Goal: Task Accomplishment & Management: Complete application form

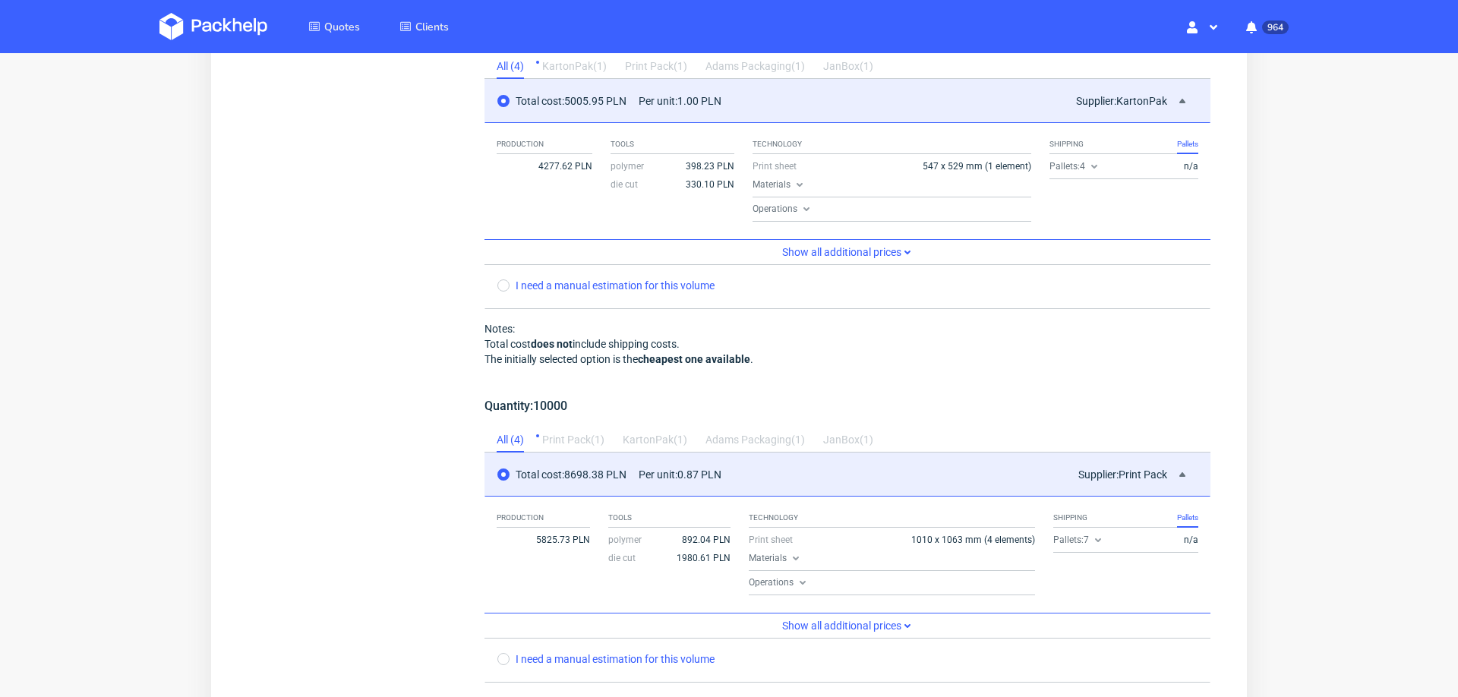
scroll to position [6, 0]
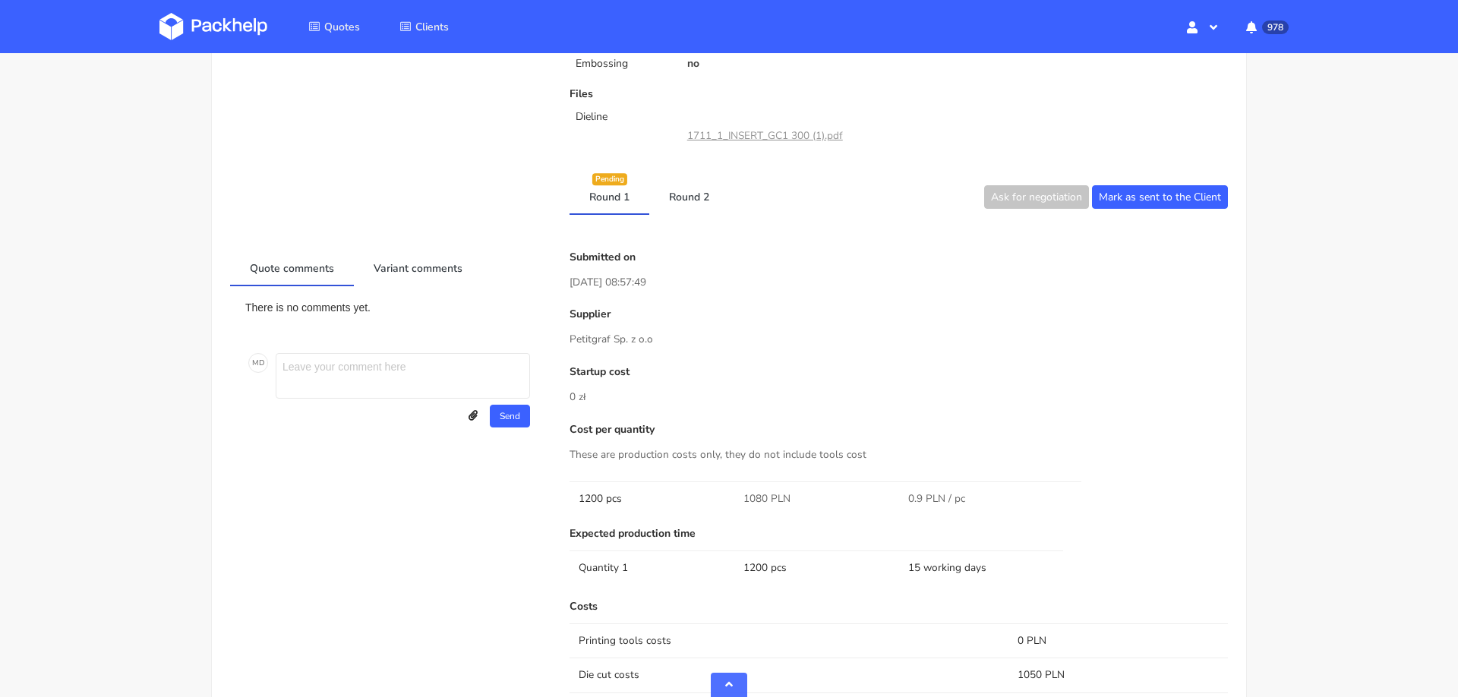
scroll to position [554, 0]
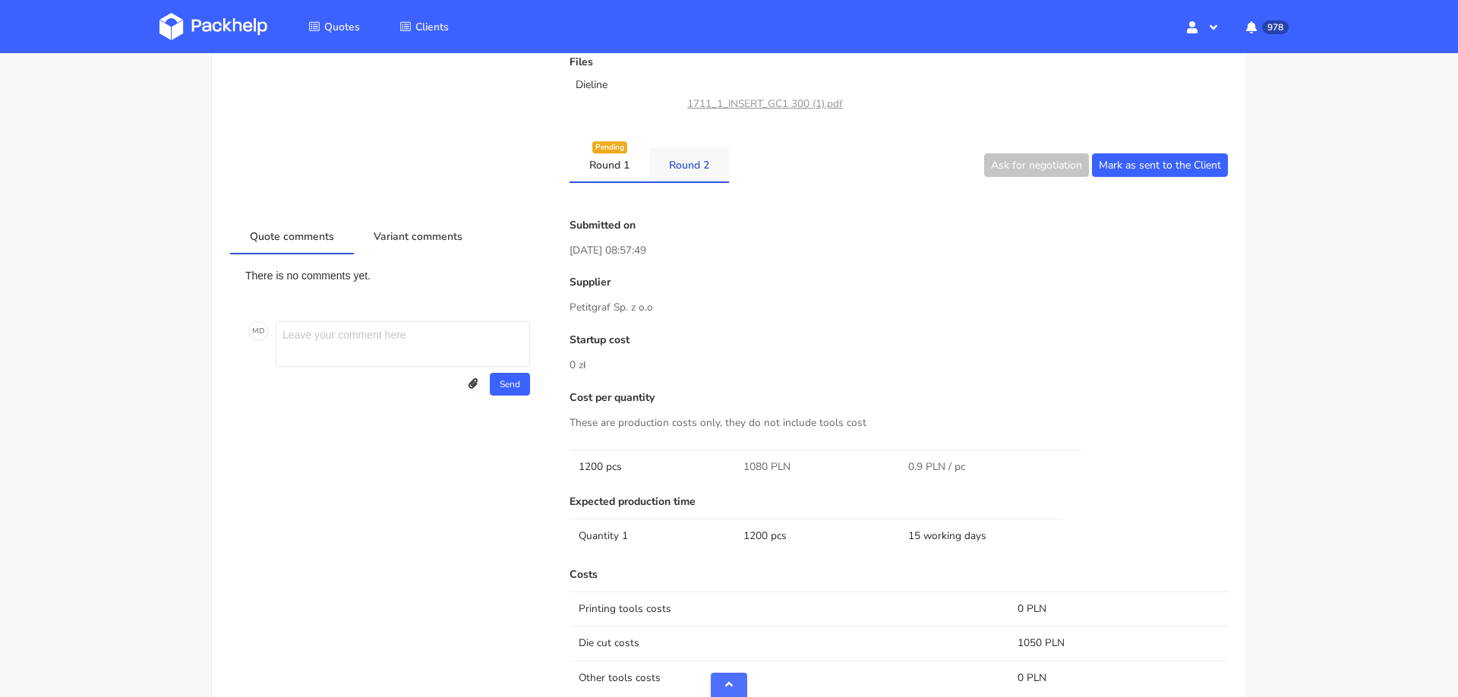
click at [681, 172] on link "Round 2" at bounding box center [689, 163] width 80 height 33
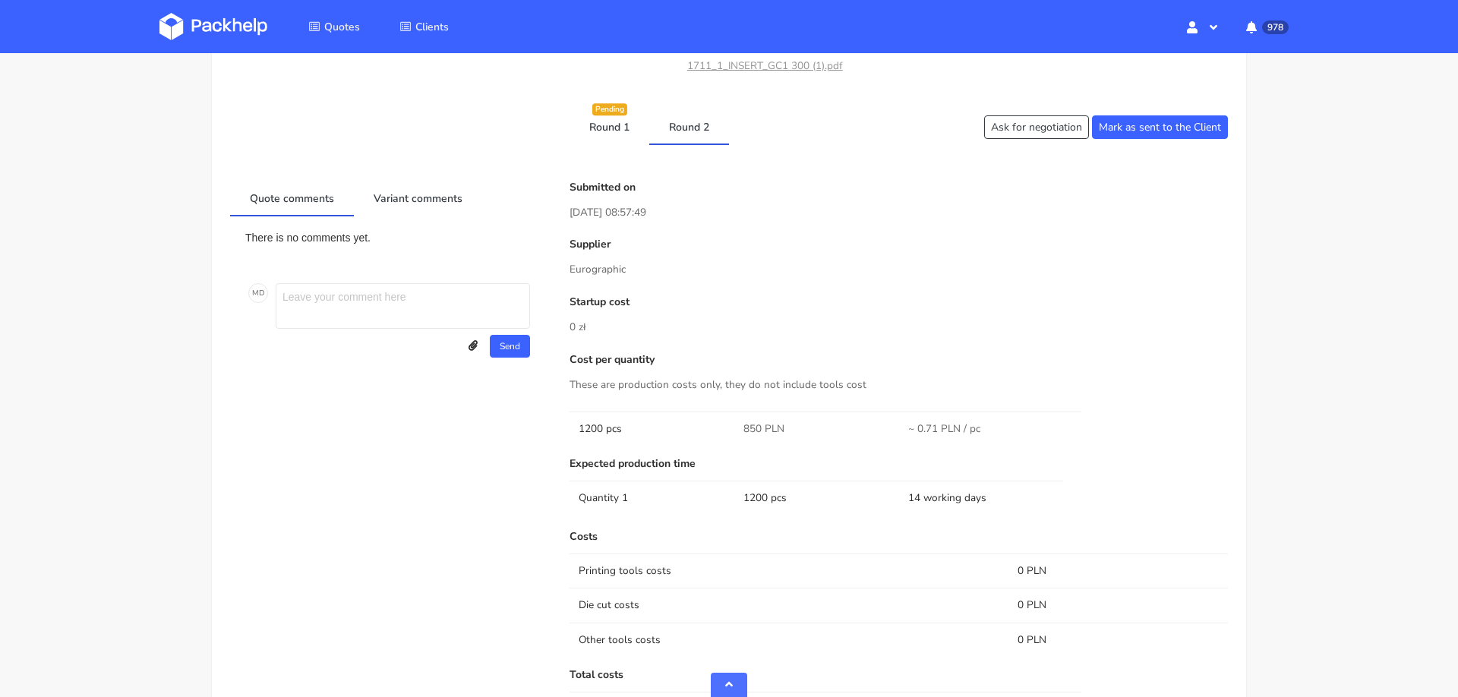
scroll to position [579, 0]
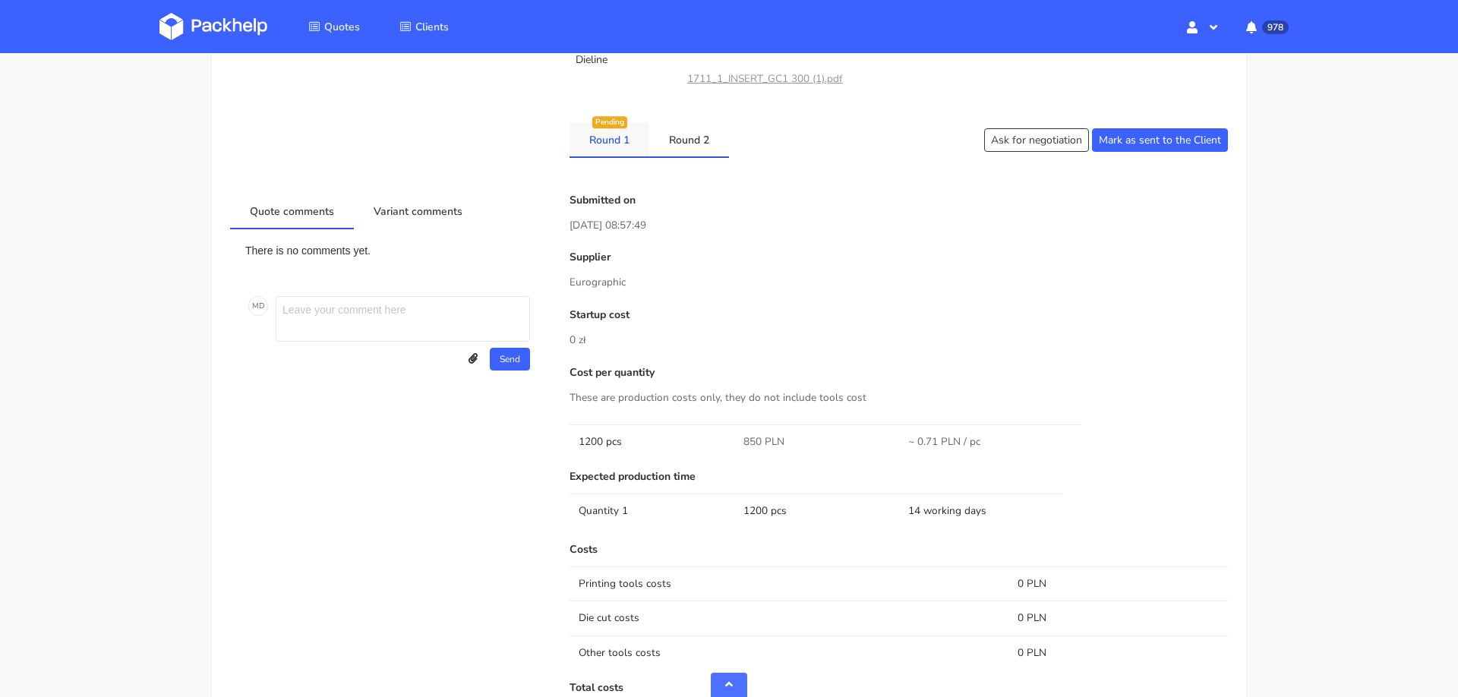
click at [611, 134] on link "Round 1" at bounding box center [610, 138] width 80 height 33
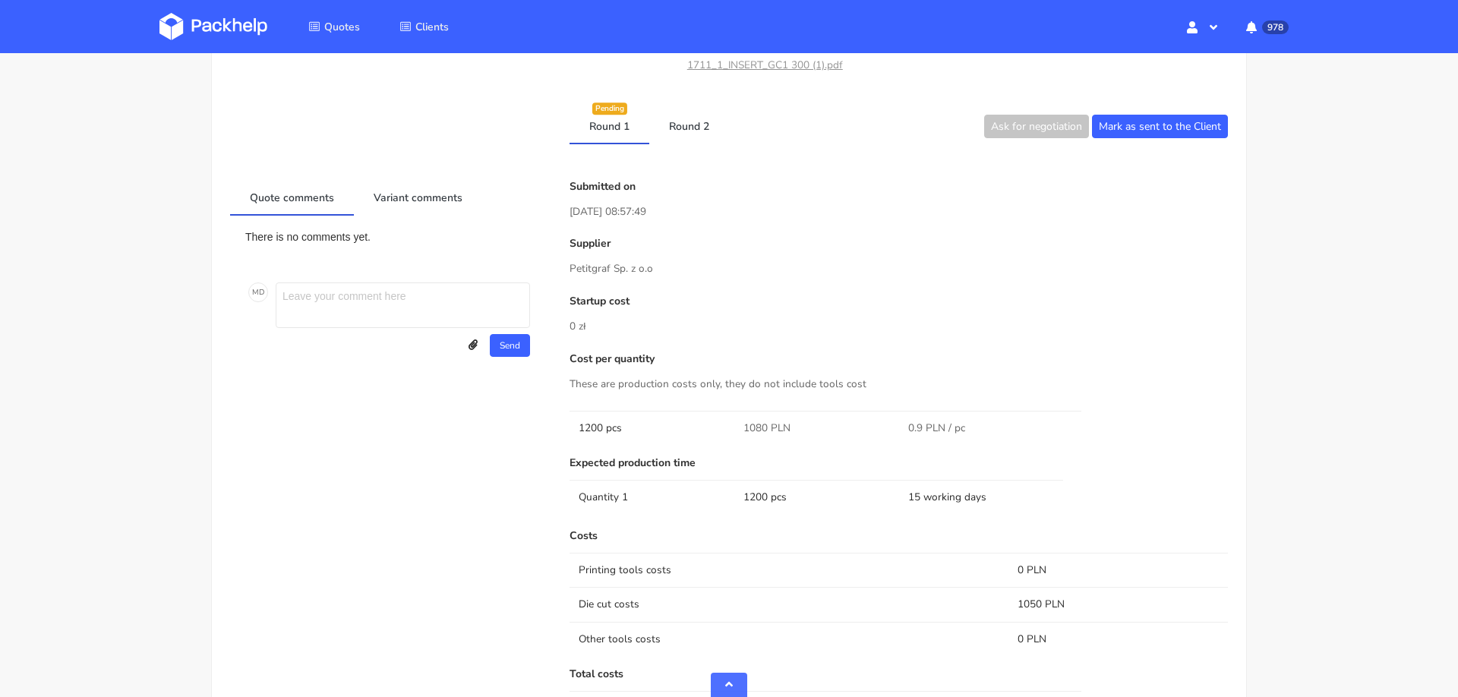
scroll to position [586, 0]
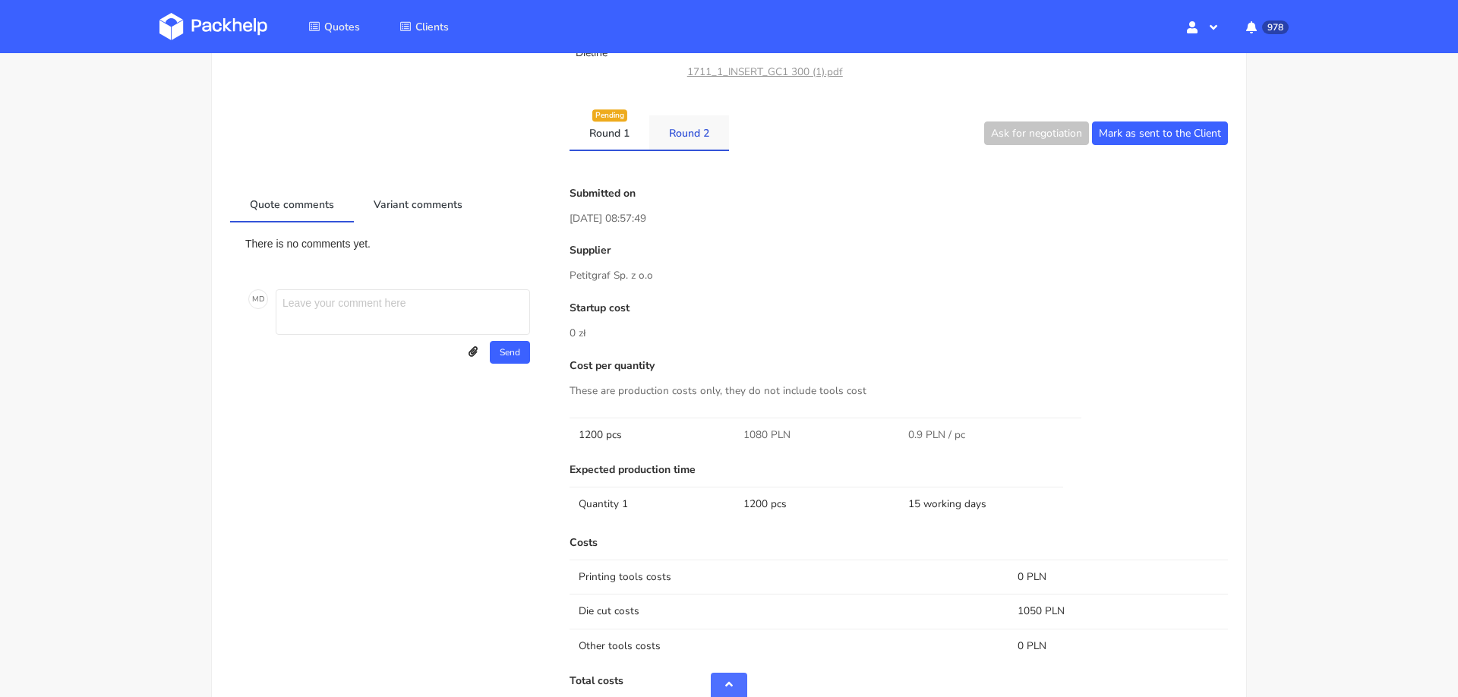
click at [687, 119] on link "Round 2" at bounding box center [689, 131] width 80 height 33
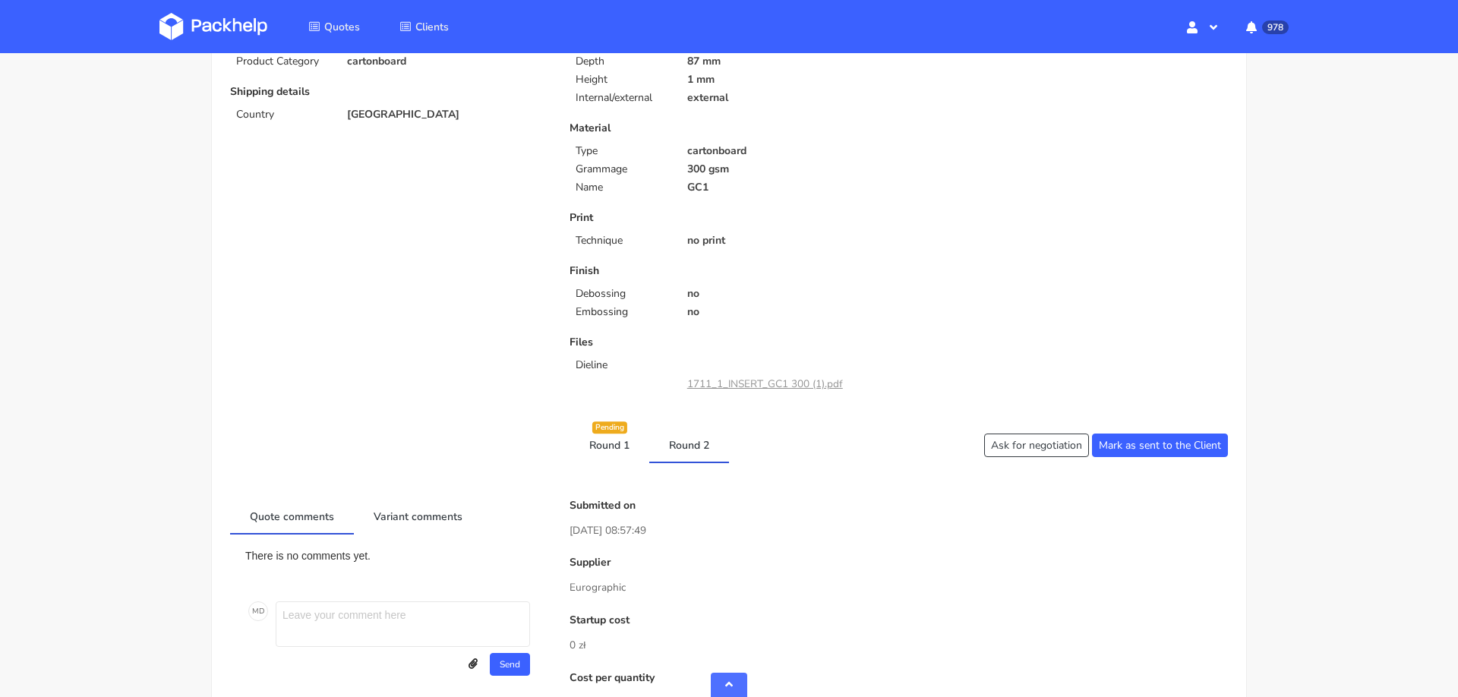
scroll to position [0, 0]
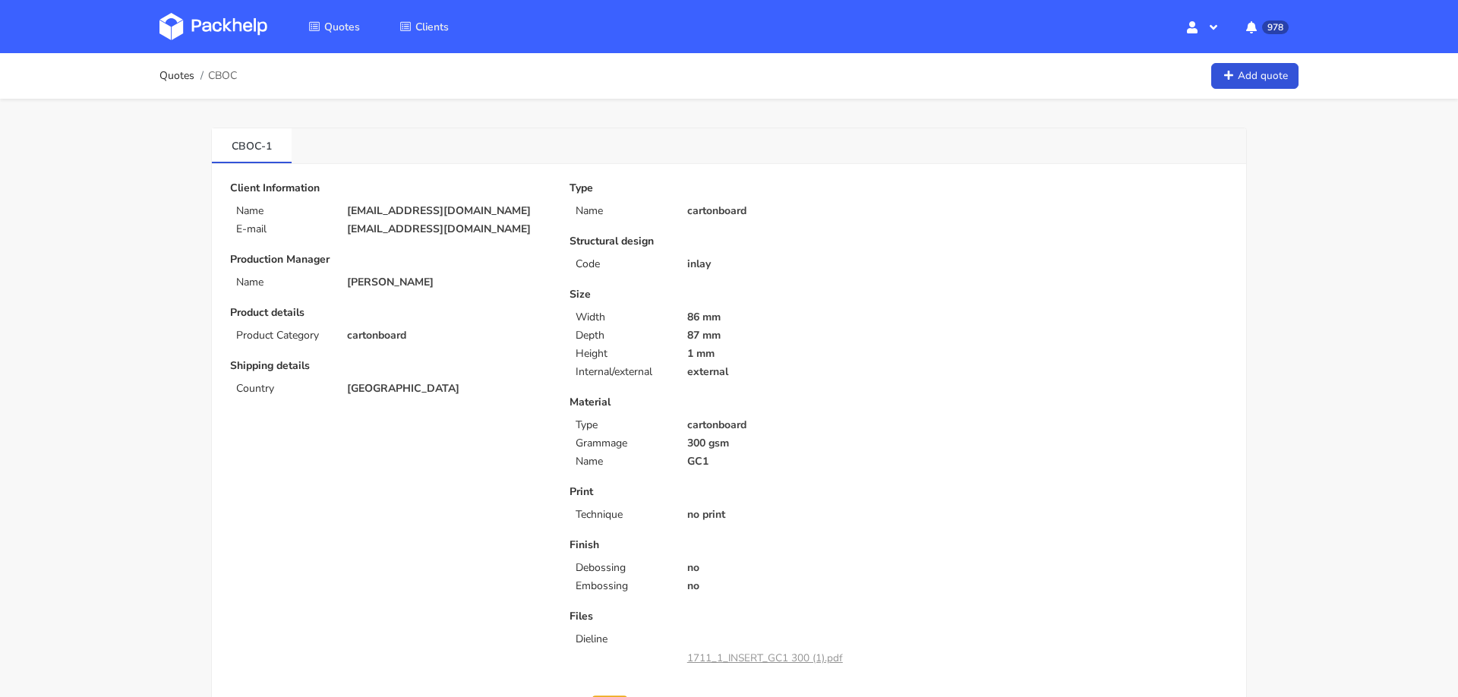
click at [421, 205] on p "szczecinskijakub.biznes@gmail.com" at bounding box center [447, 211] width 201 height 12
copy div "szczecinskijakub.biznes@gmail.com"
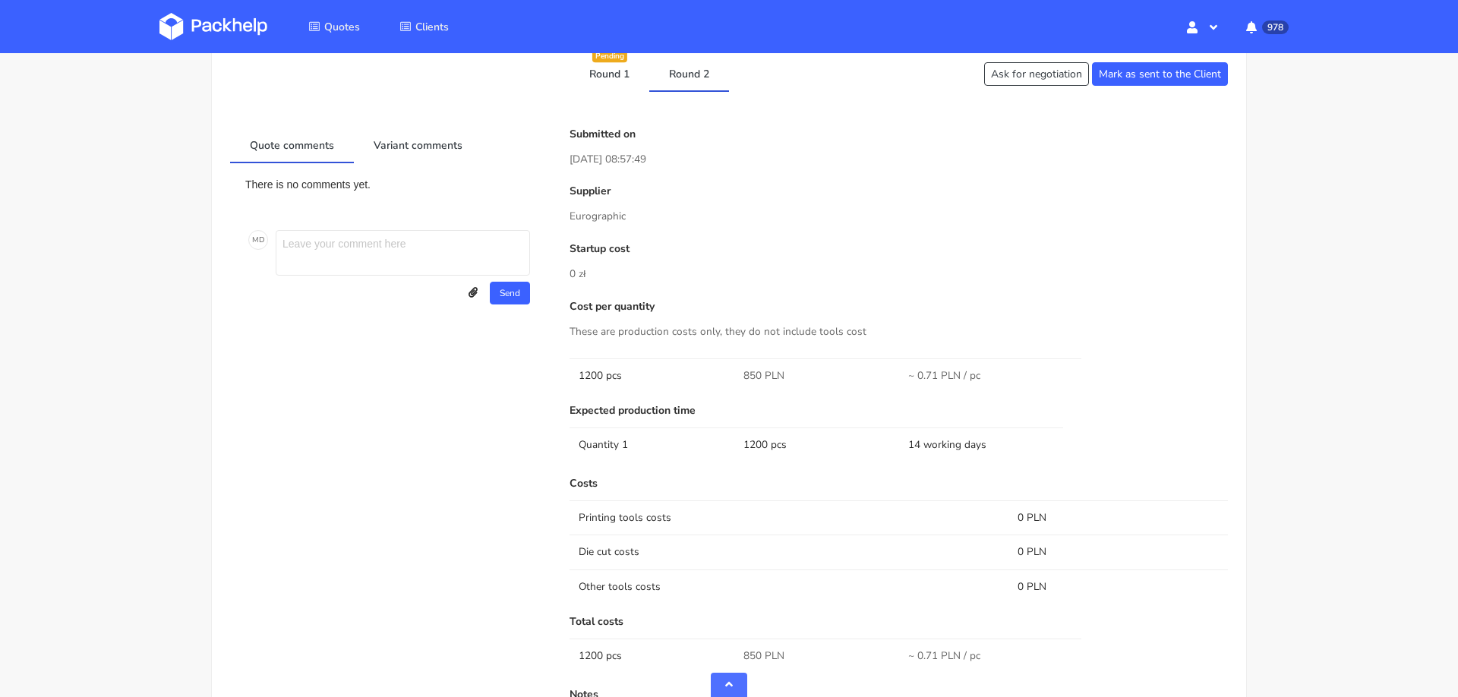
scroll to position [804, 0]
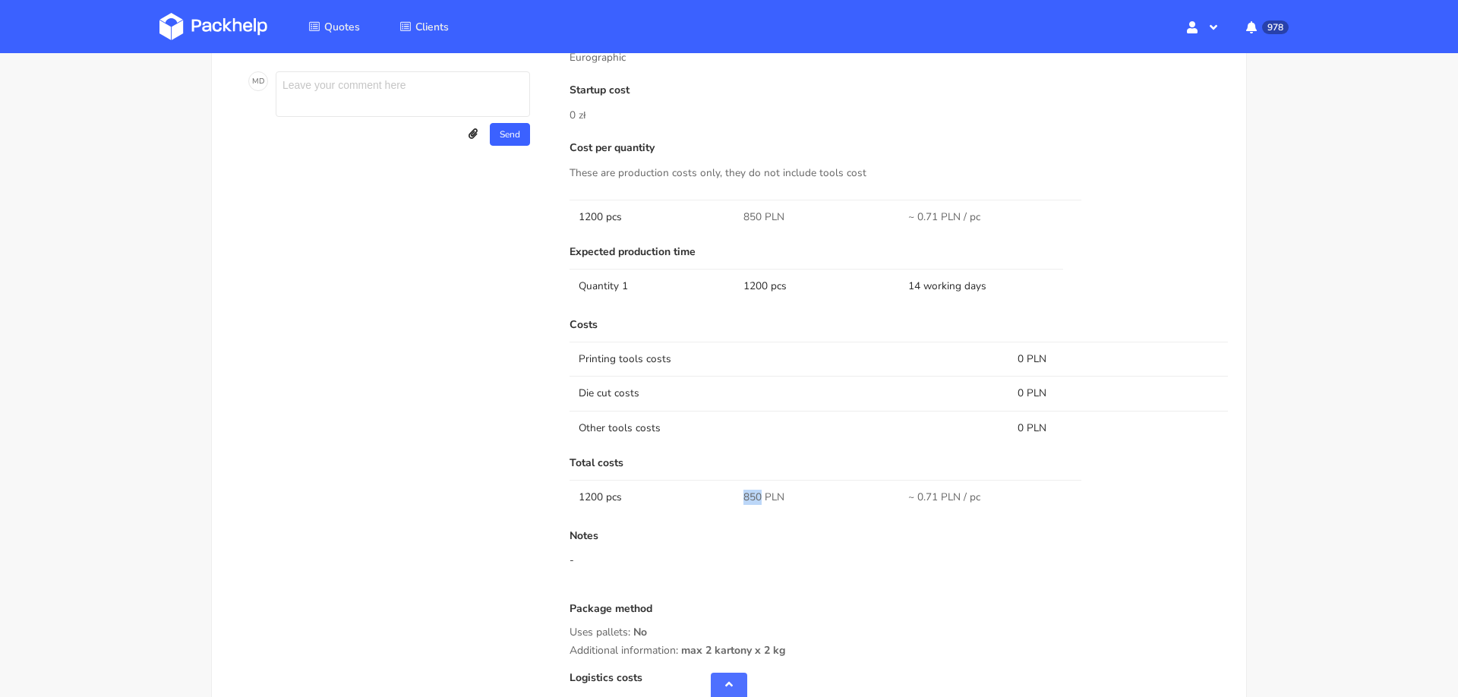
drag, startPoint x: 762, startPoint y: 493, endPoint x: 737, endPoint y: 493, distance: 25.1
click at [737, 493] on td "850 PLN" at bounding box center [816, 497] width 165 height 34
copy span "850"
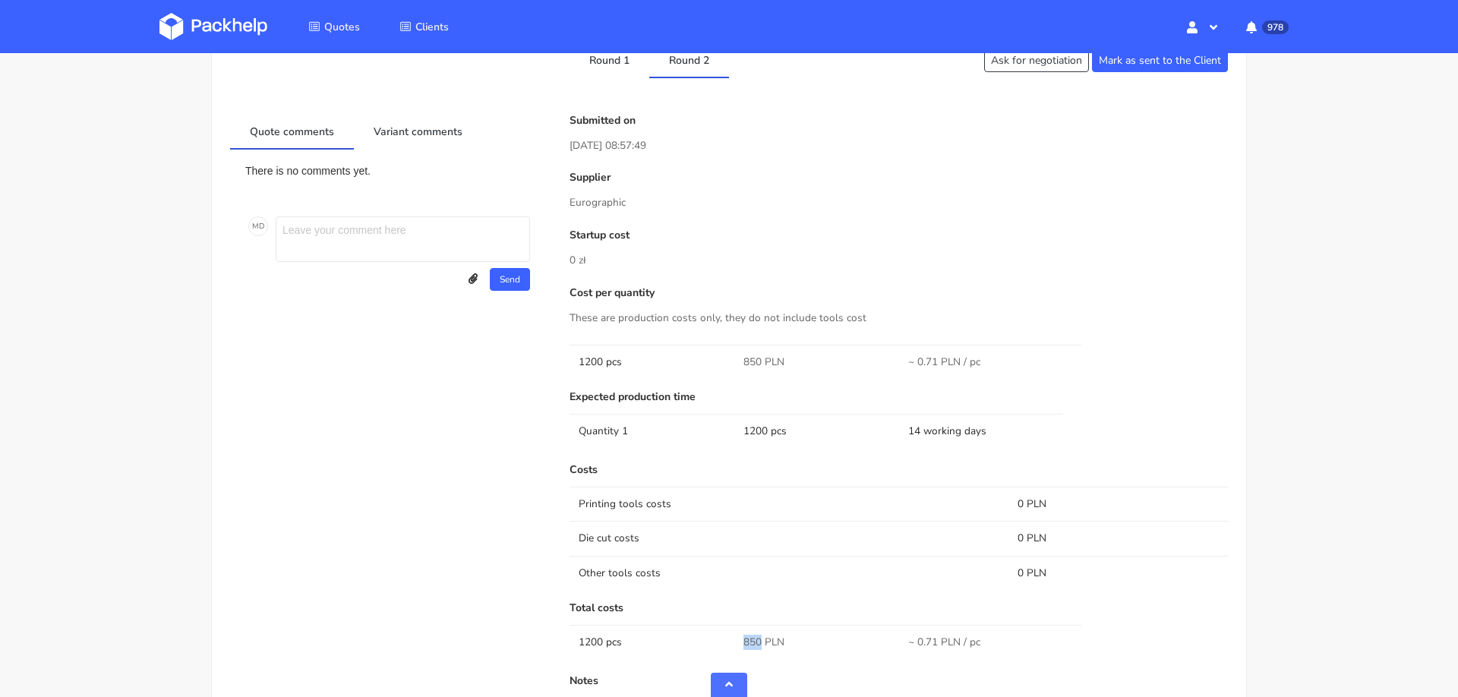
scroll to position [608, 0]
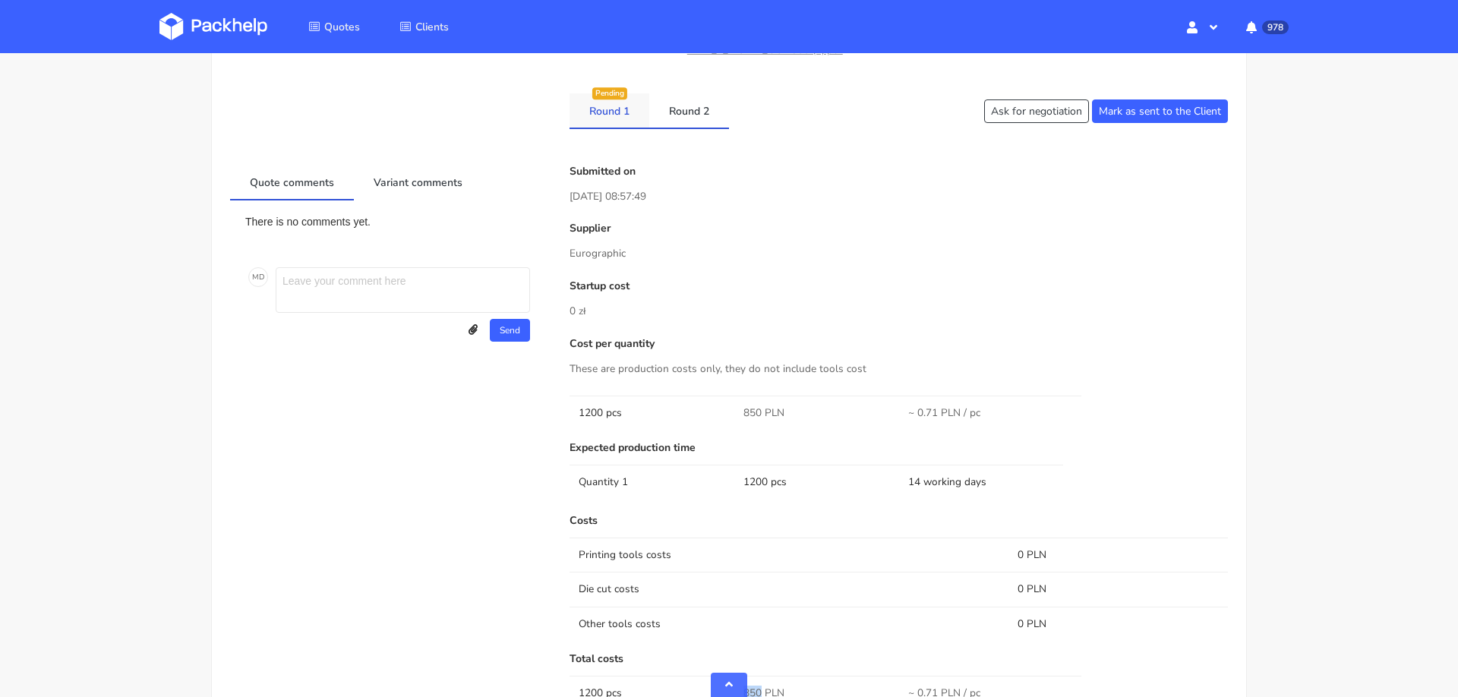
click at [592, 103] on link "Round 1" at bounding box center [610, 109] width 80 height 33
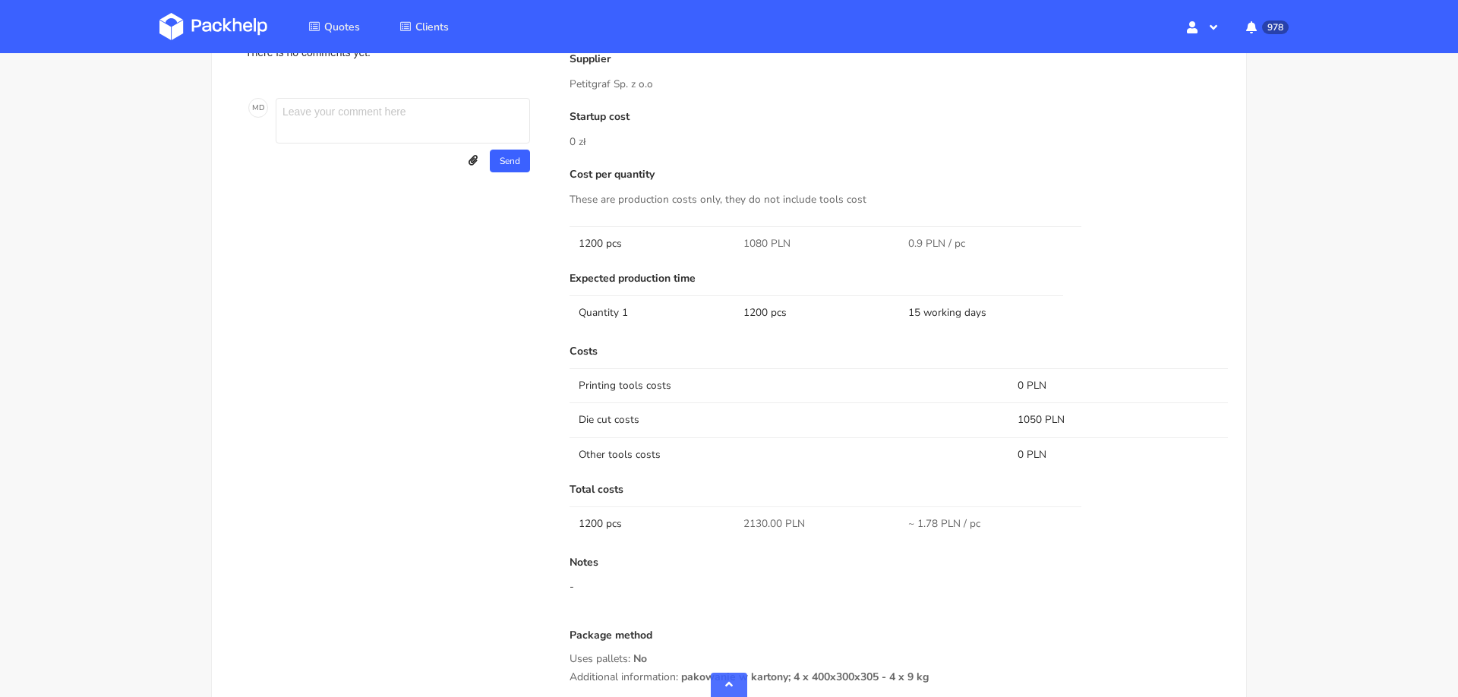
scroll to position [779, 0]
drag, startPoint x: 744, startPoint y: 522, endPoint x: 767, endPoint y: 522, distance: 22.8
click at [767, 522] on span "2130.00 PLN" at bounding box center [774, 522] width 62 height 15
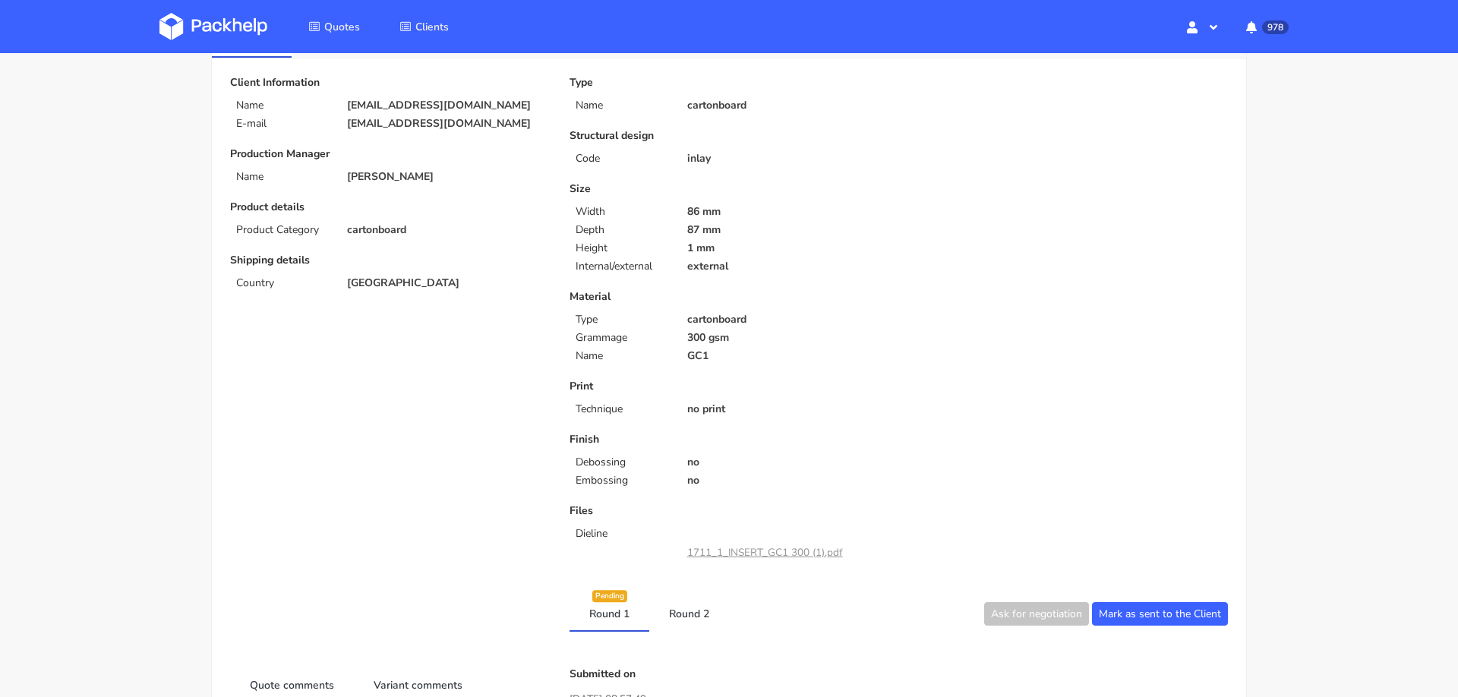
scroll to position [0, 0]
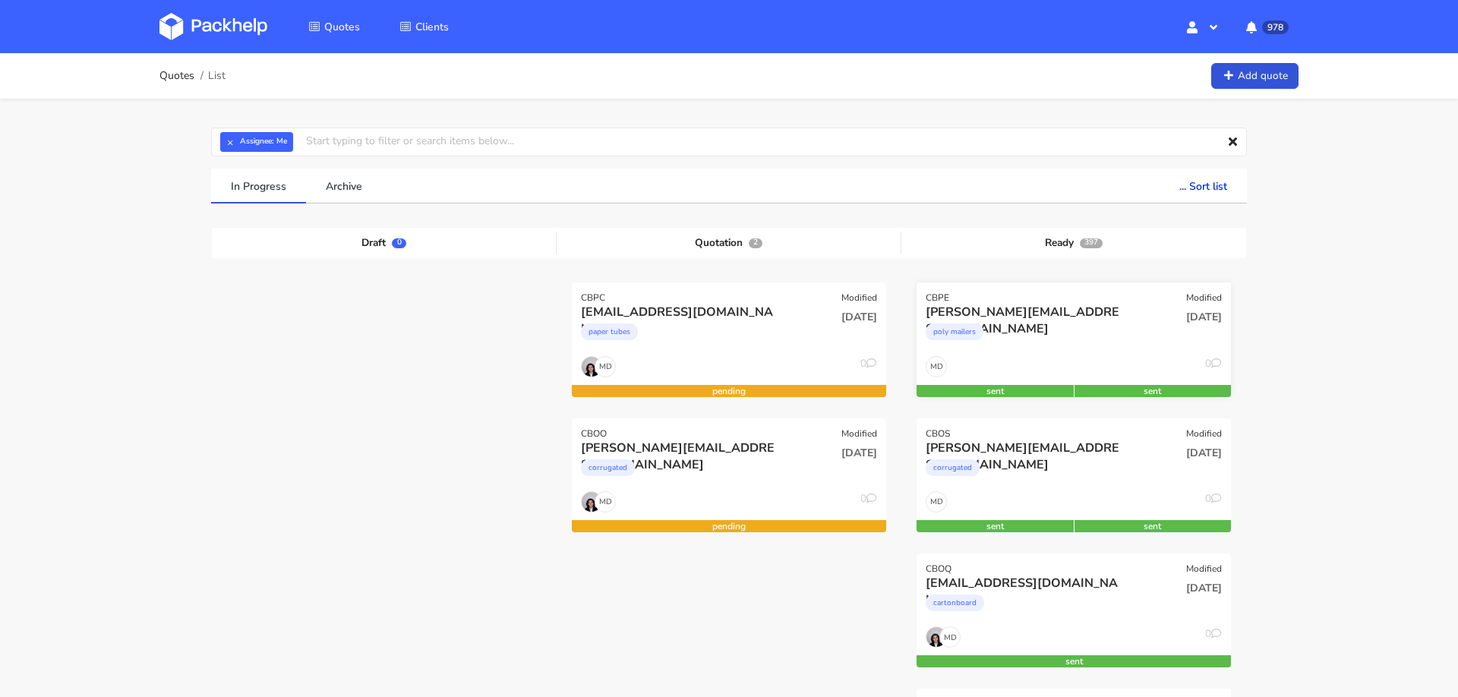
click at [1009, 346] on div "poly mailers" at bounding box center [1026, 335] width 201 height 30
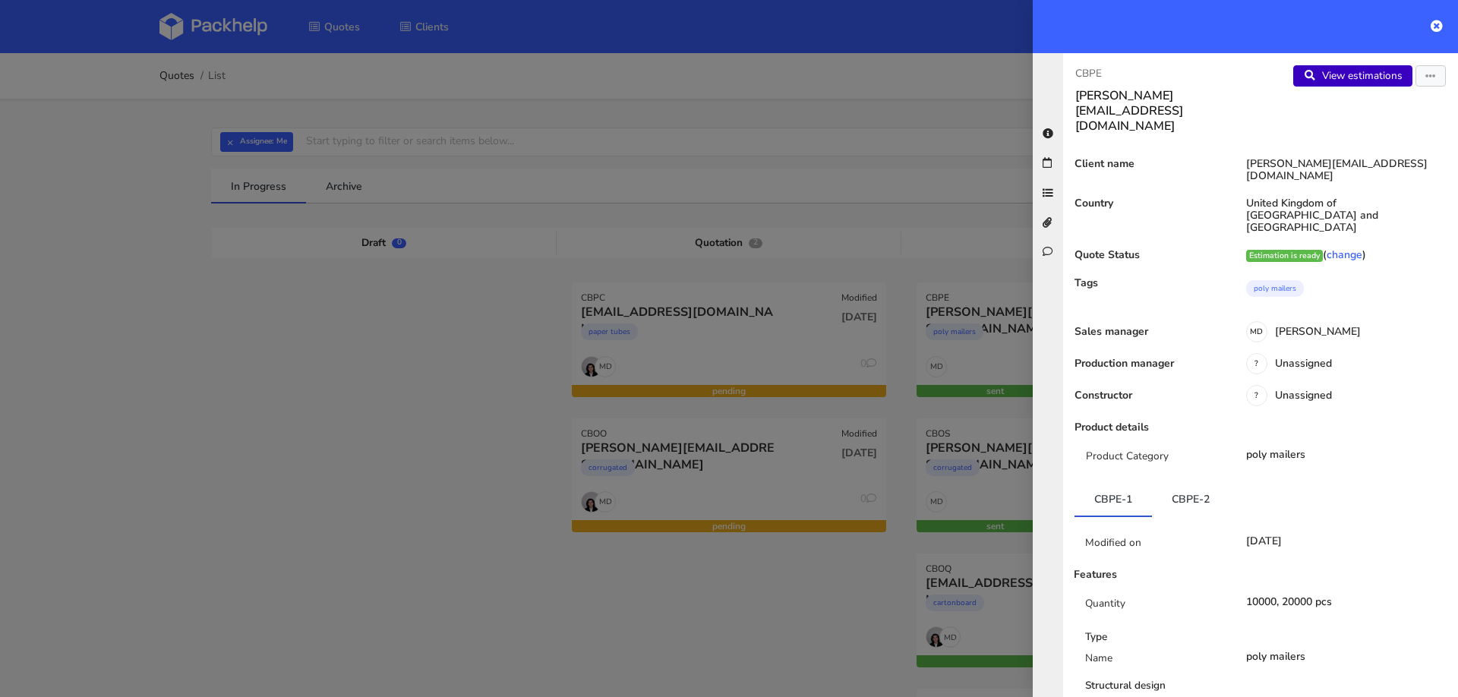
click at [1344, 71] on link "View estimations" at bounding box center [1352, 75] width 119 height 21
click at [418, 365] on div at bounding box center [729, 348] width 1458 height 697
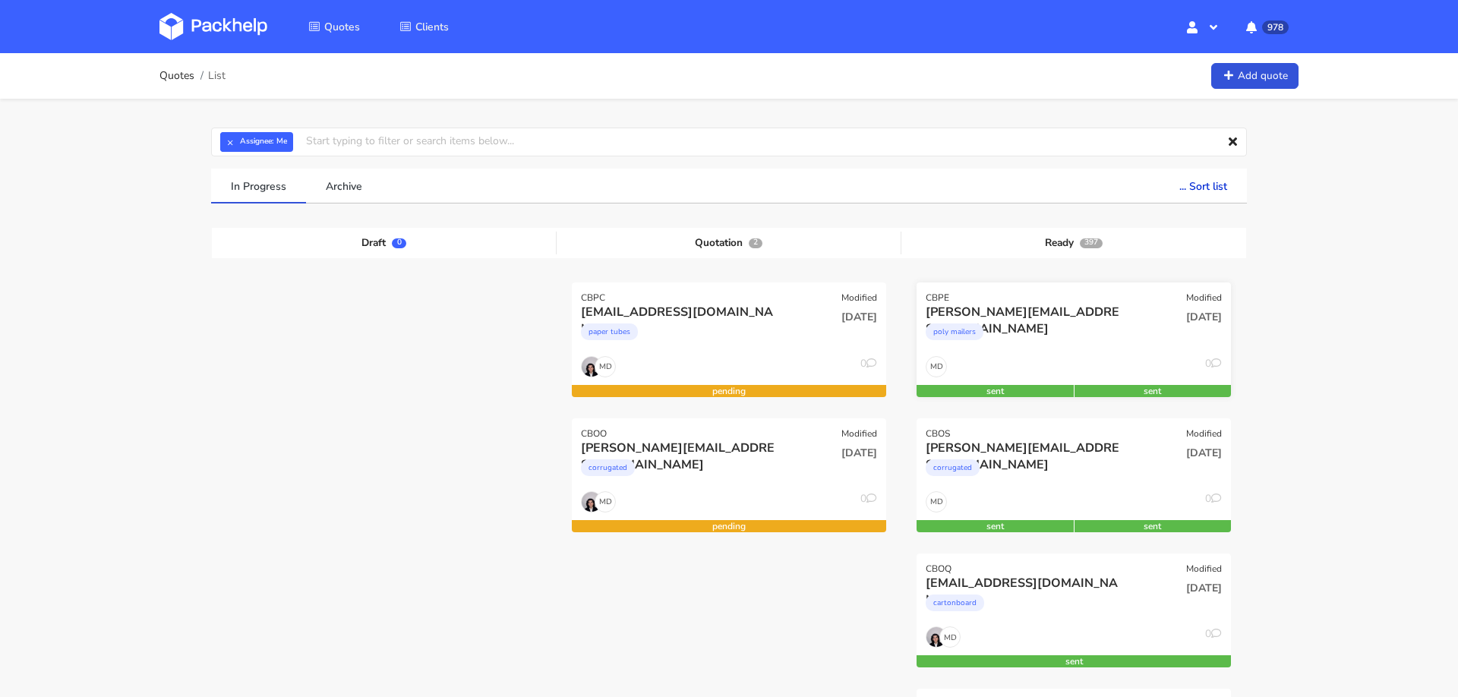
click at [1087, 330] on div "poly mailers" at bounding box center [1026, 335] width 201 height 30
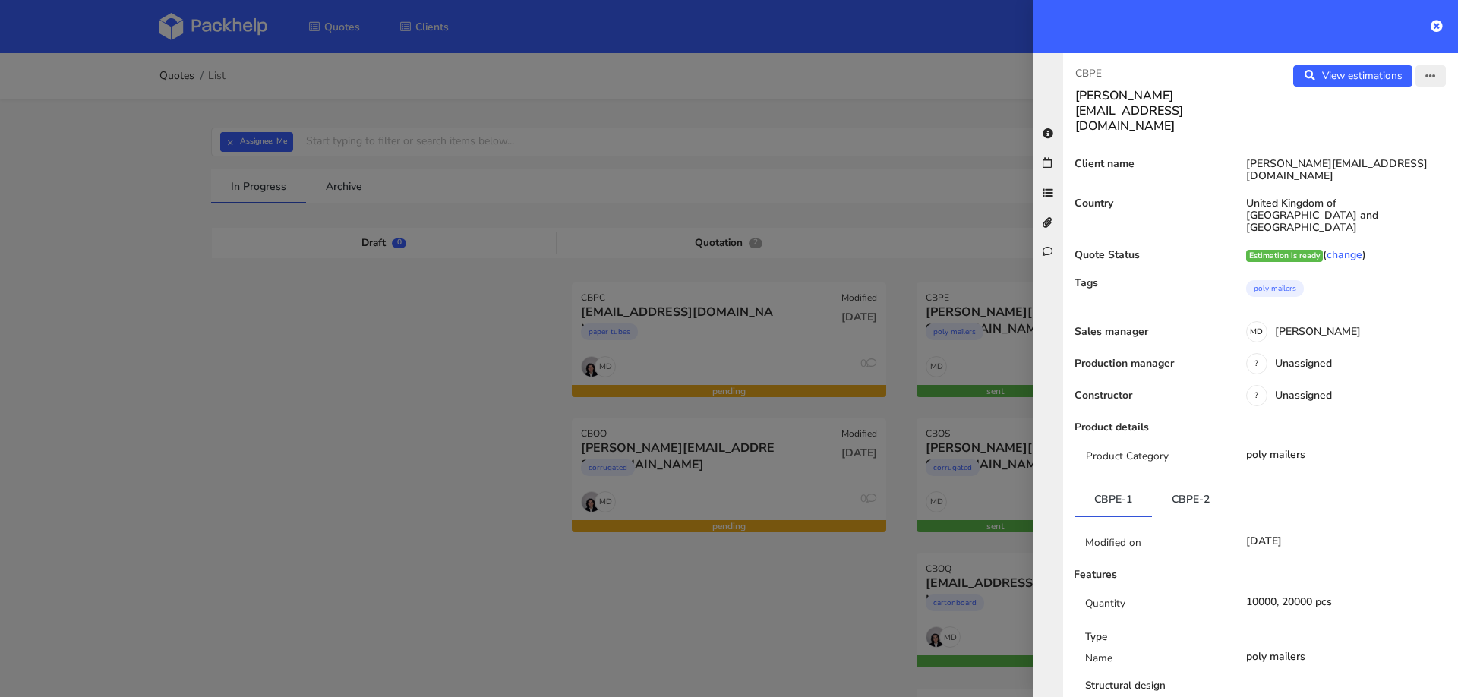
click at [1431, 77] on icon "button" at bounding box center [1430, 76] width 11 height 11
click at [1373, 136] on link "Edit quote" at bounding box center [1381, 134] width 134 height 25
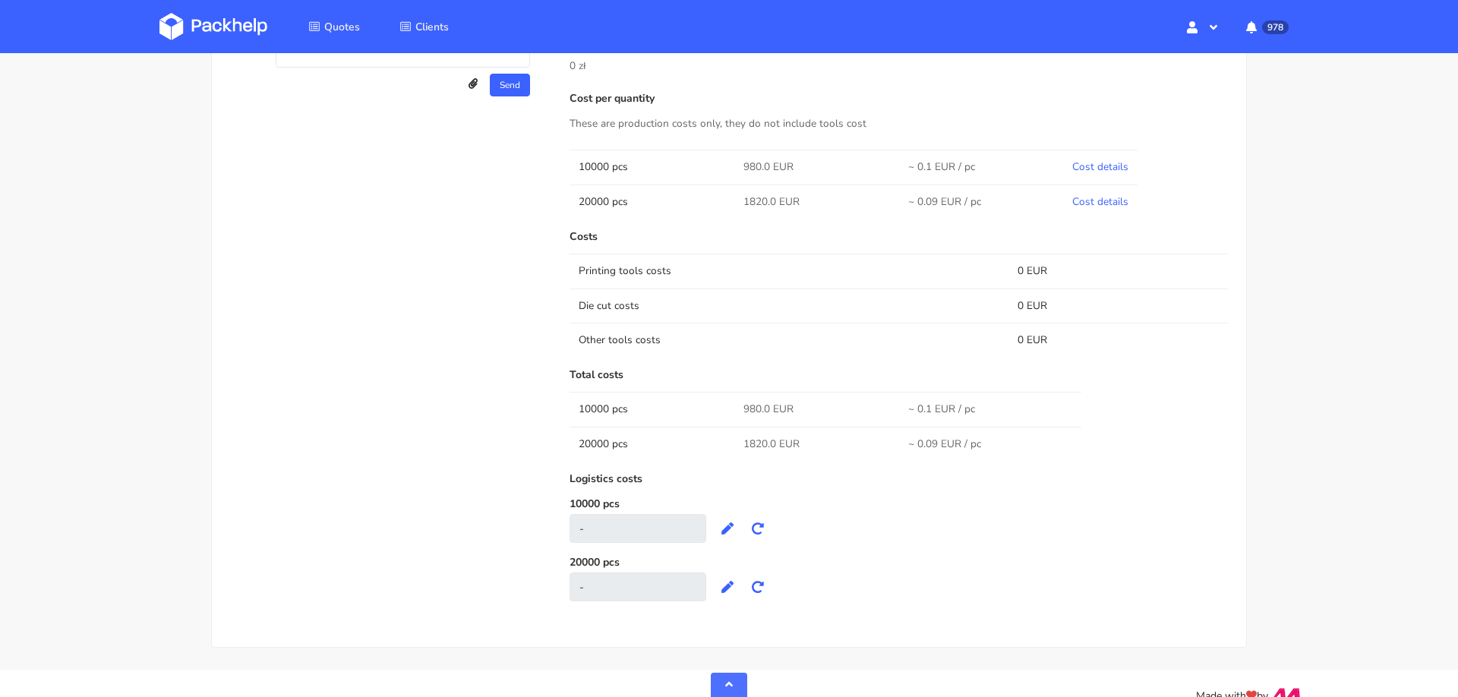
scroll to position [848, 0]
click at [1087, 189] on link "Cost details" at bounding box center [1100, 196] width 56 height 14
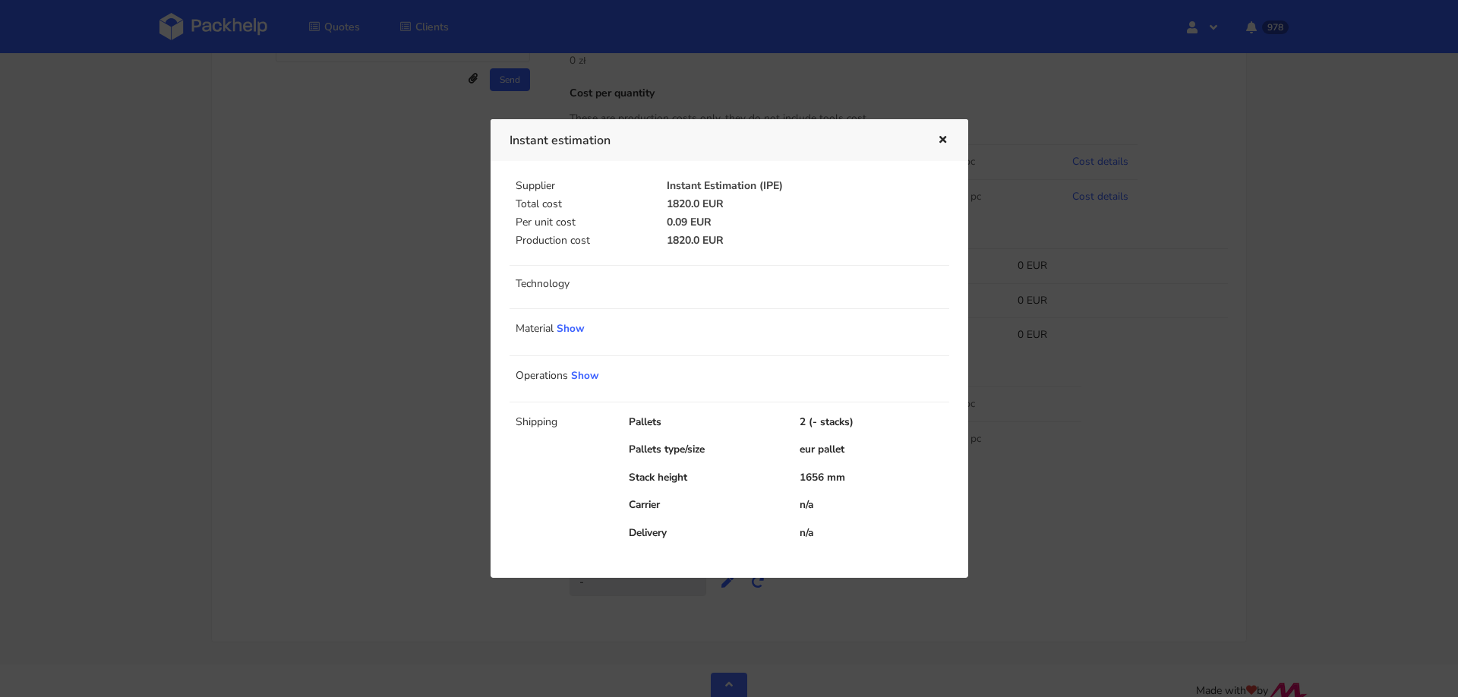
click at [1028, 437] on div at bounding box center [729, 348] width 1458 height 697
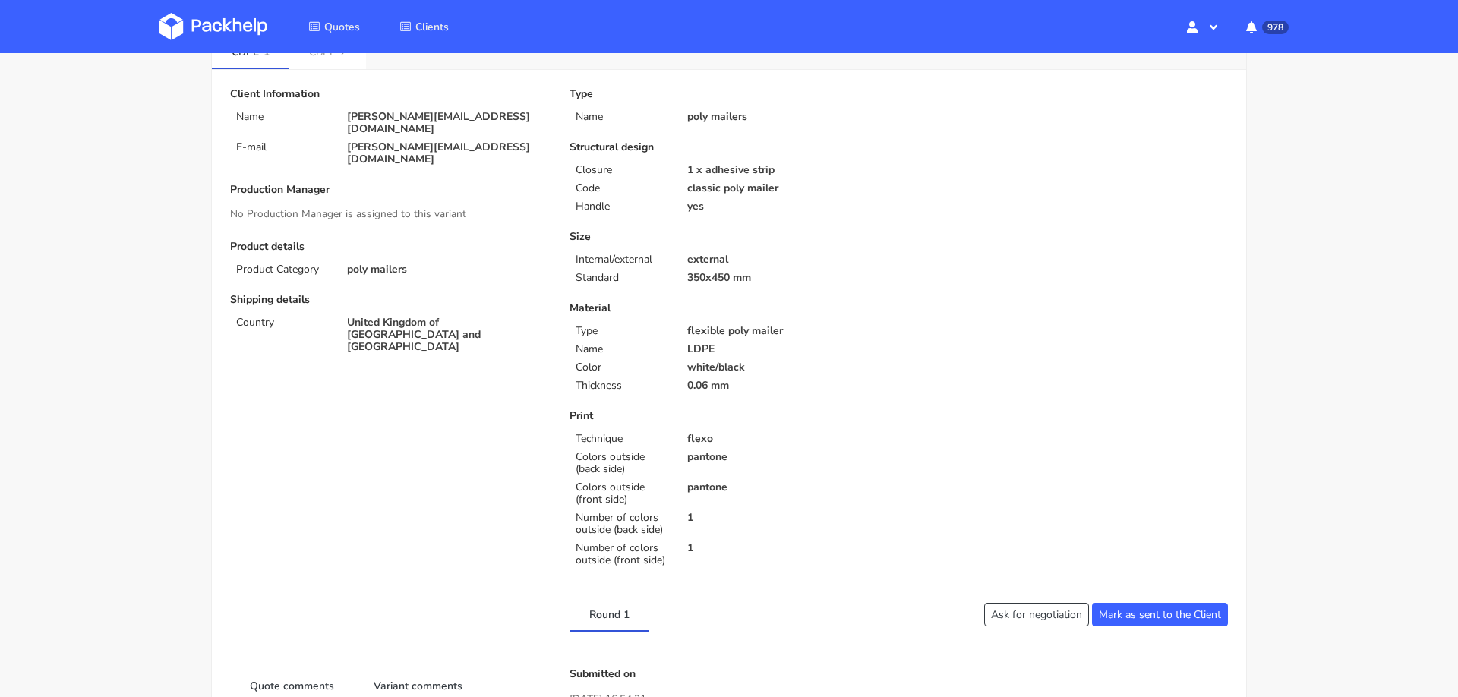
scroll to position [39, 0]
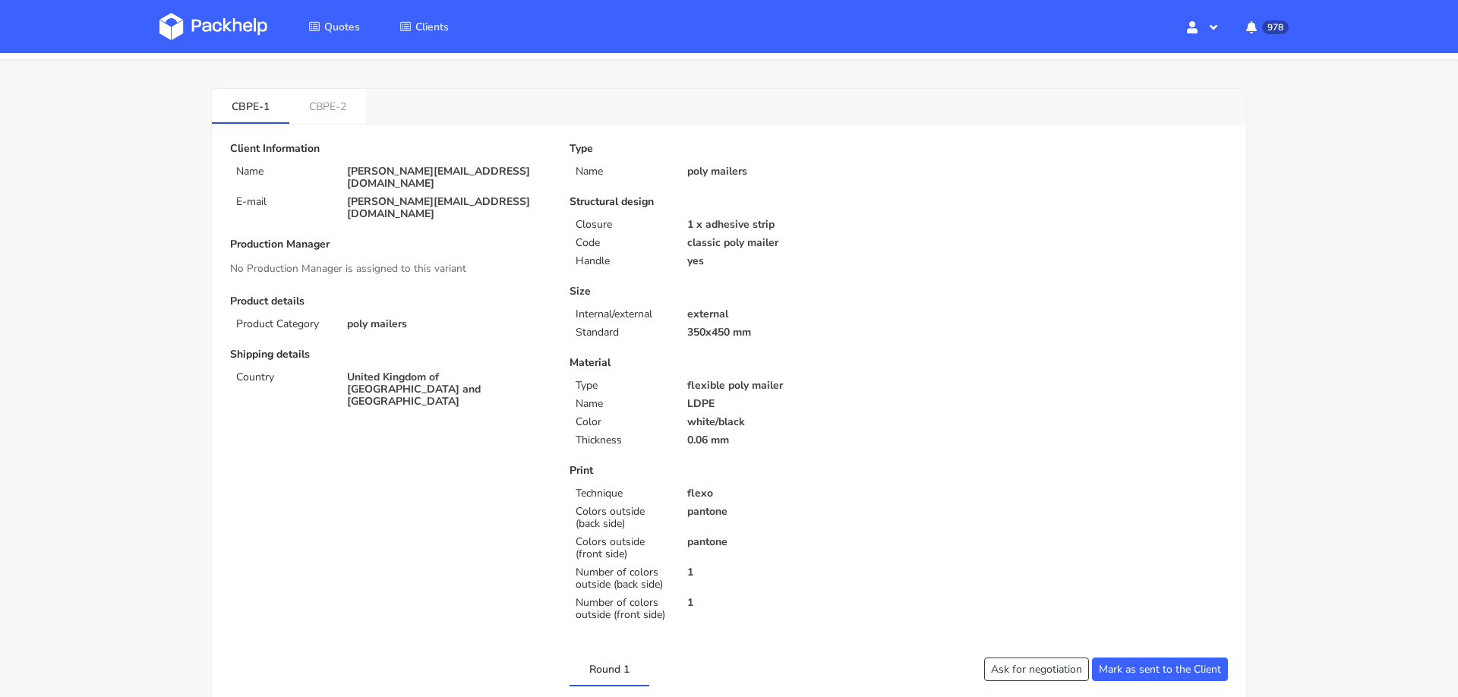
click at [711, 241] on p "classic poly mailer" at bounding box center [787, 243] width 201 height 12
click at [711, 229] on p "1 x adhesive strip" at bounding box center [787, 225] width 201 height 12
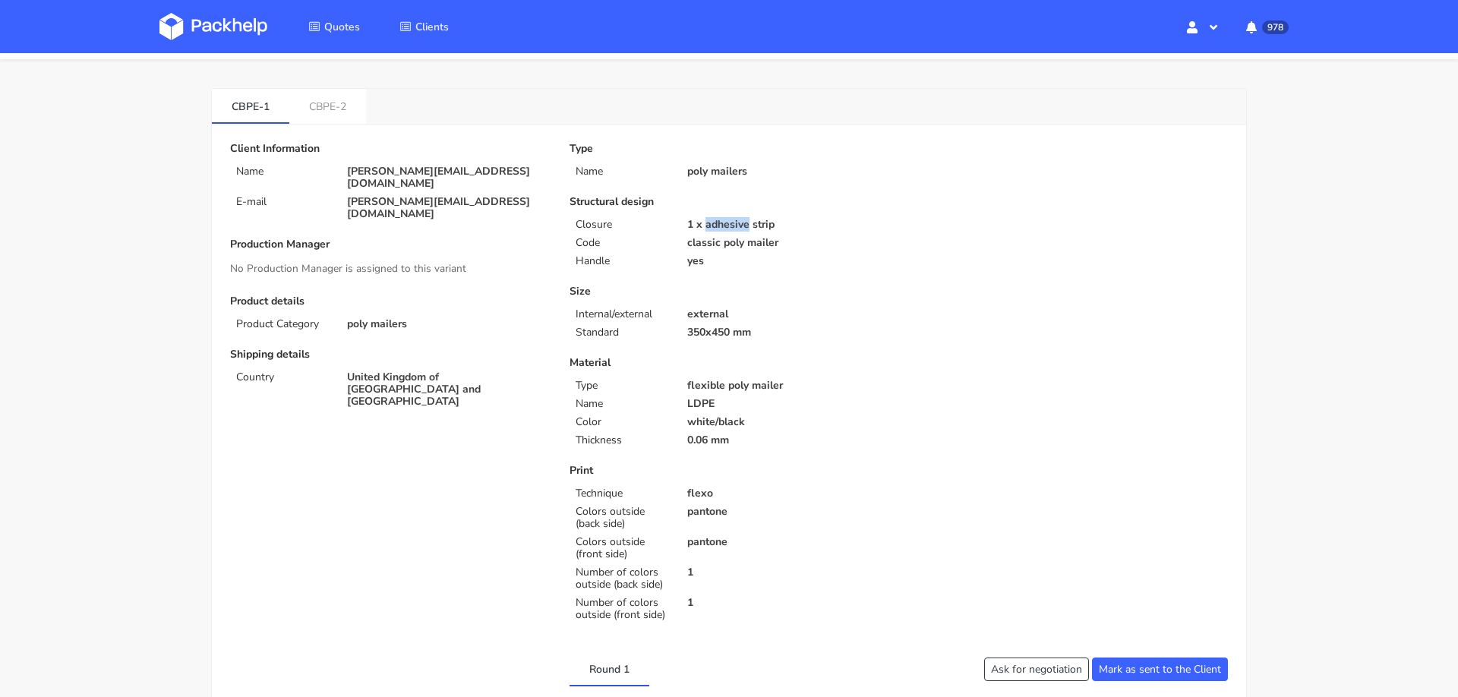
click at [711, 229] on p "1 x adhesive strip" at bounding box center [787, 225] width 201 height 12
click at [694, 264] on p "yes" at bounding box center [787, 261] width 201 height 12
click at [695, 178] on div "Type Name poly mailers Structural design Closure 1 x adhesive strip Code classi…" at bounding box center [728, 385] width 339 height 484
click at [696, 176] on p "poly mailers" at bounding box center [787, 172] width 201 height 12
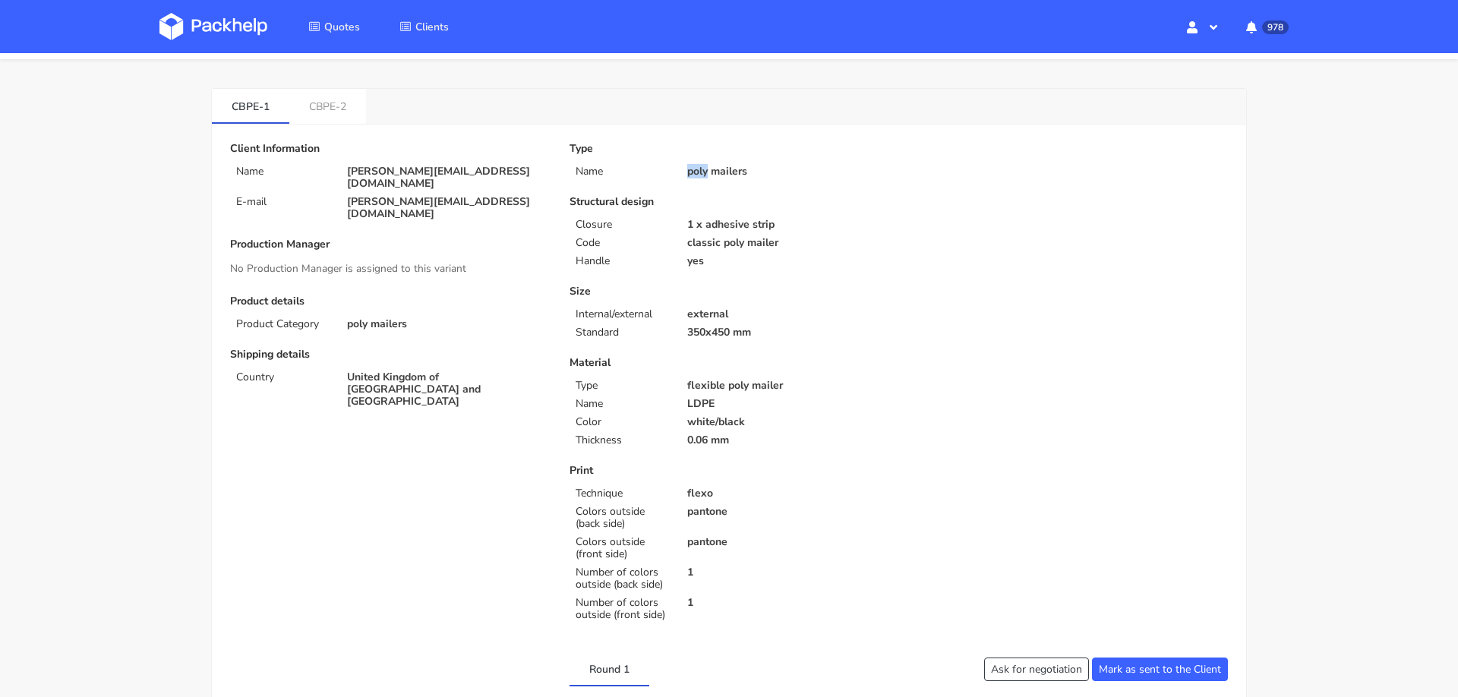
click at [696, 176] on p "poly mailers" at bounding box center [787, 172] width 201 height 12
click at [693, 346] on div "Type Name poly mailers Structural design Closure 1 x adhesive strip Code classi…" at bounding box center [728, 385] width 339 height 484
click at [695, 380] on p "flexible poly mailer" at bounding box center [787, 386] width 201 height 12
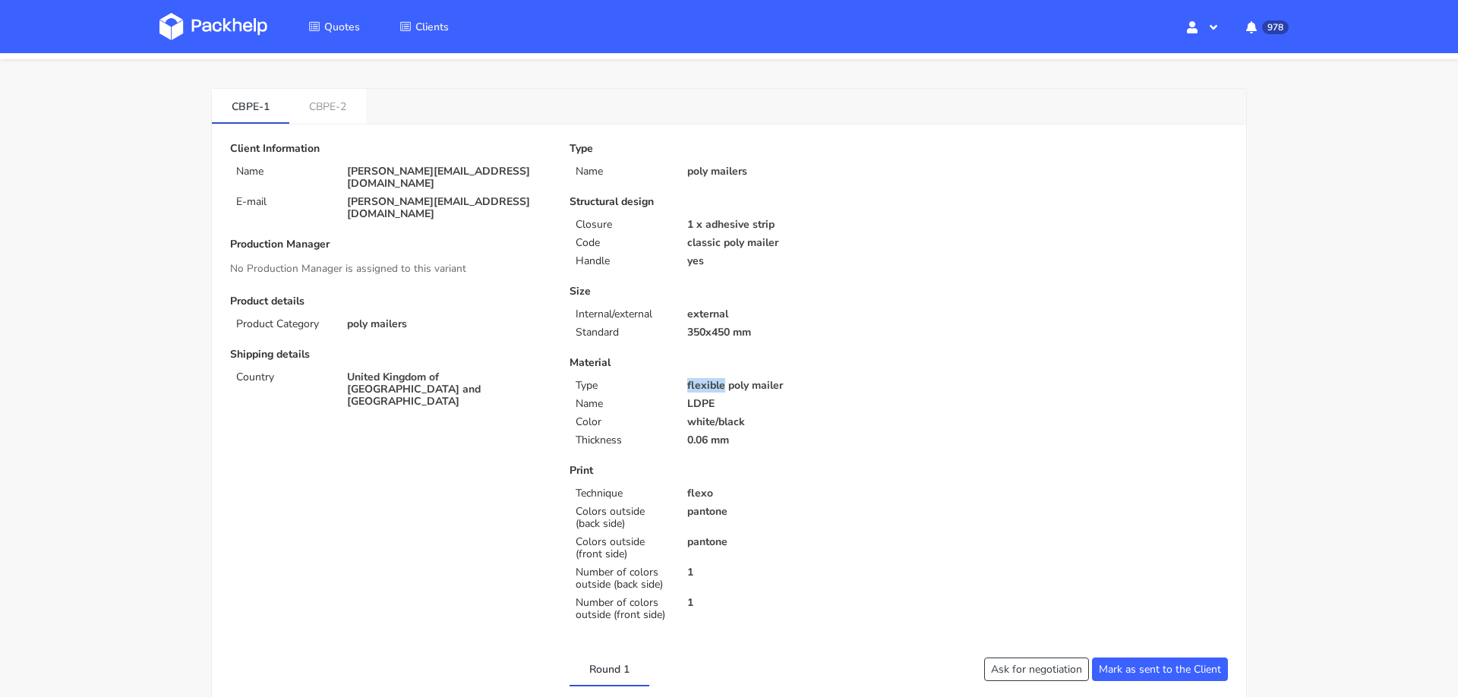
click at [695, 380] on p "flexible poly mailer" at bounding box center [787, 386] width 201 height 12
click at [323, 115] on link "CBPE-2" at bounding box center [327, 105] width 77 height 33
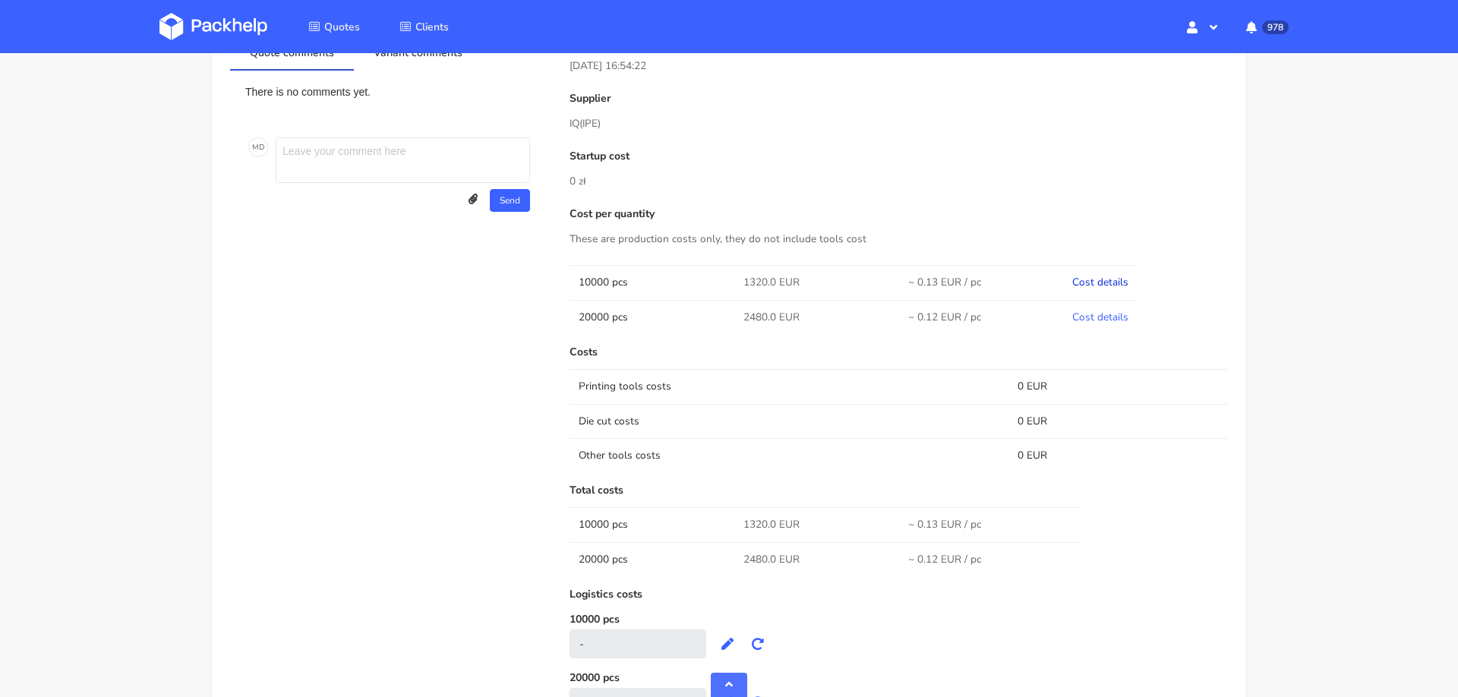
scroll to position [736, 0]
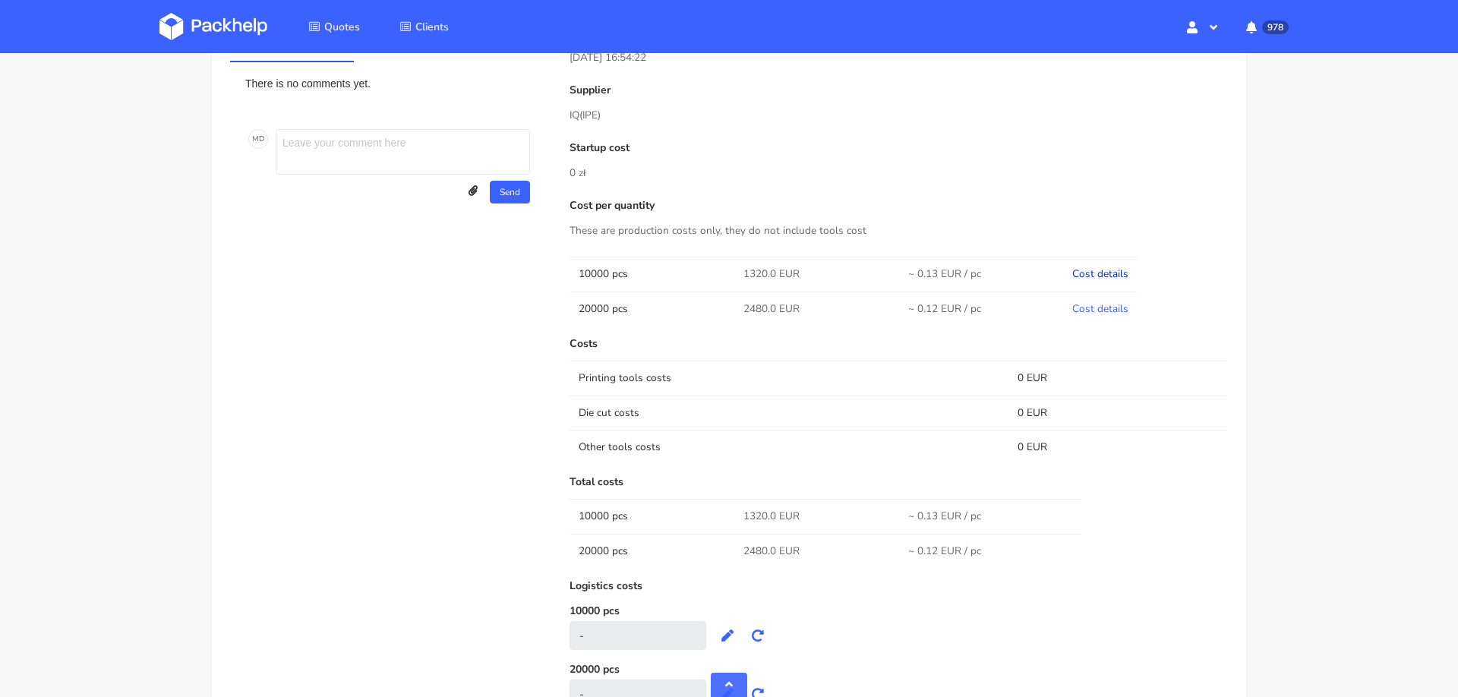
click at [1094, 272] on link "Cost details" at bounding box center [1100, 274] width 56 height 14
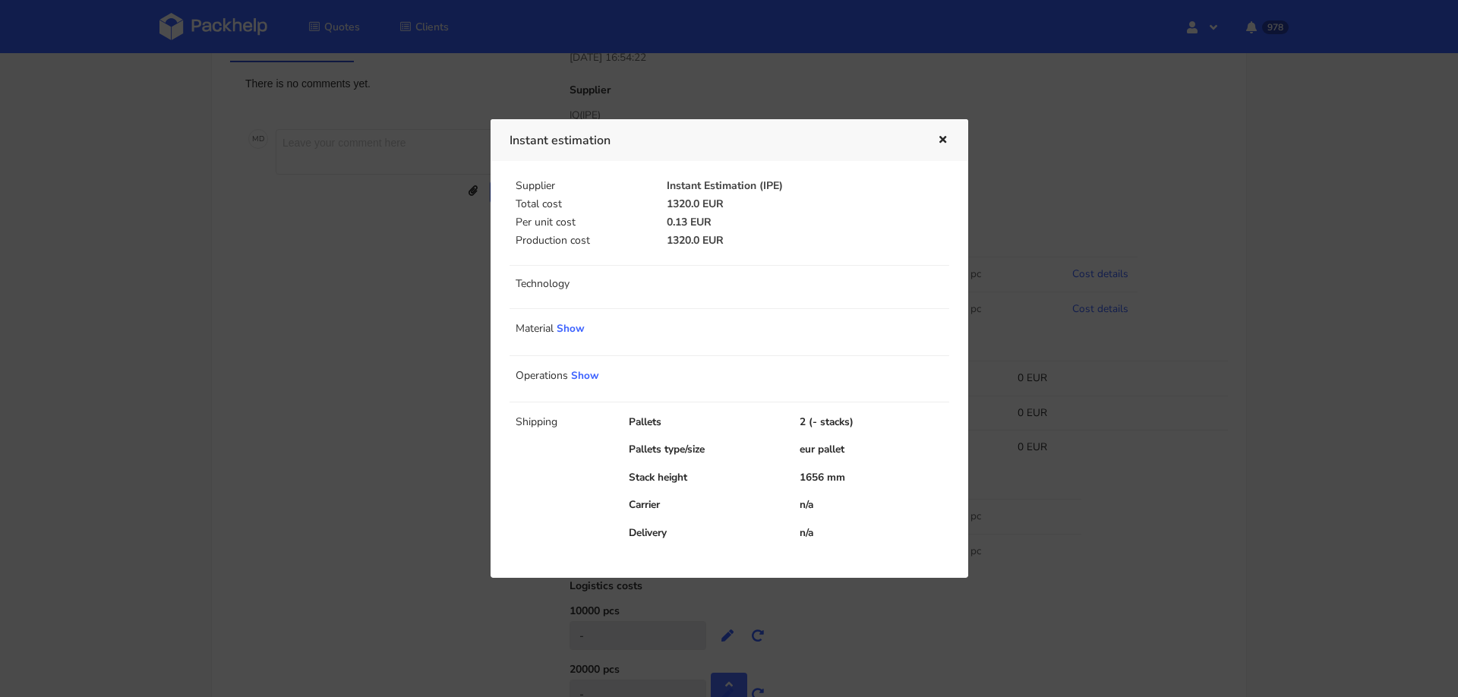
click at [1001, 241] on div at bounding box center [729, 348] width 1458 height 697
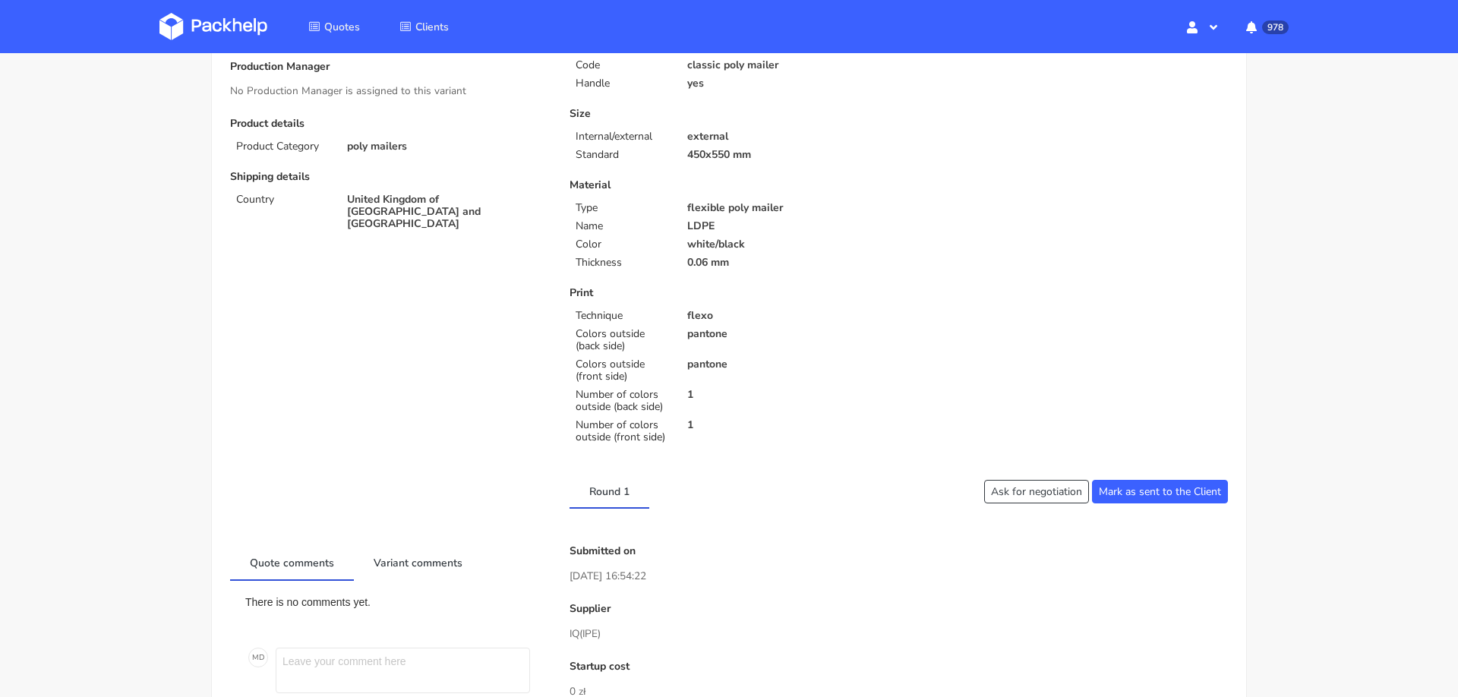
scroll to position [0, 0]
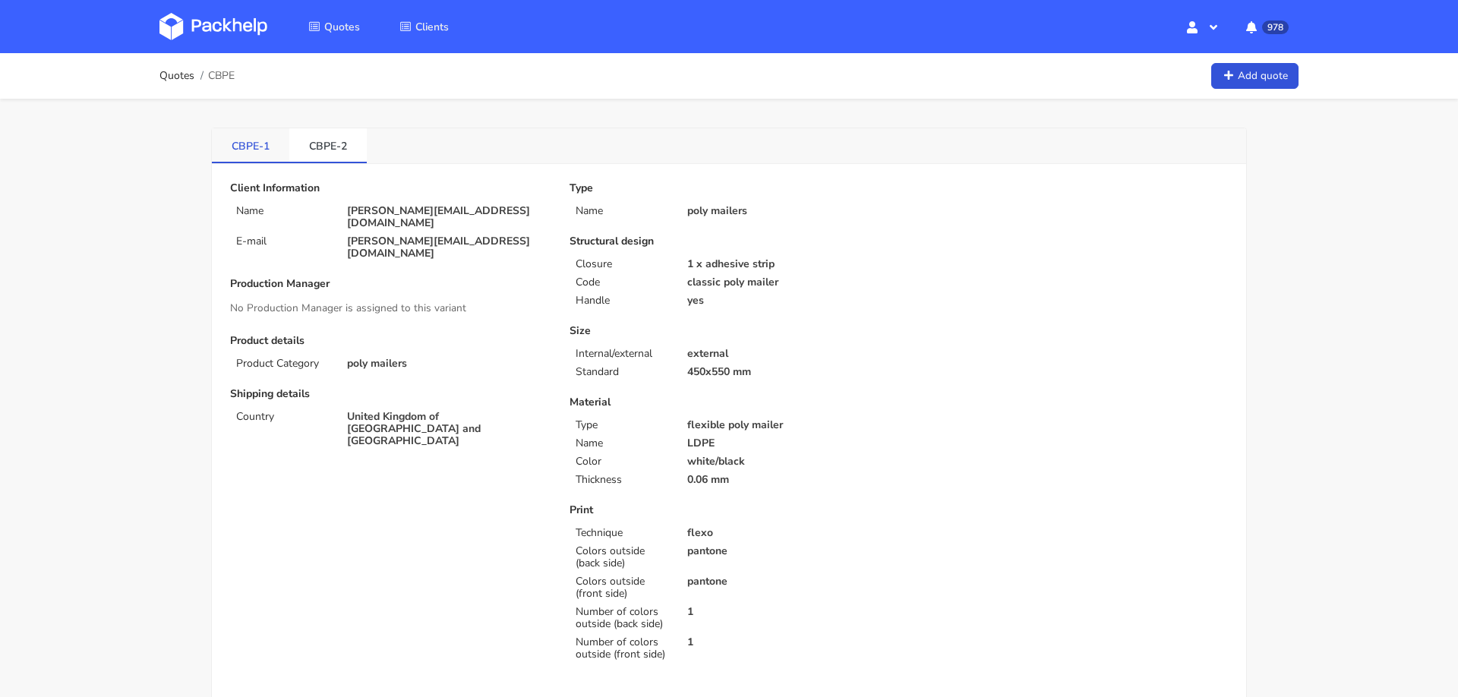
click at [253, 146] on link "CBPE-1" at bounding box center [250, 144] width 77 height 33
click at [333, 150] on link "CBPE-2" at bounding box center [327, 144] width 77 height 33
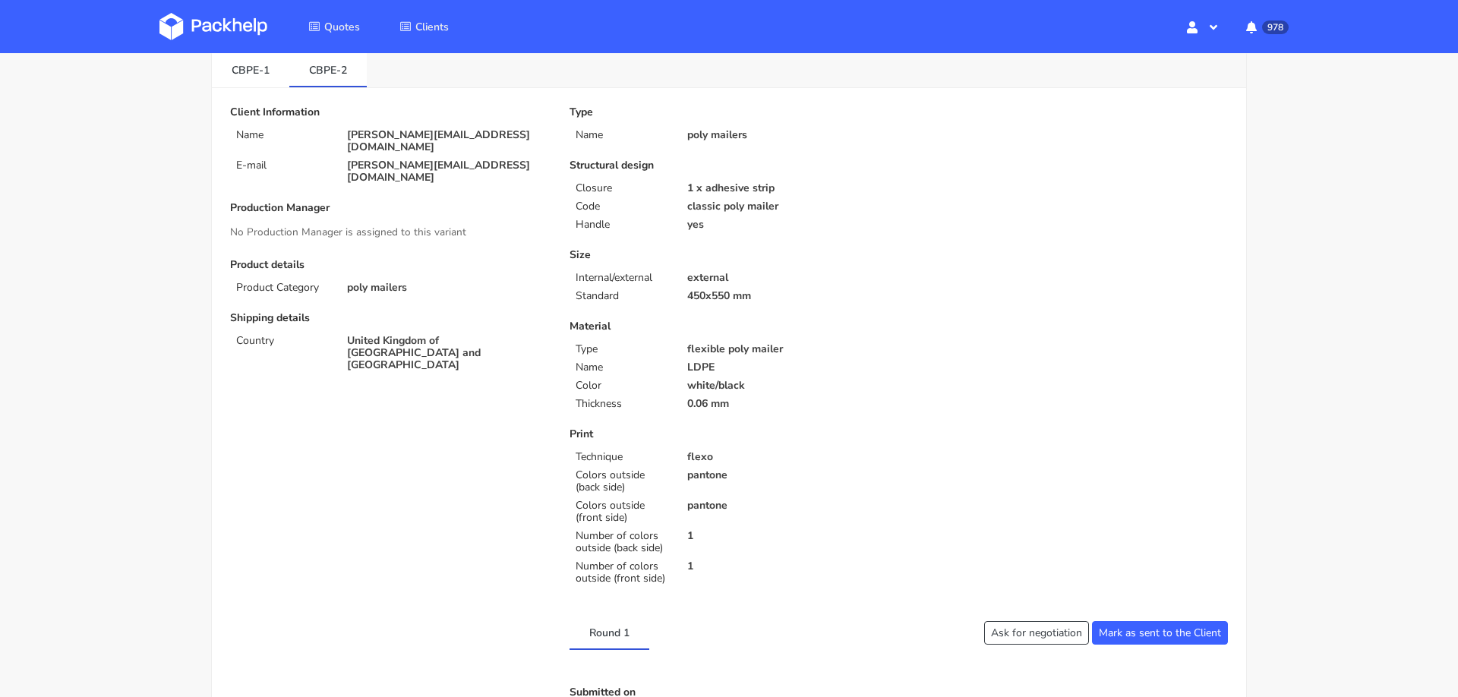
scroll to position [77, 0]
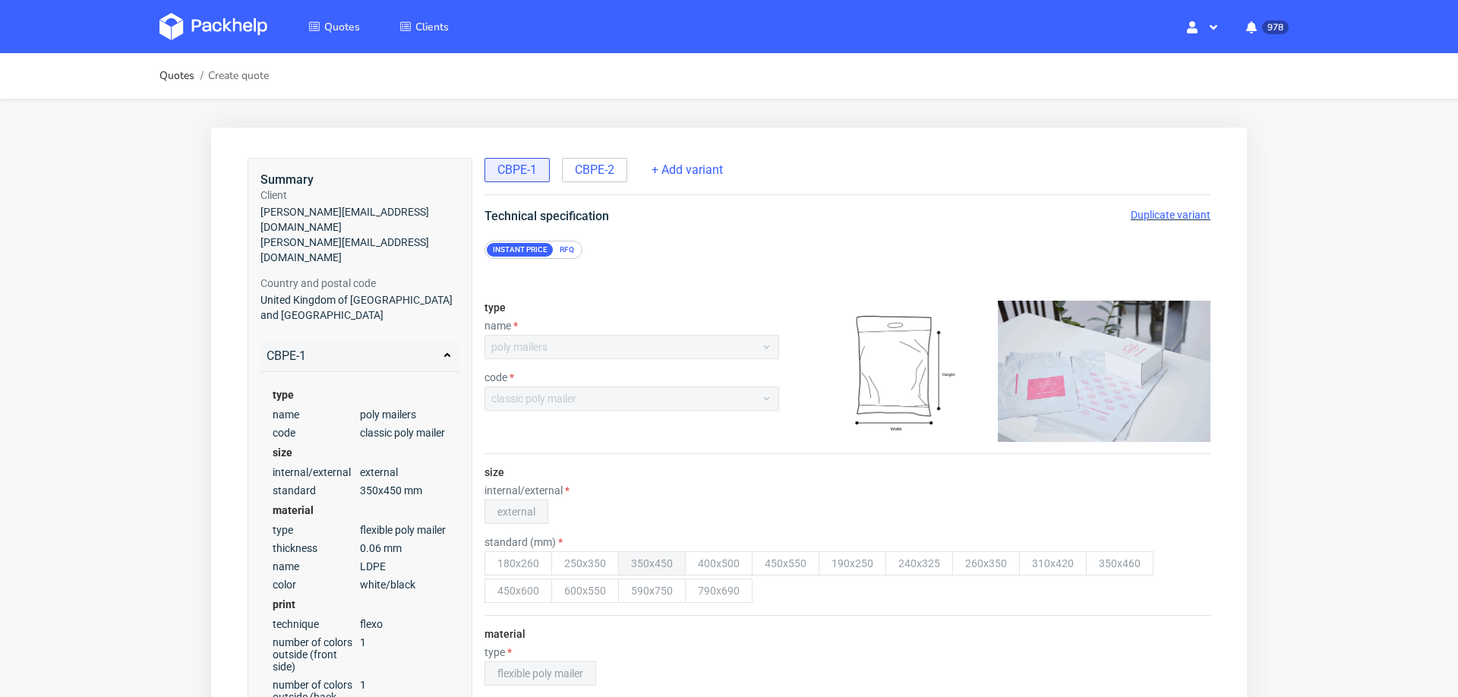
click at [1163, 218] on span "Duplicate variant" at bounding box center [1171, 215] width 80 height 12
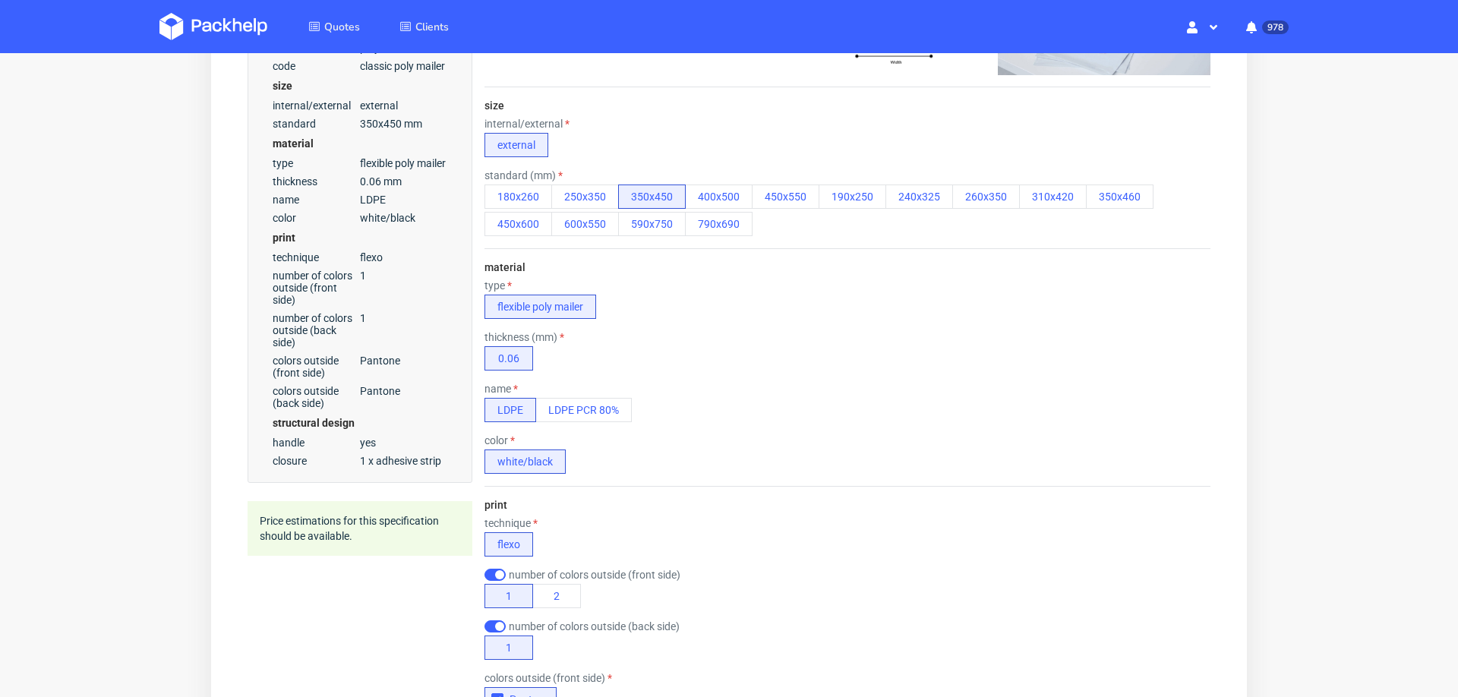
scroll to position [371, 0]
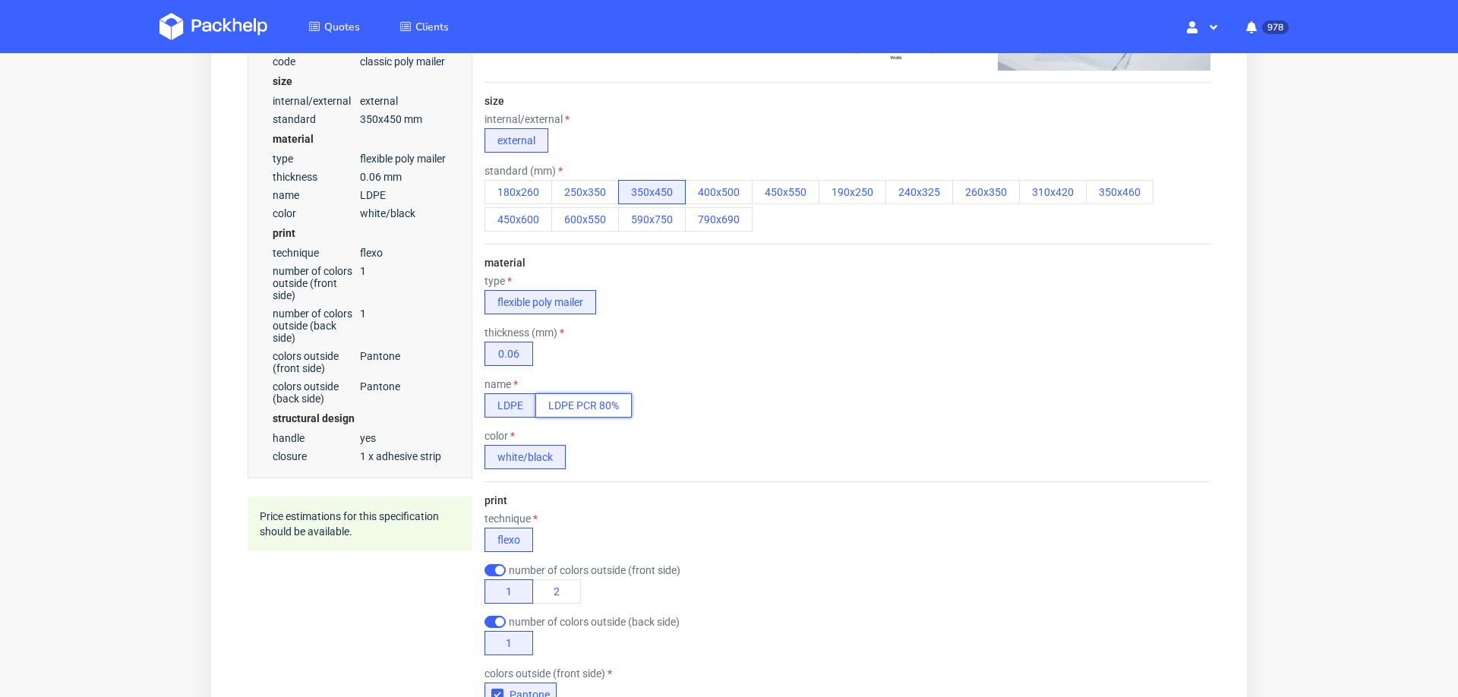
click at [609, 401] on button "LDPE PCR 80%" at bounding box center [583, 405] width 96 height 24
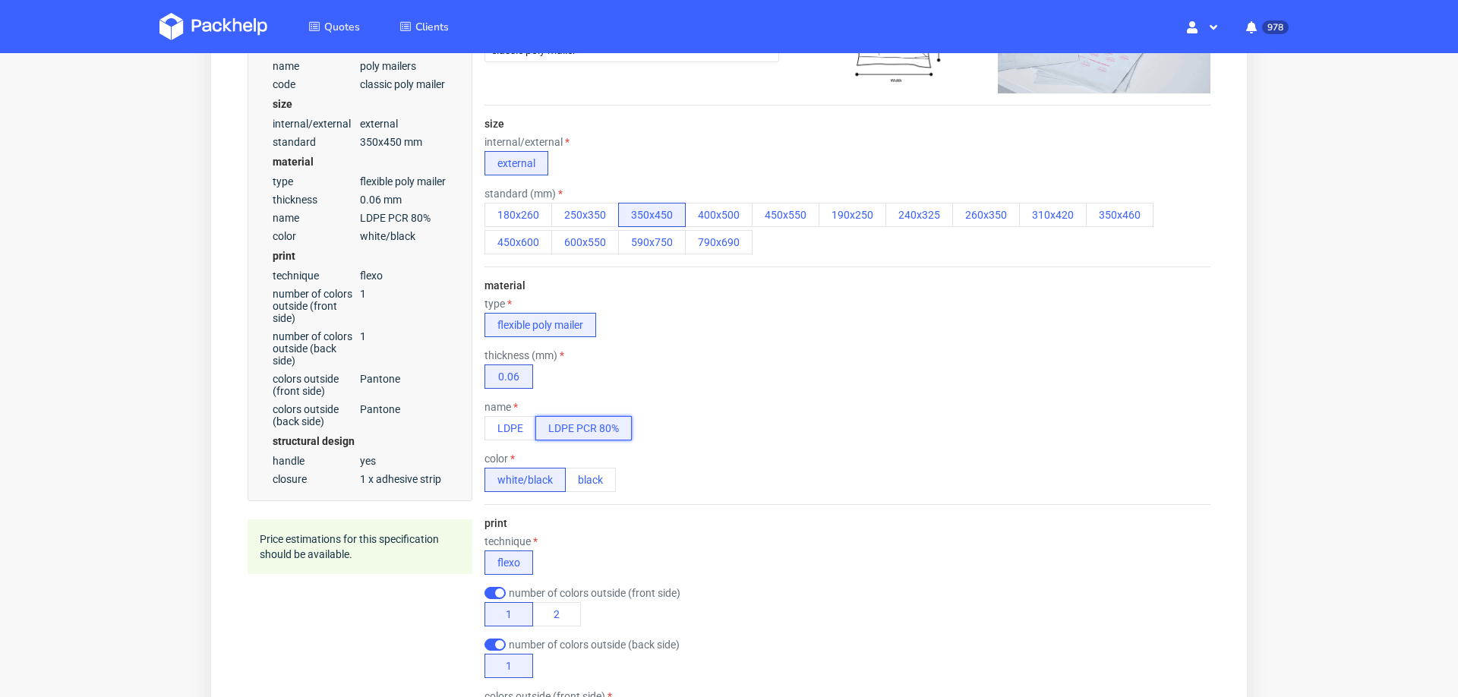
scroll to position [346, 0]
drag, startPoint x: 541, startPoint y: 428, endPoint x: 624, endPoint y: 427, distance: 82.8
click at [624, 427] on button "LDPE PCR 80%" at bounding box center [583, 430] width 96 height 24
click at [589, 483] on button "black" at bounding box center [590, 482] width 51 height 24
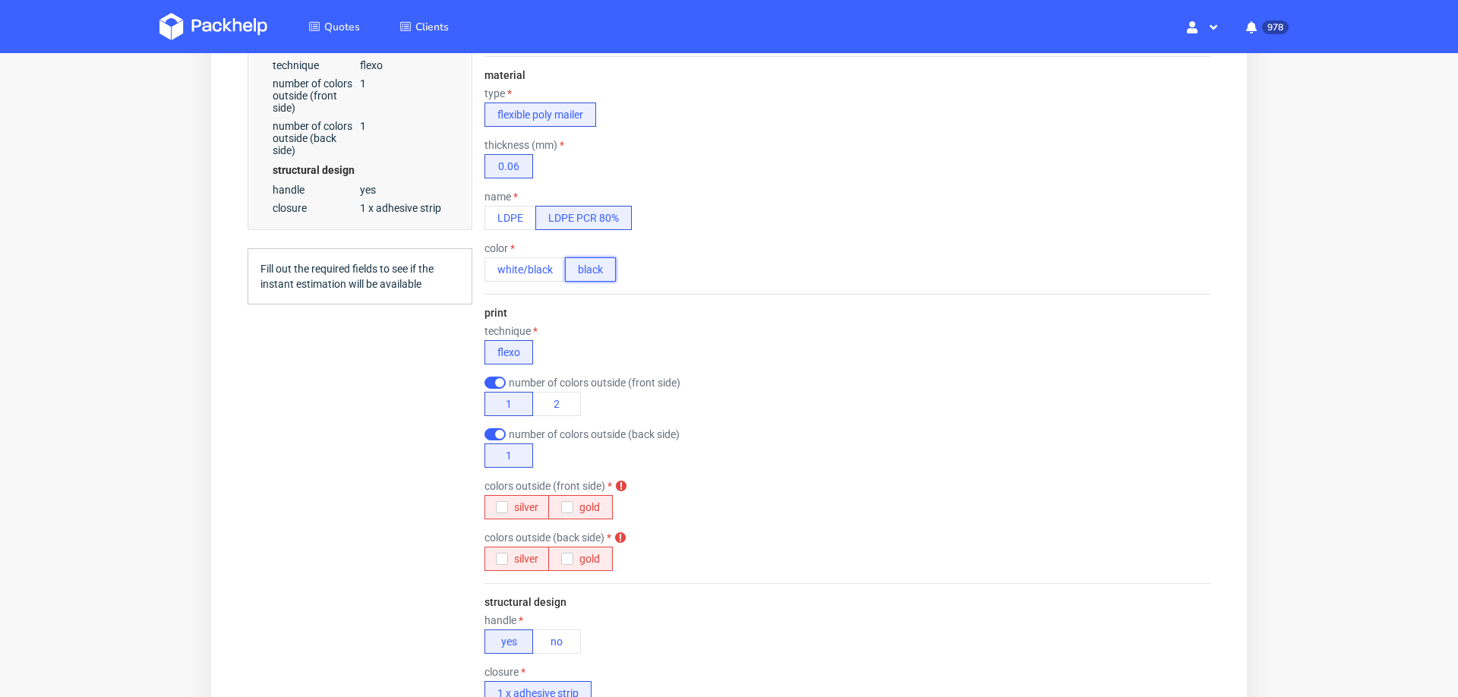
scroll to position [563, 0]
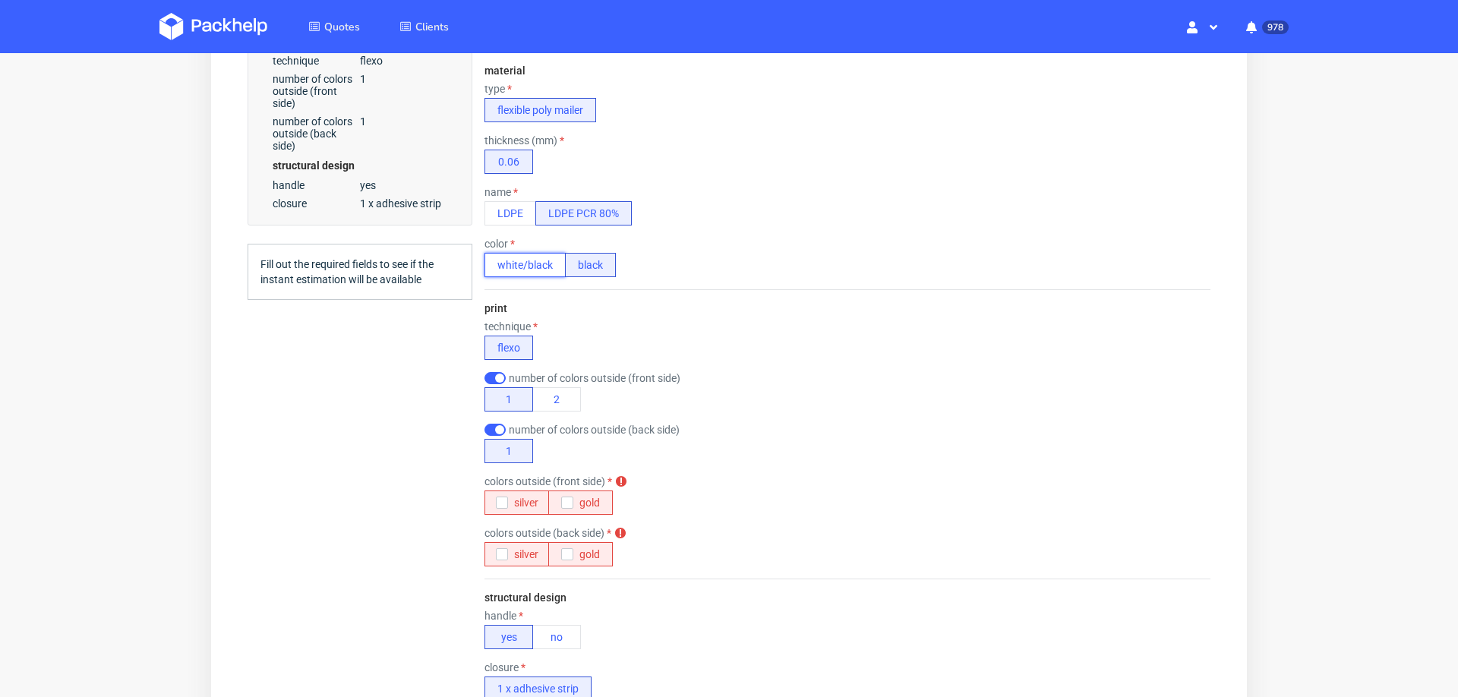
click at [530, 257] on button "white/black" at bounding box center [524, 265] width 81 height 24
click at [497, 497] on icon "button" at bounding box center [497, 502] width 11 height 11
click at [490, 542] on button "Pantone" at bounding box center [520, 554] width 72 height 24
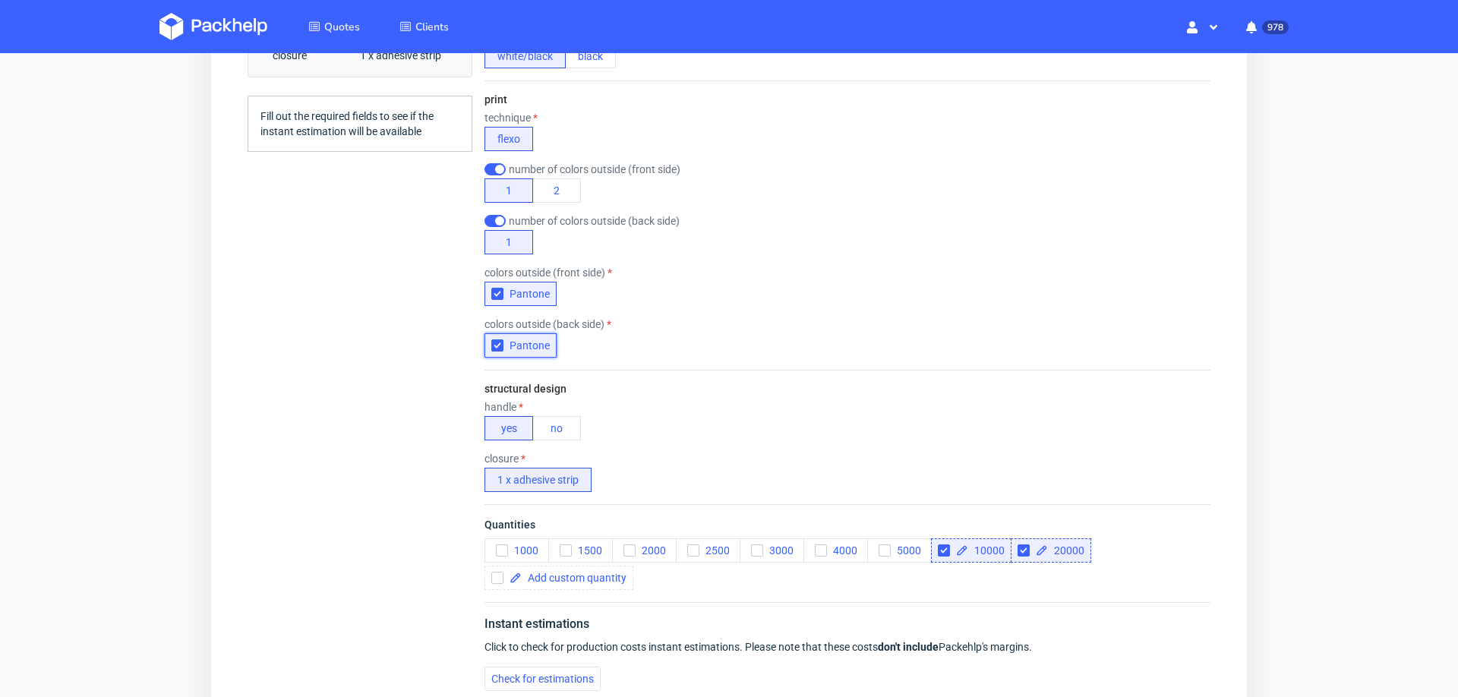
scroll to position [966, 0]
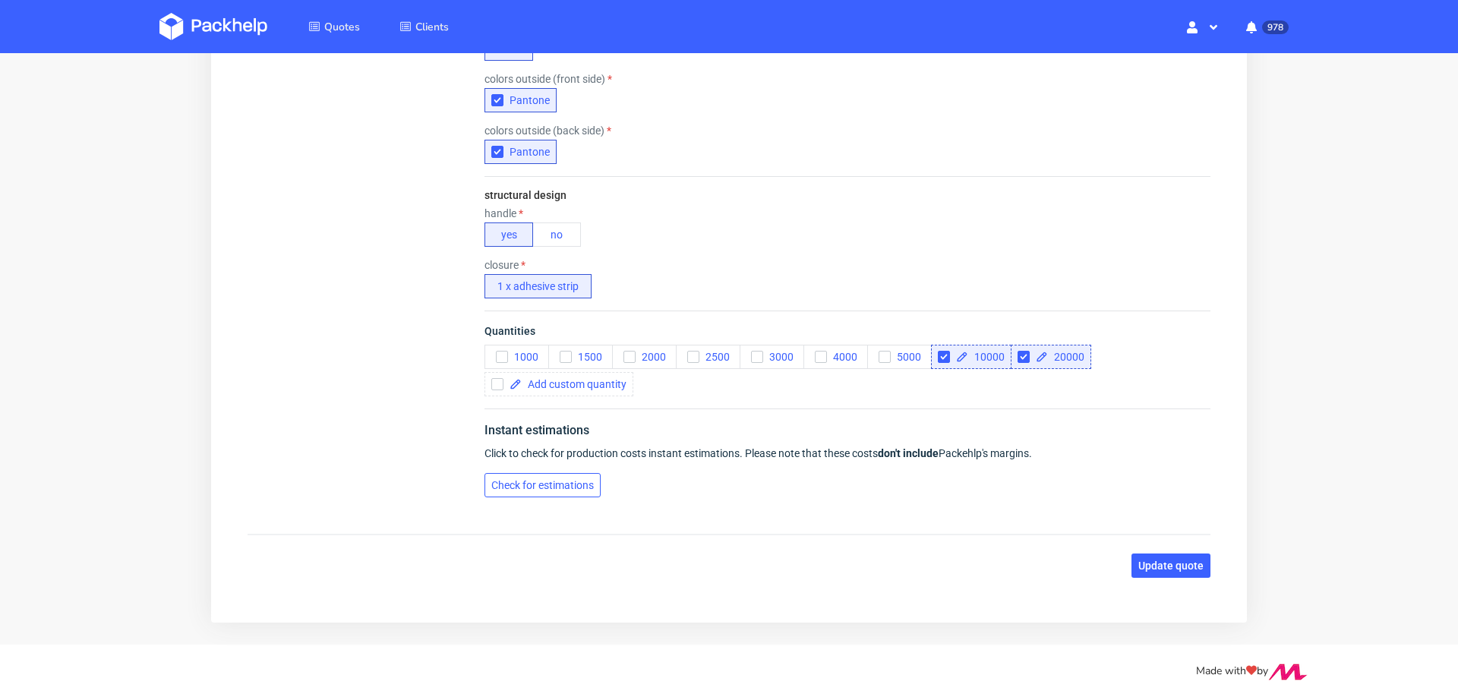
click at [566, 473] on button "Check for estimations" at bounding box center [542, 485] width 116 height 24
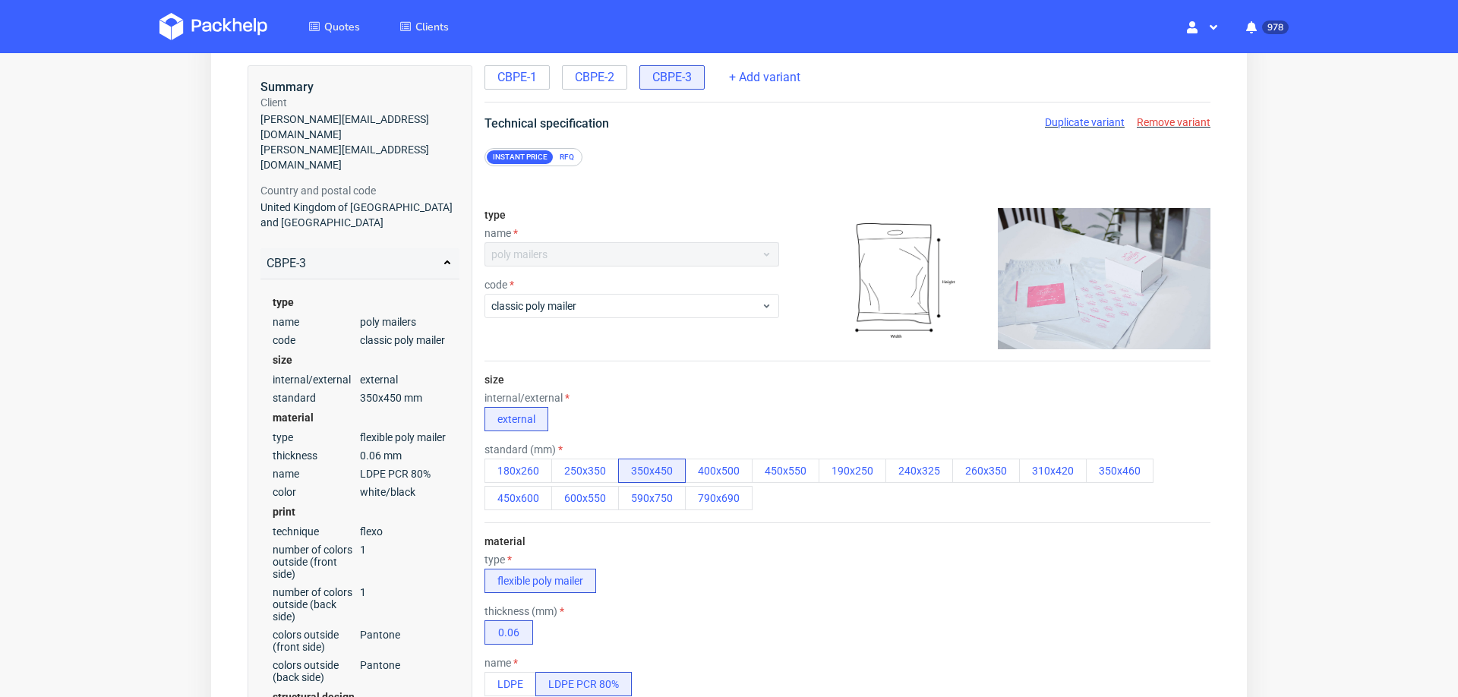
scroll to position [0, 0]
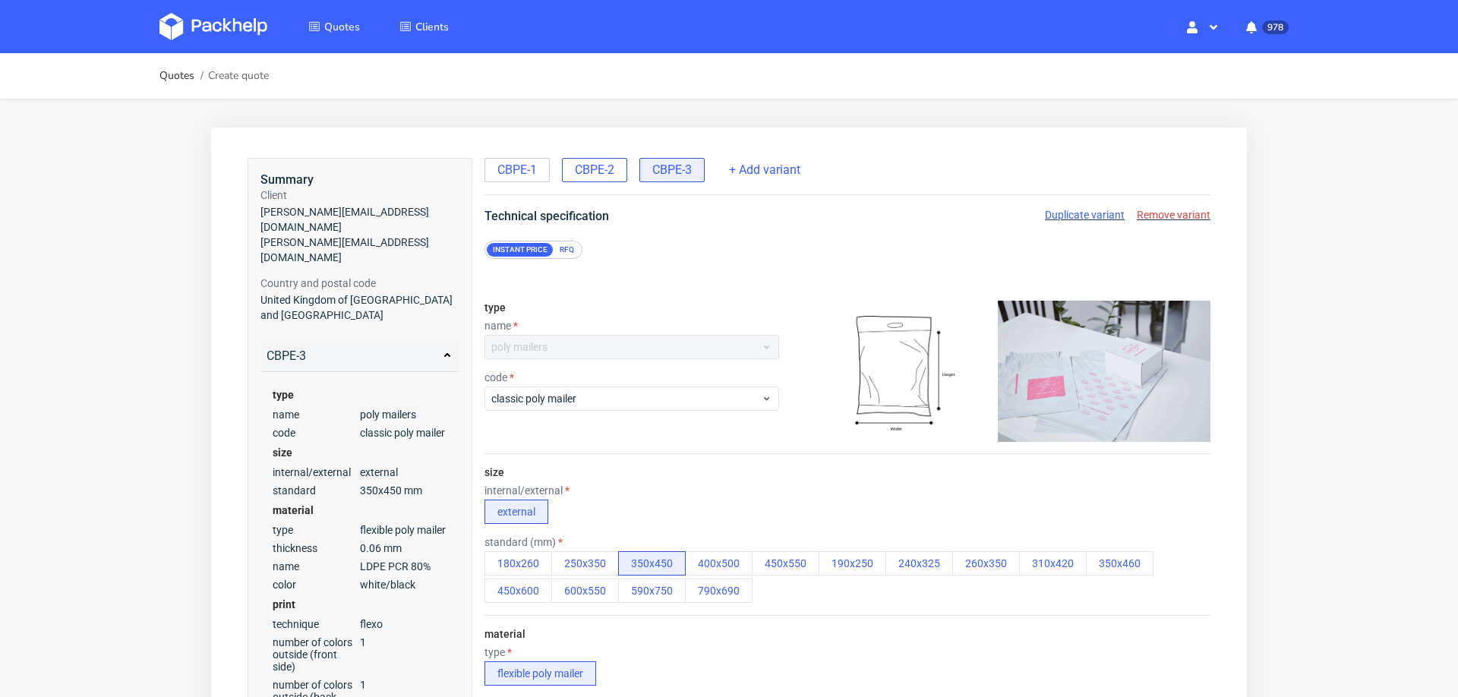
click at [601, 166] on span "CBPE-2" at bounding box center [594, 170] width 39 height 17
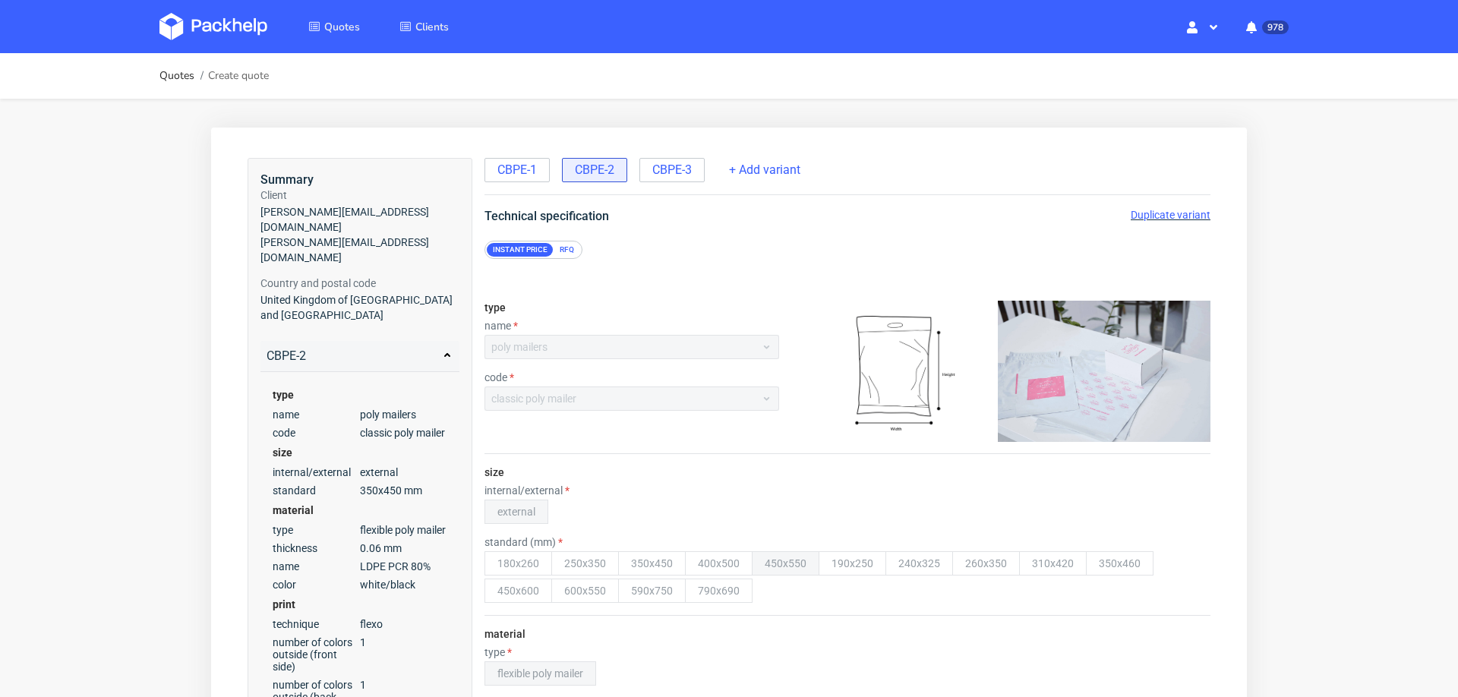
click at [1152, 219] on span "Duplicate variant" at bounding box center [1171, 215] width 80 height 12
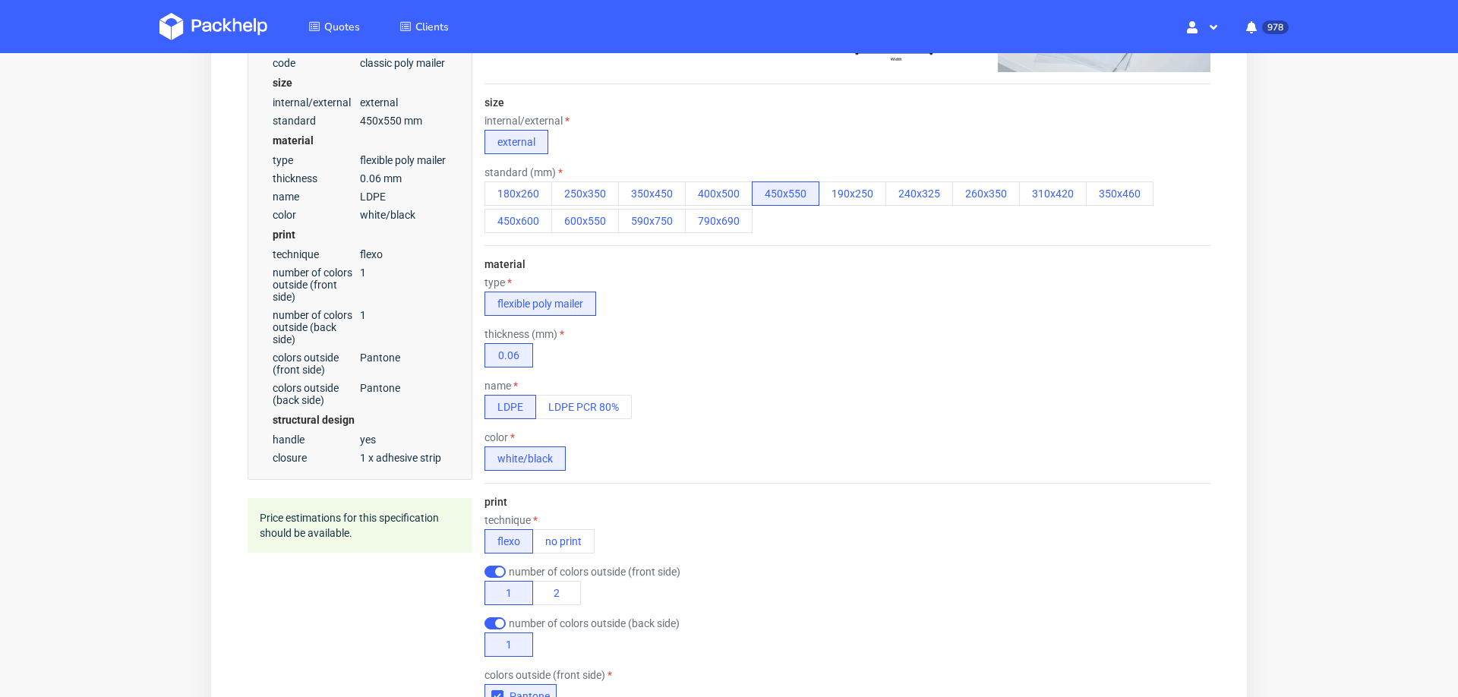
scroll to position [371, 0]
click at [598, 402] on button "LDPE PCR 80%" at bounding box center [583, 405] width 96 height 24
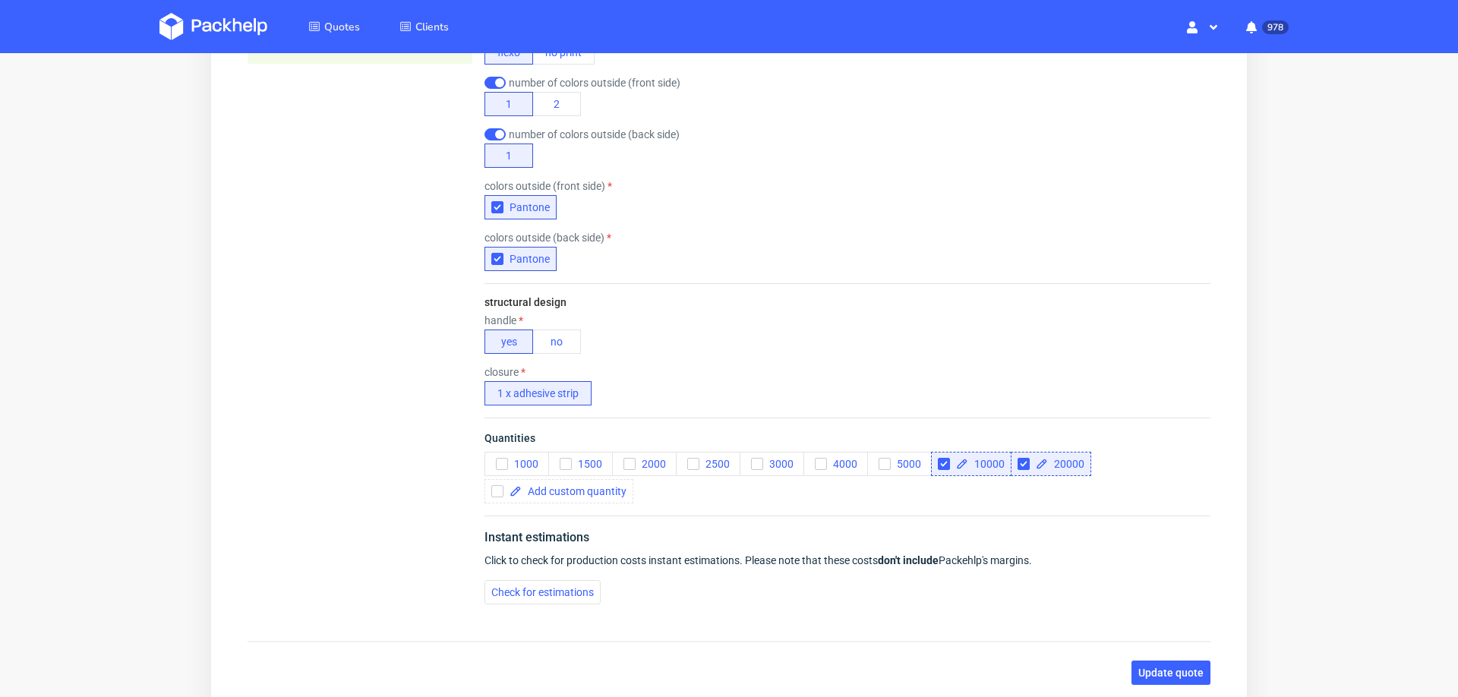
scroll to position [898, 0]
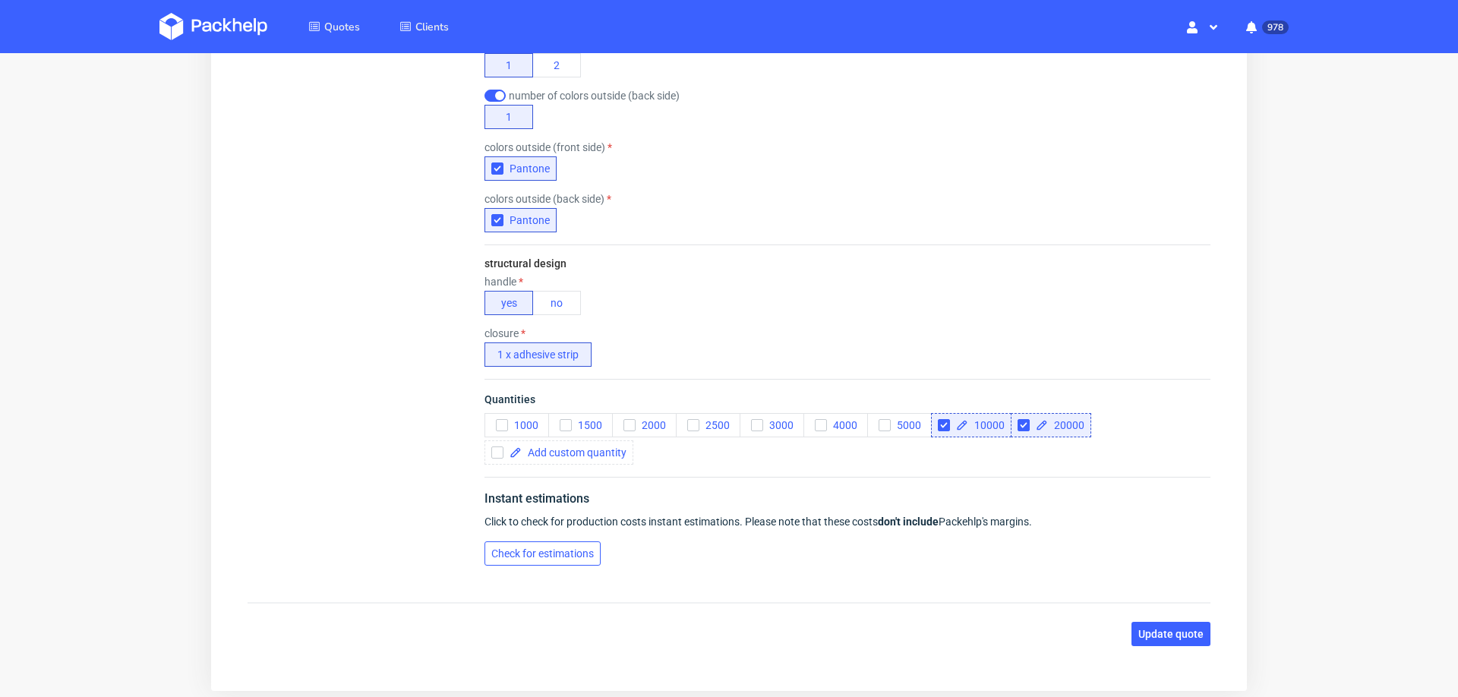
click at [553, 549] on span "Check for estimations" at bounding box center [542, 553] width 103 height 11
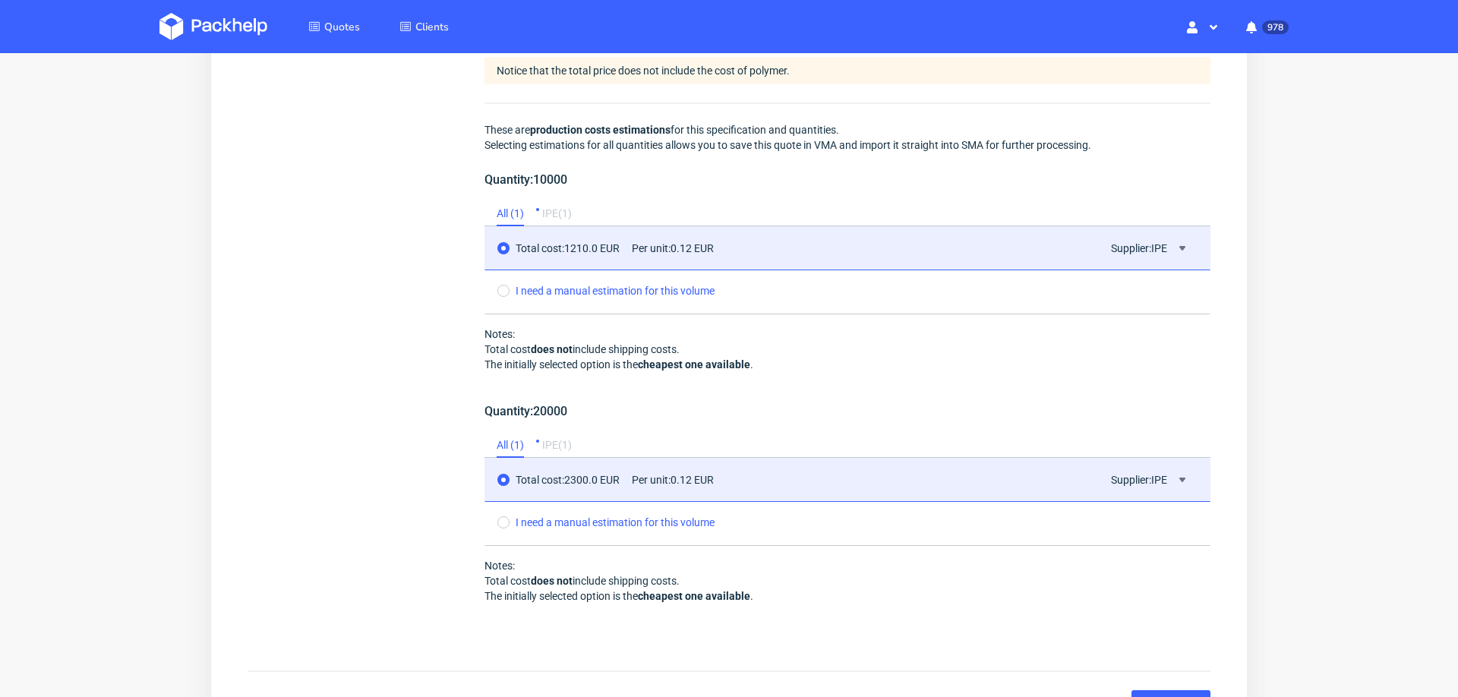
scroll to position [1499, 0]
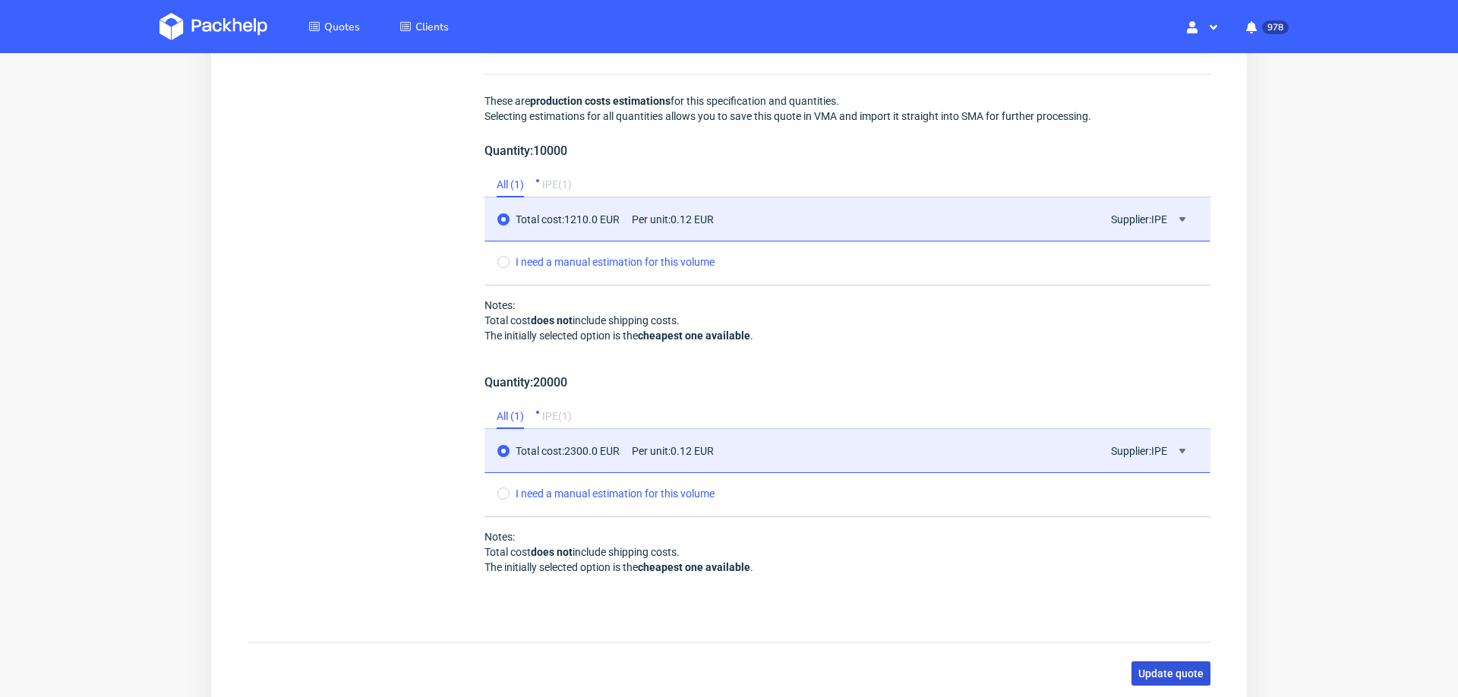
click at [1144, 668] on span "Update quote" at bounding box center [1170, 673] width 65 height 11
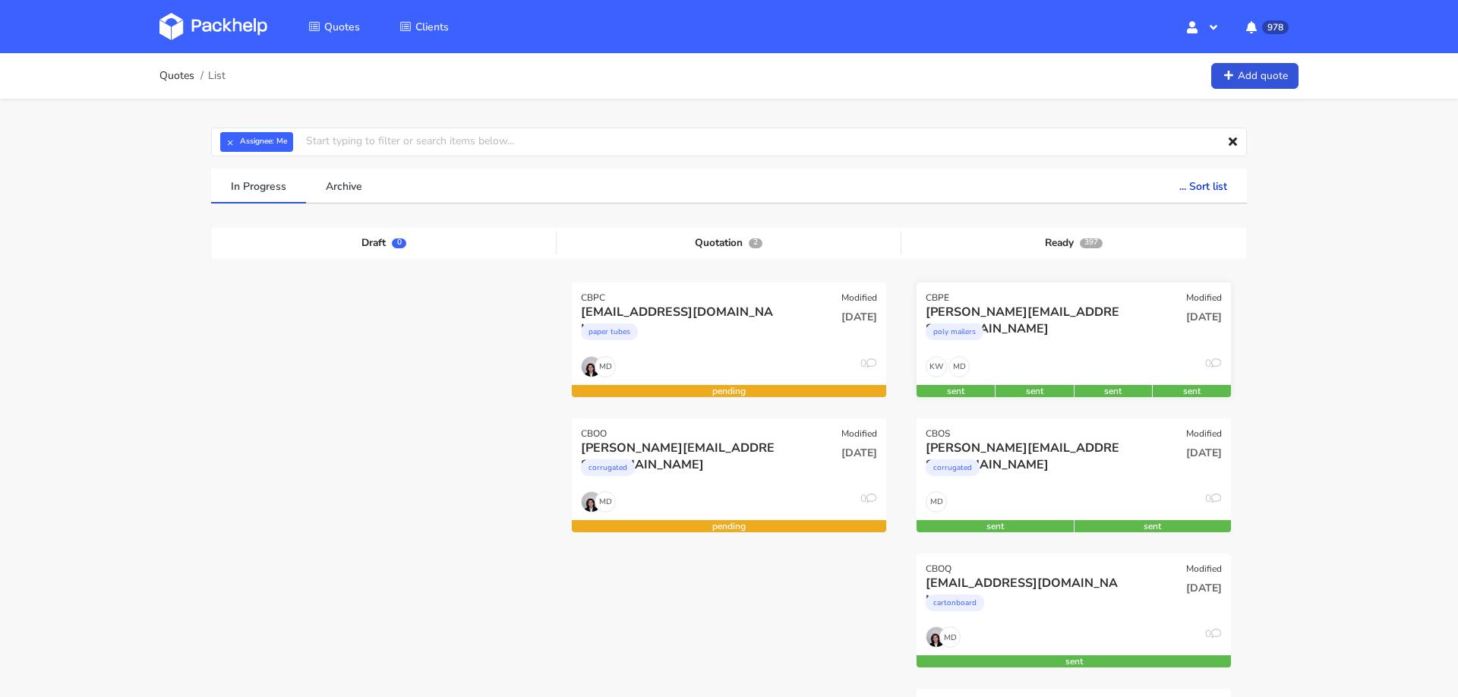
click at [1046, 323] on div "poly mailers" at bounding box center [1026, 335] width 201 height 30
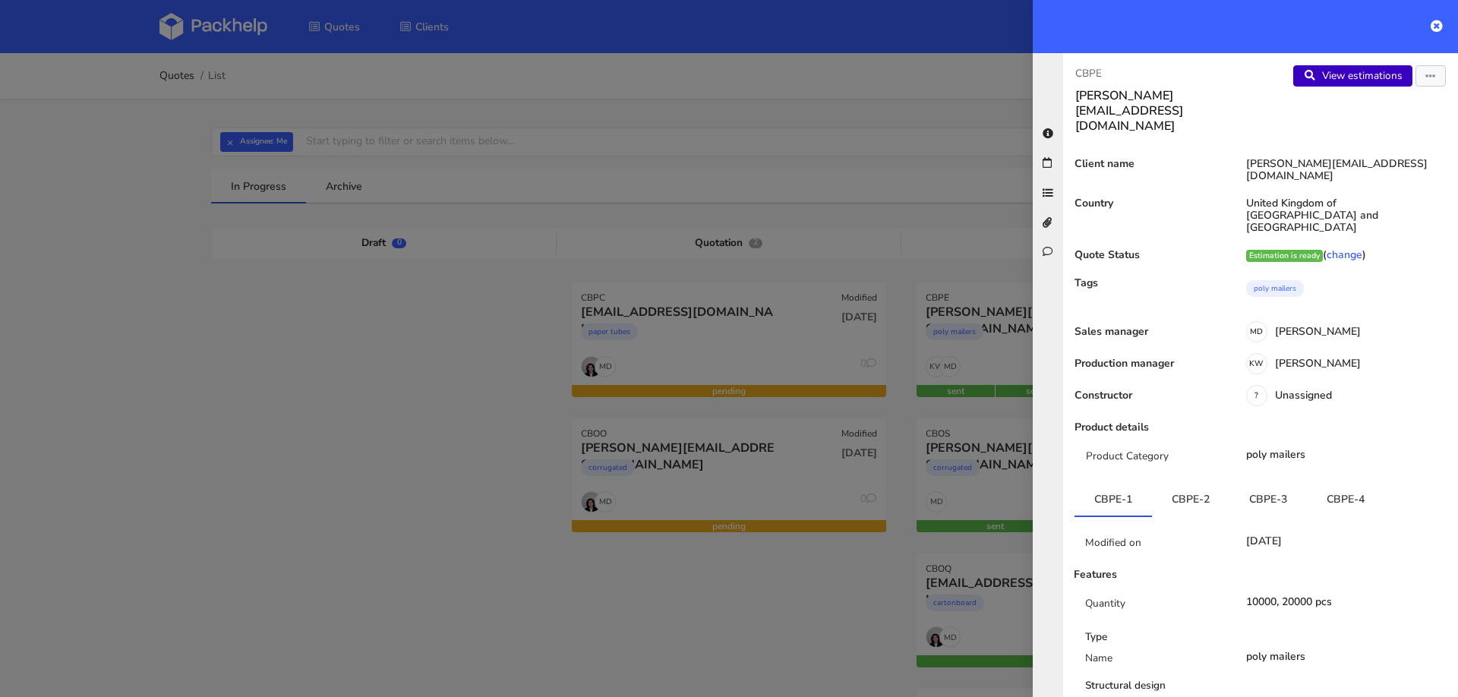
click at [1349, 75] on link "View estimations" at bounding box center [1352, 75] width 119 height 21
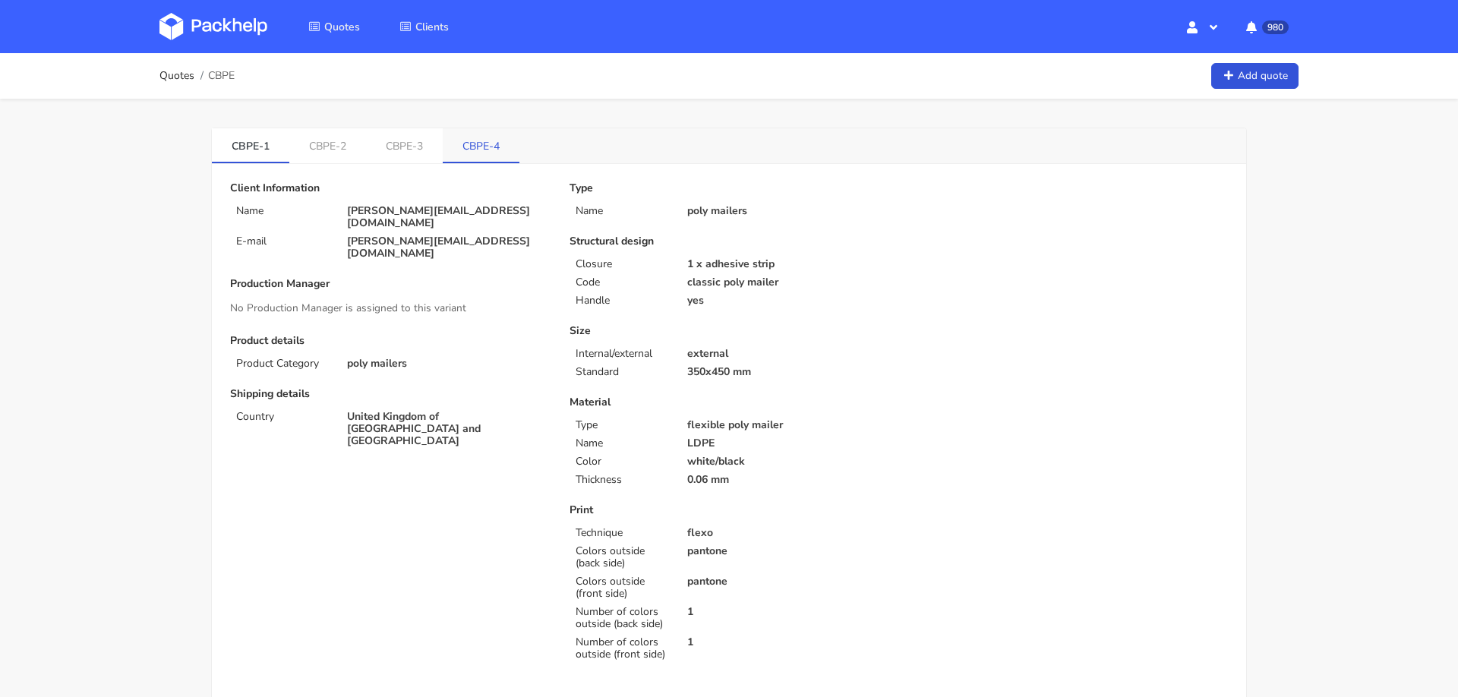
click at [471, 141] on link "CBPE-4" at bounding box center [481, 144] width 77 height 33
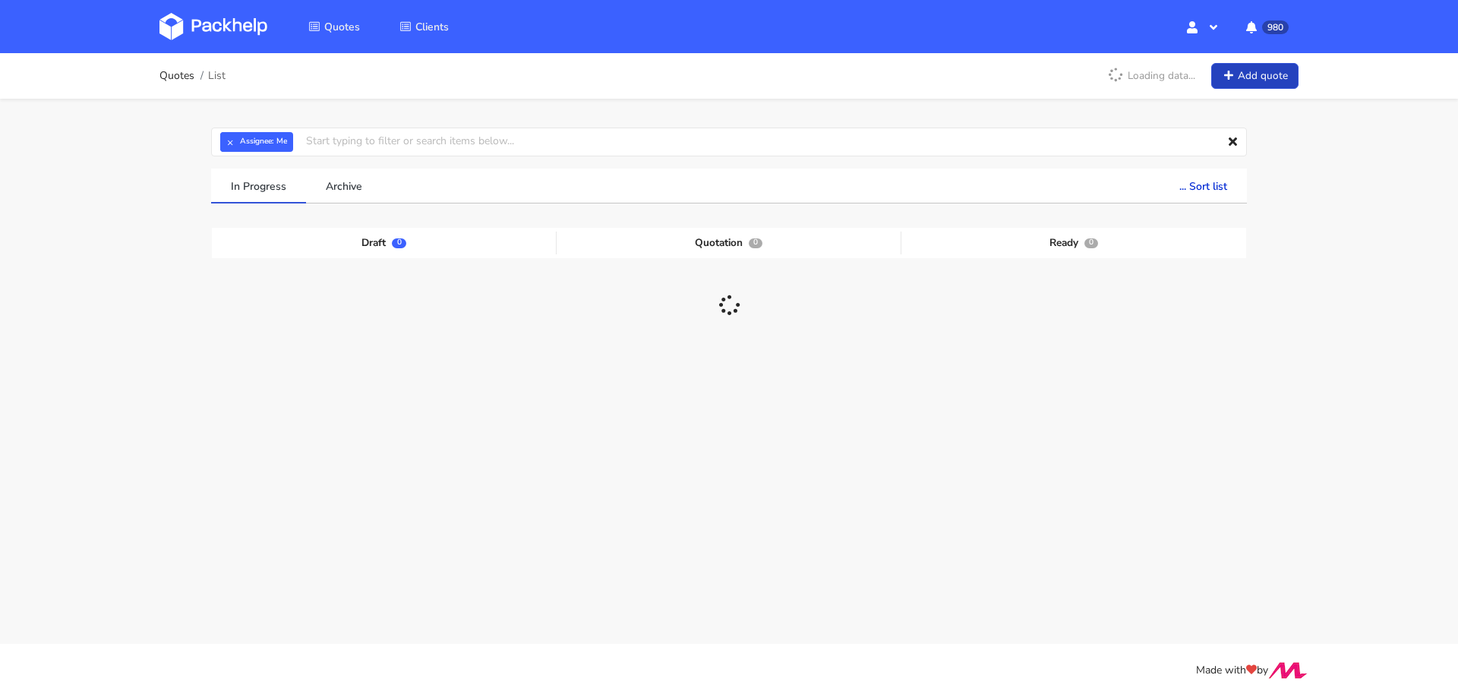
click at [1241, 76] on link "Add quote" at bounding box center [1254, 76] width 87 height 27
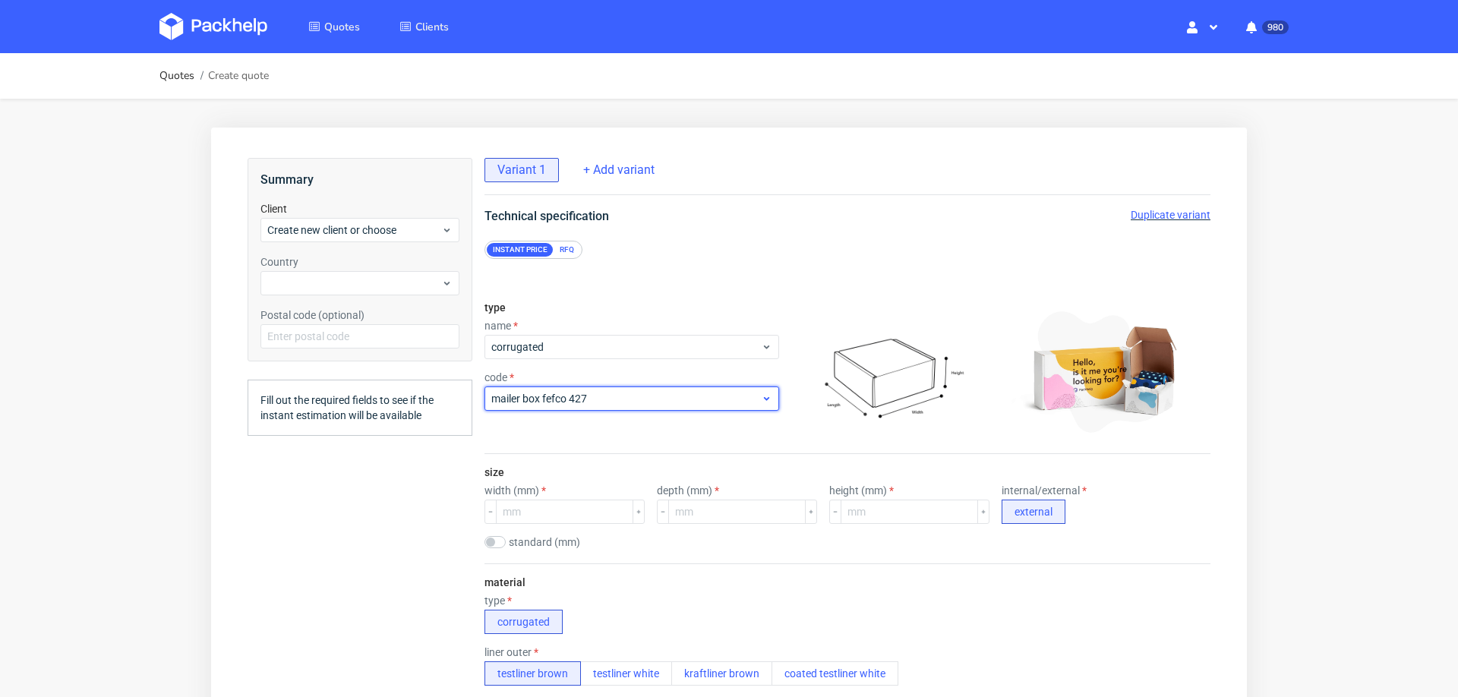
click at [589, 396] on span "mailer box fefco 427" at bounding box center [626, 398] width 270 height 15
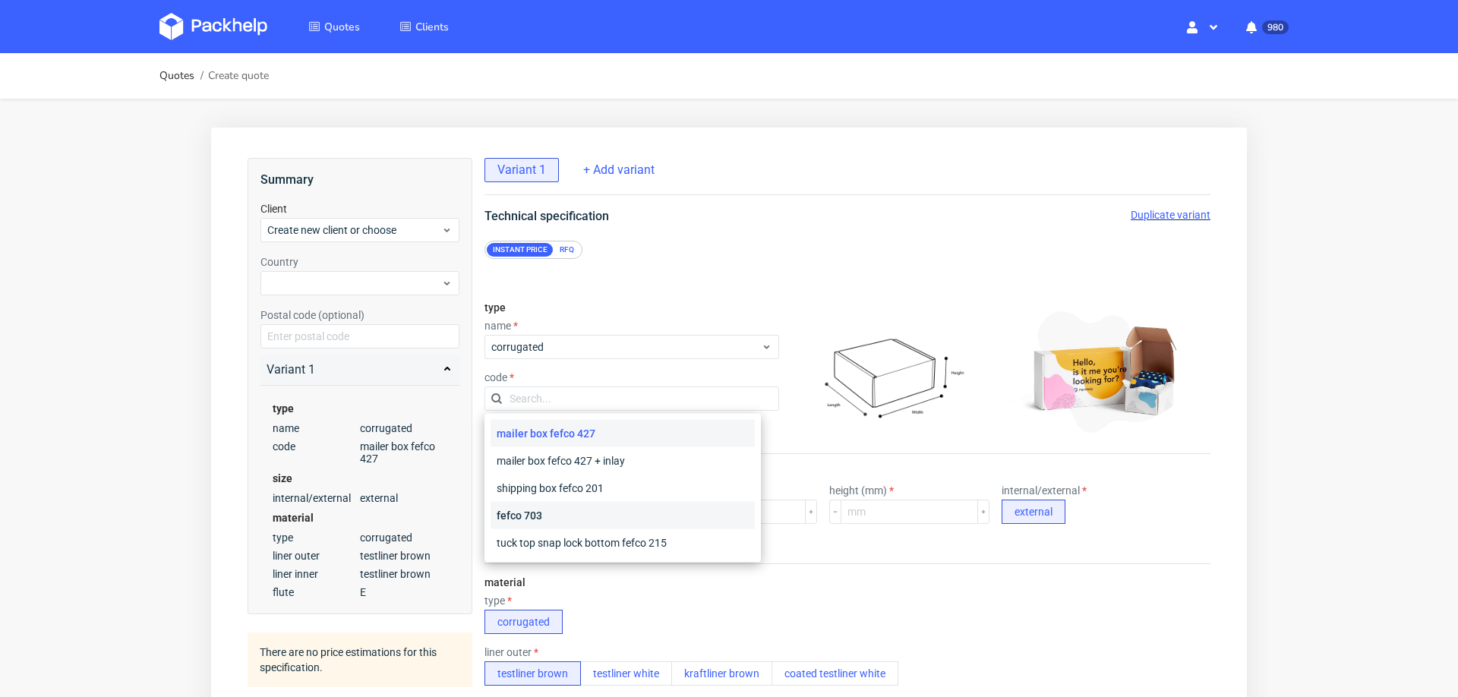
click at [576, 519] on div "fefco 703" at bounding box center [623, 515] width 264 height 27
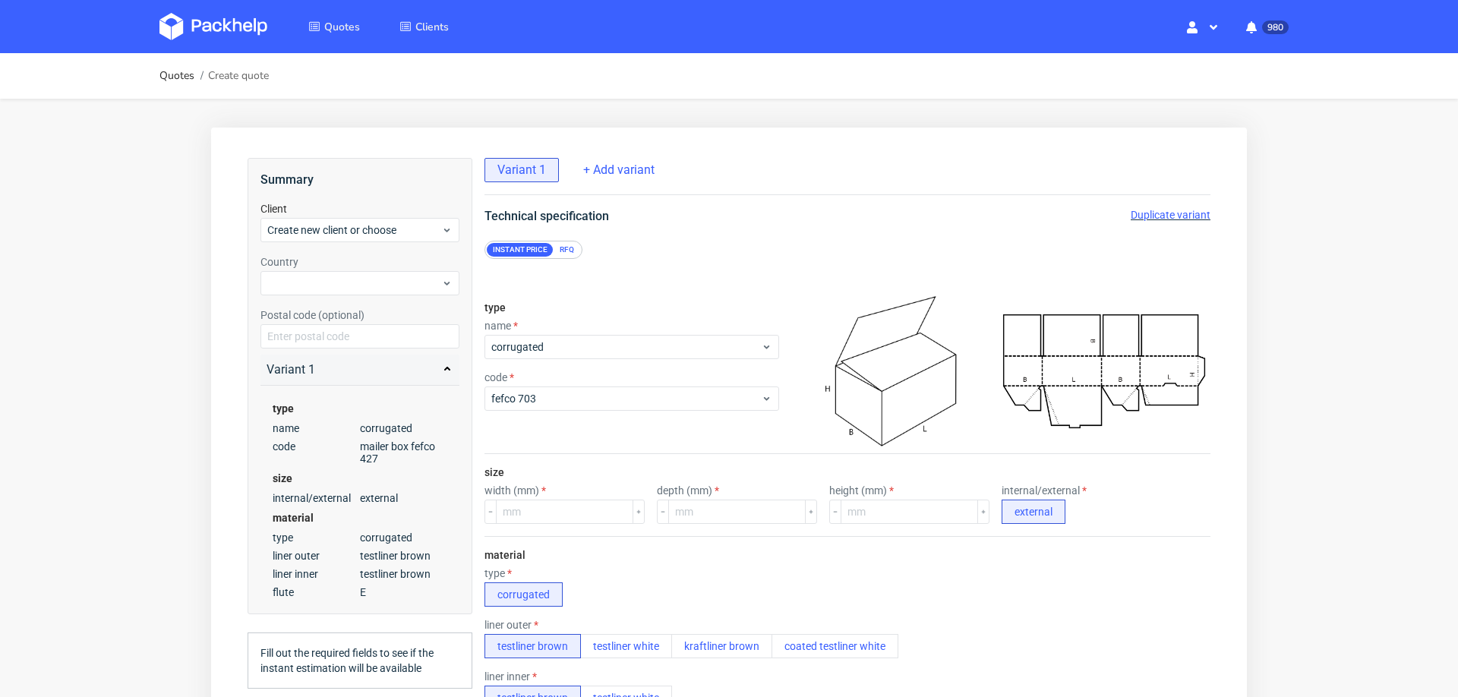
scroll to position [7, 0]
click at [572, 500] on input "number" at bounding box center [564, 512] width 137 height 24
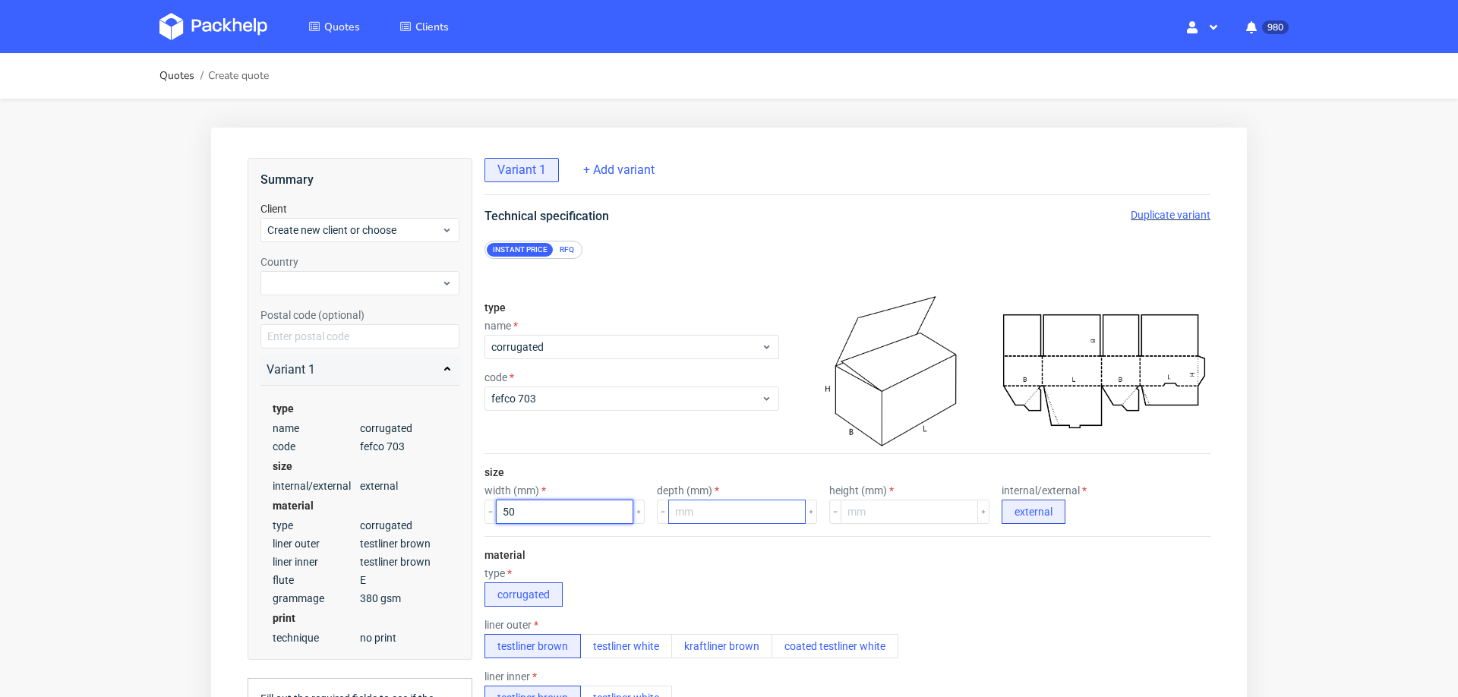
type input "50"
click at [728, 505] on input "number" at bounding box center [736, 512] width 137 height 24
type input "40"
click at [796, 536] on div "material type corrugated liner outer testliner brown testliner white kraftliner…" at bounding box center [847, 694] width 726 height 317
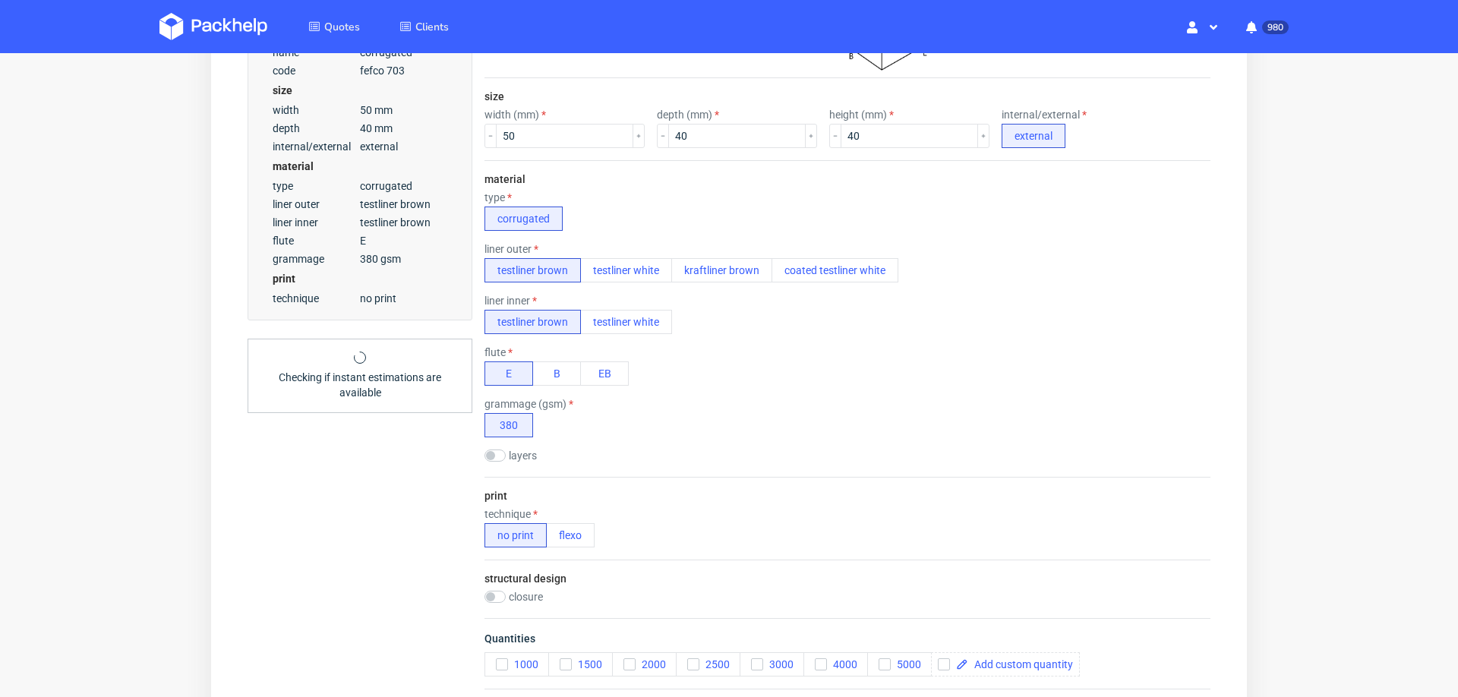
scroll to position [377, 0]
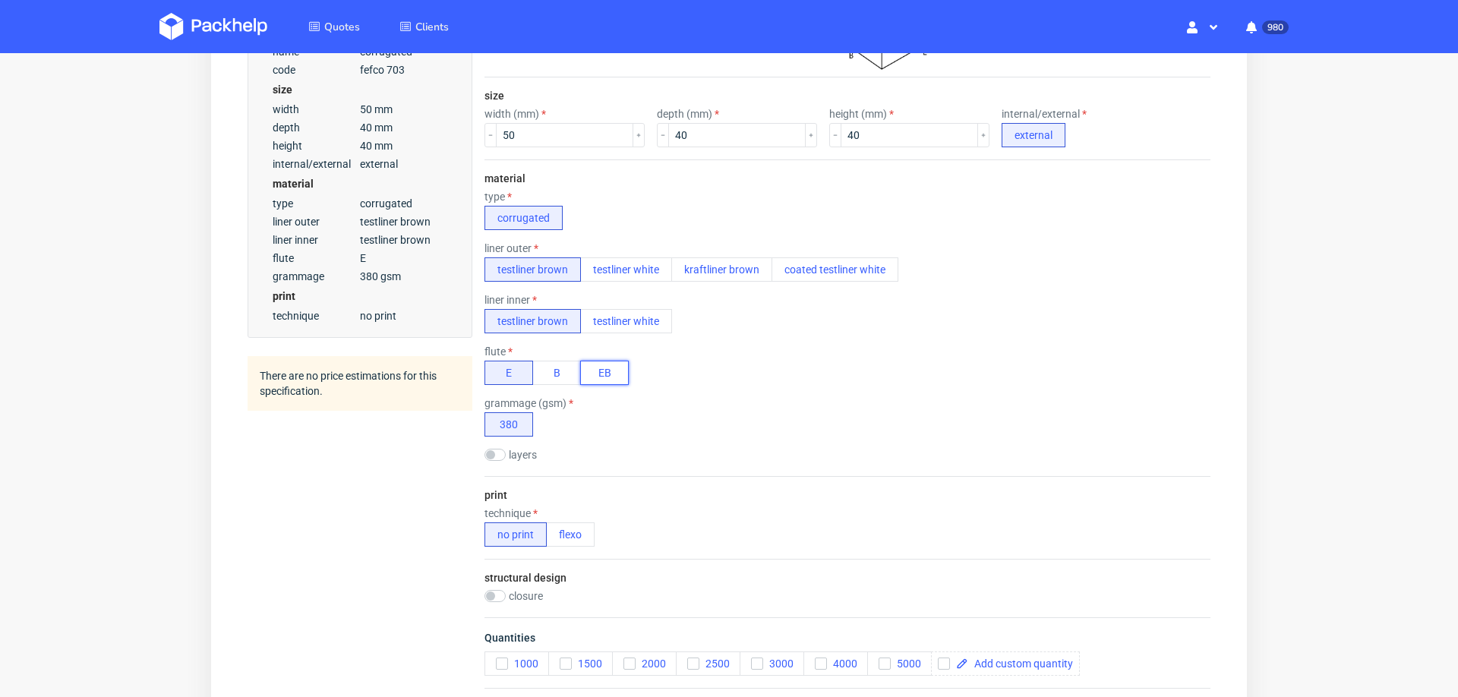
click at [602, 366] on button "EB" at bounding box center [604, 373] width 49 height 24
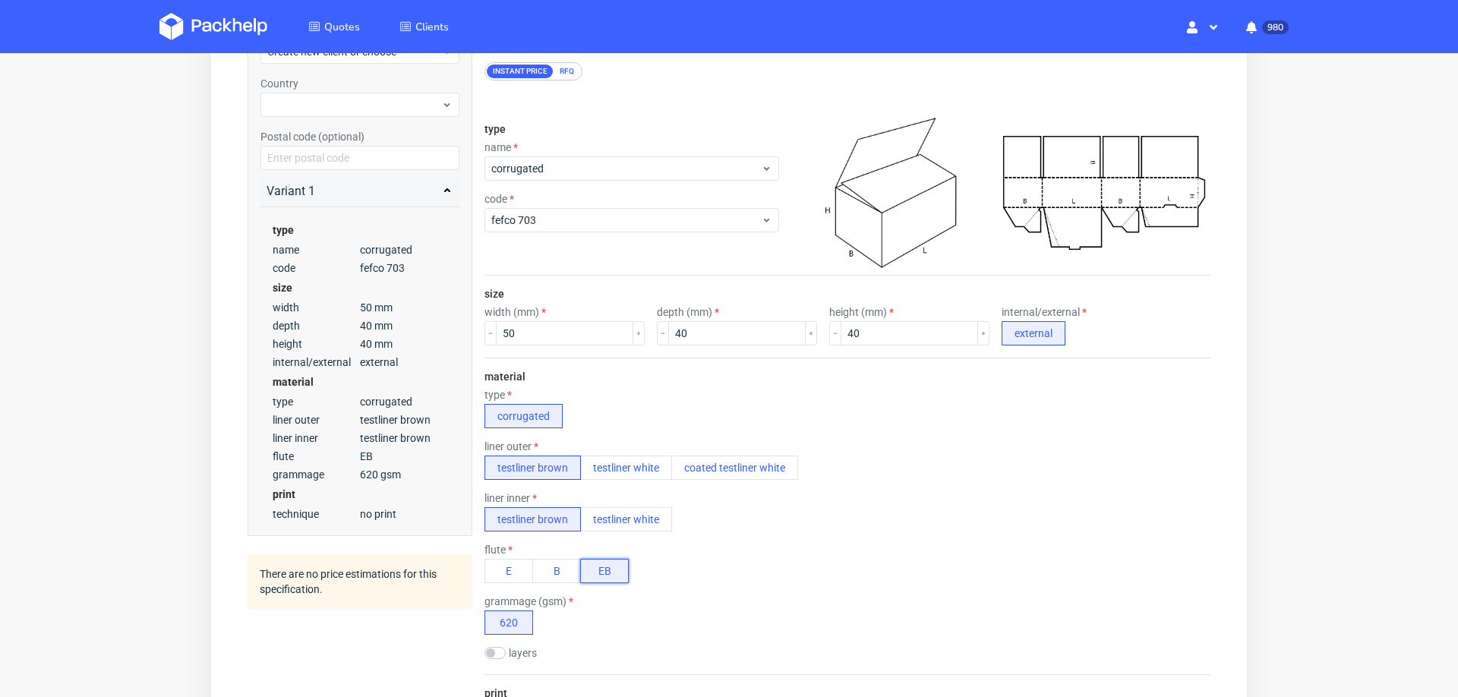
scroll to position [74, 0]
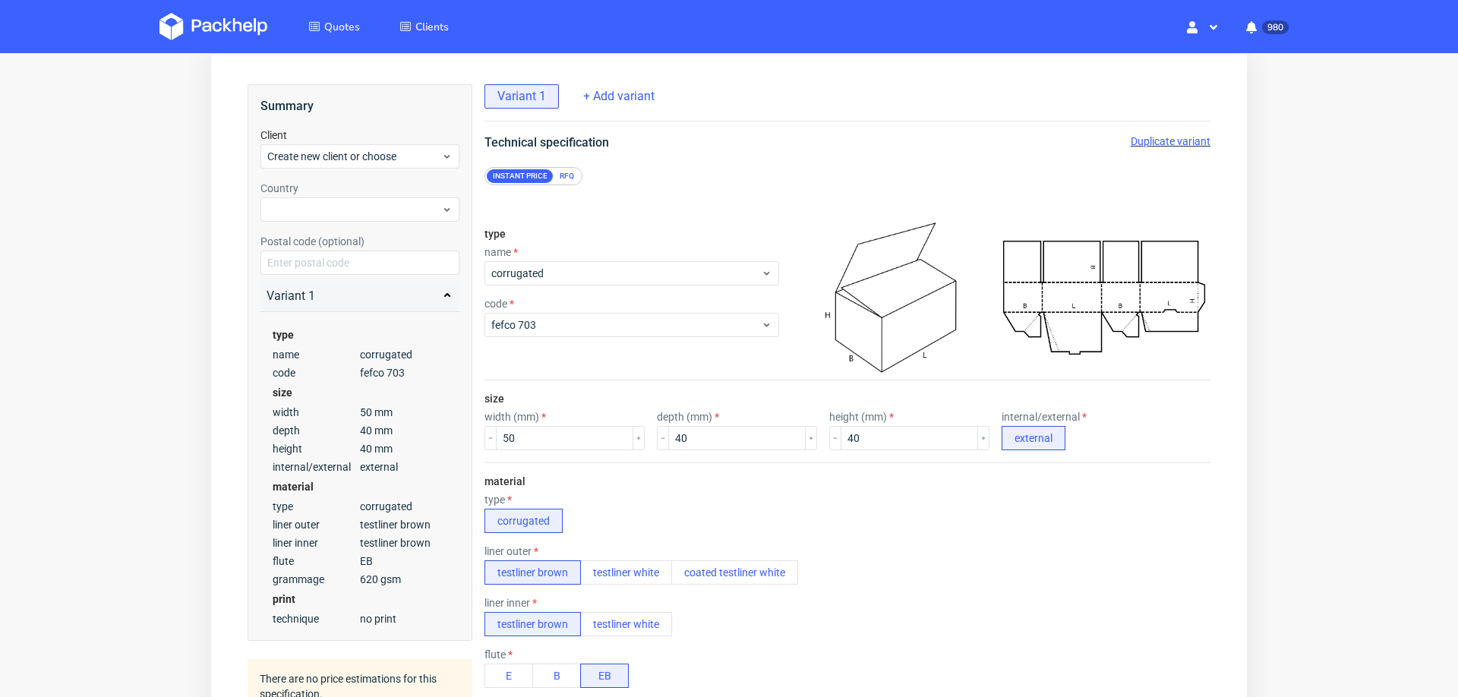
click at [571, 170] on div "RFQ" at bounding box center [567, 176] width 27 height 14
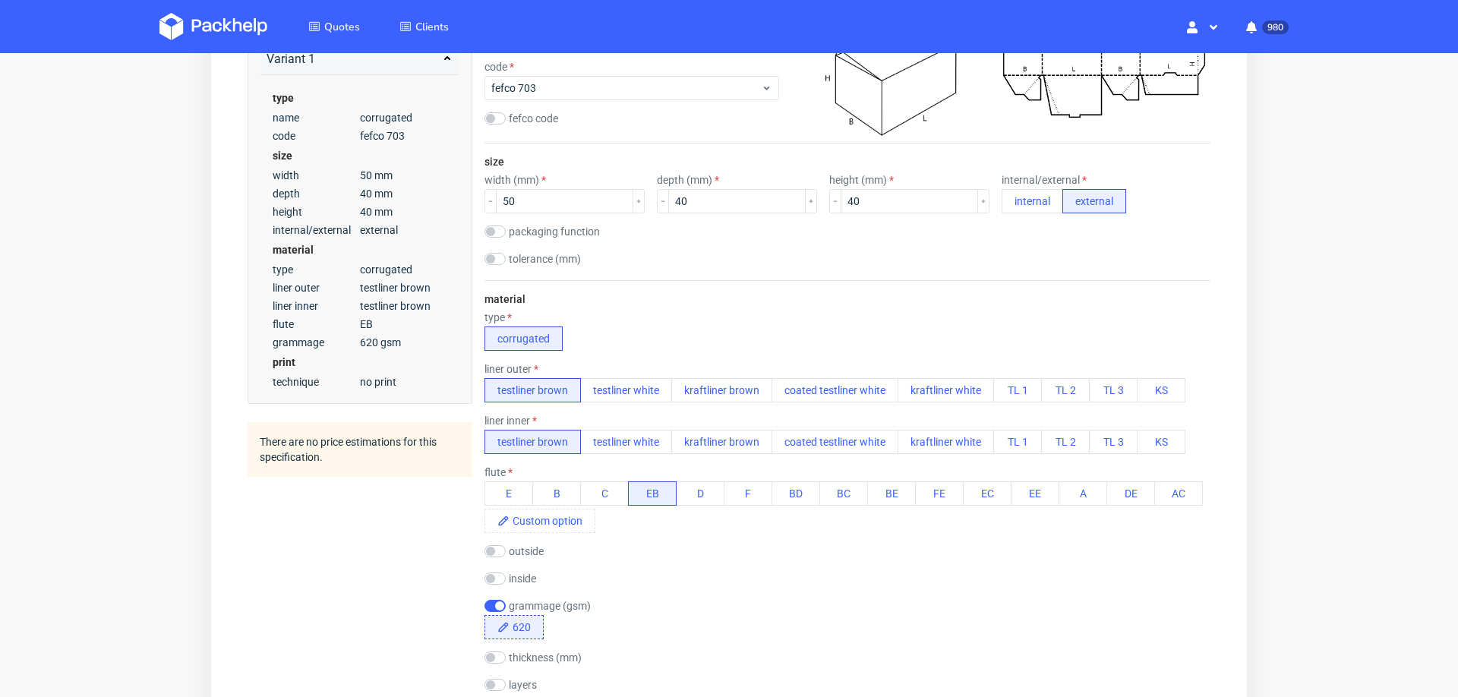
scroll to position [344, 0]
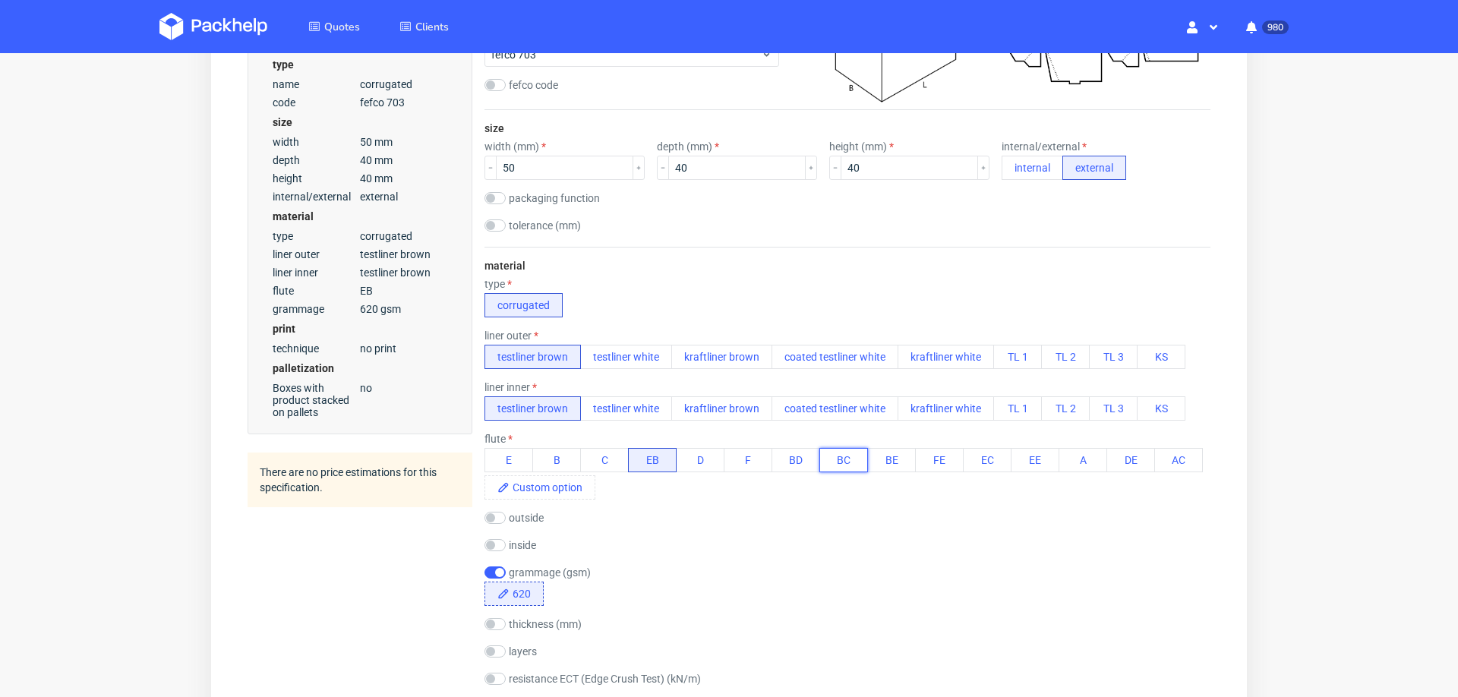
click at [826, 448] on button "BC" at bounding box center [843, 460] width 49 height 24
click at [654, 453] on button "EB" at bounding box center [652, 460] width 49 height 24
click at [495, 567] on input "checkbox" at bounding box center [494, 573] width 21 height 12
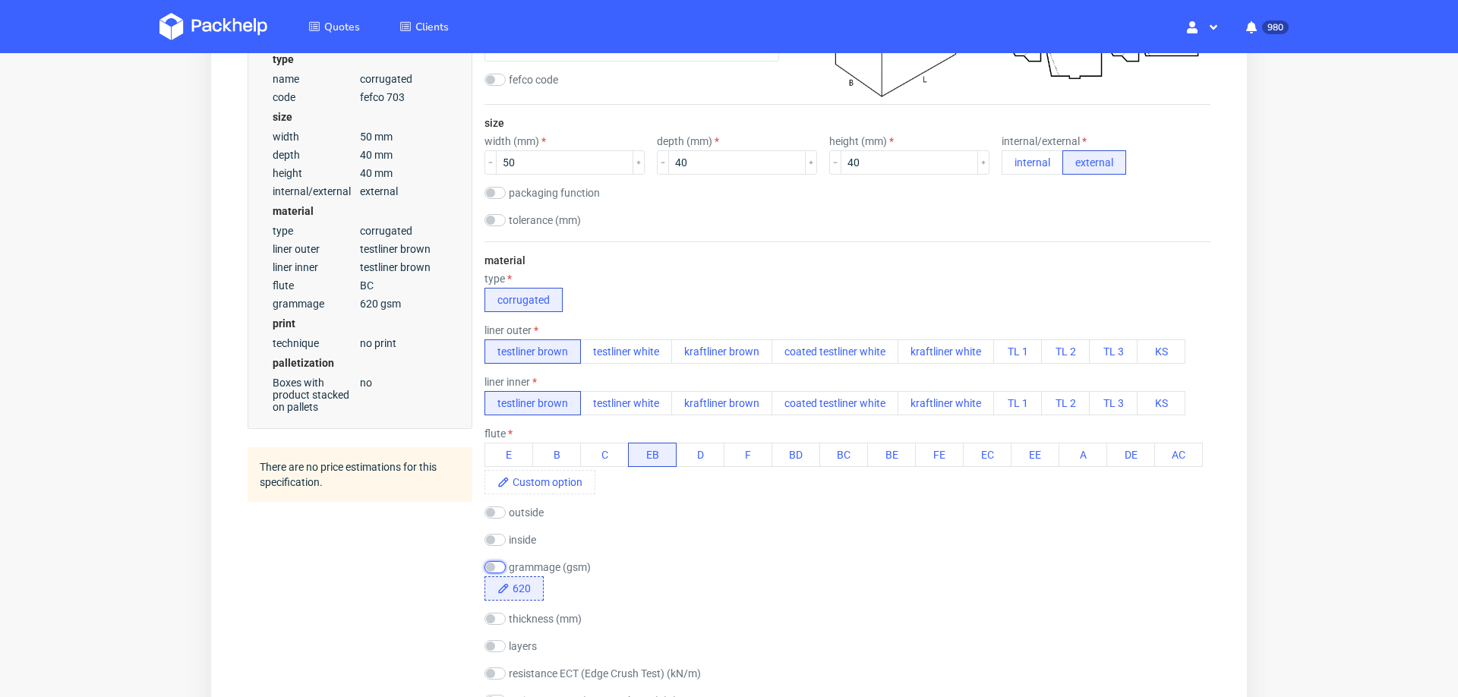
scroll to position [0, 0]
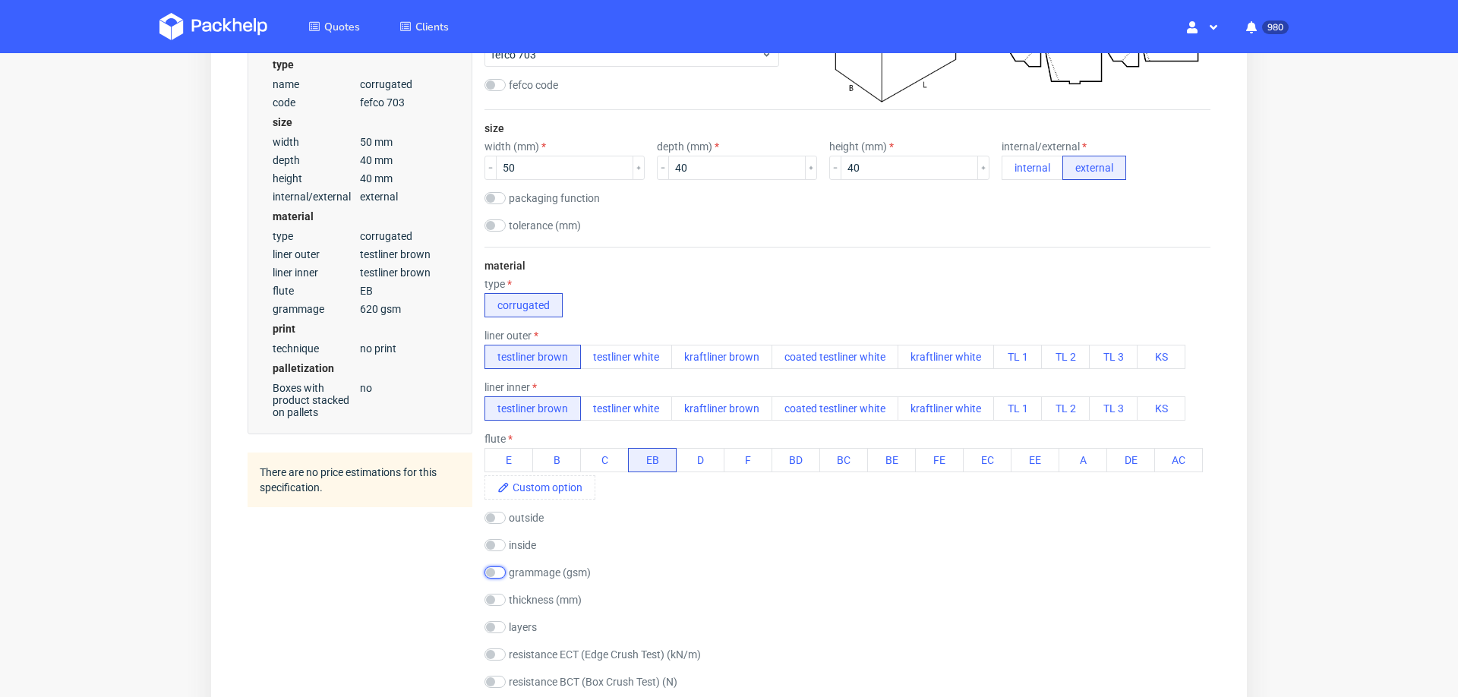
click at [494, 567] on input "checkbox" at bounding box center [494, 573] width 21 height 12
click at [680, 450] on button "D" at bounding box center [700, 460] width 49 height 24
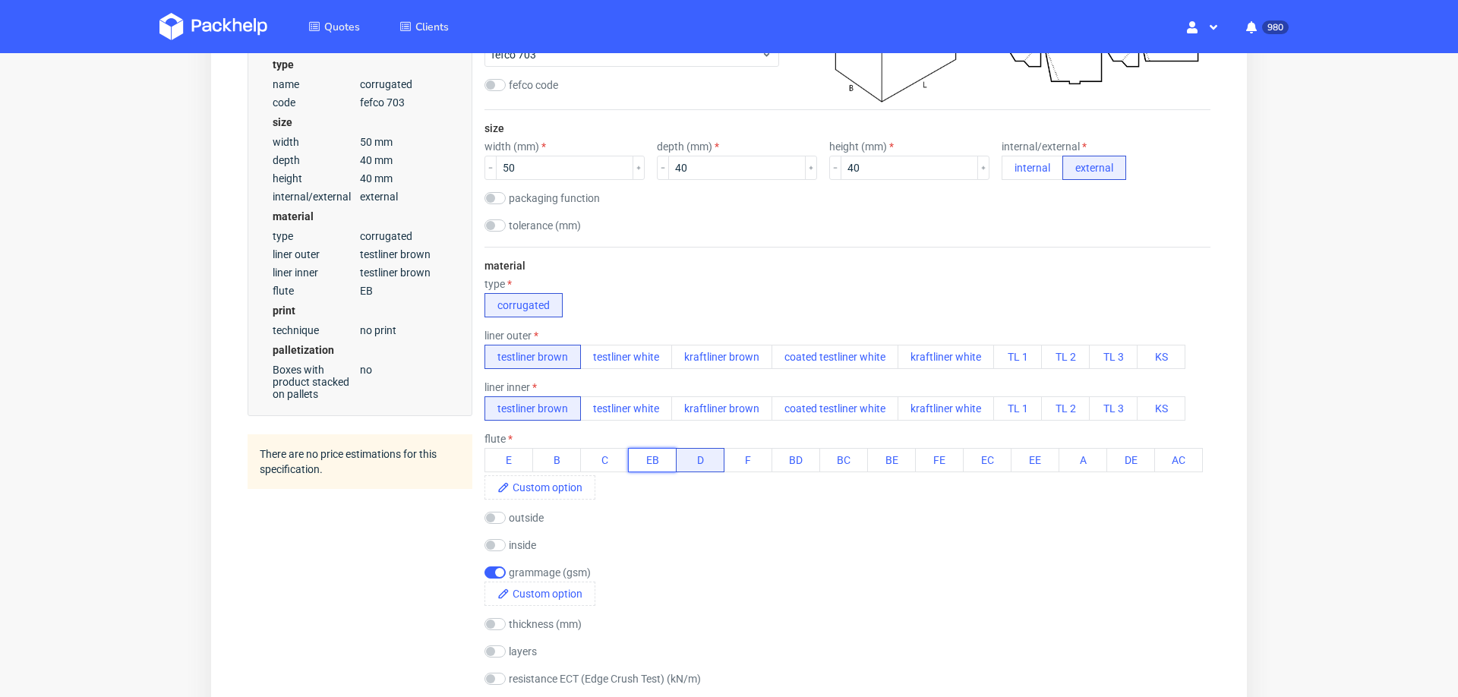
click at [636, 455] on button "EB" at bounding box center [652, 460] width 49 height 24
click at [492, 571] on input "checkbox" at bounding box center [494, 573] width 21 height 12
checkbox input "false"
click at [826, 459] on button "BC" at bounding box center [843, 460] width 49 height 24
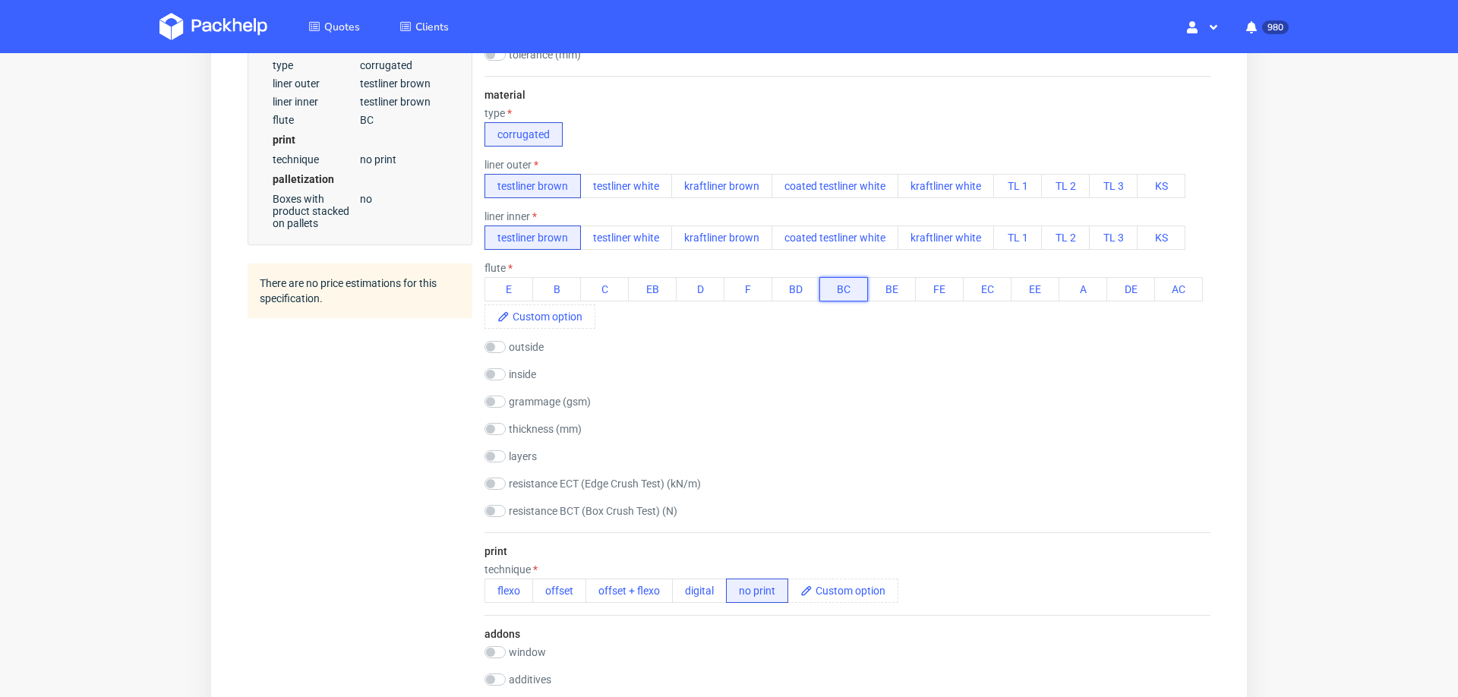
scroll to position [518, 0]
click at [503, 582] on button "flexo" at bounding box center [508, 588] width 49 height 24
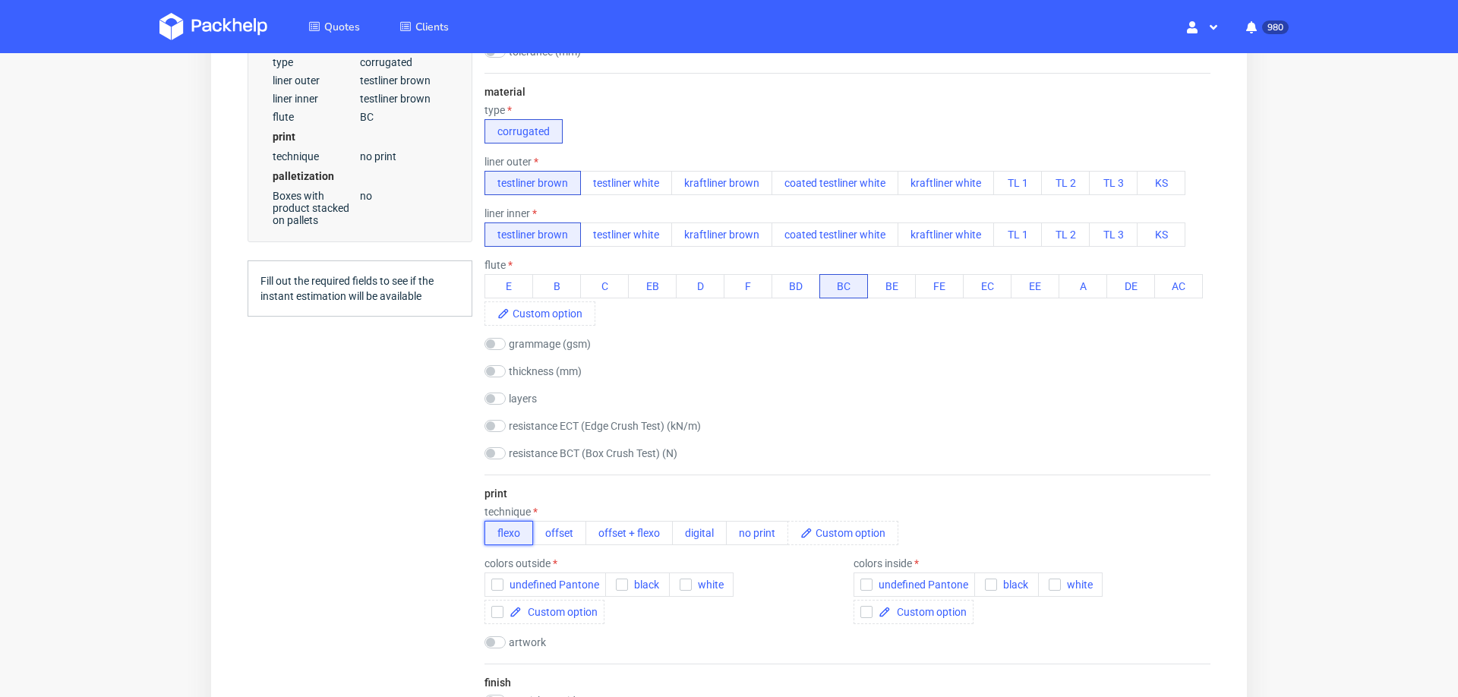
scroll to position [615, 0]
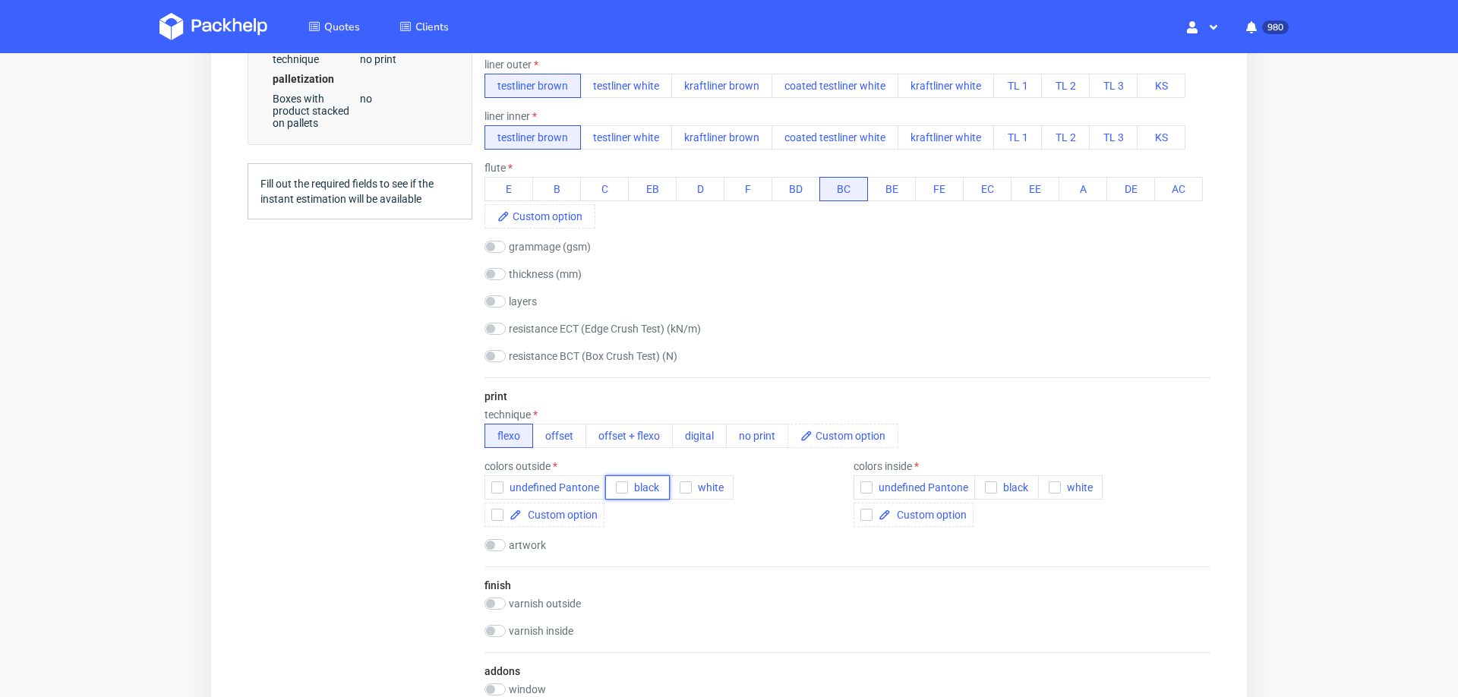
click at [623, 482] on icon "button" at bounding box center [622, 487] width 11 height 11
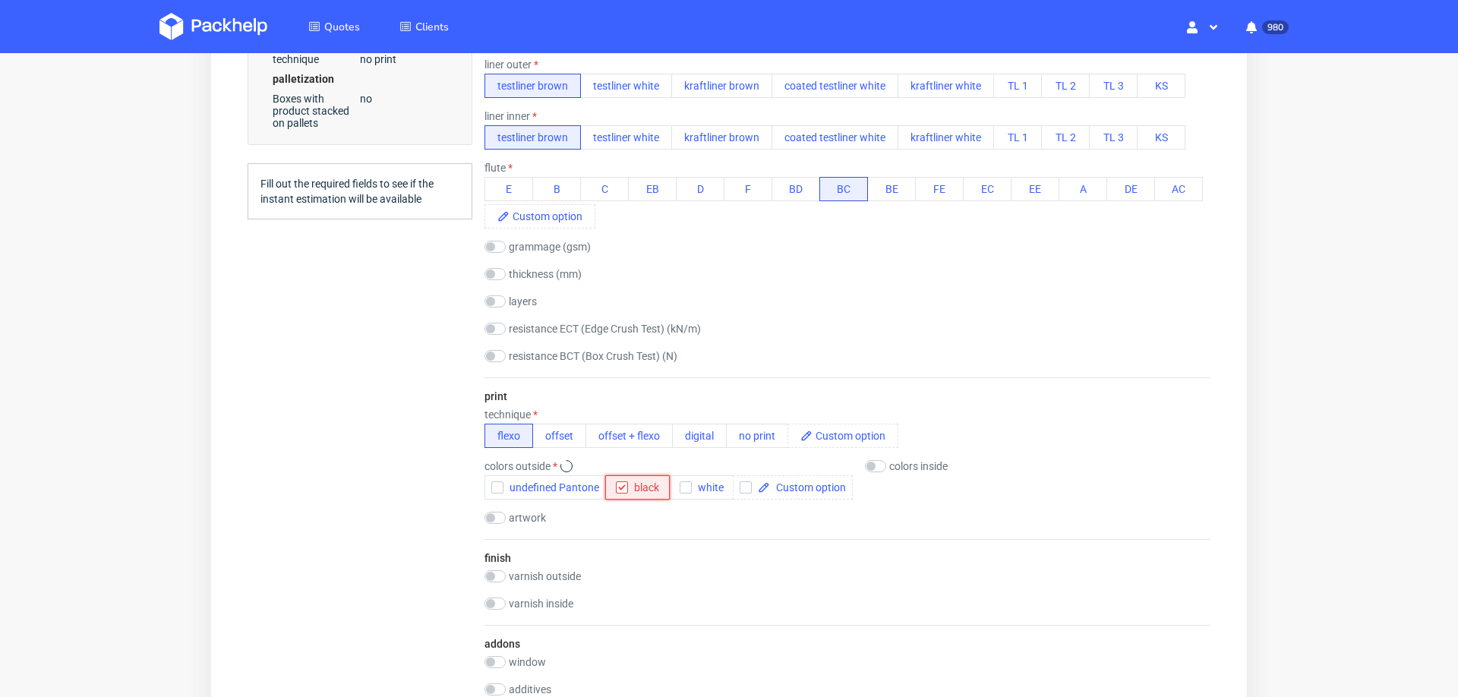
scroll to position [0, 0]
click at [882, 457] on div "print technique flexo offset offset + flexo digital no print colors outside und…" at bounding box center [847, 458] width 726 height 162
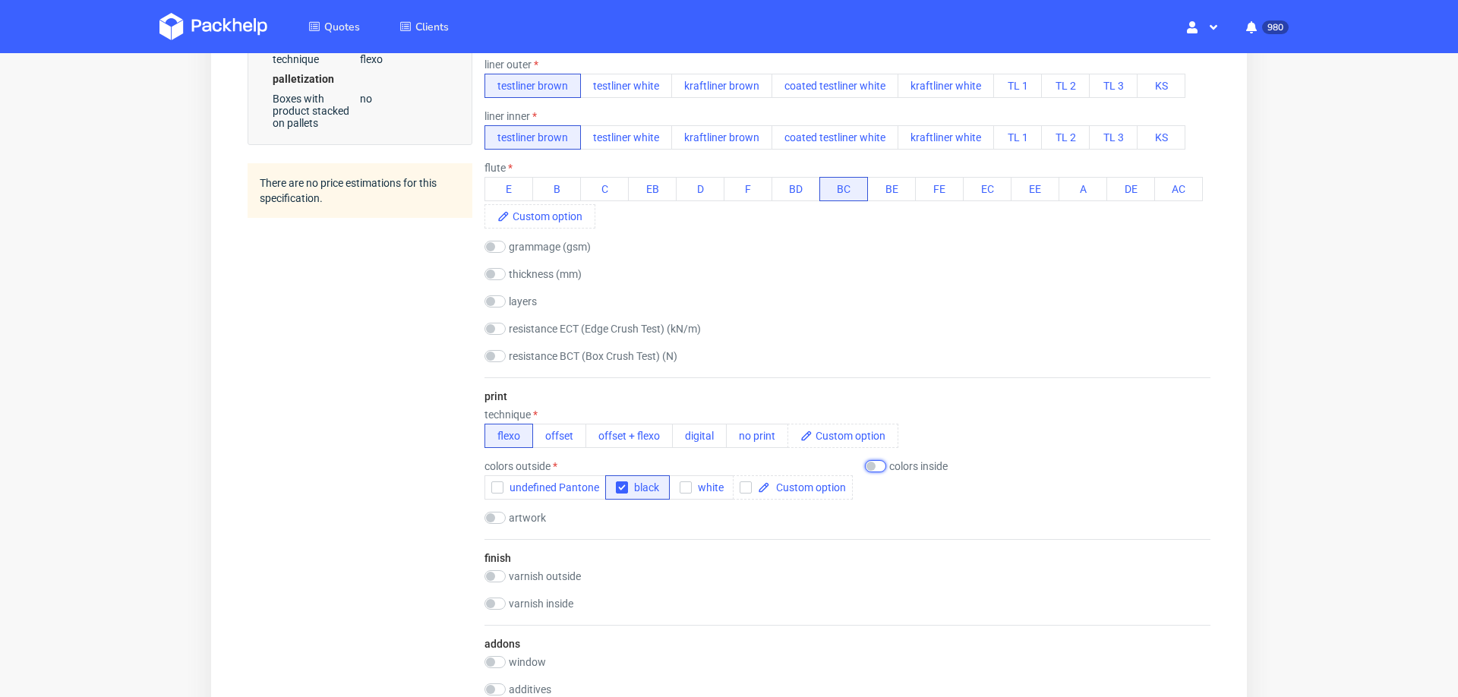
click at [880, 462] on input "checkbox" at bounding box center [875, 466] width 21 height 12
checkbox input "true"
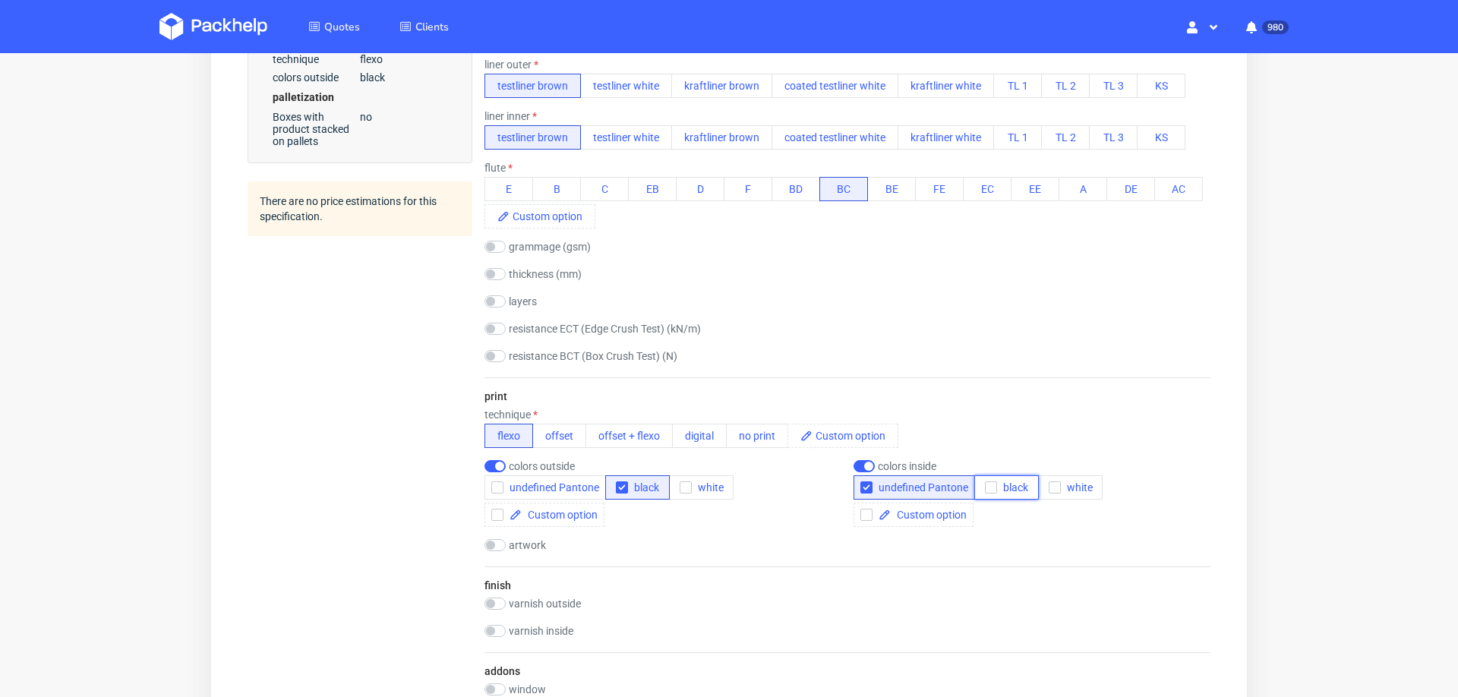
click at [985, 481] on div "button" at bounding box center [991, 487] width 12 height 12
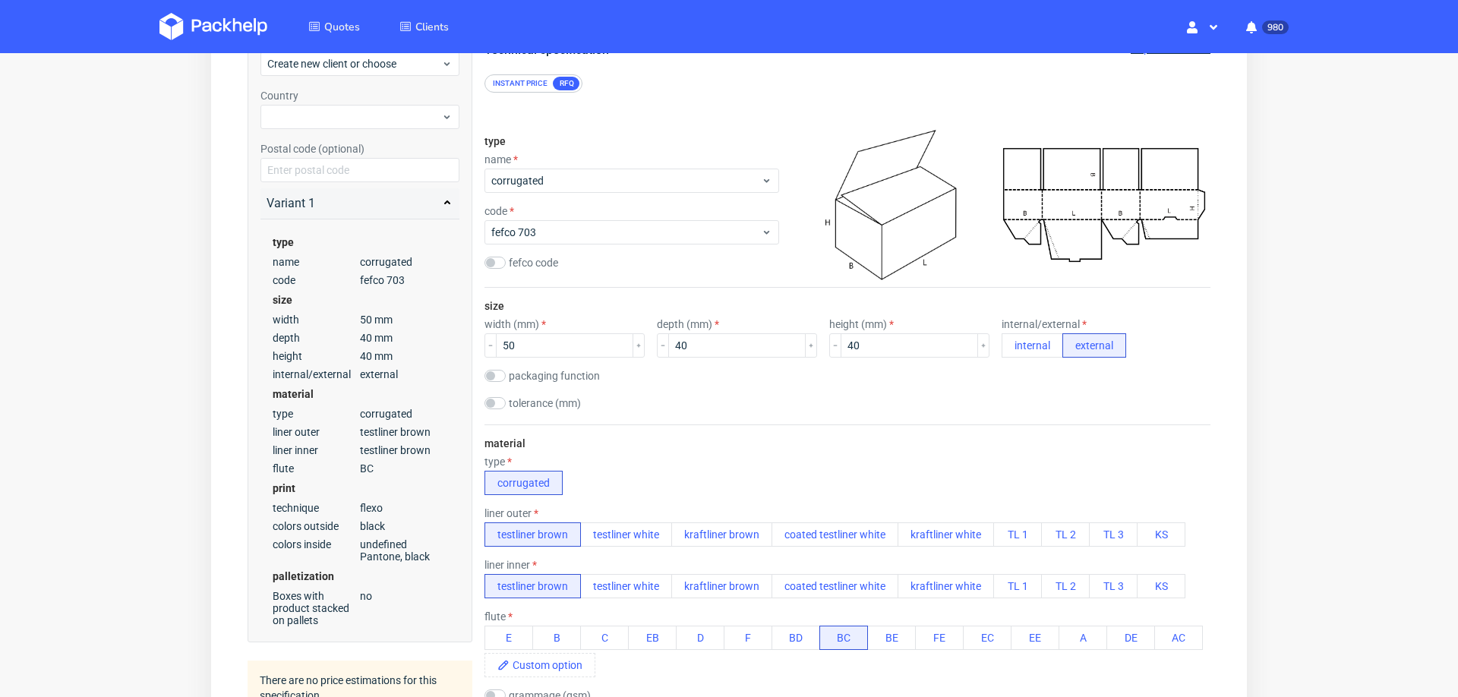
scroll to position [162, 0]
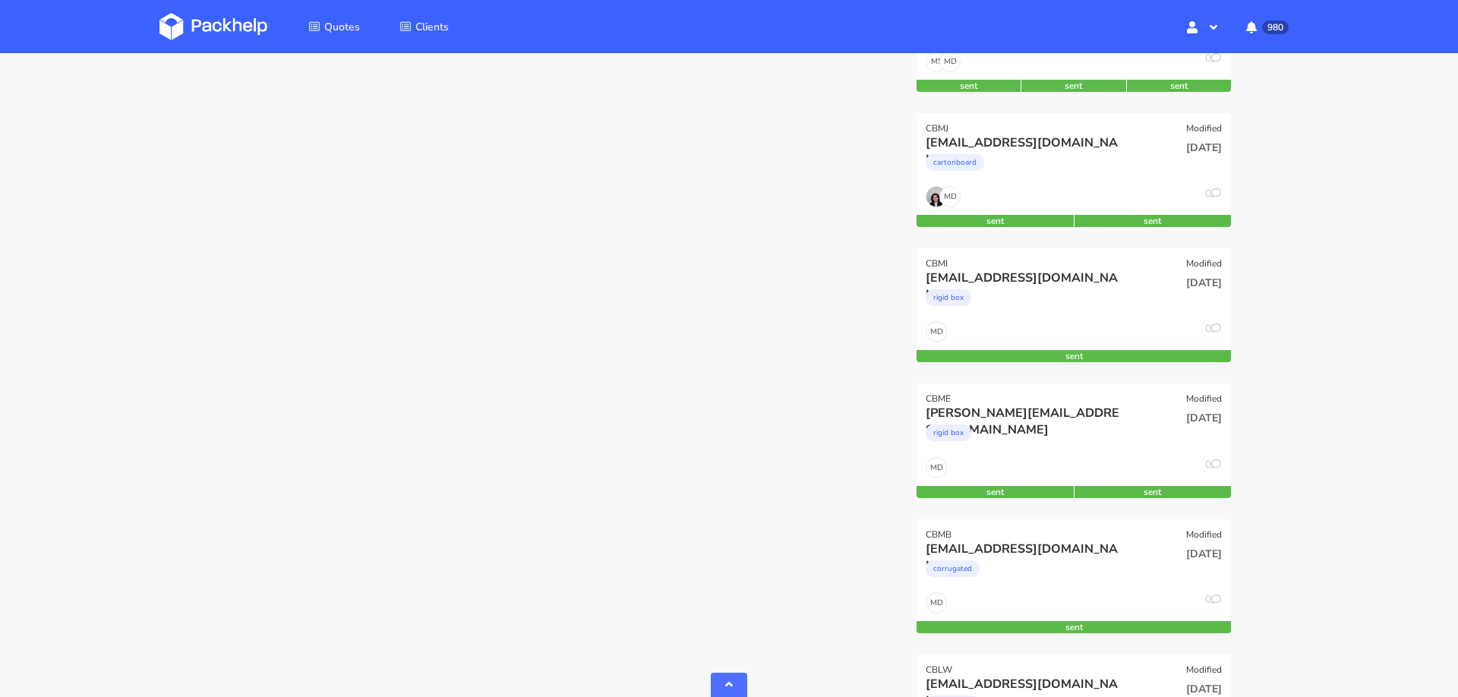
scroll to position [987, 0]
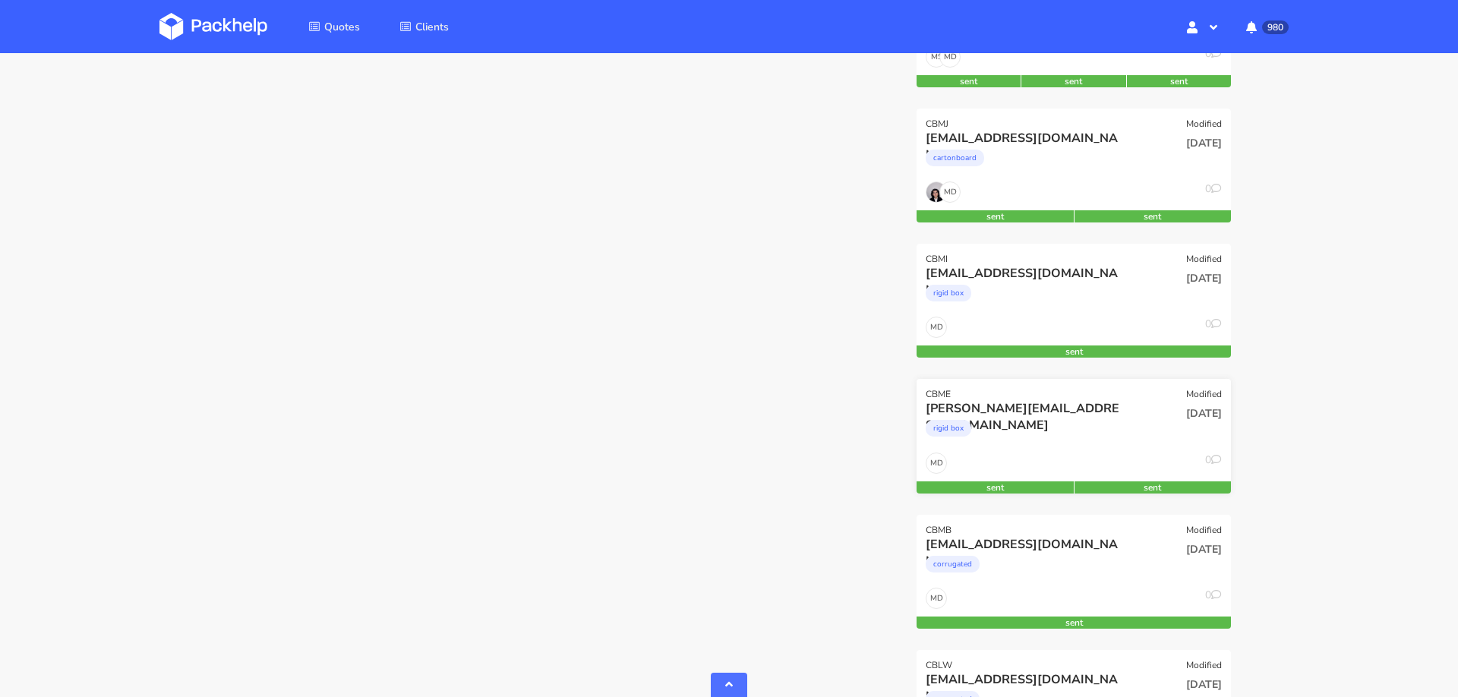
click at [1137, 438] on div "18 Sep 2025" at bounding box center [1180, 426] width 106 height 52
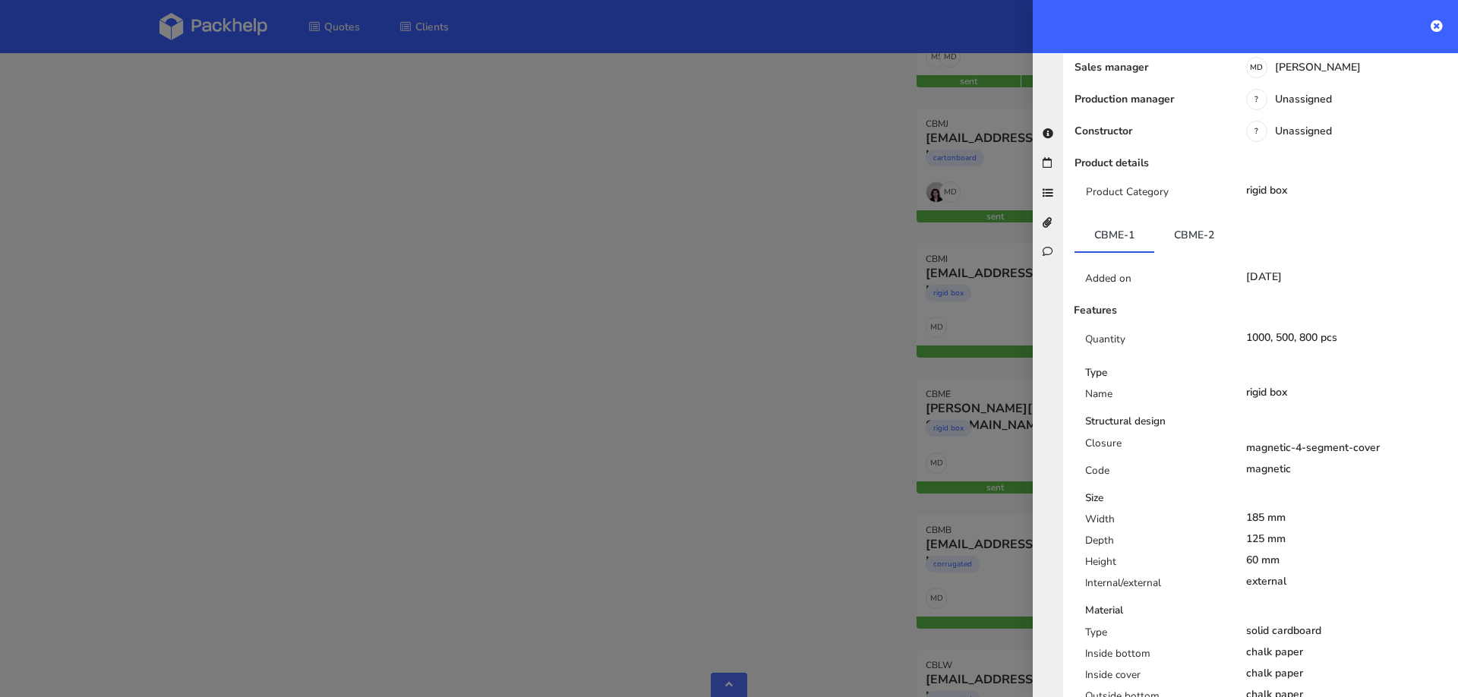
scroll to position [210, 0]
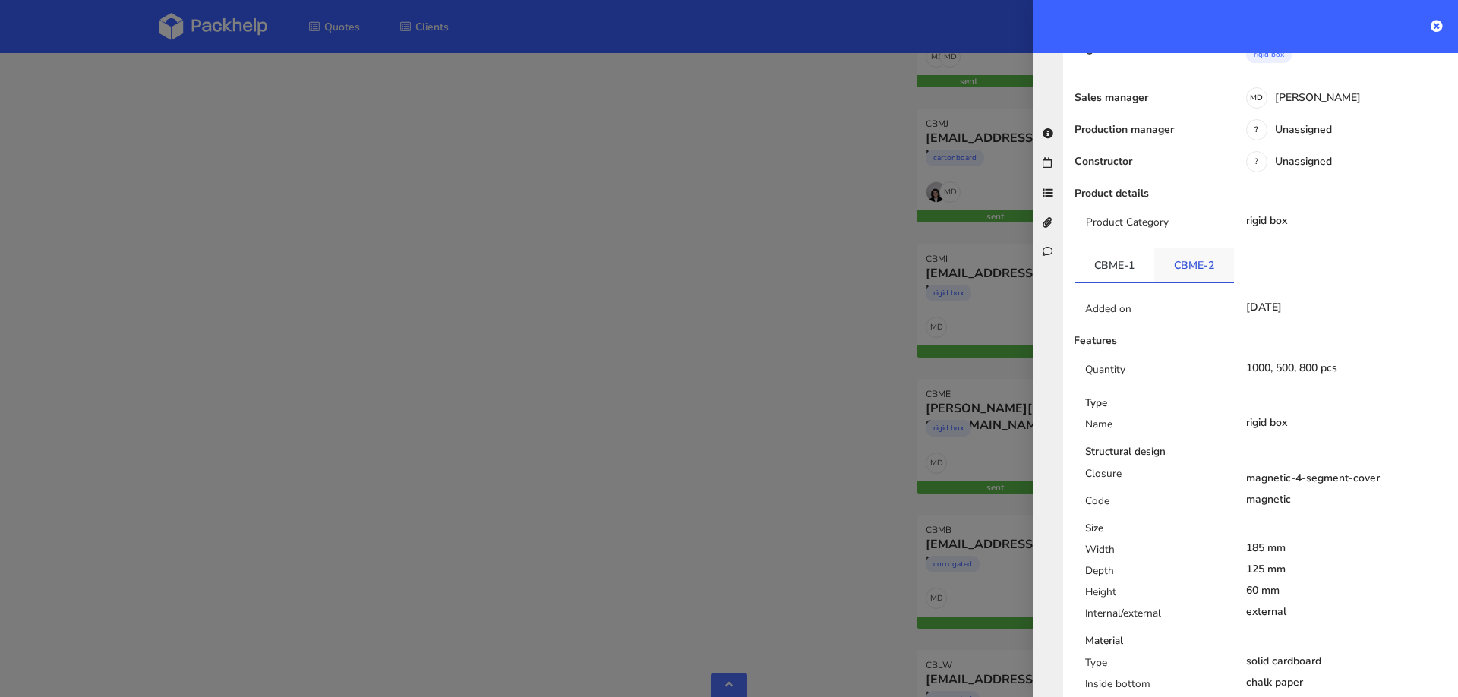
click at [1179, 248] on link "CBME-2" at bounding box center [1194, 264] width 80 height 33
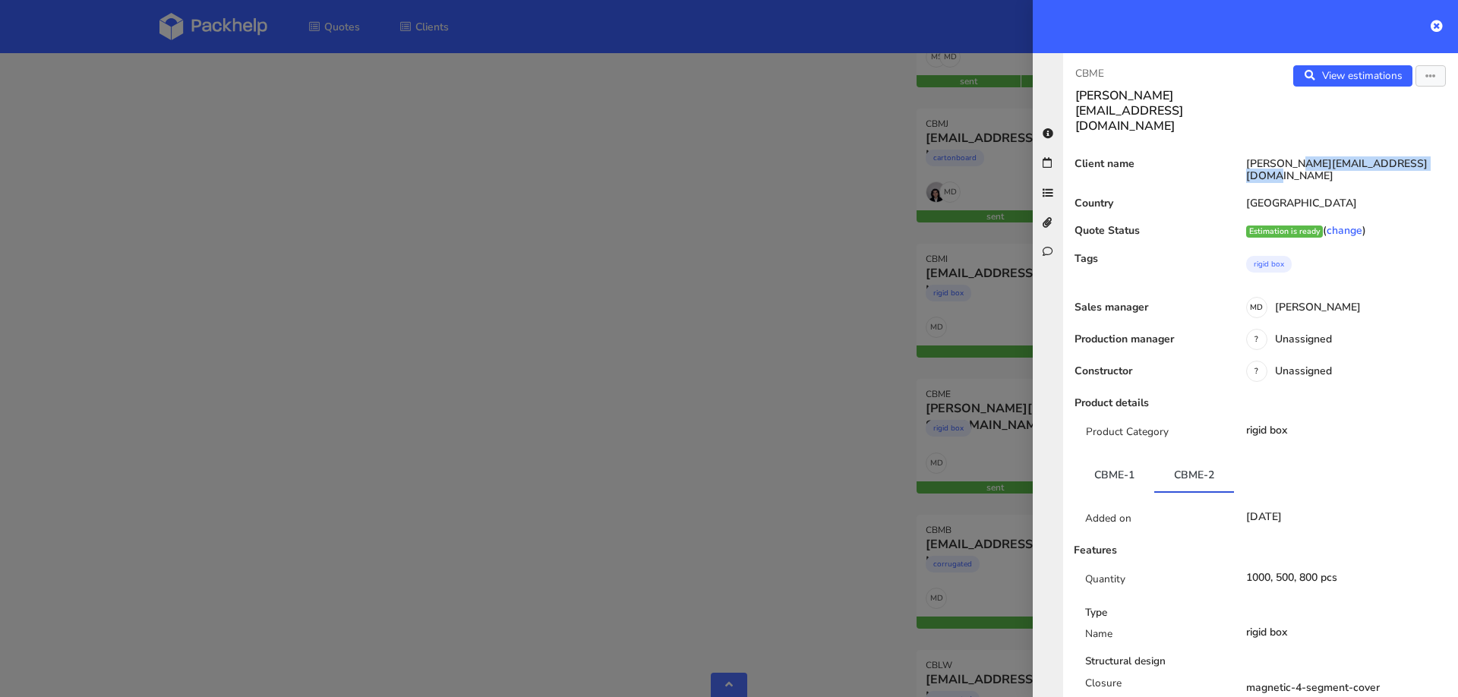
drag, startPoint x: 1244, startPoint y: 131, endPoint x: 1381, endPoint y: 129, distance: 136.7
click at [1381, 158] on div "[PERSON_NAME][EMAIL_ADDRESS][DOMAIN_NAME]" at bounding box center [1343, 170] width 230 height 24
copy div "[PERSON_NAME][EMAIL_ADDRESS][DOMAIN_NAME]"
click at [669, 447] on div at bounding box center [729, 348] width 1458 height 697
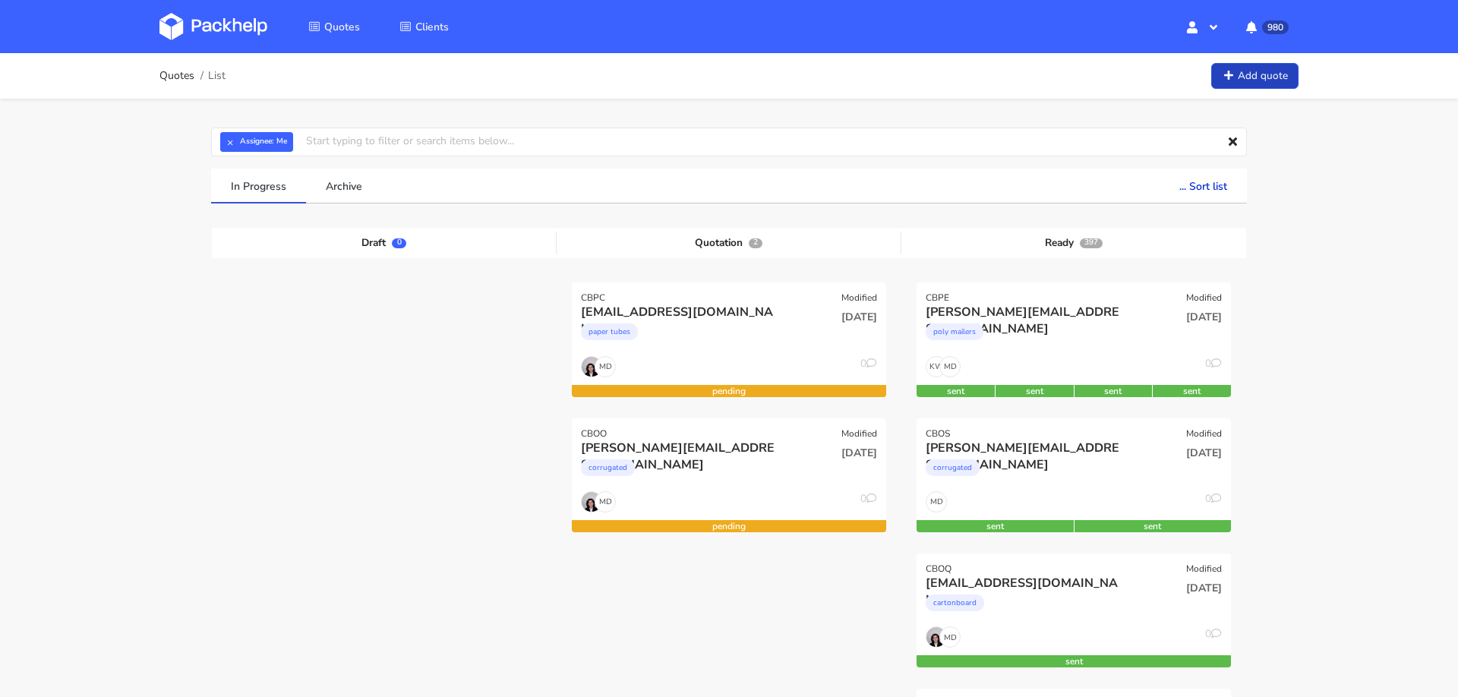
click at [1254, 86] on link "Add quote" at bounding box center [1254, 76] width 87 height 27
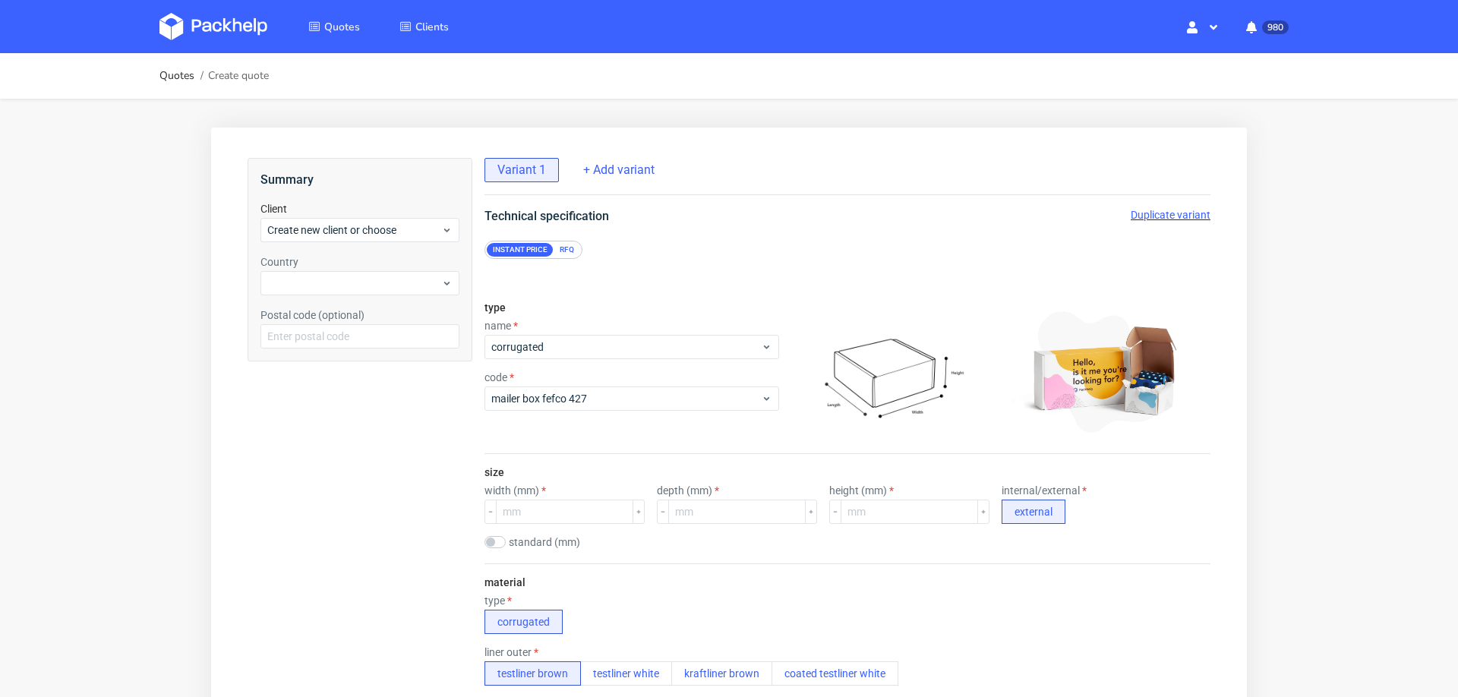
scroll to position [5, 0]
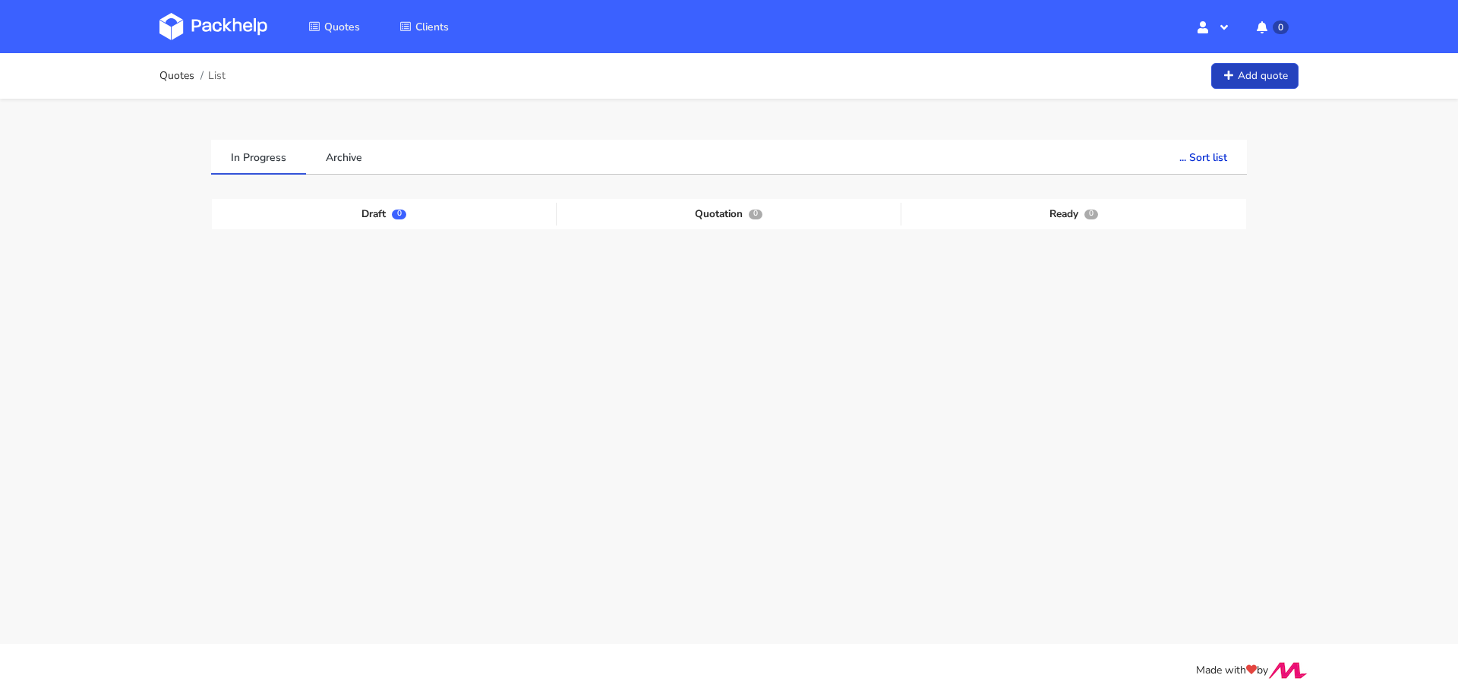
click at [1266, 68] on link "Add quote" at bounding box center [1254, 76] width 87 height 27
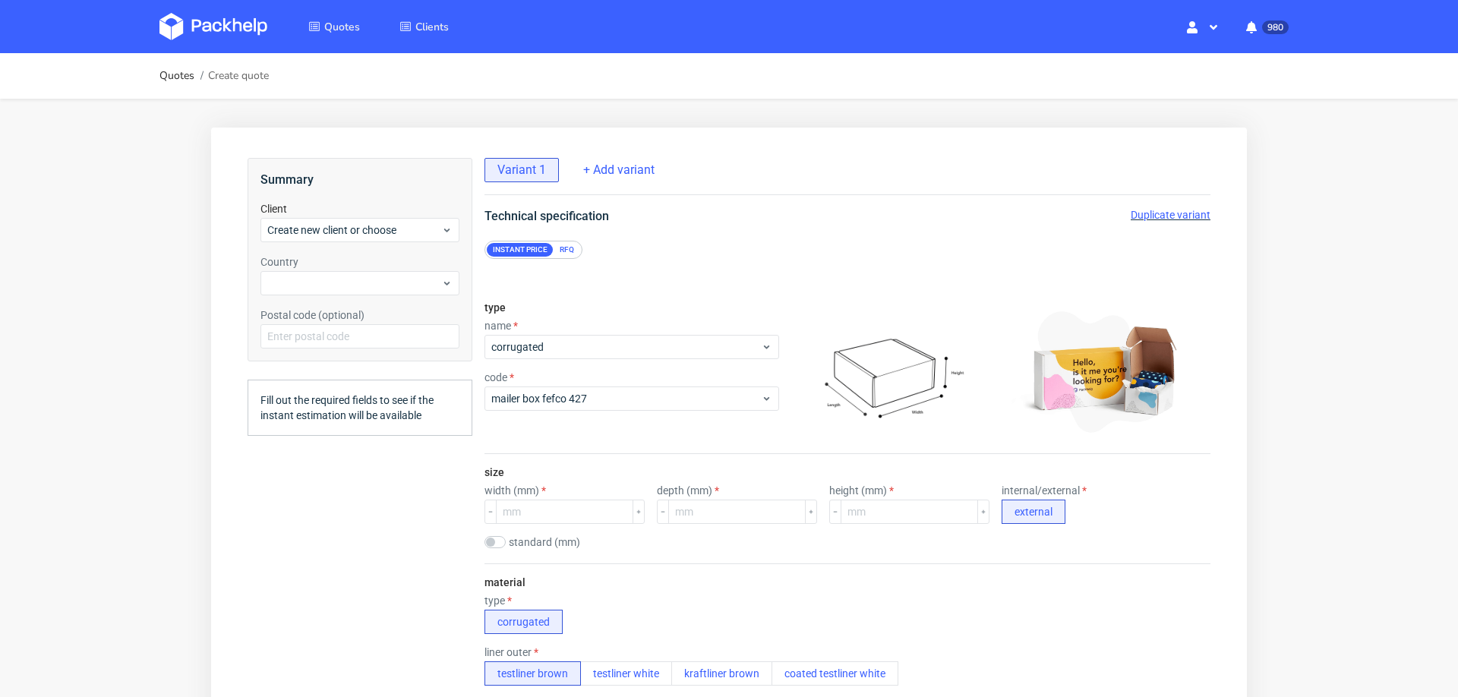
click at [563, 250] on div "RFQ" at bounding box center [567, 250] width 27 height 14
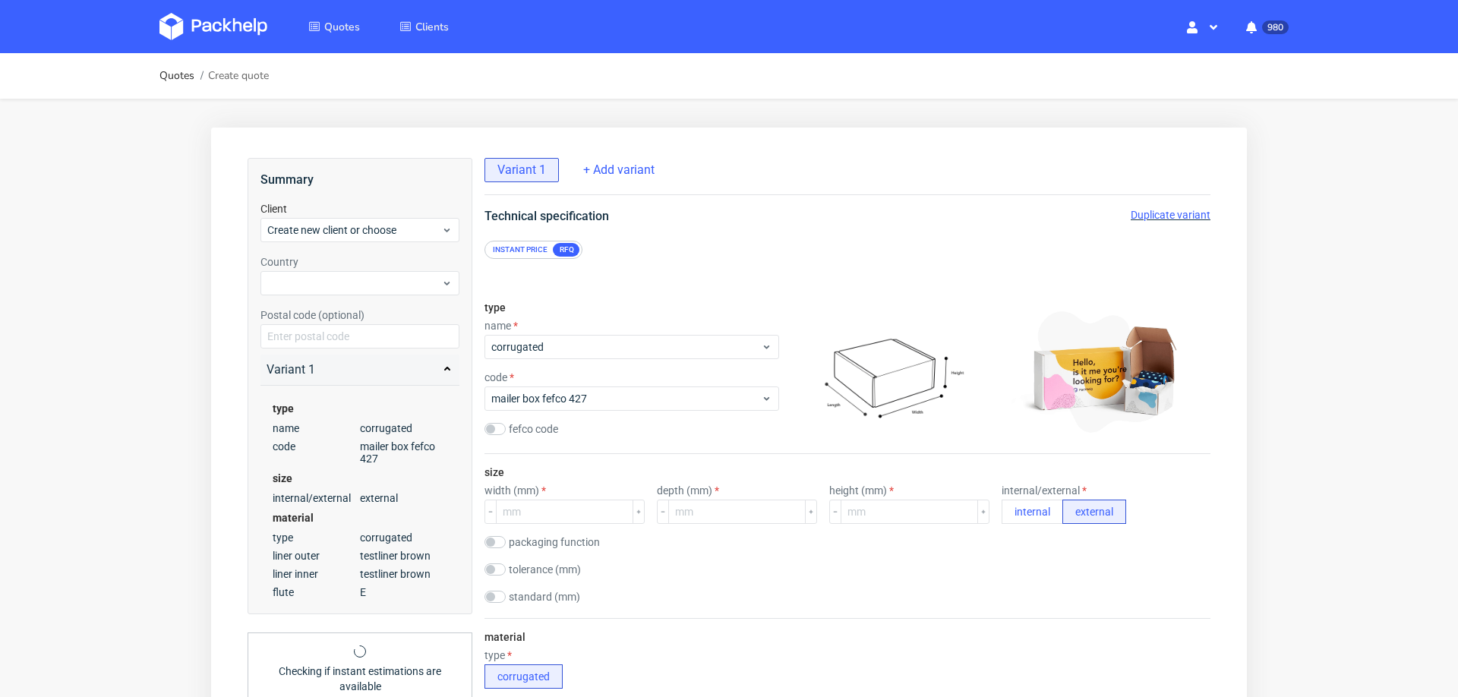
scroll to position [5, 0]
click at [580, 503] on input "number" at bounding box center [564, 512] width 137 height 24
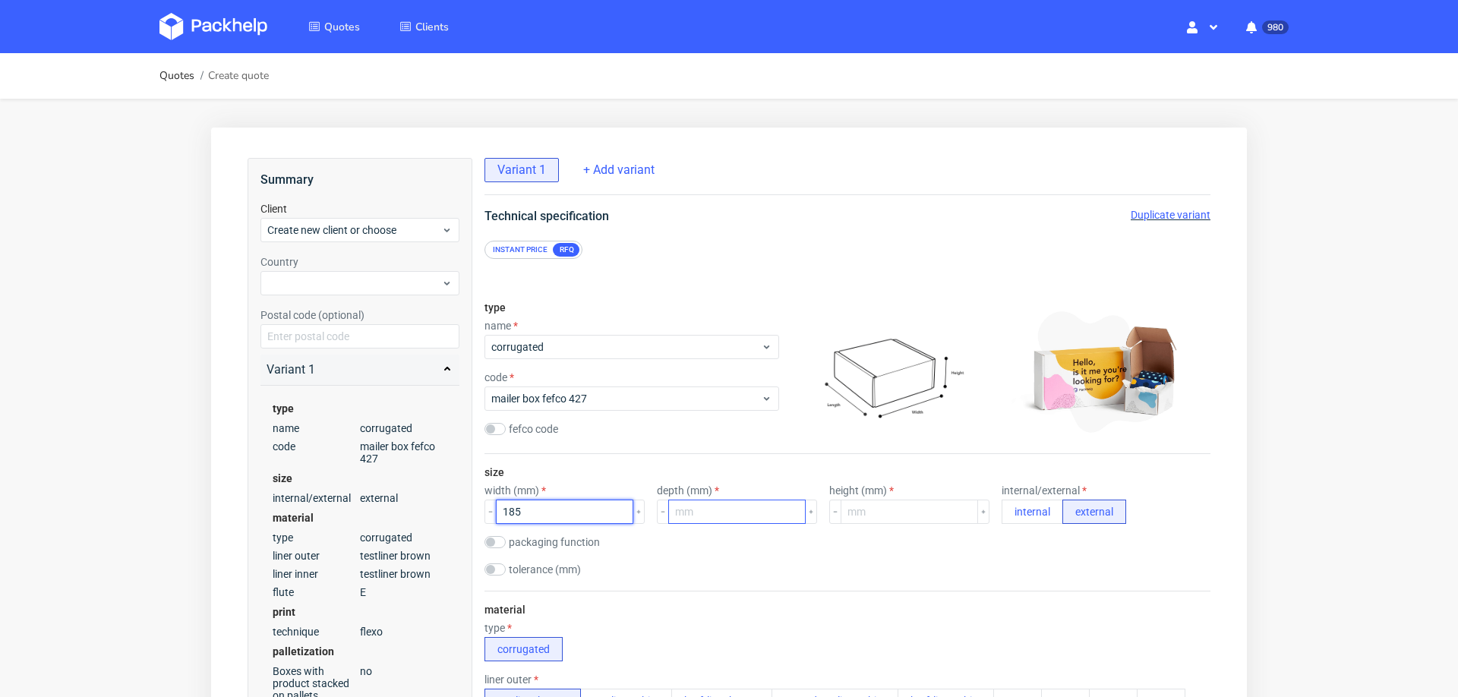
type input "185"
click at [711, 504] on input "number" at bounding box center [736, 512] width 137 height 24
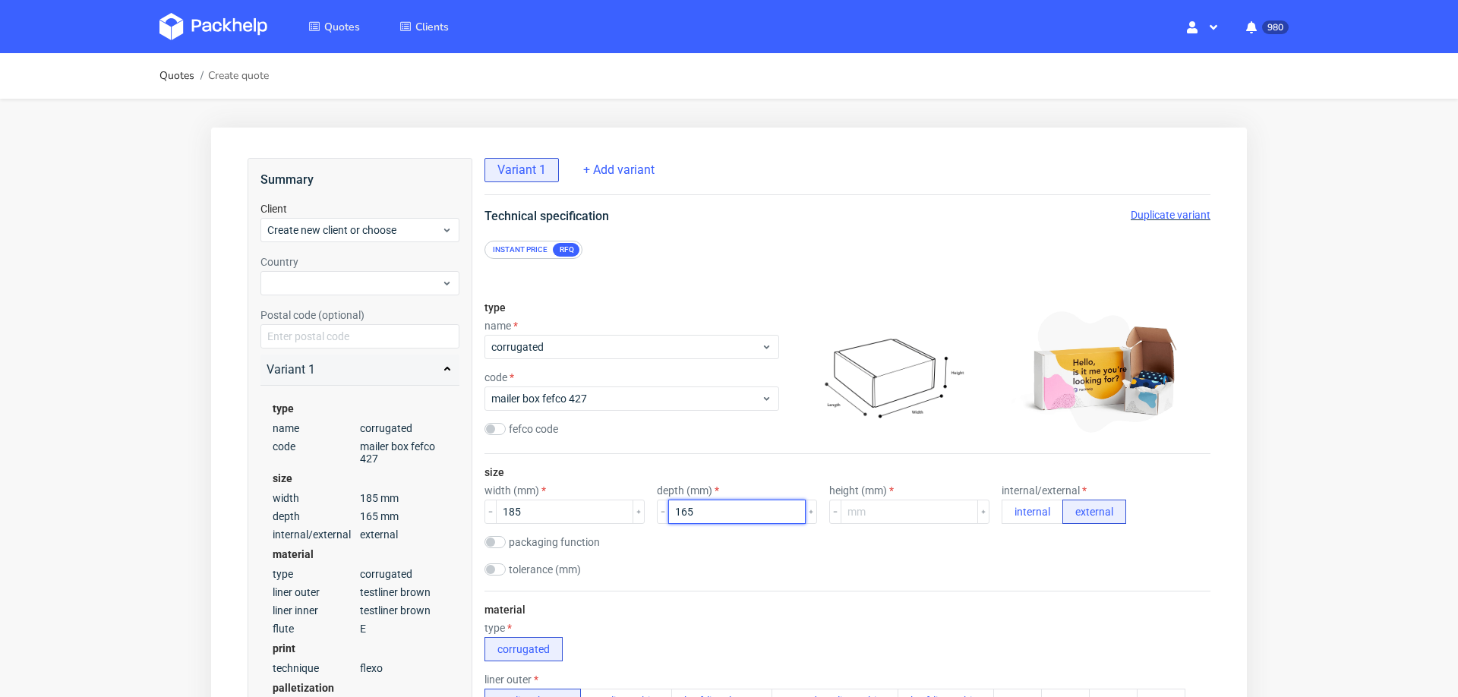
click at [668, 513] on input "165" at bounding box center [736, 512] width 137 height 24
type input "65"
click at [841, 508] on input "number" at bounding box center [909, 512] width 137 height 24
type input "30"
click at [833, 554] on div "size width (mm) 185 depth (mm) 65 height (mm) 30 internal/external internal ext…" at bounding box center [847, 522] width 726 height 137
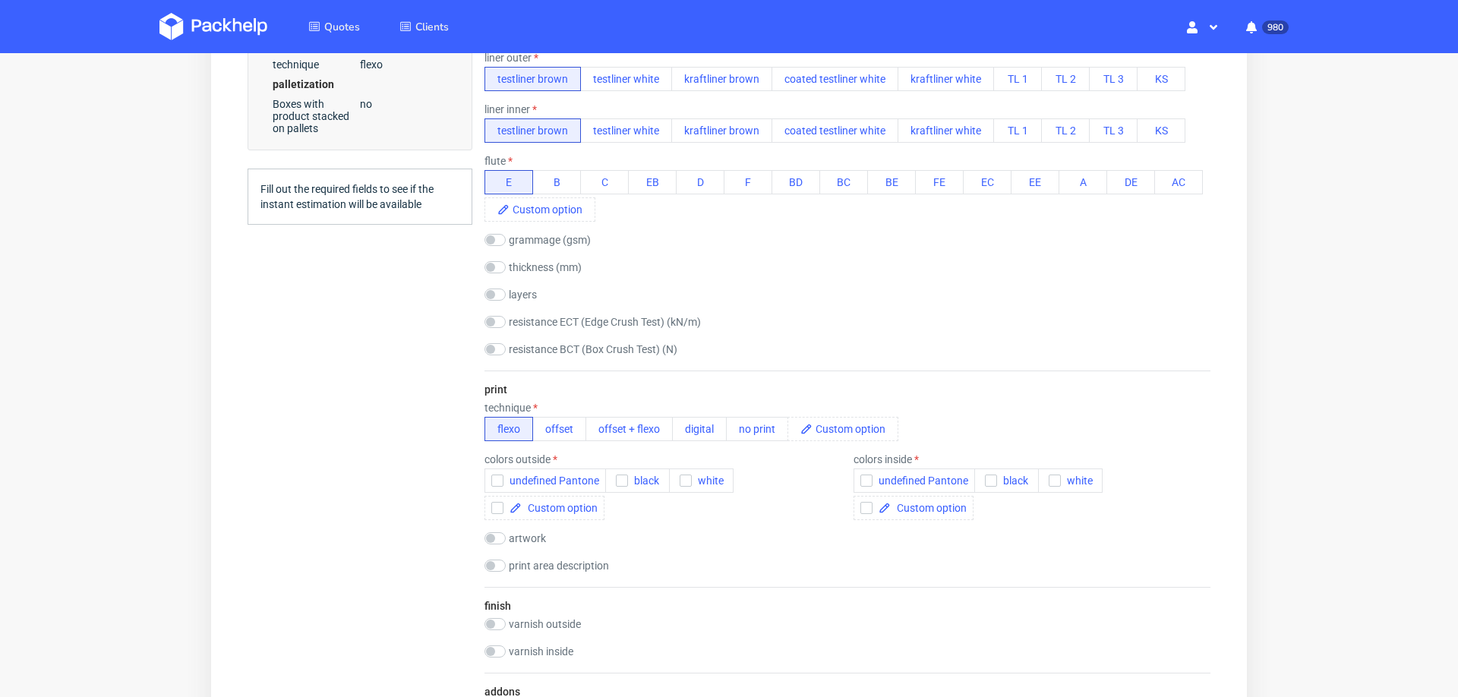
scroll to position [626, 0]
click at [573, 418] on button "offset" at bounding box center [559, 424] width 54 height 24
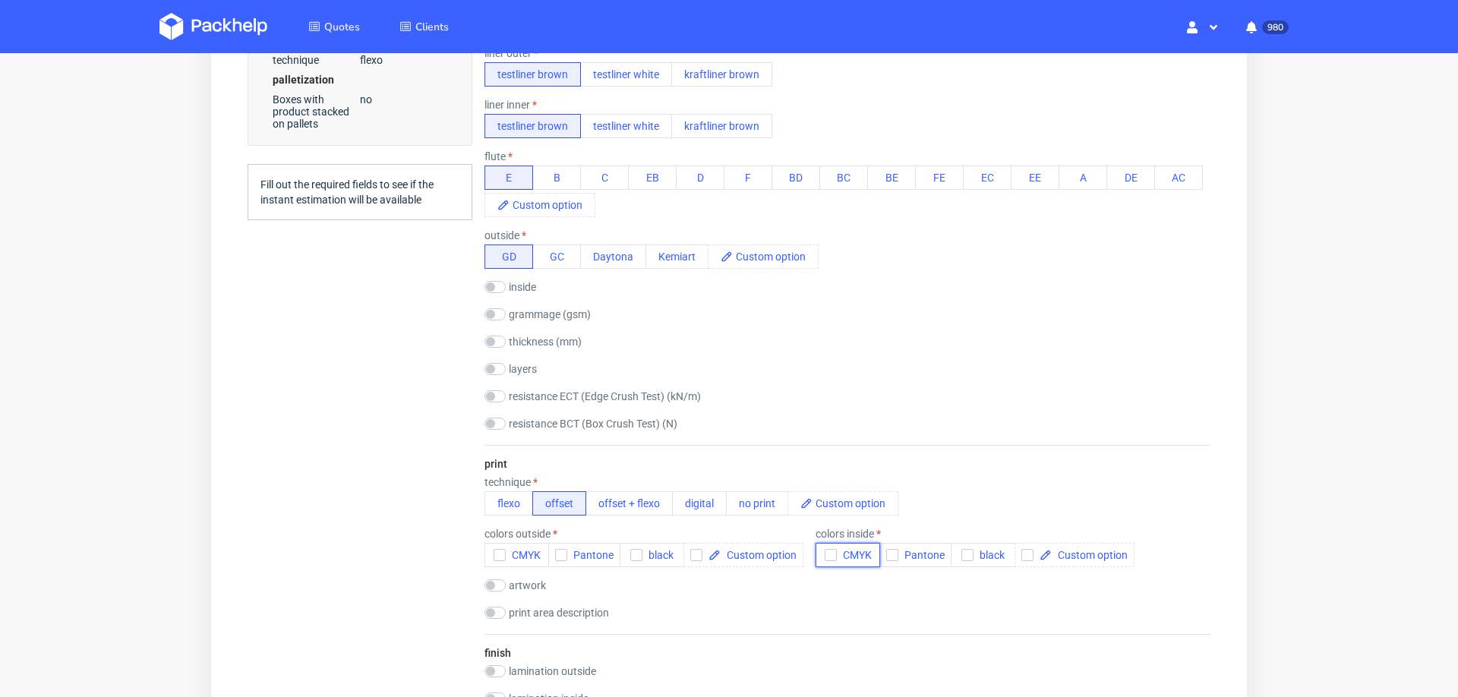
click at [827, 553] on use "button" at bounding box center [830, 555] width 7 height 5
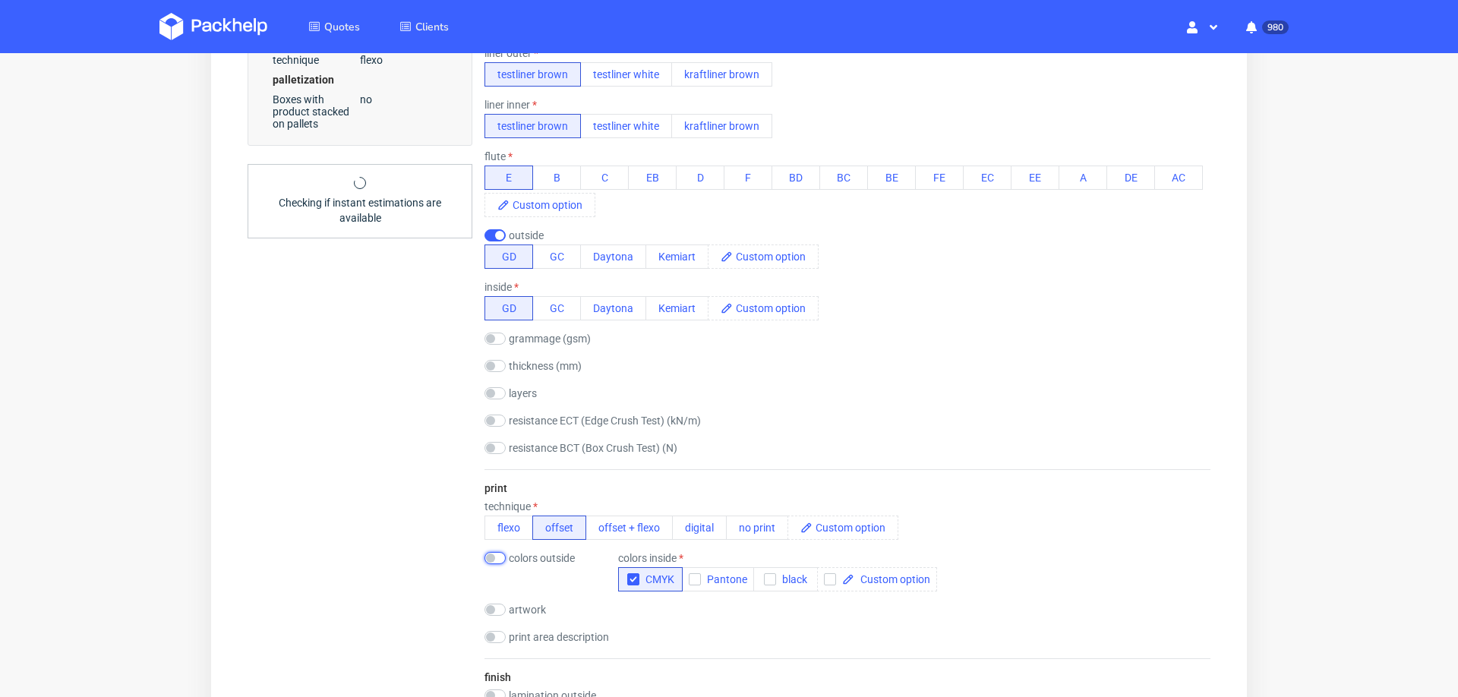
click at [494, 552] on input "checkbox" at bounding box center [494, 558] width 21 height 12
checkbox input "true"
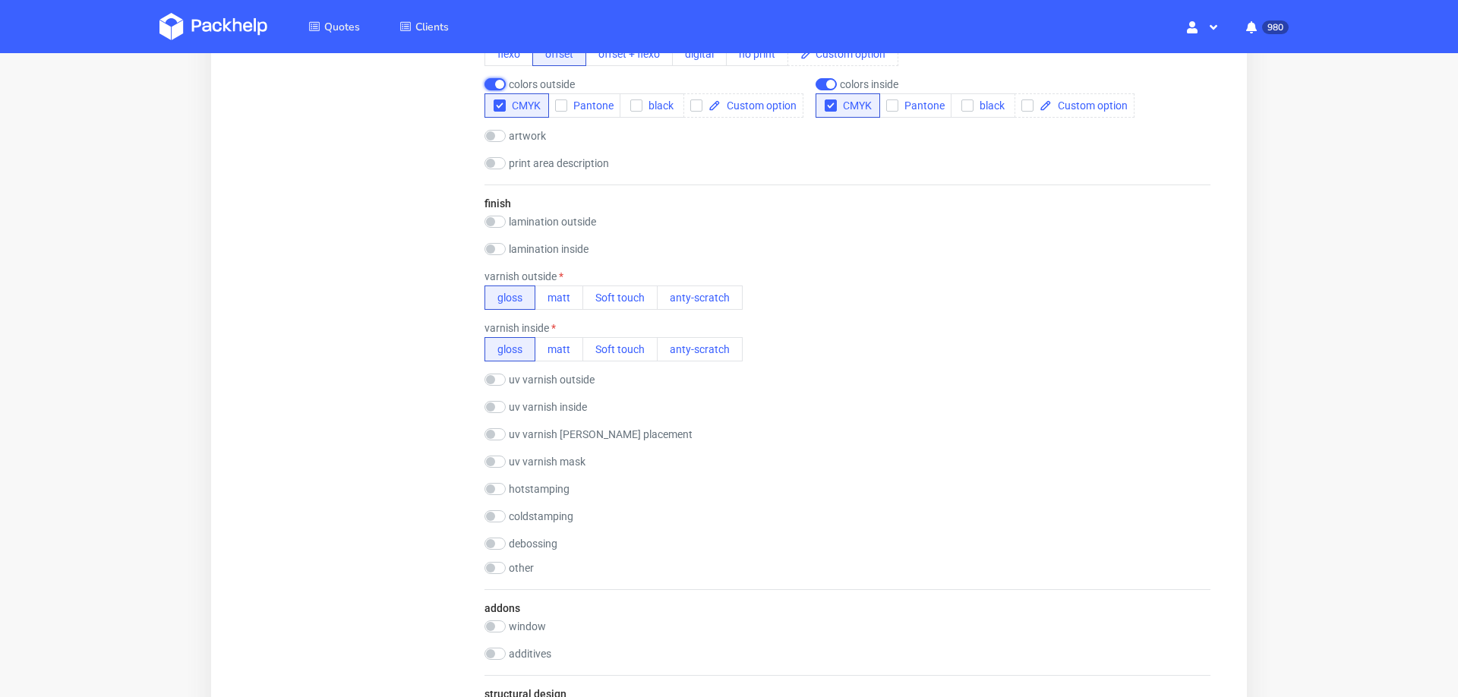
scroll to position [1109, 0]
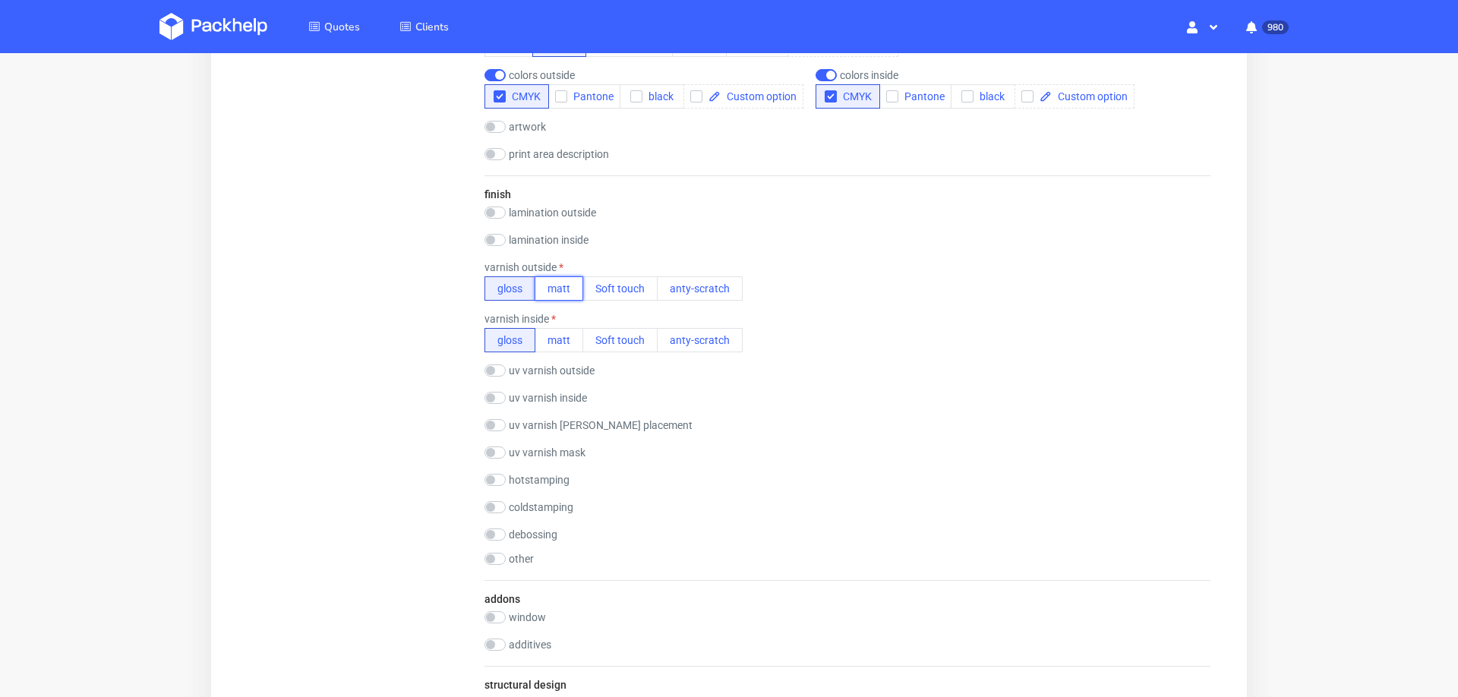
click at [560, 277] on button "matt" at bounding box center [559, 288] width 49 height 24
click at [502, 207] on input "checkbox" at bounding box center [494, 213] width 21 height 12
checkbox input "true"
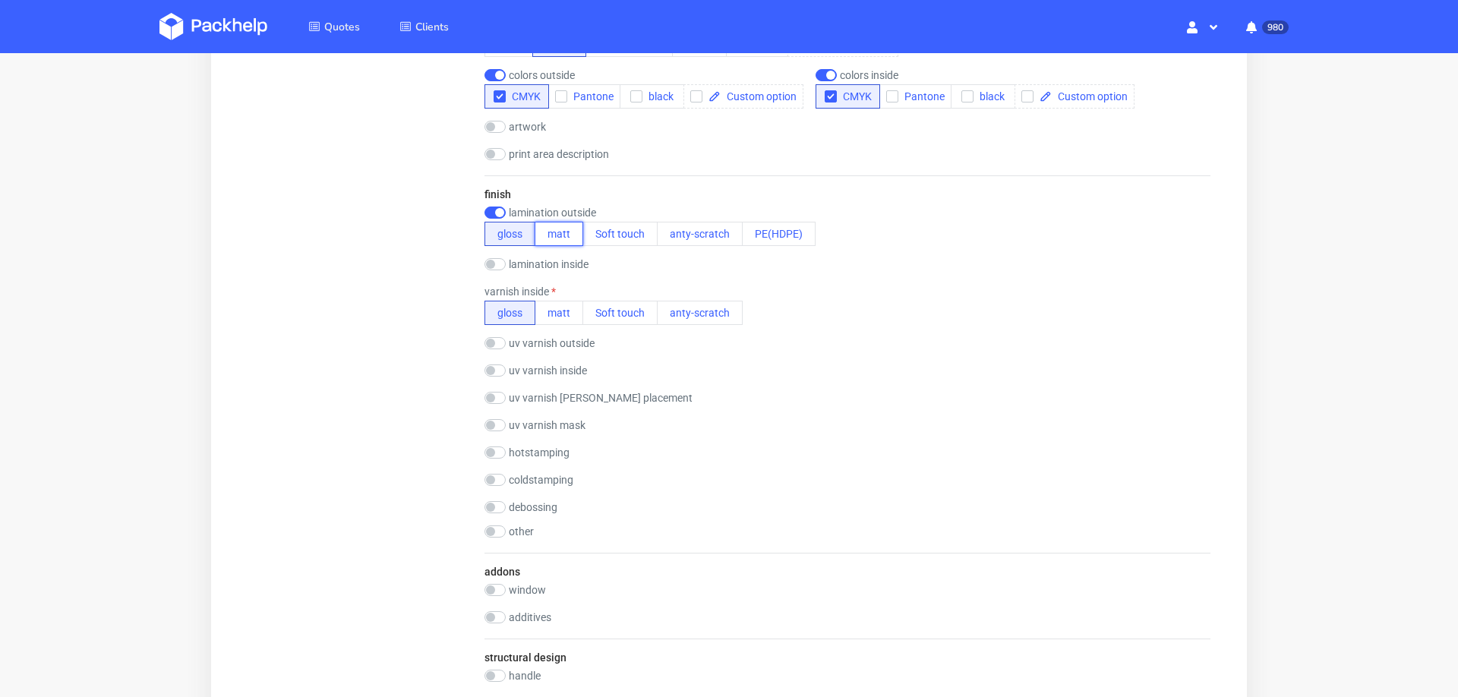
click at [556, 232] on button "matt" at bounding box center [559, 234] width 49 height 24
click at [555, 322] on button "matt" at bounding box center [559, 313] width 49 height 24
click at [496, 394] on input "checkbox" at bounding box center [494, 398] width 21 height 12
checkbox input "true"
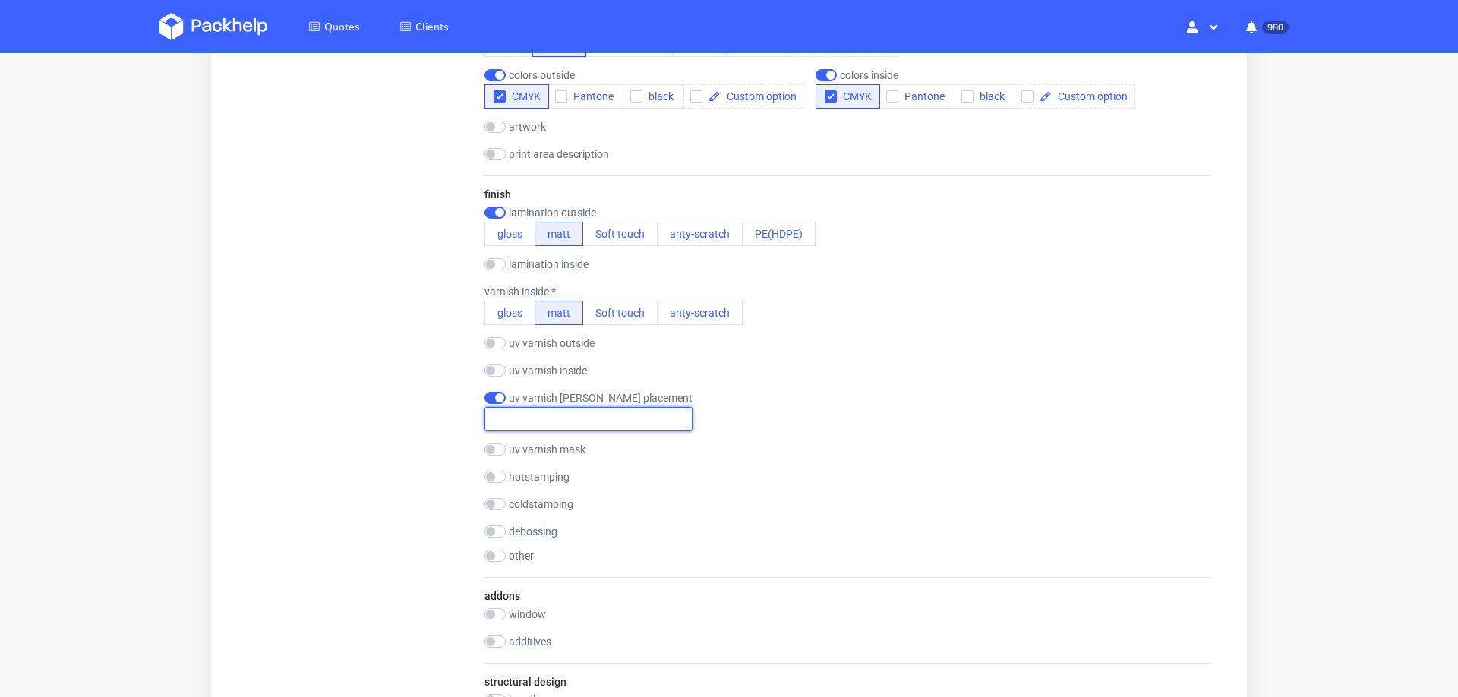
click at [507, 412] on input "text" at bounding box center [588, 419] width 208 height 24
type input "on the front flap"
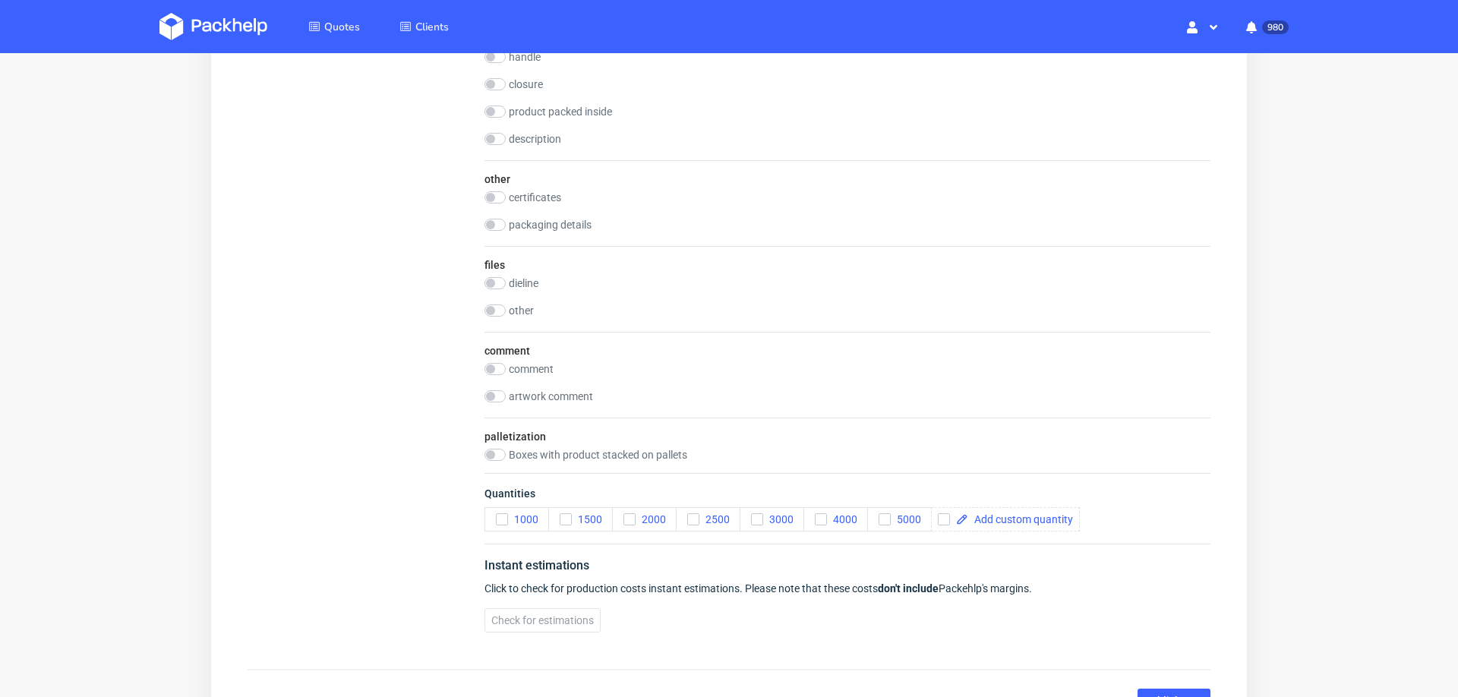
scroll to position [1755, 0]
click at [510, 511] on span "1000" at bounding box center [523, 517] width 30 height 12
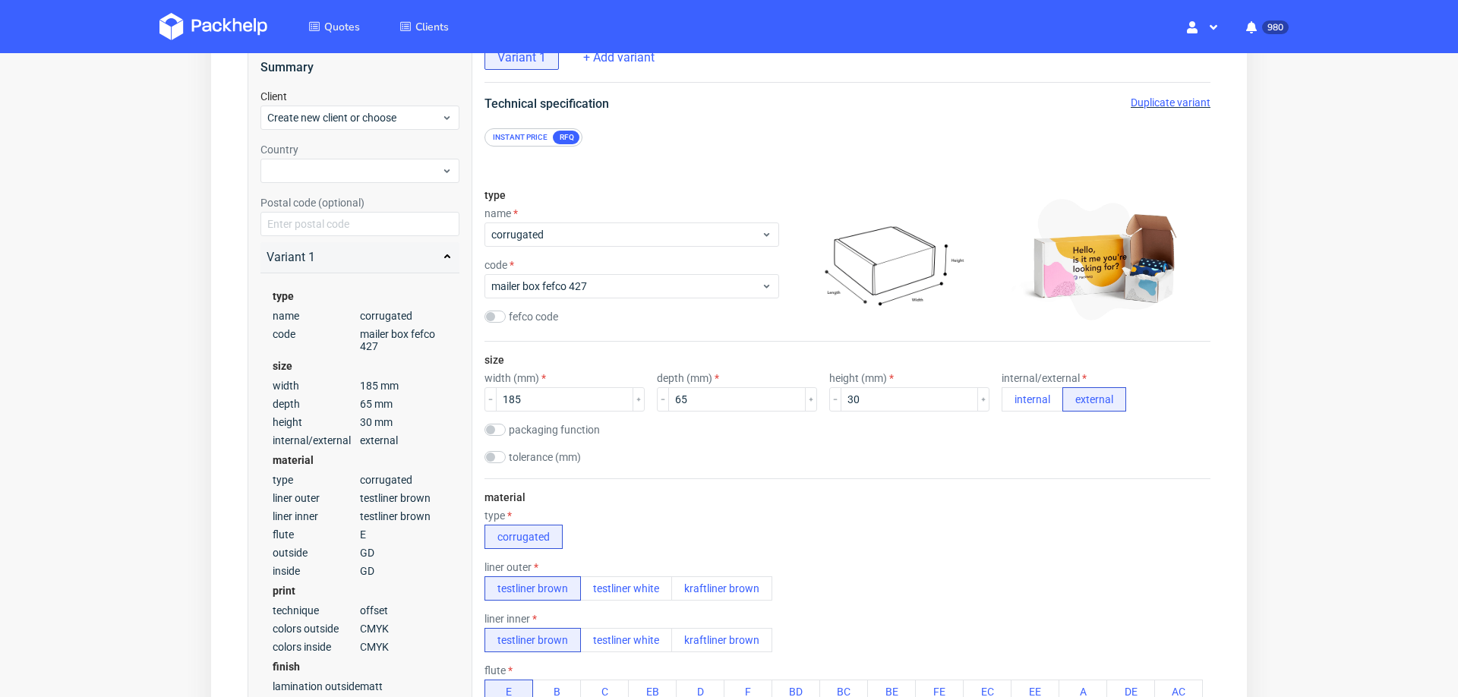
scroll to position [0, 0]
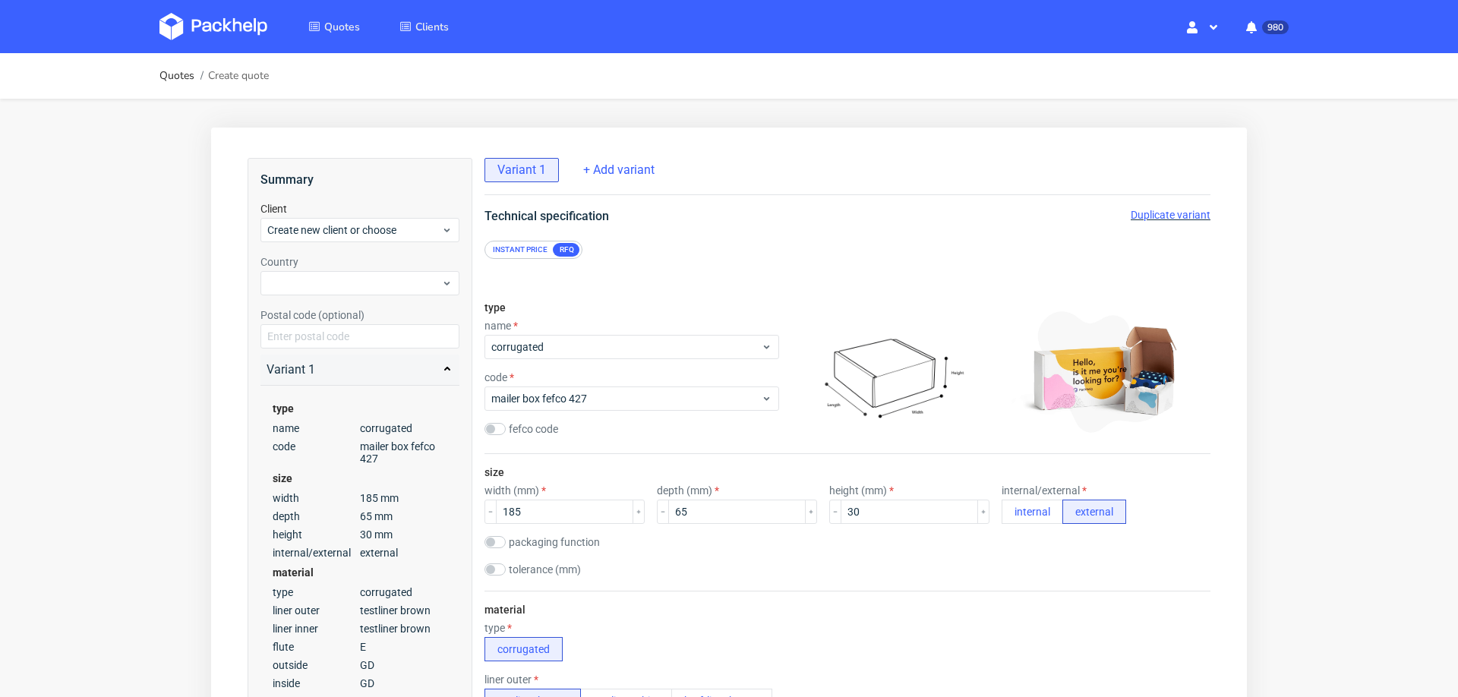
click at [1135, 207] on div "Duplicate variant" at bounding box center [1171, 214] width 80 height 15
click at [1138, 216] on span "Duplicate variant" at bounding box center [1171, 215] width 80 height 12
click at [679, 514] on input "65" at bounding box center [736, 512] width 137 height 24
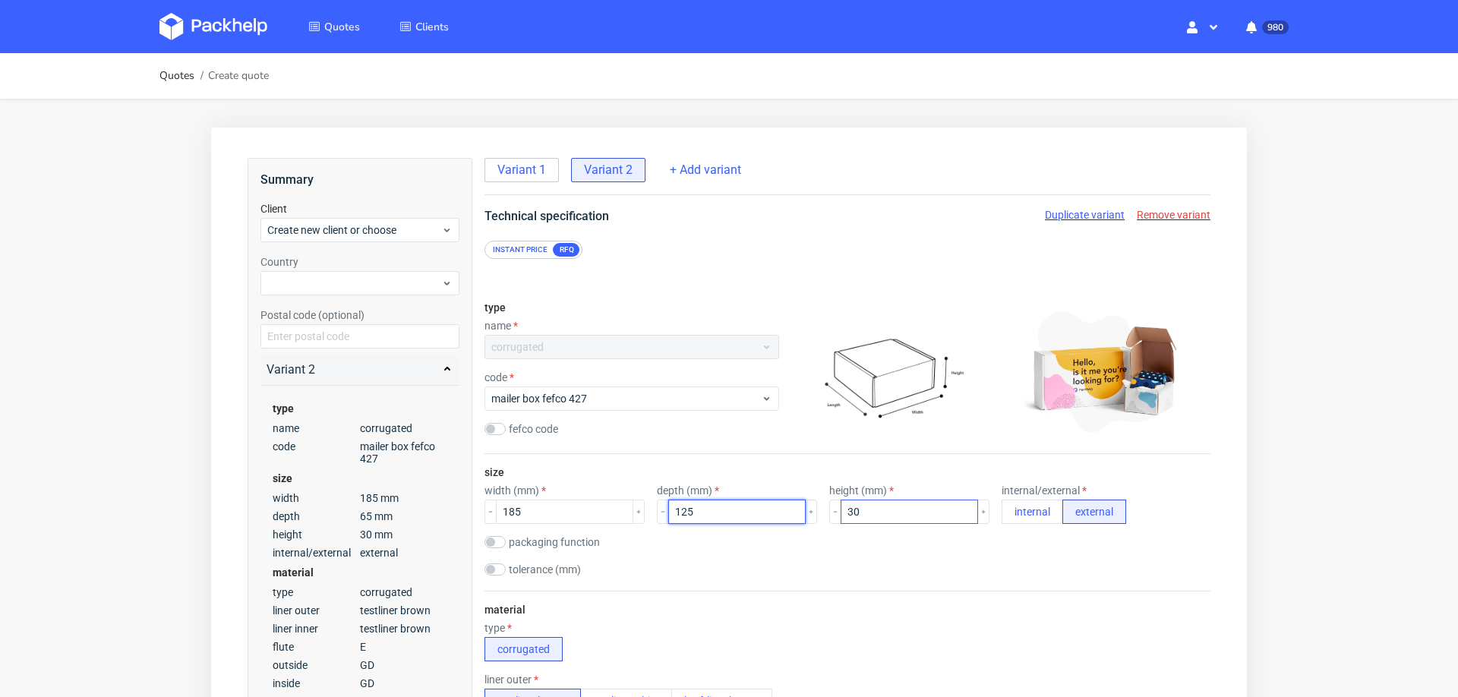
type input "125"
click at [856, 511] on input "30" at bounding box center [909, 512] width 137 height 24
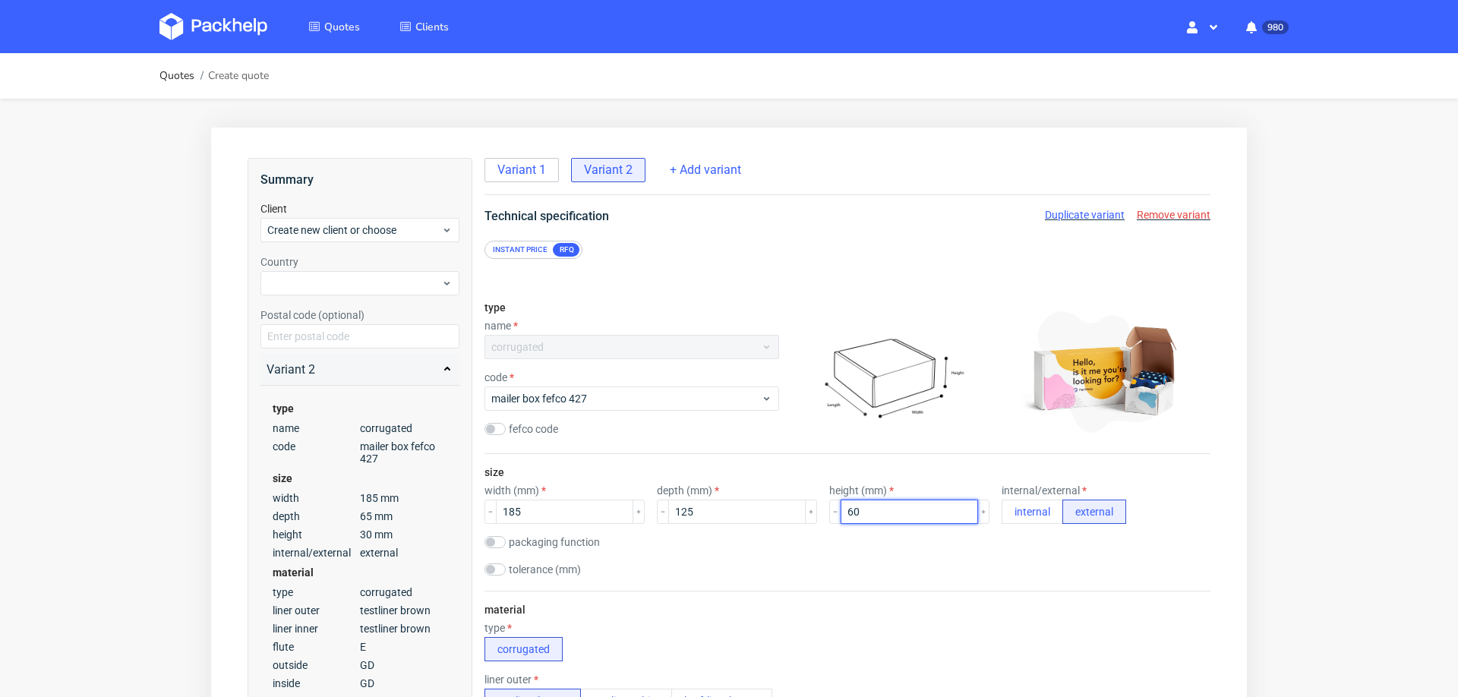
type input "60"
click at [856, 587] on div "size width (mm) 185 depth (mm) 125 height (mm) 60 internal/external internal ex…" at bounding box center [847, 522] width 726 height 137
click at [1085, 207] on div "Duplicate variant Remove variant" at bounding box center [1128, 214] width 166 height 15
click at [1059, 213] on span "Duplicate variant" at bounding box center [1085, 215] width 80 height 12
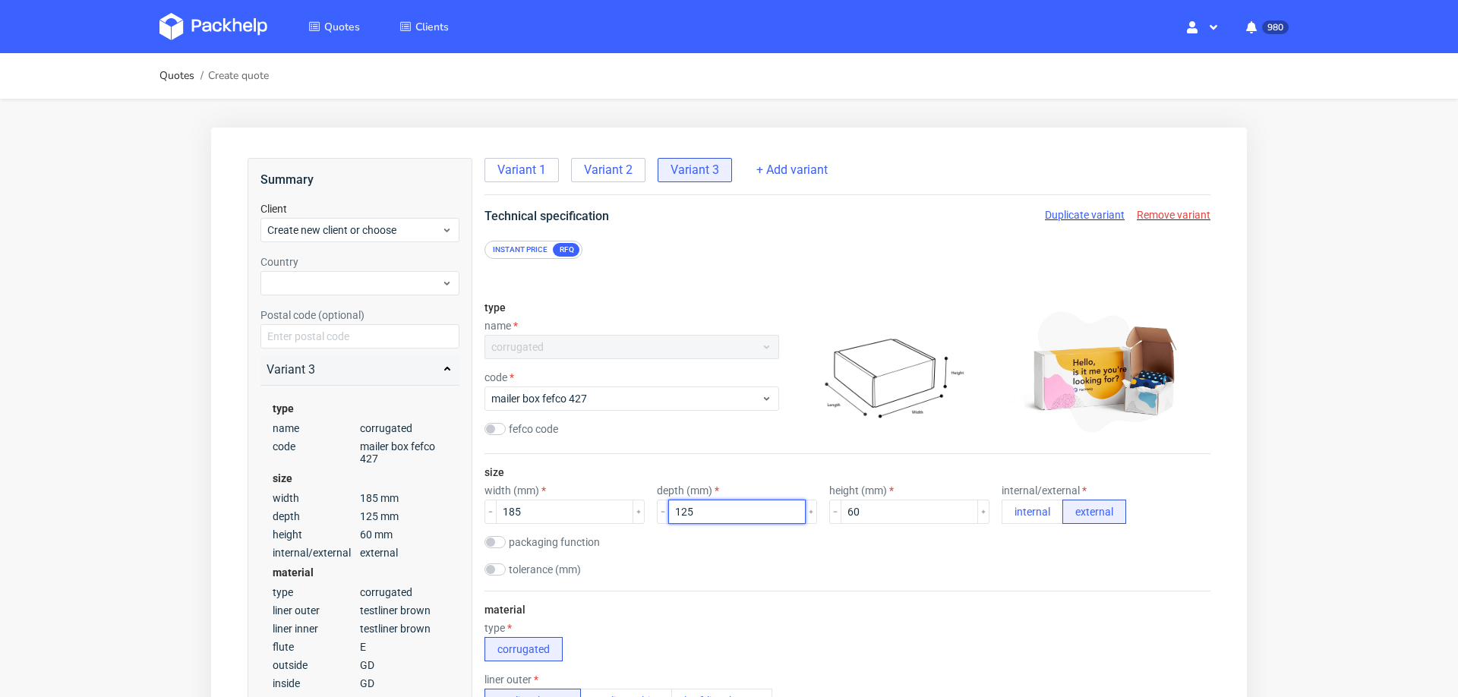
click at [670, 513] on input "125" at bounding box center [736, 512] width 137 height 24
type input "190"
click at [786, 567] on div "tolerance (mm)" at bounding box center [847, 570] width 726 height 15
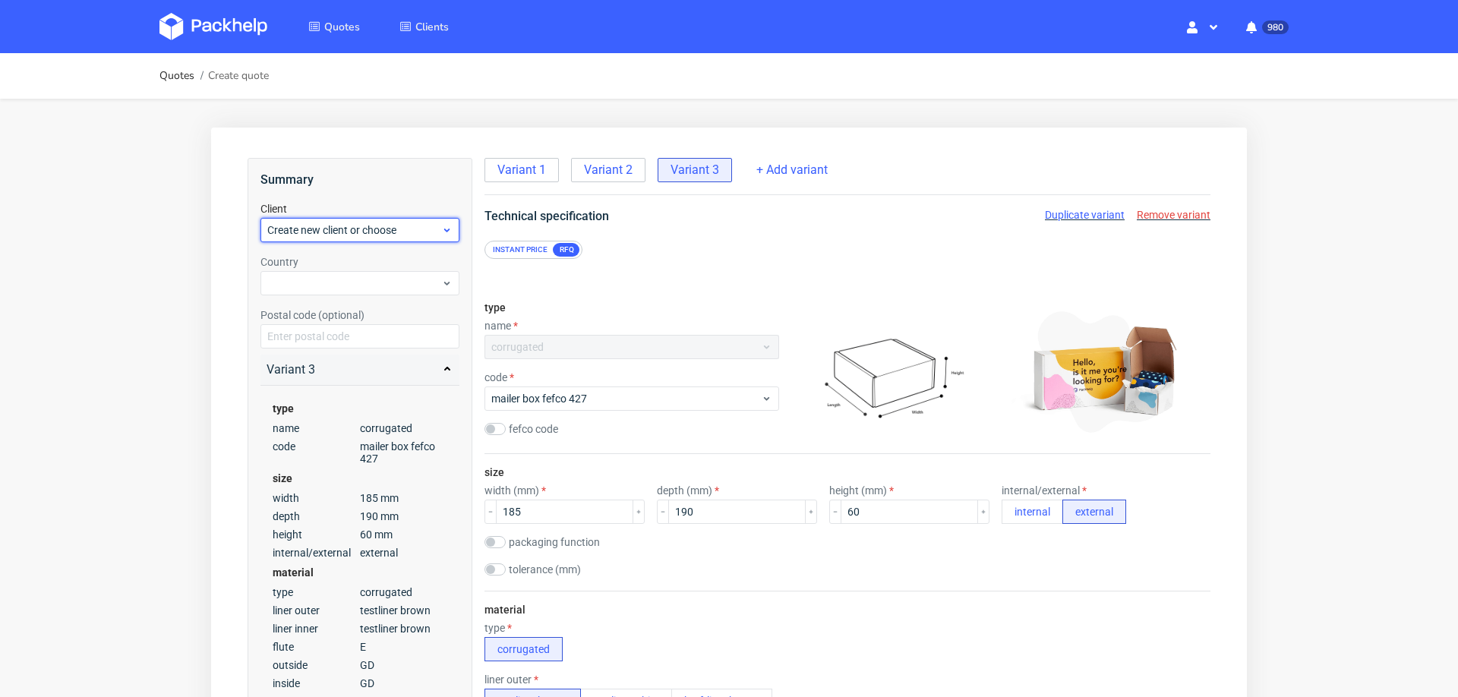
click at [361, 227] on span "Create new client or choose" at bounding box center [354, 230] width 174 height 15
click at [352, 270] on div "Add new client" at bounding box center [361, 264] width 188 height 27
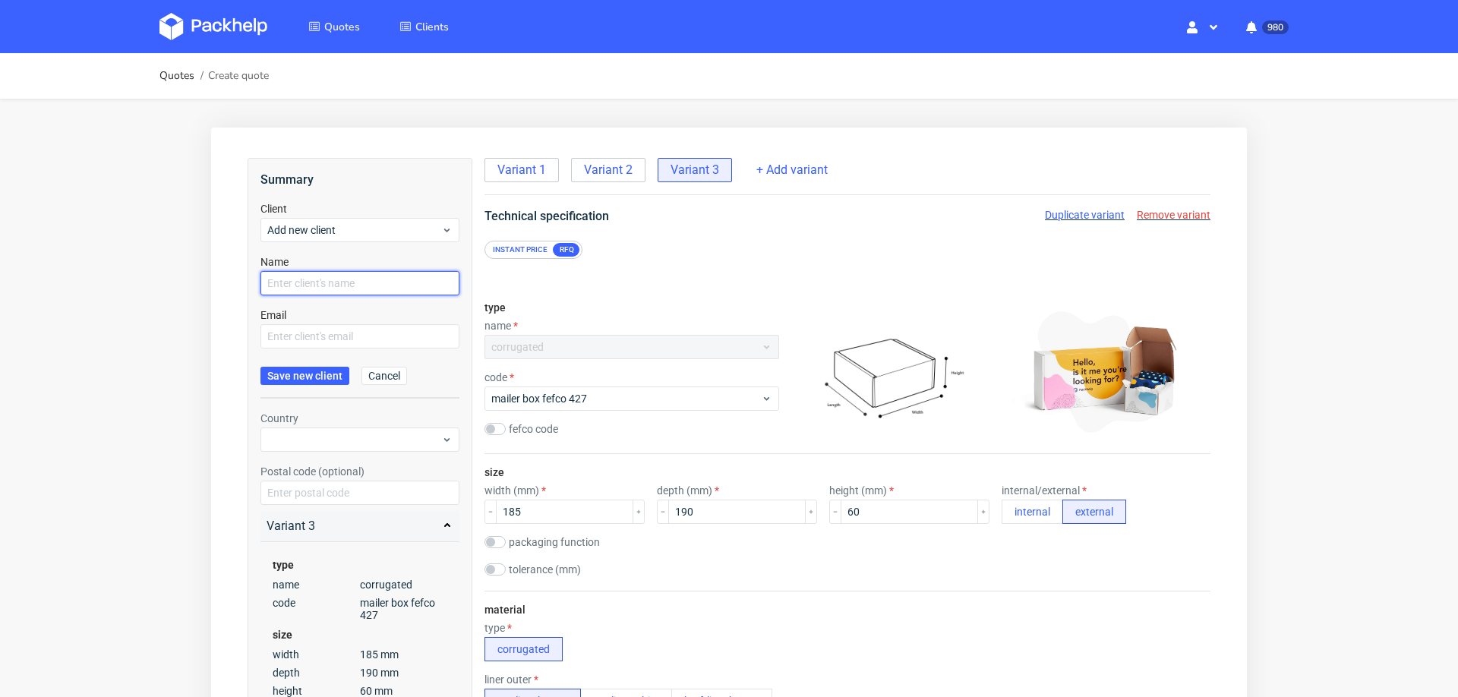
click at [346, 279] on input "text" at bounding box center [359, 283] width 199 height 24
paste input "[PERSON_NAME][EMAIL_ADDRESS][DOMAIN_NAME]"
type input "[PERSON_NAME][EMAIL_ADDRESS][DOMAIN_NAME]"
click at [322, 329] on input "text" at bounding box center [359, 336] width 199 height 24
paste input "[PERSON_NAME][EMAIL_ADDRESS][DOMAIN_NAME]"
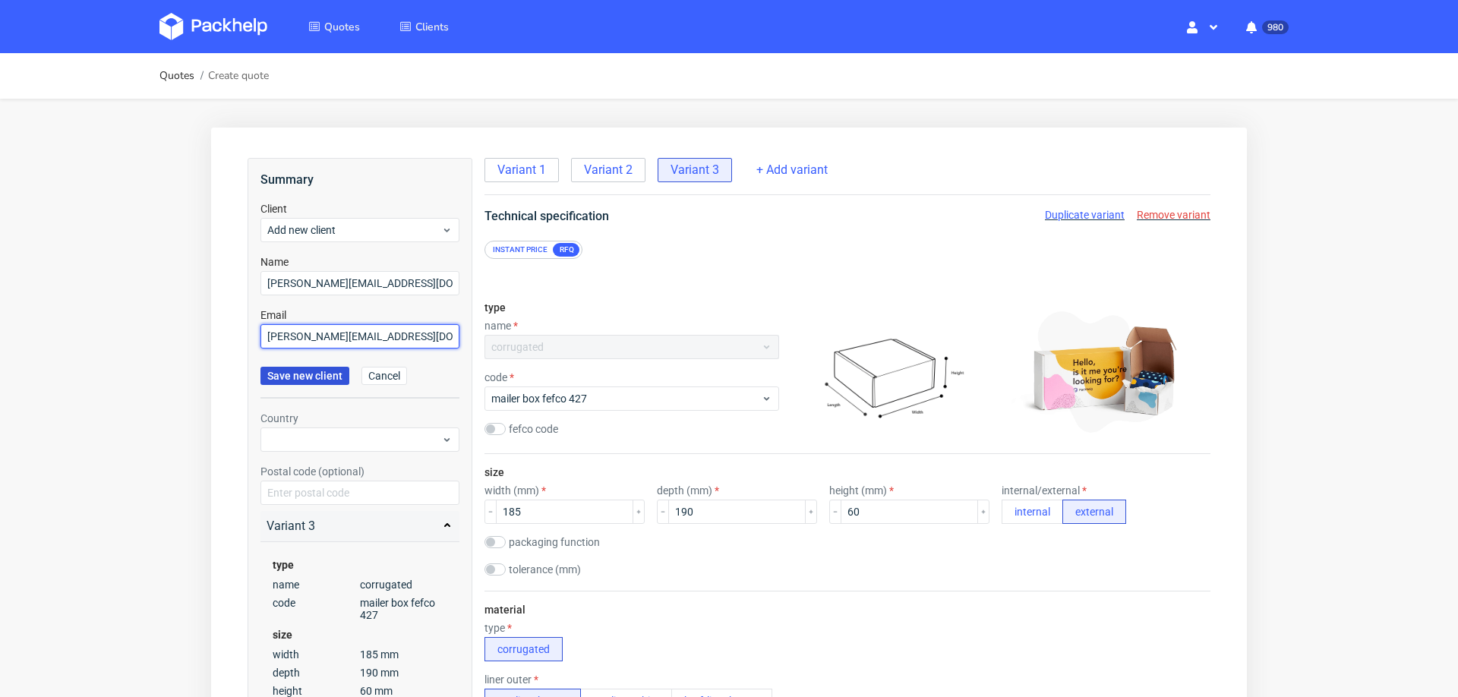
type input "[PERSON_NAME][EMAIL_ADDRESS][DOMAIN_NAME]"
click at [307, 377] on span "Save new client" at bounding box center [304, 376] width 75 height 11
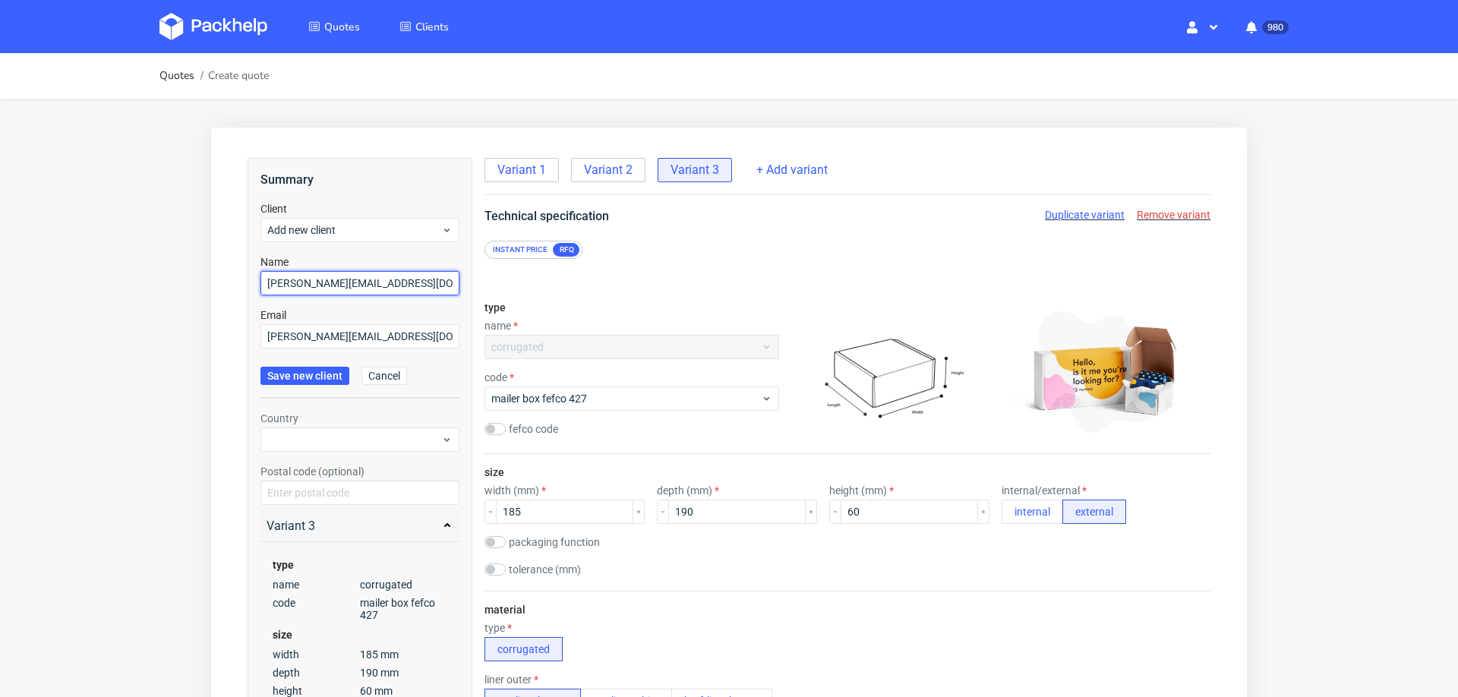
click at [349, 288] on input "[PERSON_NAME][EMAIL_ADDRESS][DOMAIN_NAME]" at bounding box center [359, 283] width 199 height 24
click at [302, 229] on span "Add new client" at bounding box center [354, 230] width 174 height 15
type input "[PERSON_NAME][EMAIL_ADDRESS][DOMAIN_NAME]"
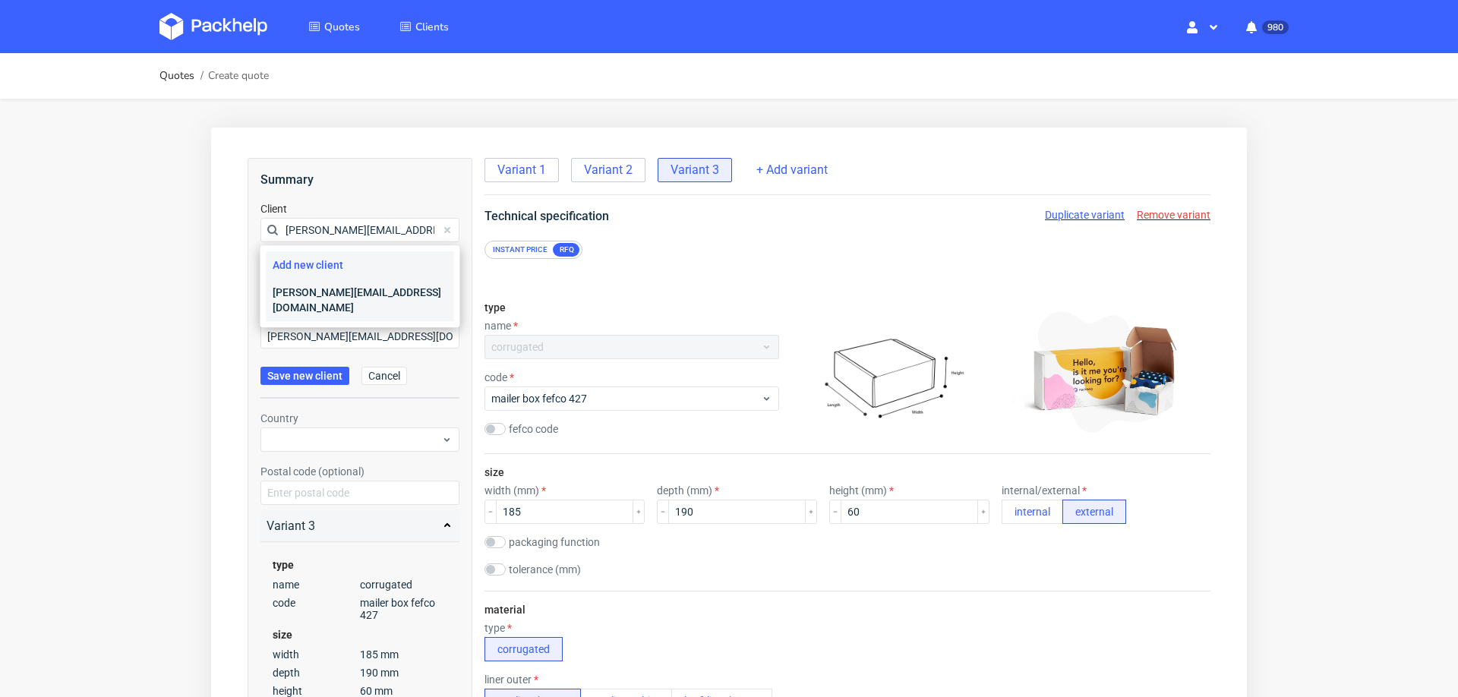
click at [314, 280] on div "[PERSON_NAME][EMAIL_ADDRESS][DOMAIN_NAME]" at bounding box center [361, 300] width 188 height 43
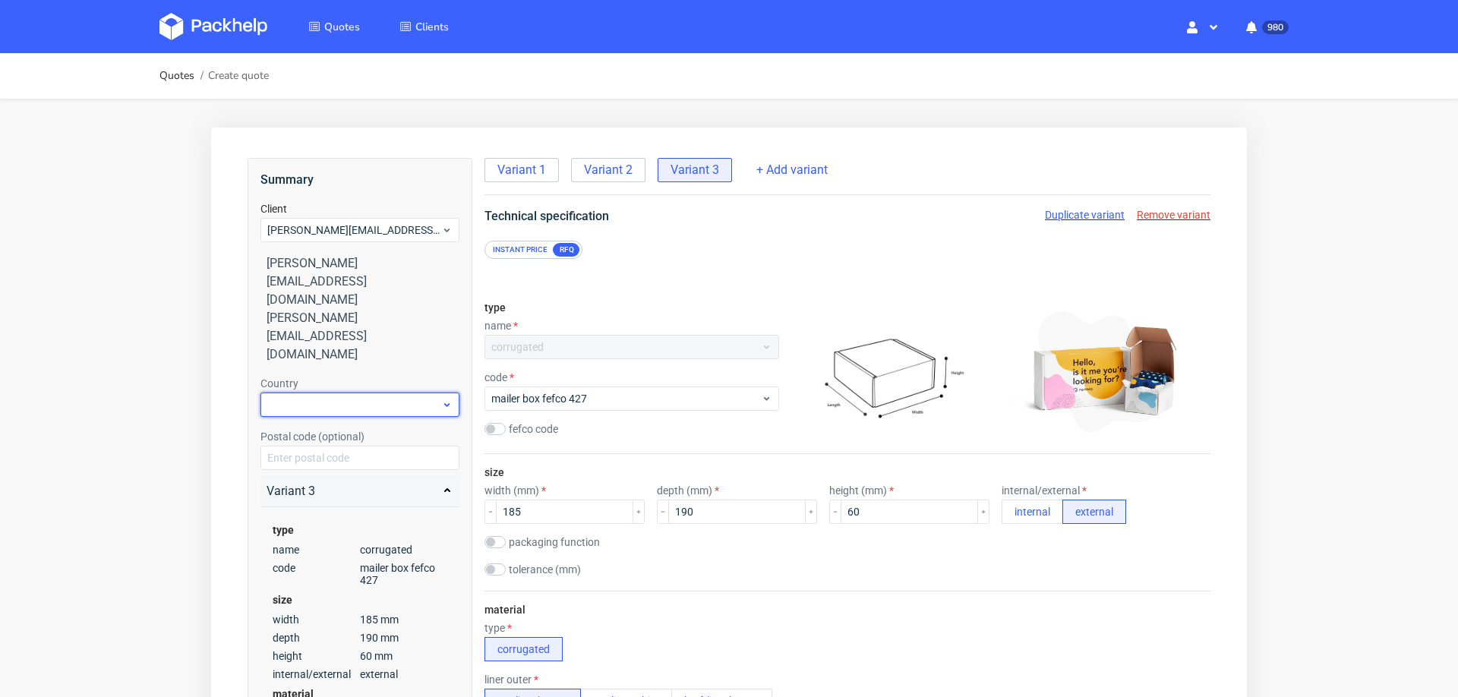
click at [311, 393] on div at bounding box center [359, 405] width 199 height 24
type input "spa"
click at [327, 372] on div "Spain" at bounding box center [361, 367] width 188 height 27
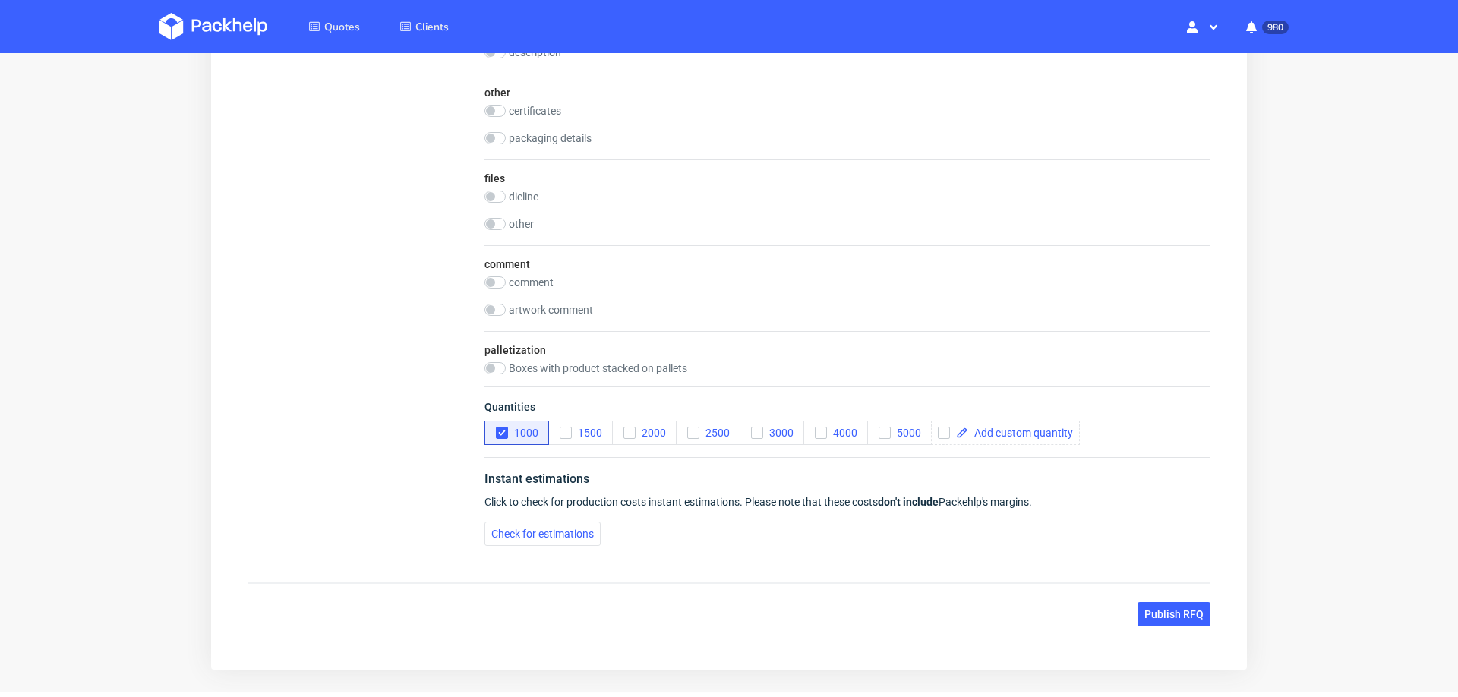
scroll to position [1886, 0]
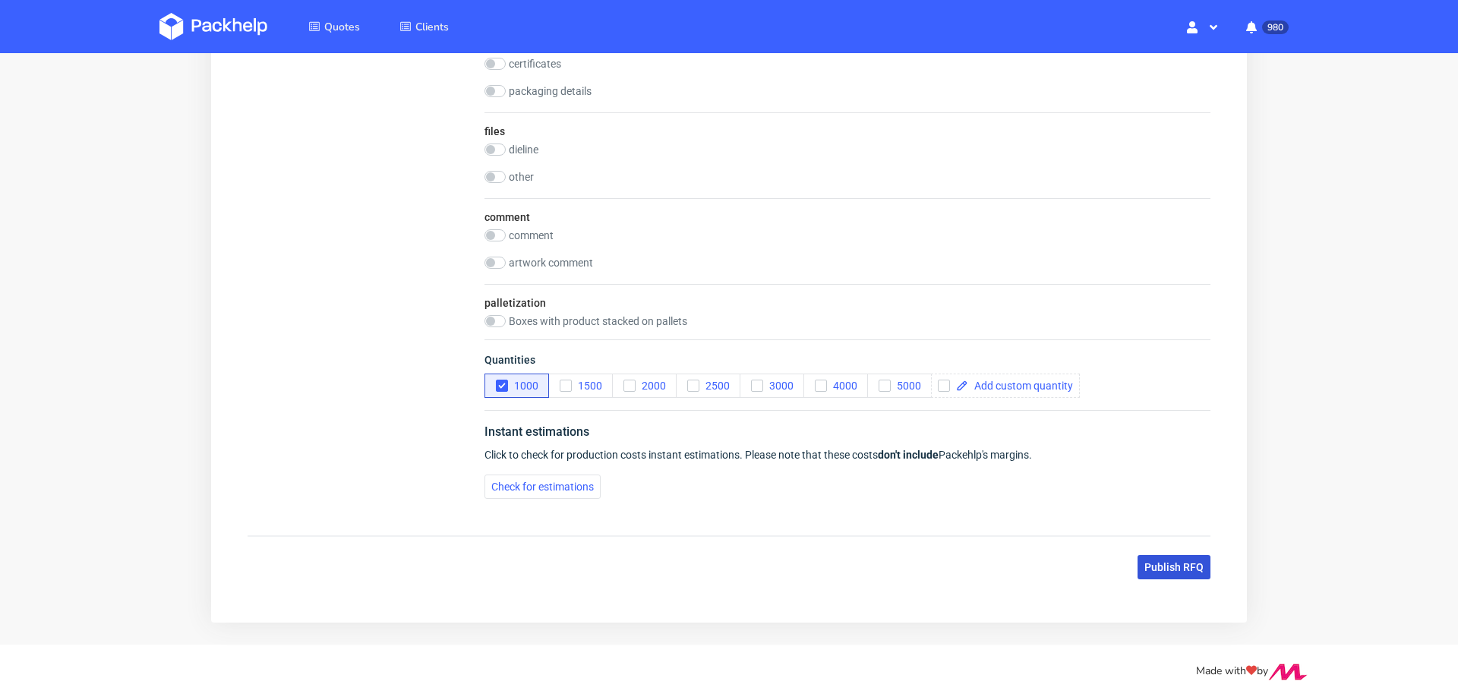
click at [1138, 560] on button "Publish RFQ" at bounding box center [1174, 567] width 73 height 24
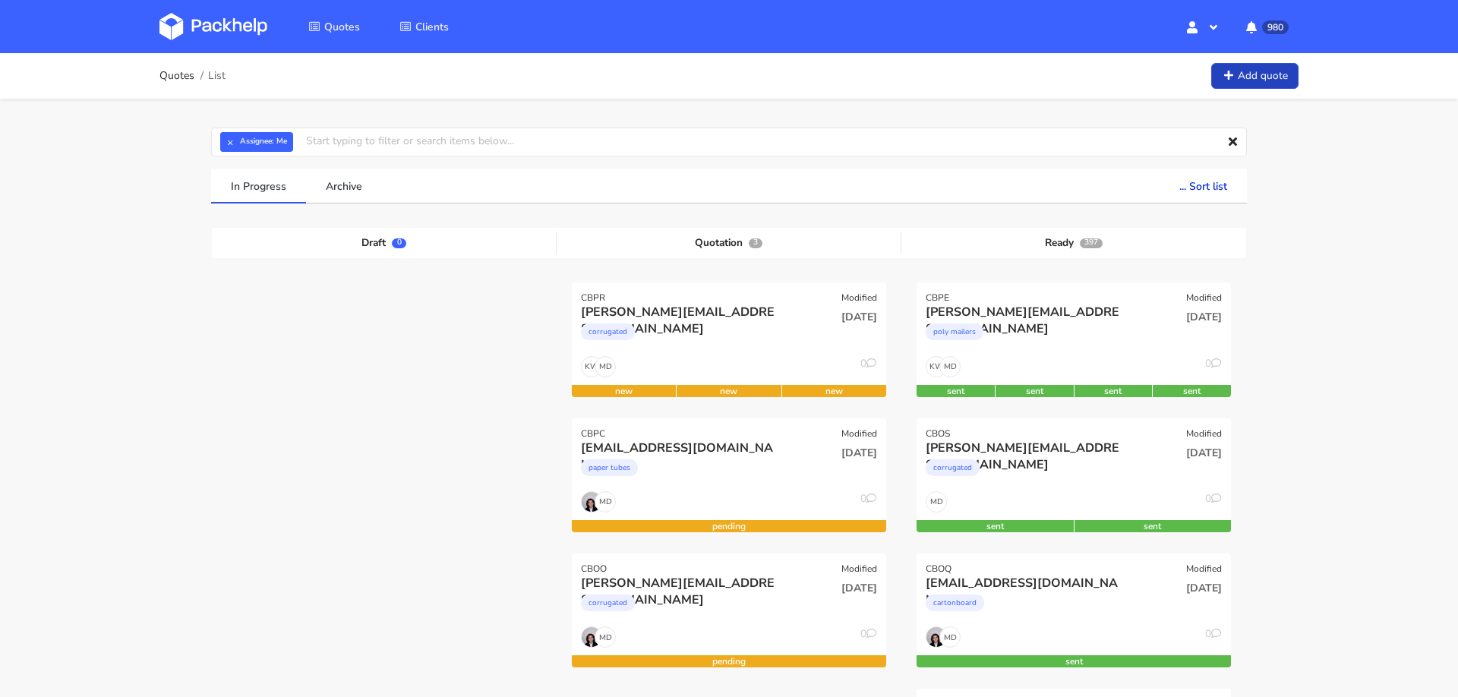
click at [1255, 77] on link "Add quote" at bounding box center [1254, 76] width 87 height 27
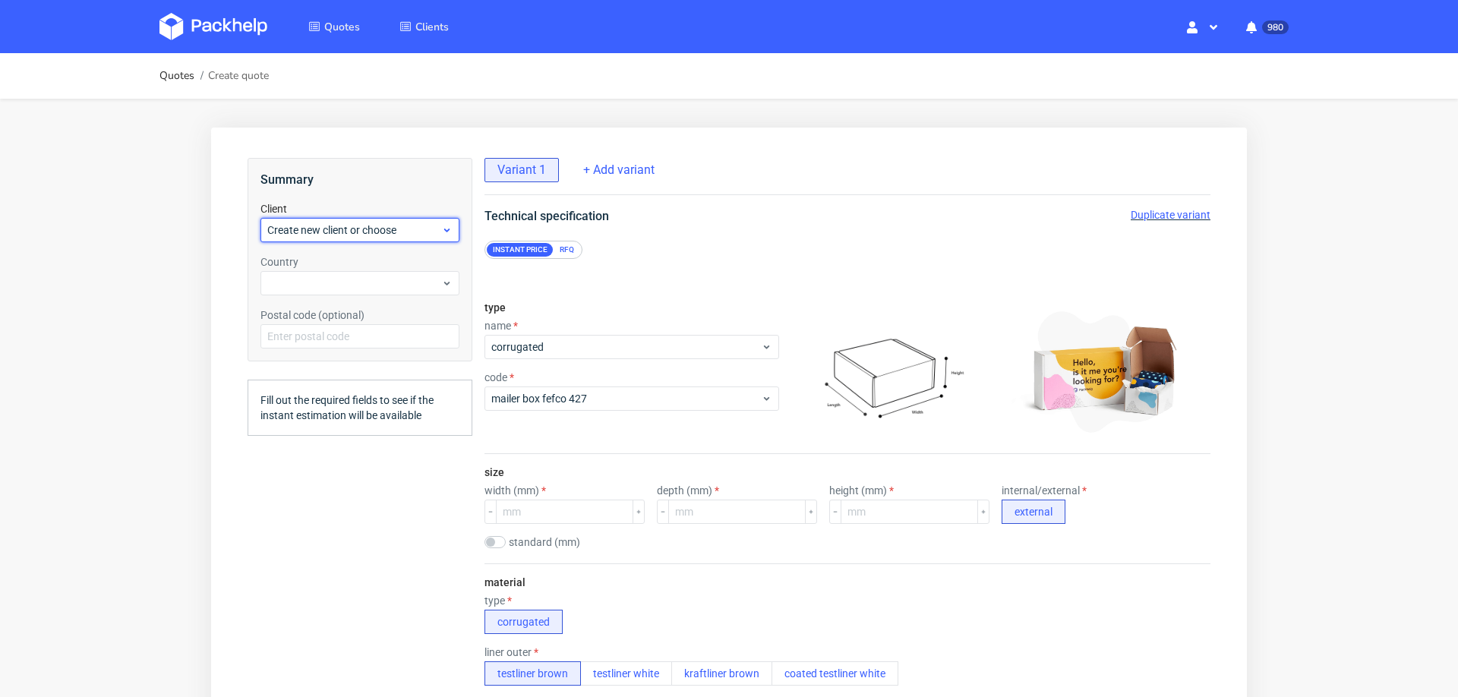
click at [382, 235] on span "Create new client or choose" at bounding box center [354, 230] width 174 height 15
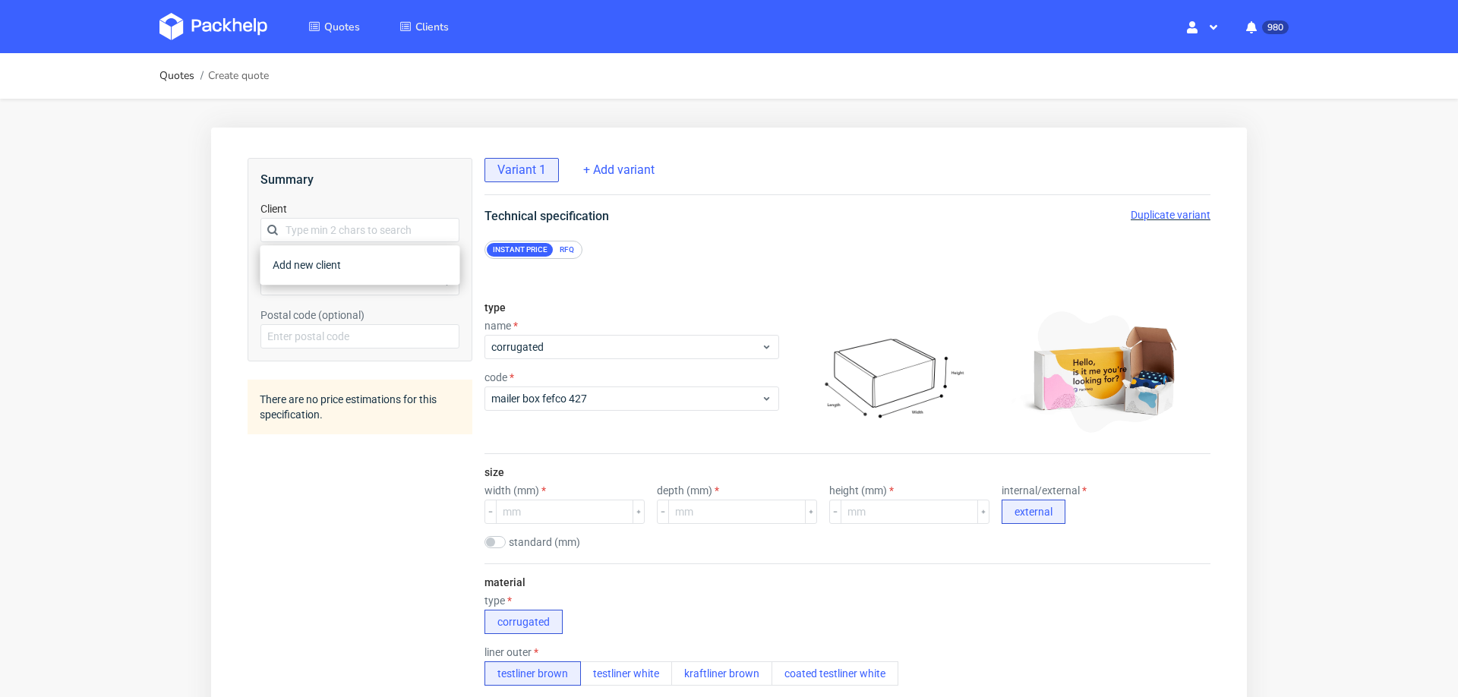
type input "[PERSON_NAME][EMAIL_ADDRESS][DOMAIN_NAME]"
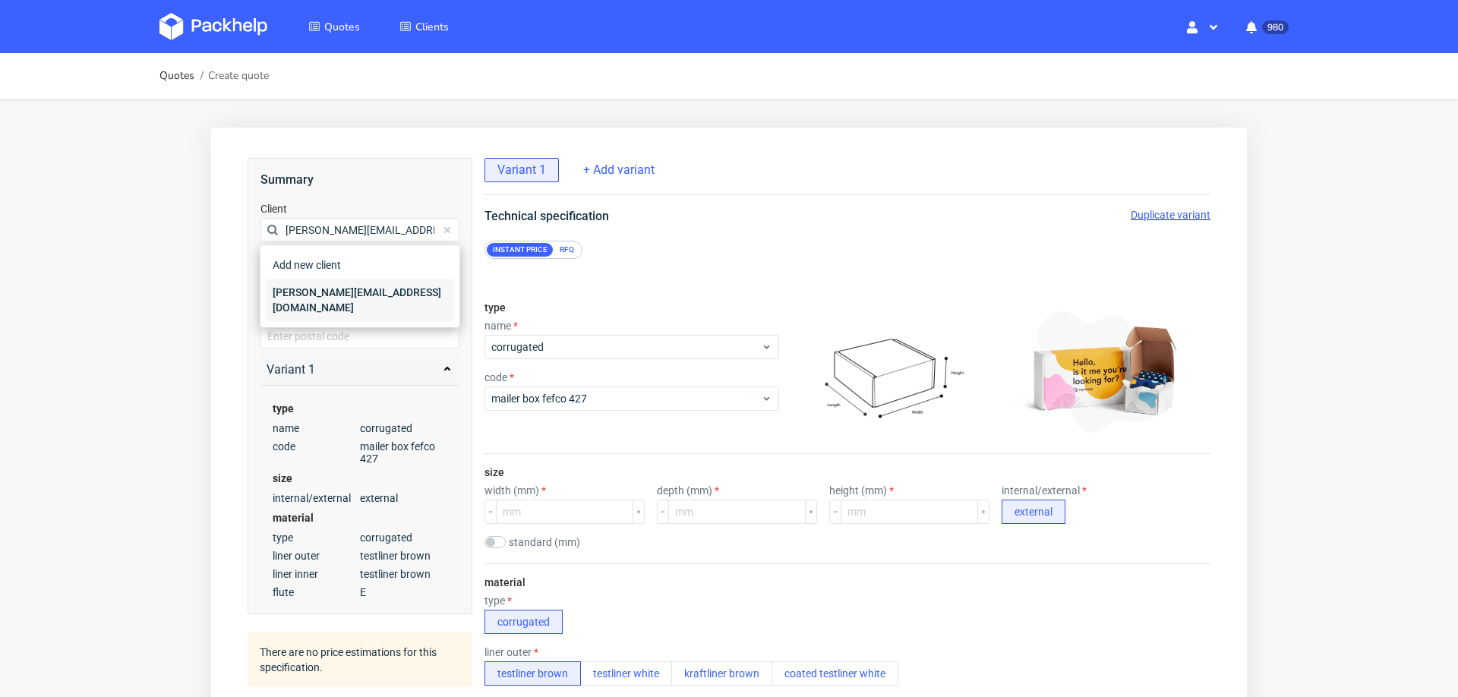
click at [329, 287] on div "[PERSON_NAME][EMAIL_ADDRESS][DOMAIN_NAME]" at bounding box center [361, 300] width 188 height 43
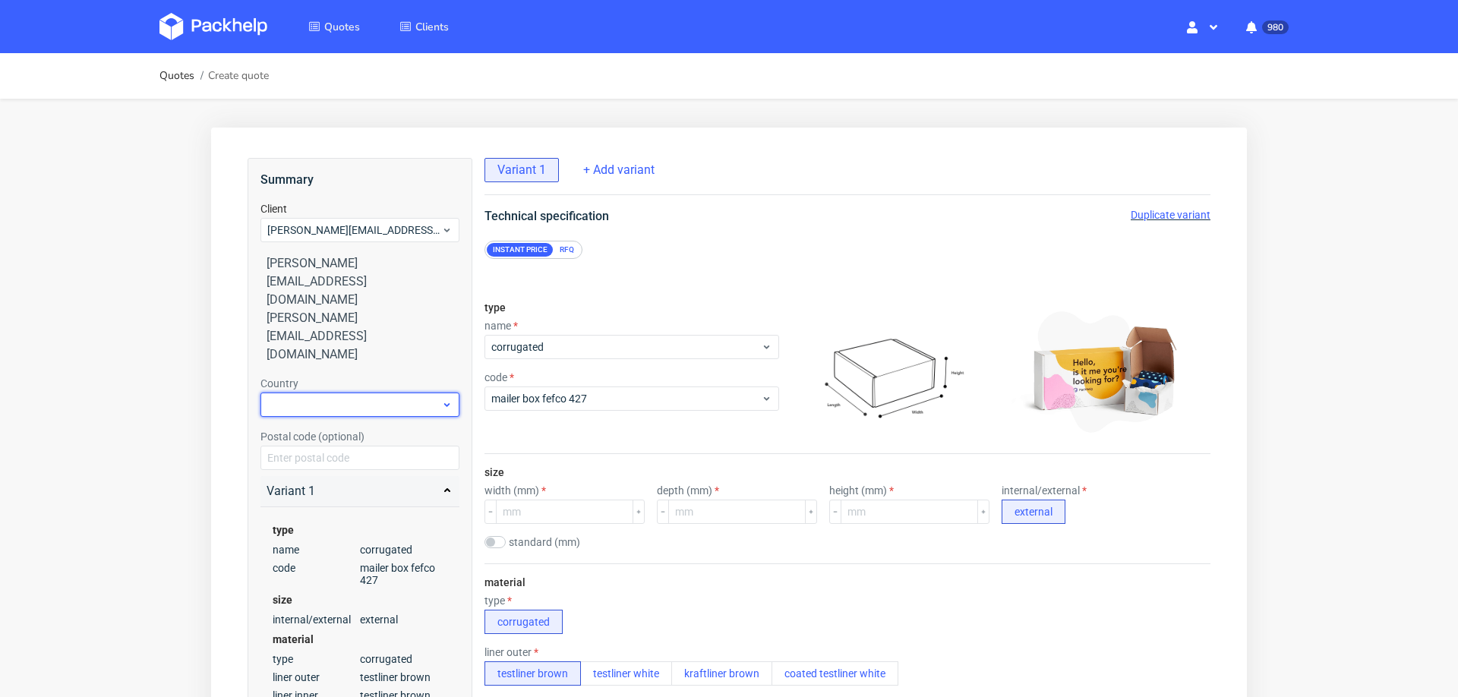
click at [327, 393] on div at bounding box center [359, 405] width 199 height 24
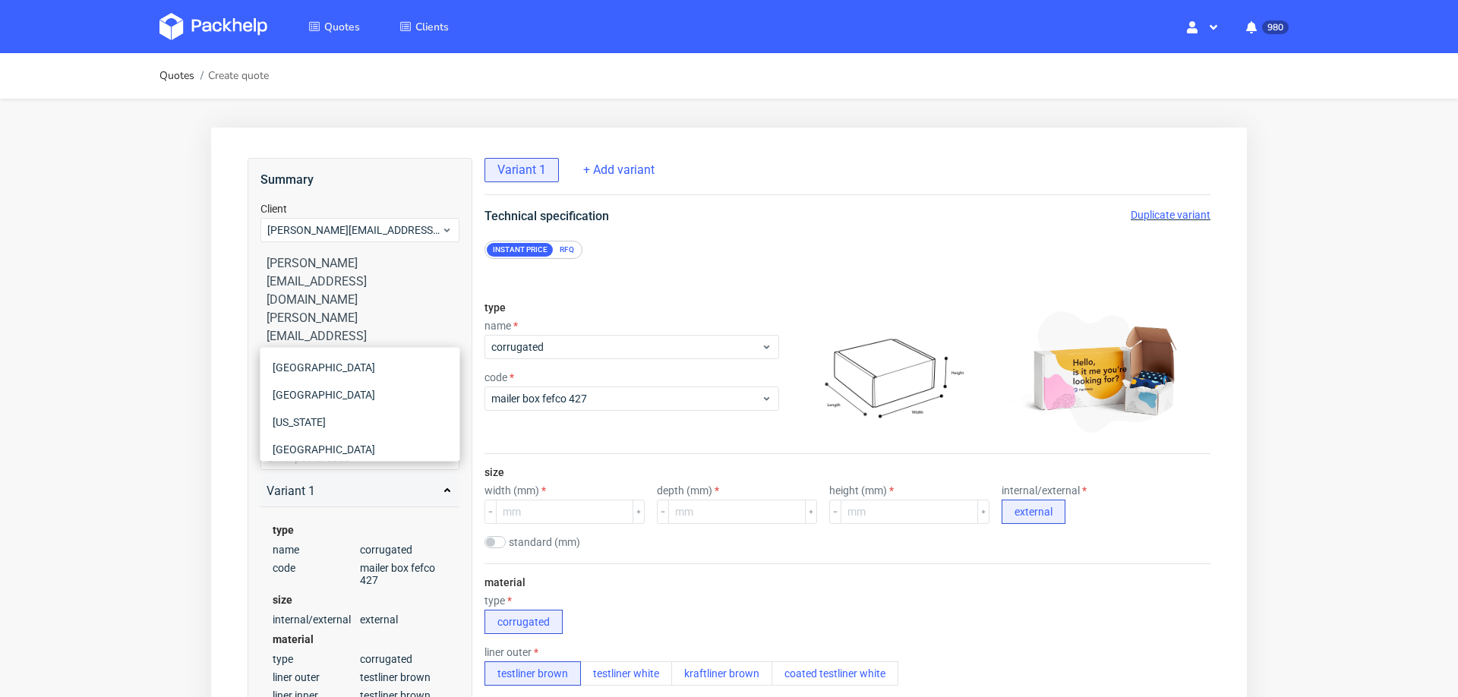
type input "spa"
click at [320, 371] on div "[GEOGRAPHIC_DATA]" at bounding box center [361, 367] width 188 height 27
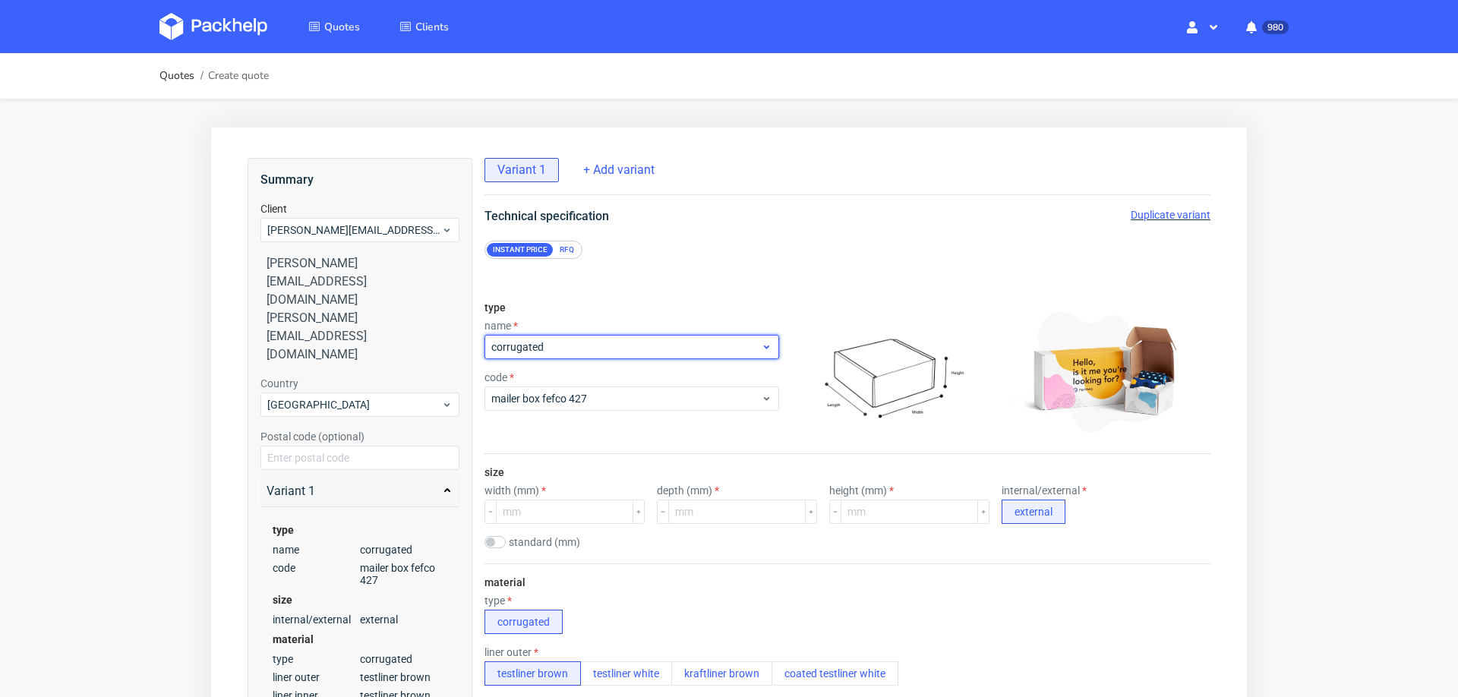
click at [541, 345] on span "corrugated" at bounding box center [626, 346] width 270 height 15
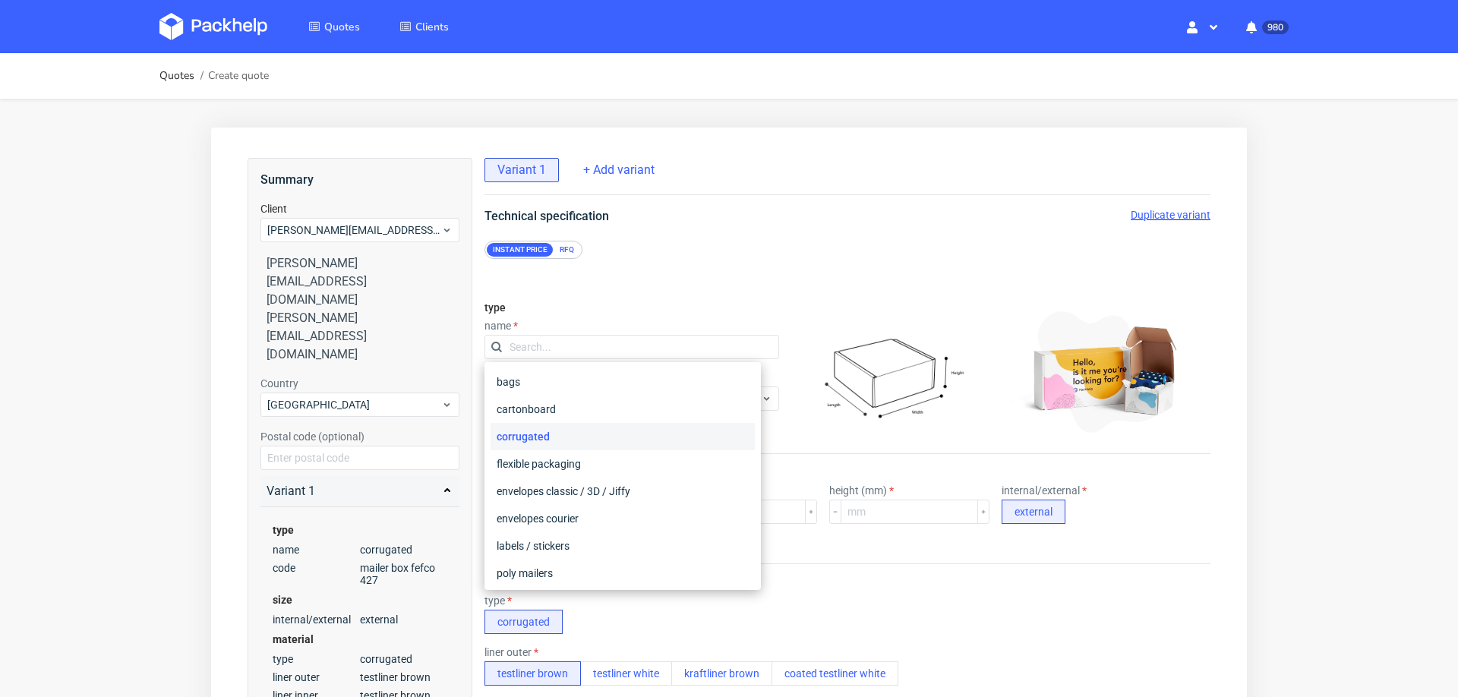
click at [561, 241] on div "Instant price RFQ" at bounding box center [533, 250] width 98 height 18
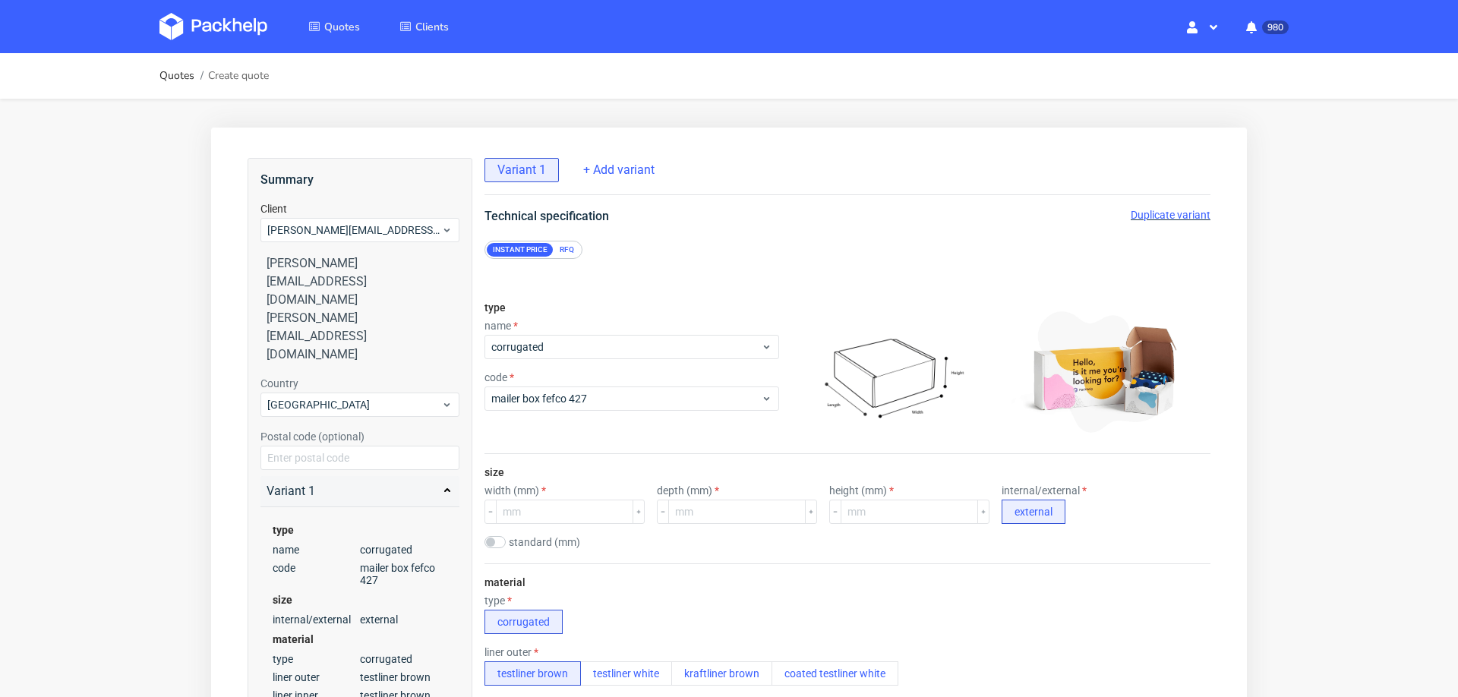
click at [568, 254] on div "RFQ" at bounding box center [567, 250] width 27 height 14
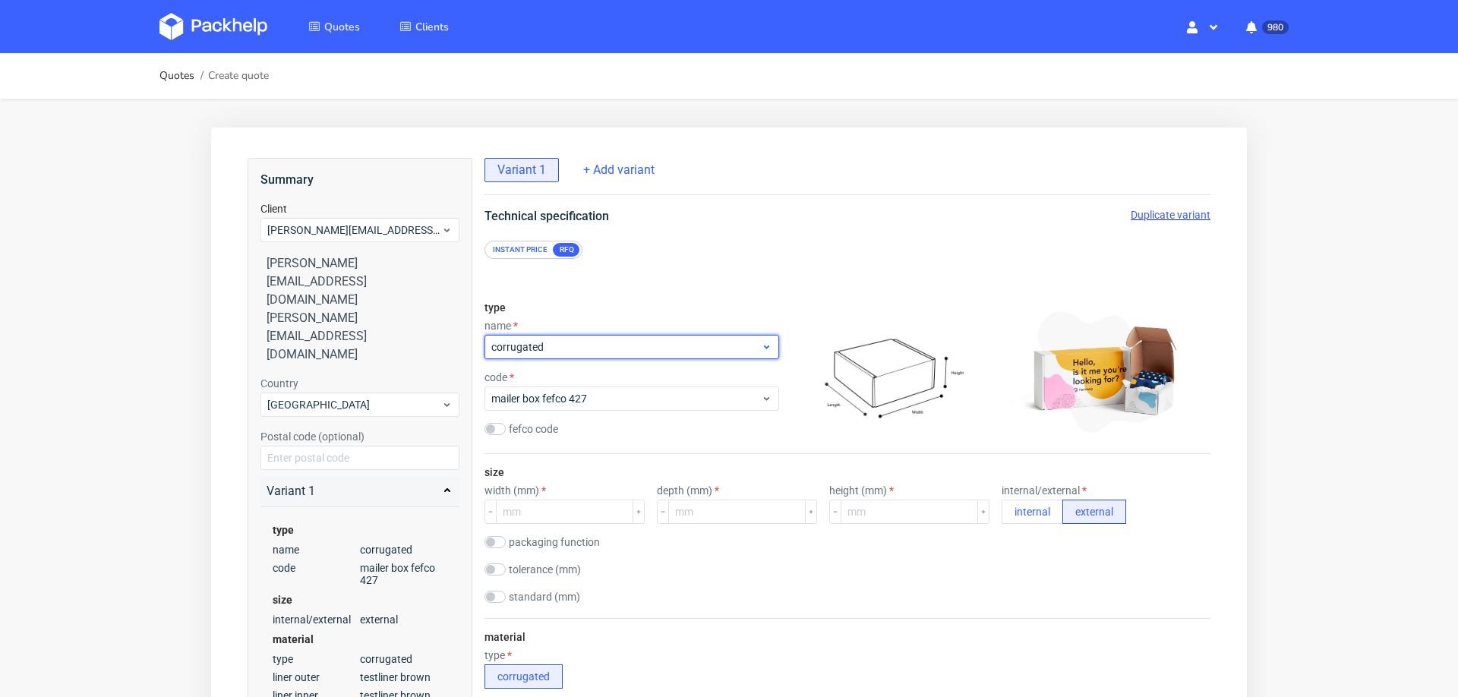
click at [551, 349] on span "corrugated" at bounding box center [626, 346] width 270 height 15
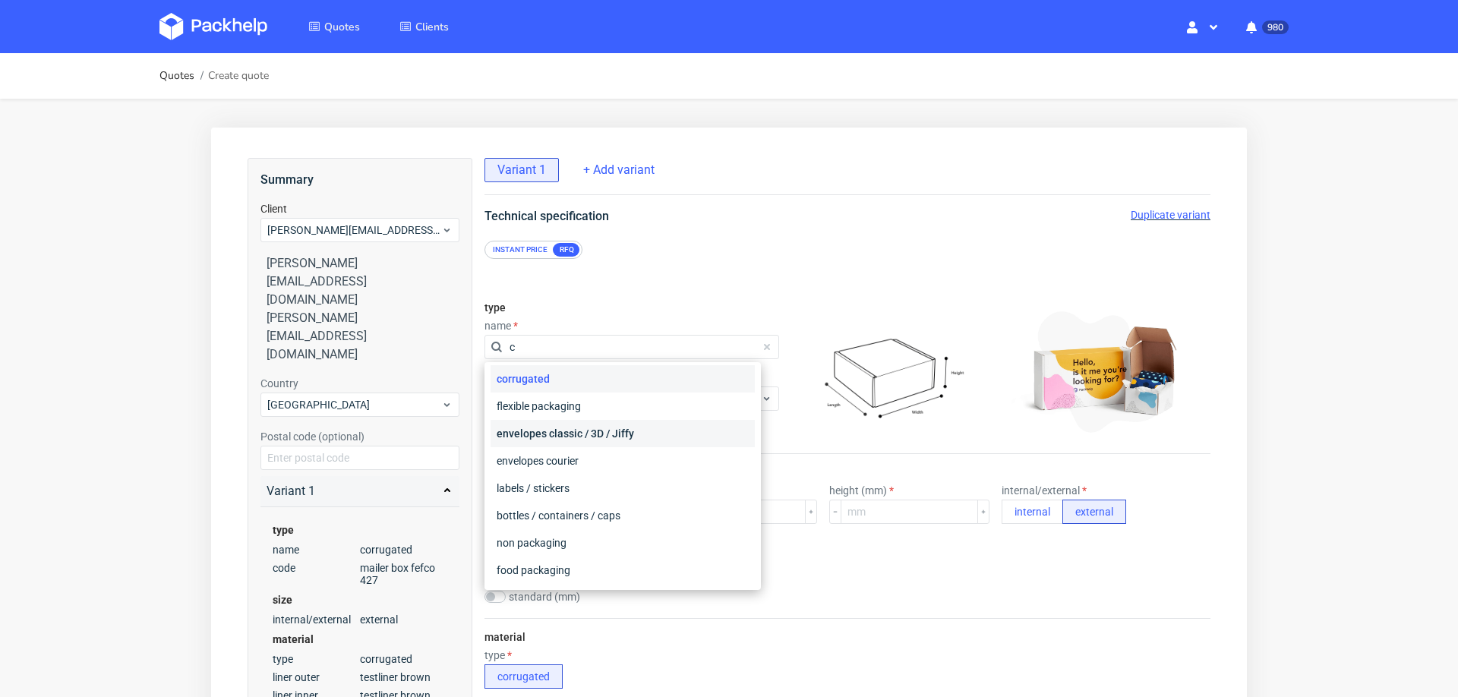
scroll to position [30, 0]
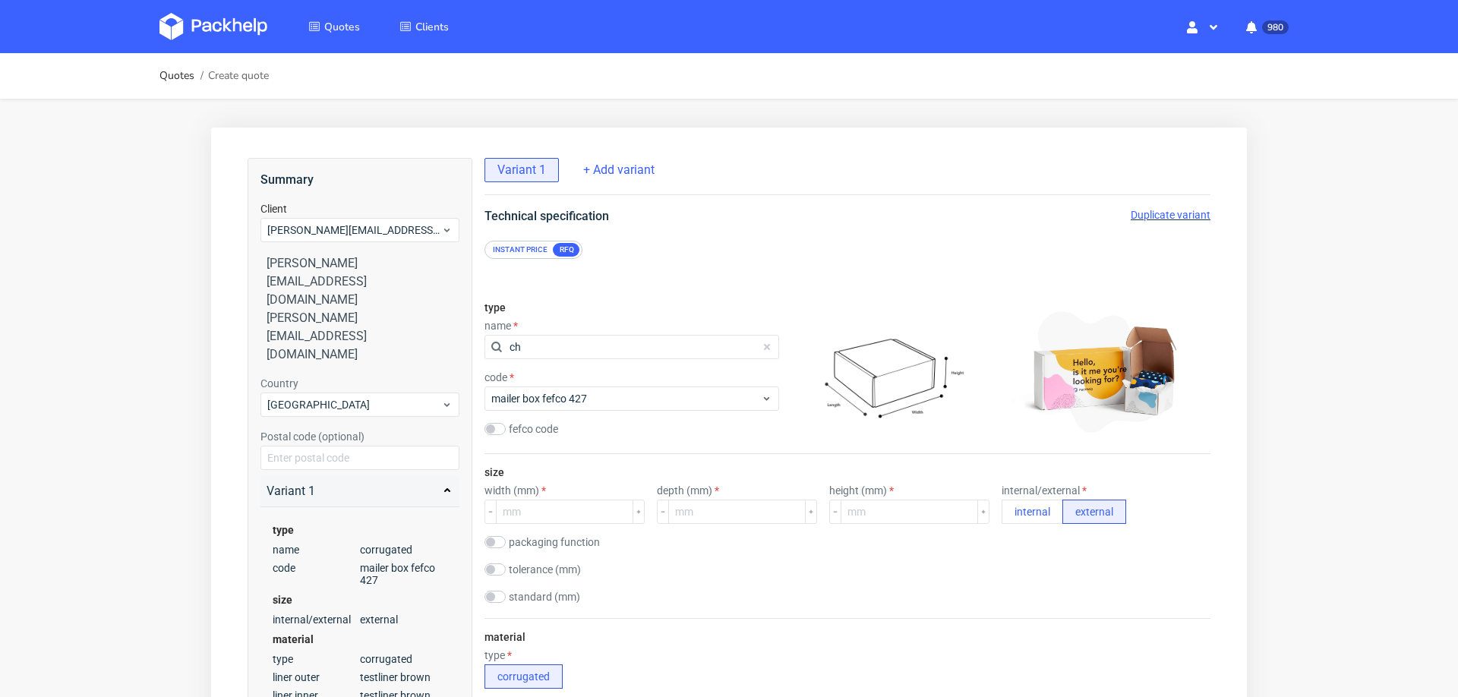
type input "c"
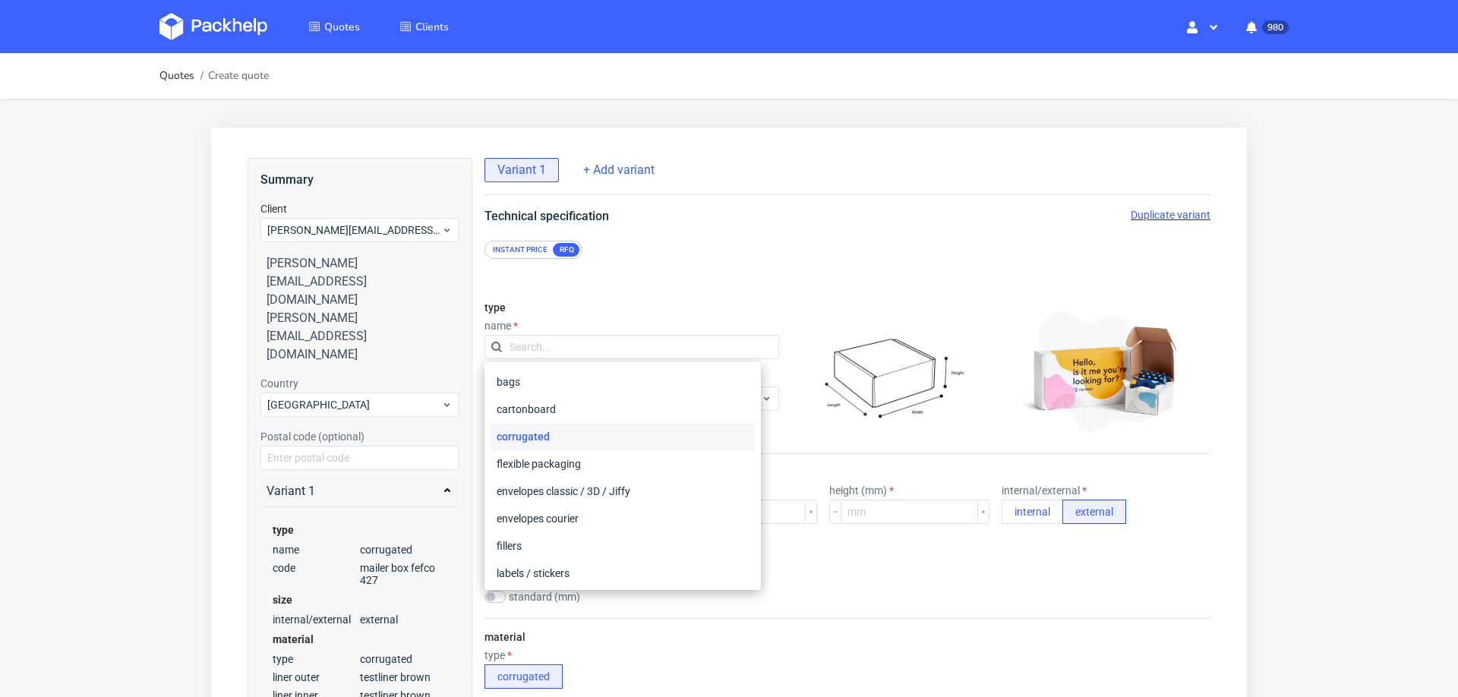
type input "r"
type input "ba"
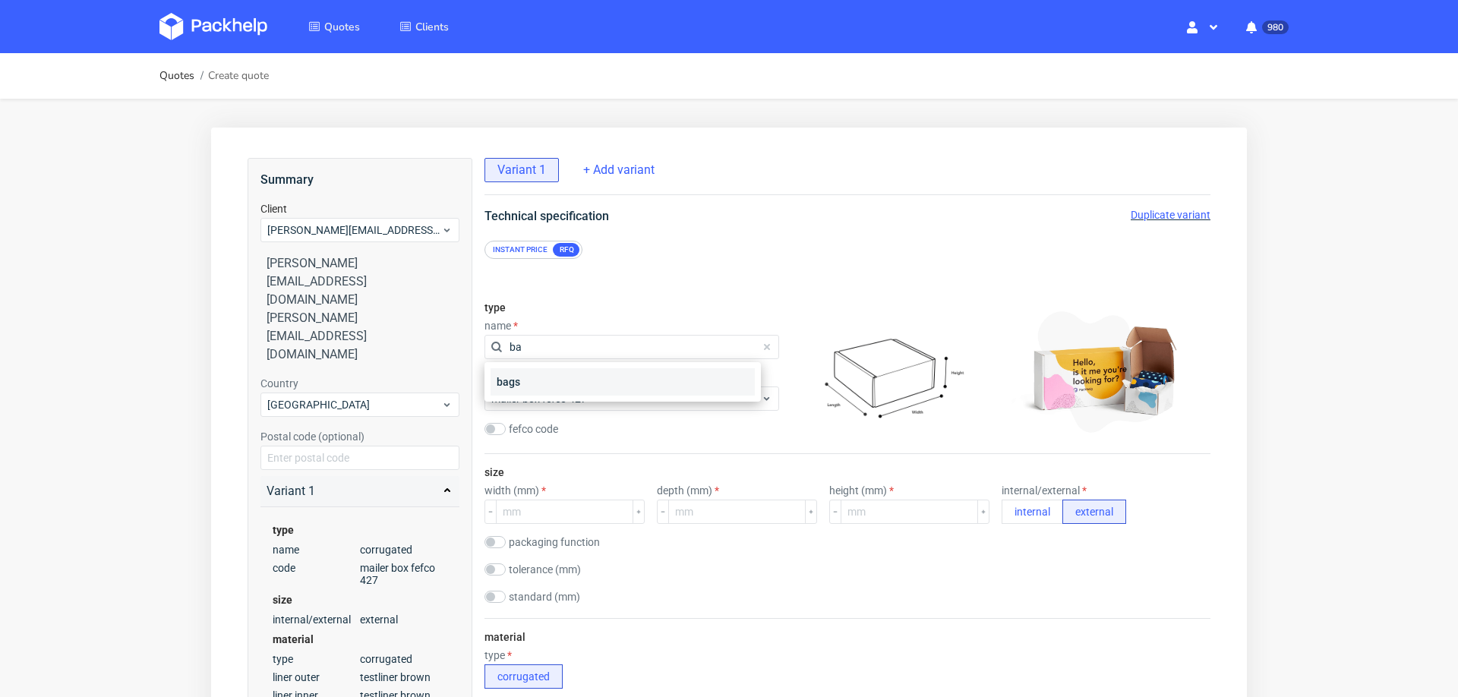
click at [544, 380] on div "bags" at bounding box center [623, 381] width 264 height 27
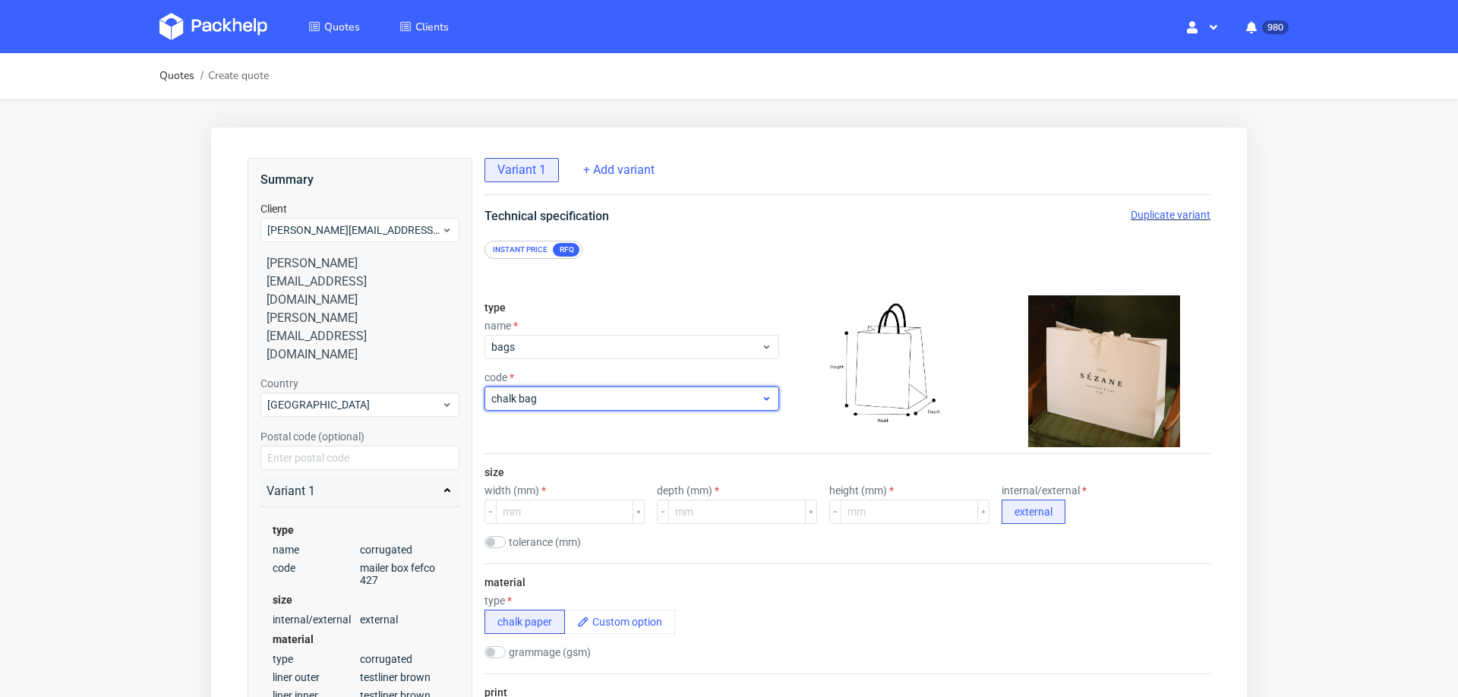
click at [541, 402] on span "chalk bag" at bounding box center [626, 398] width 270 height 15
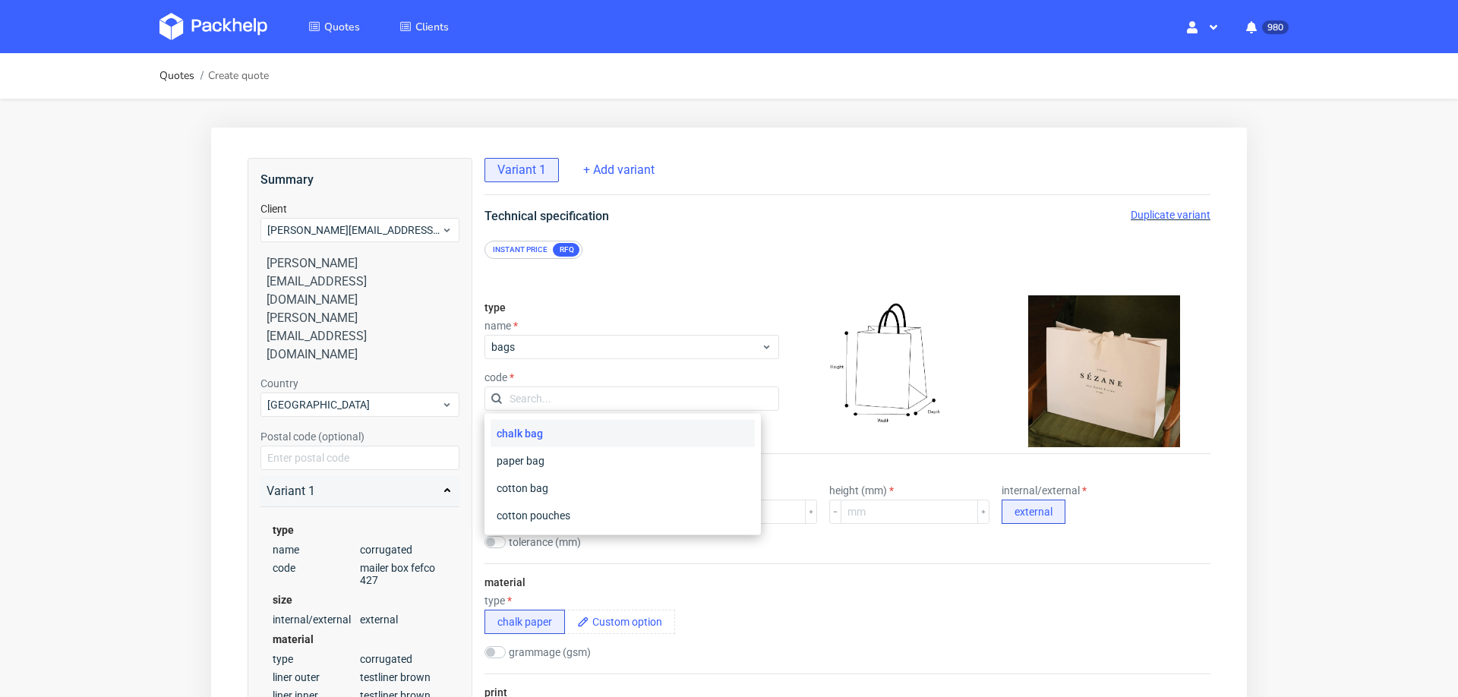
click at [760, 237] on div "Instant price RFQ" at bounding box center [847, 242] width 787 height 33
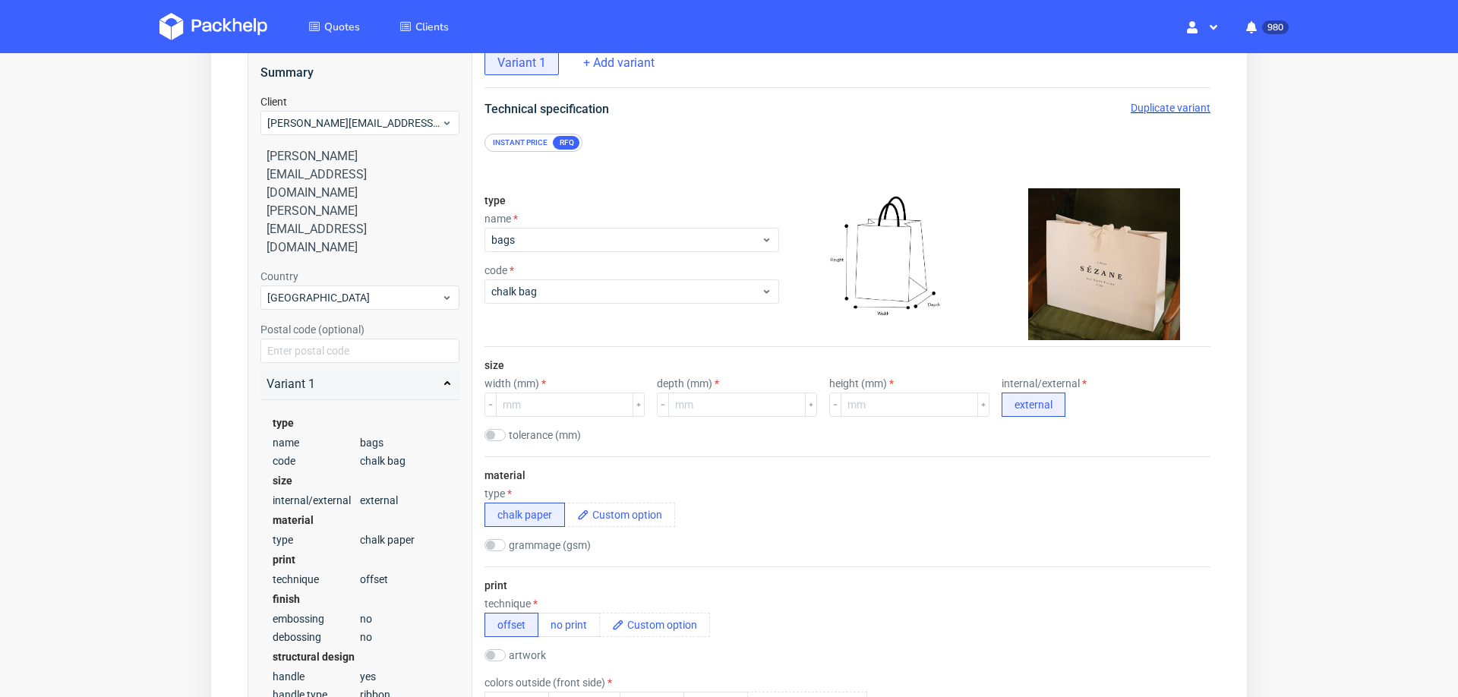
scroll to position [134, 0]
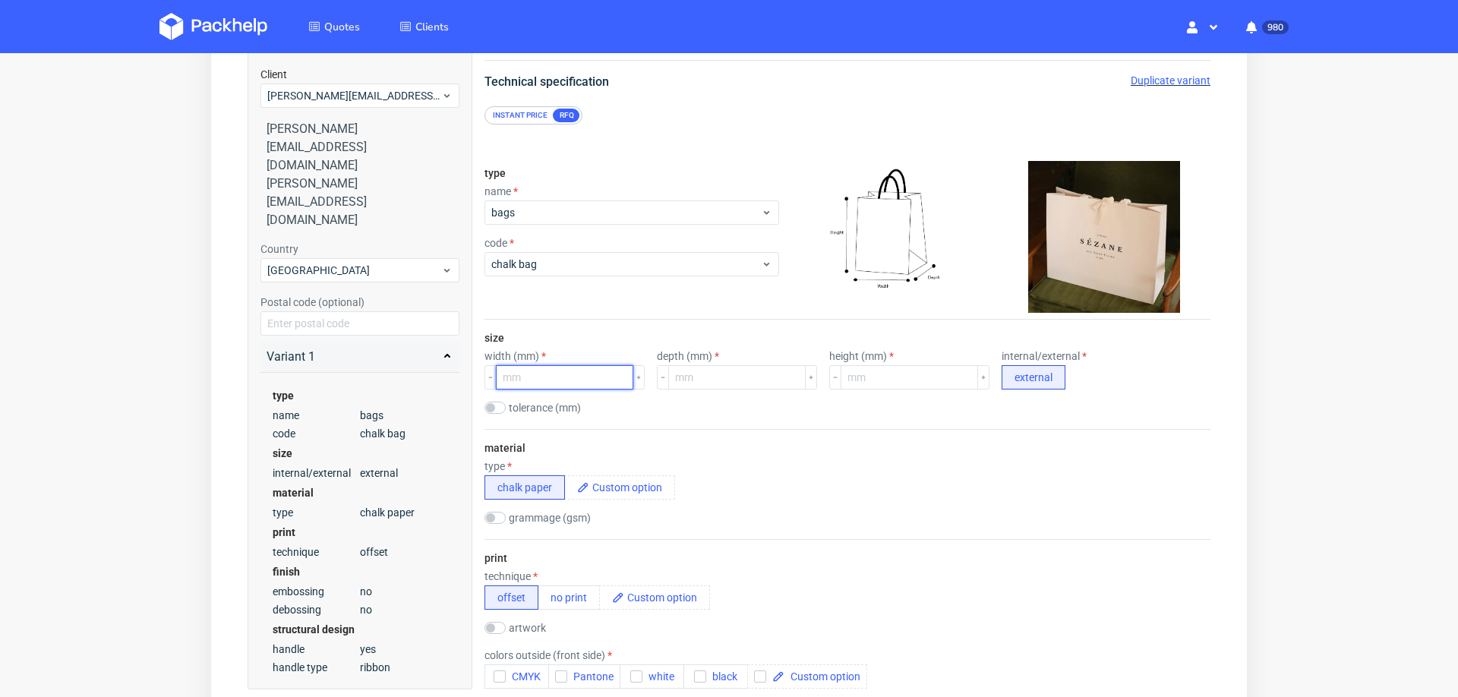
click at [573, 365] on input "number" at bounding box center [564, 377] width 137 height 24
type input "200"
click at [699, 380] on input "number" at bounding box center [736, 377] width 137 height 24
type input "200"
click at [841, 371] on input "number" at bounding box center [909, 377] width 137 height 24
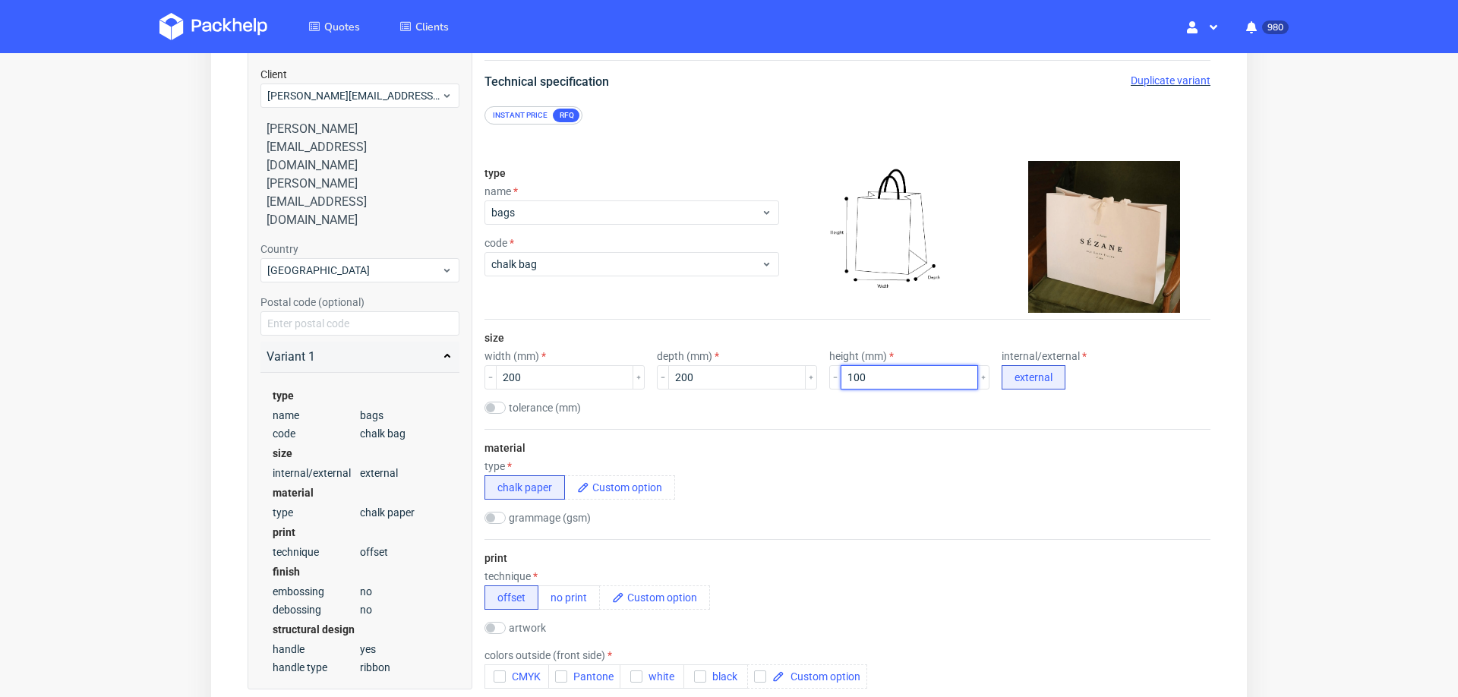
type input "100"
click at [841, 488] on div "type chalk paper" at bounding box center [847, 479] width 726 height 39
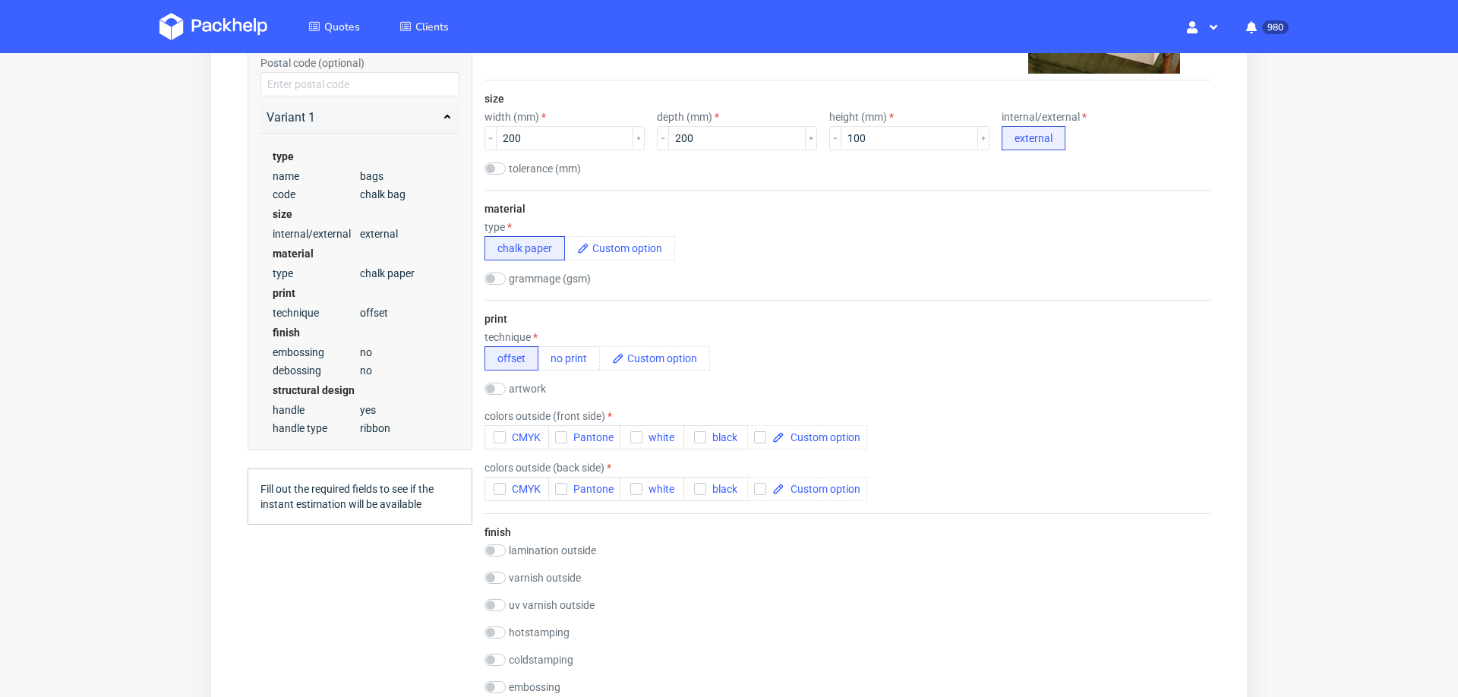
scroll to position [386, 0]
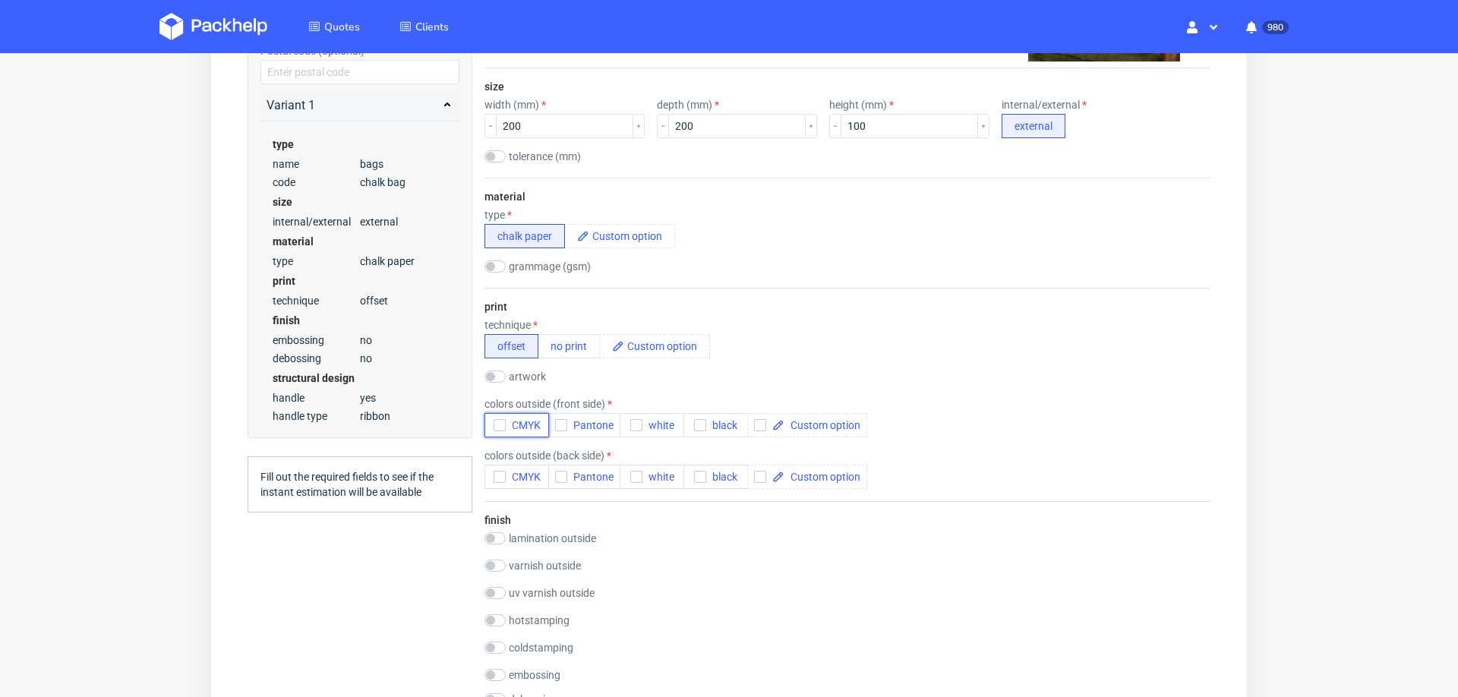
click at [501, 421] on icon "button" at bounding box center [499, 425] width 11 height 11
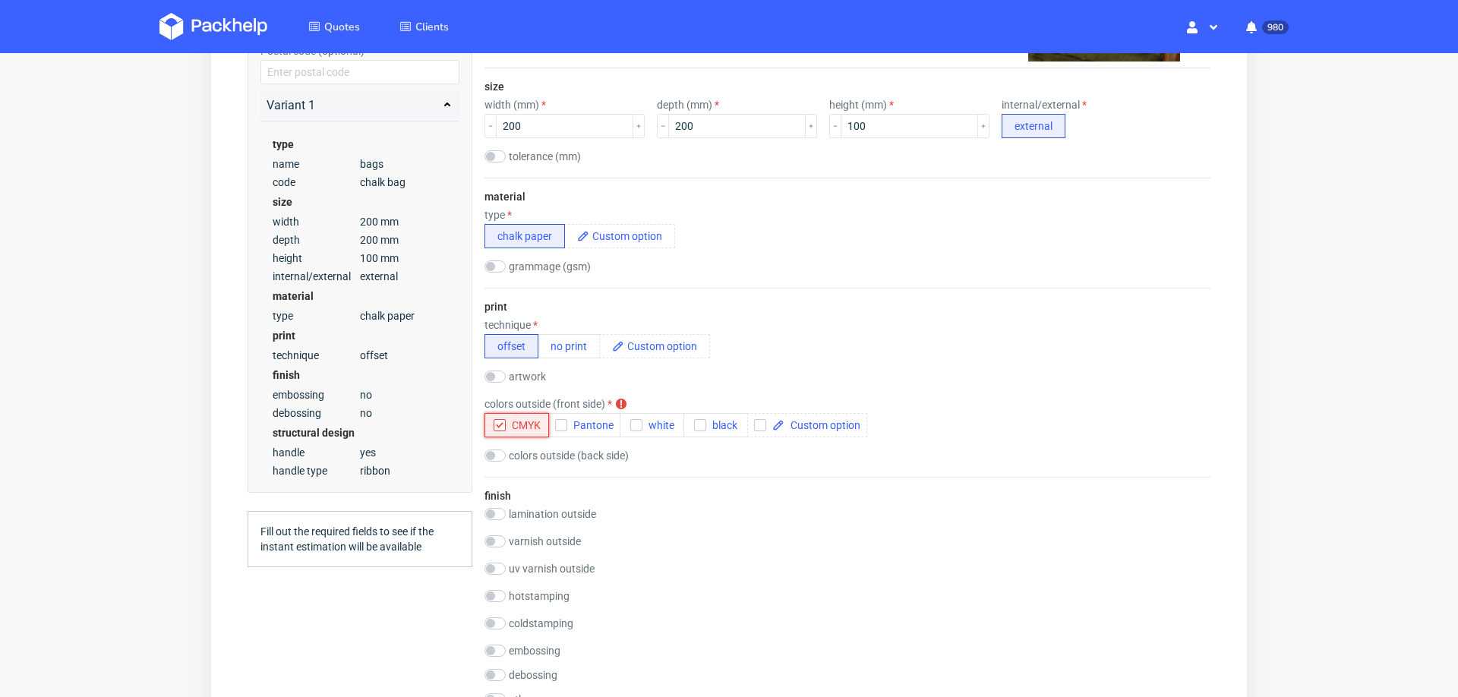
scroll to position [0, 0]
click at [503, 457] on input "checkbox" at bounding box center [494, 456] width 21 height 12
checkbox input "true"
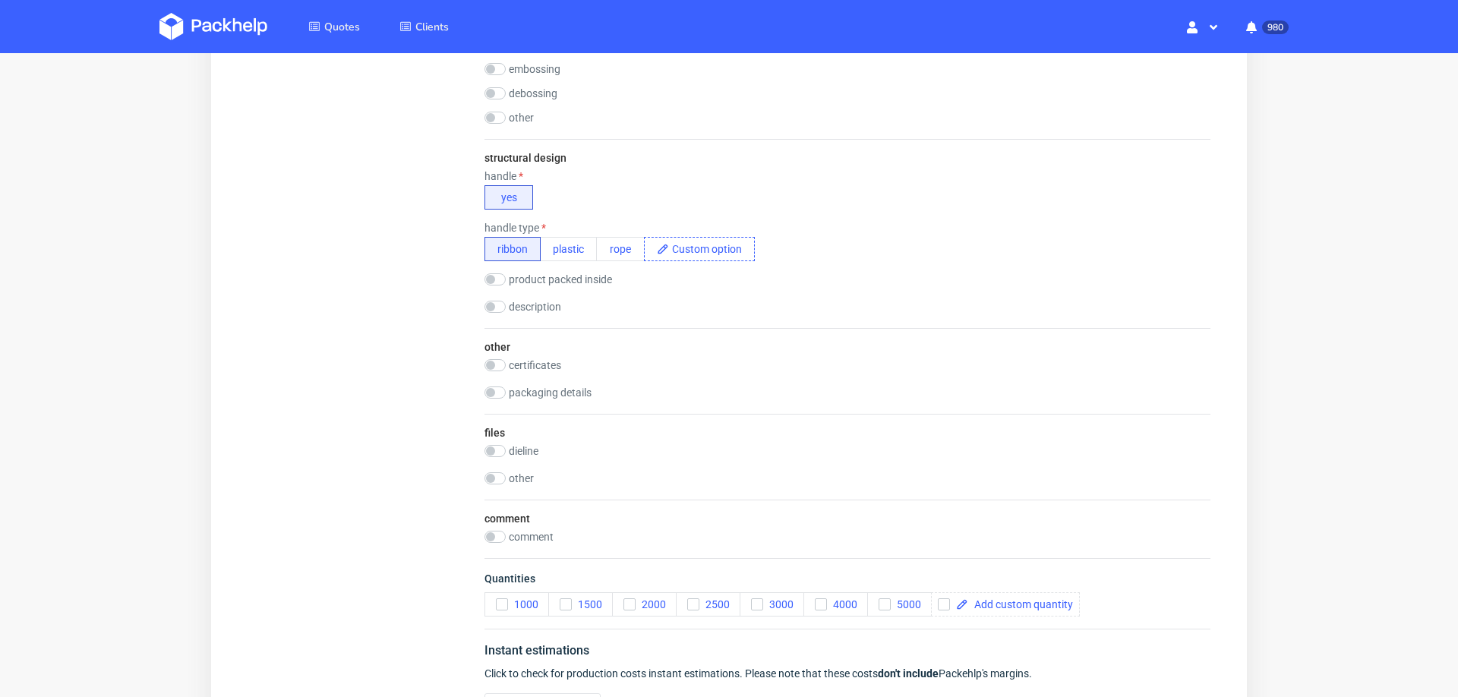
scroll to position [1062, 0]
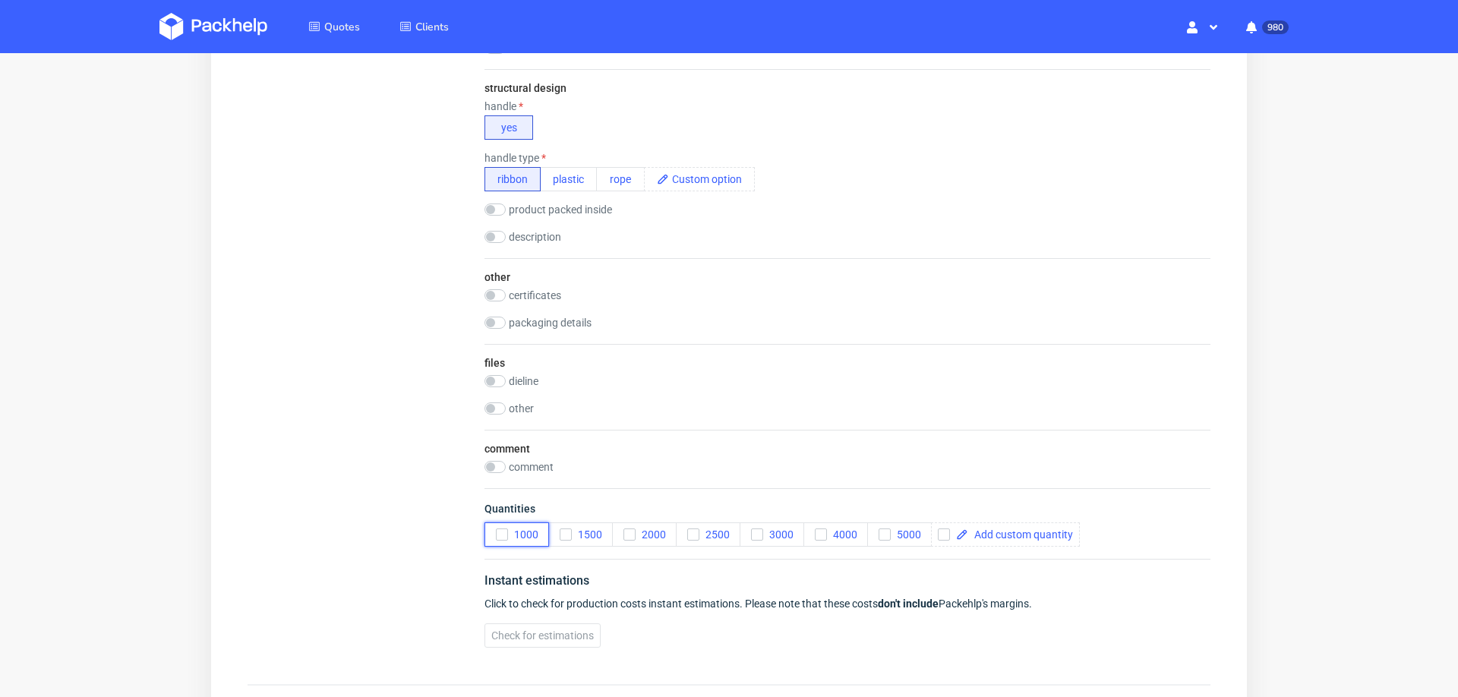
click at [503, 529] on icon "button" at bounding box center [502, 534] width 11 height 11
click at [633, 529] on icon "button" at bounding box center [629, 534] width 11 height 11
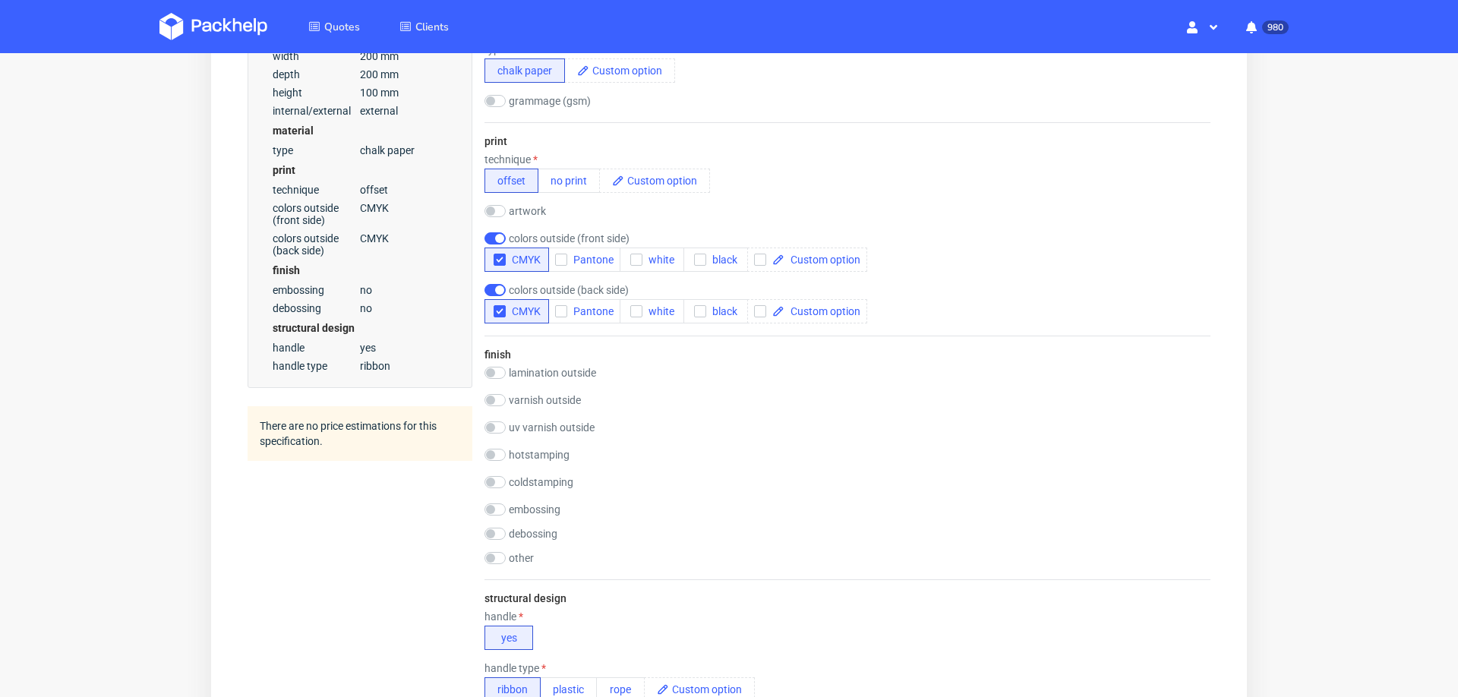
scroll to position [548, 0]
click at [493, 376] on input "checkbox" at bounding box center [494, 377] width 21 height 12
checkbox input "true"
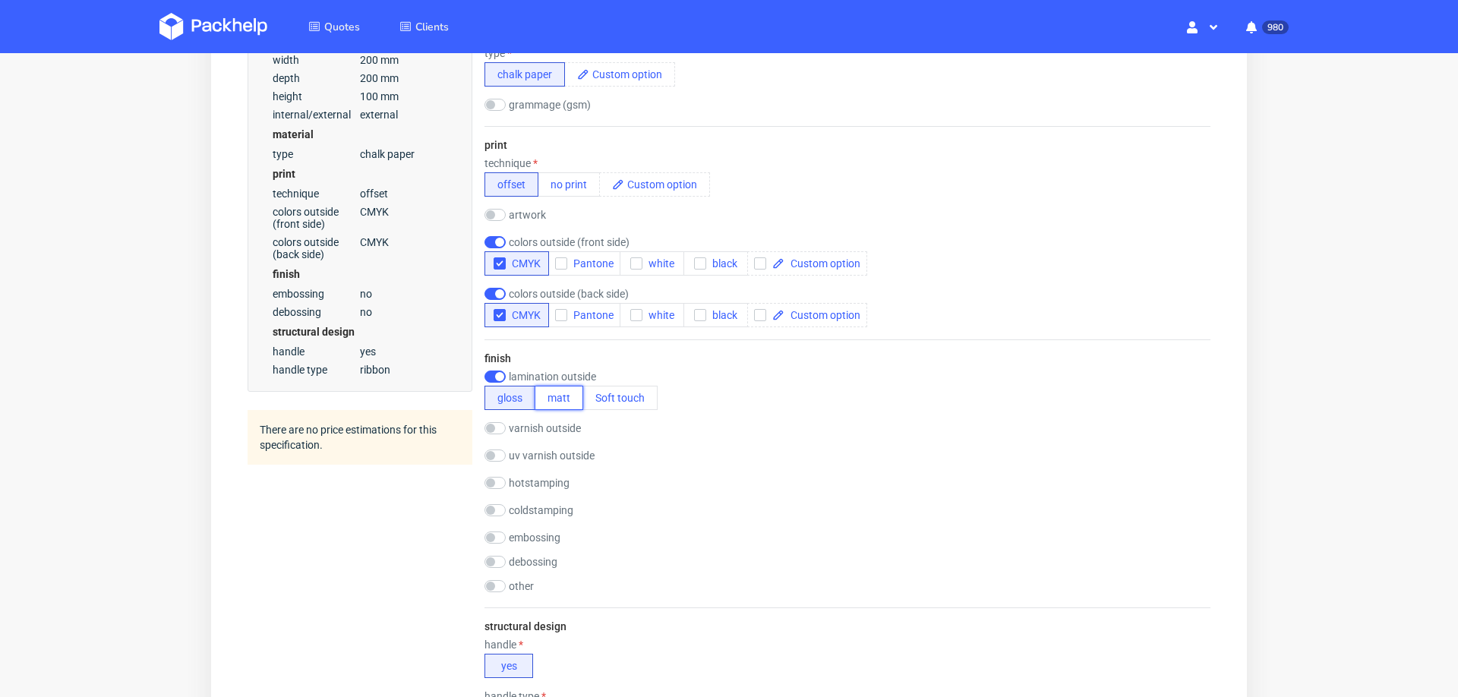
click at [548, 393] on button "matt" at bounding box center [559, 398] width 49 height 24
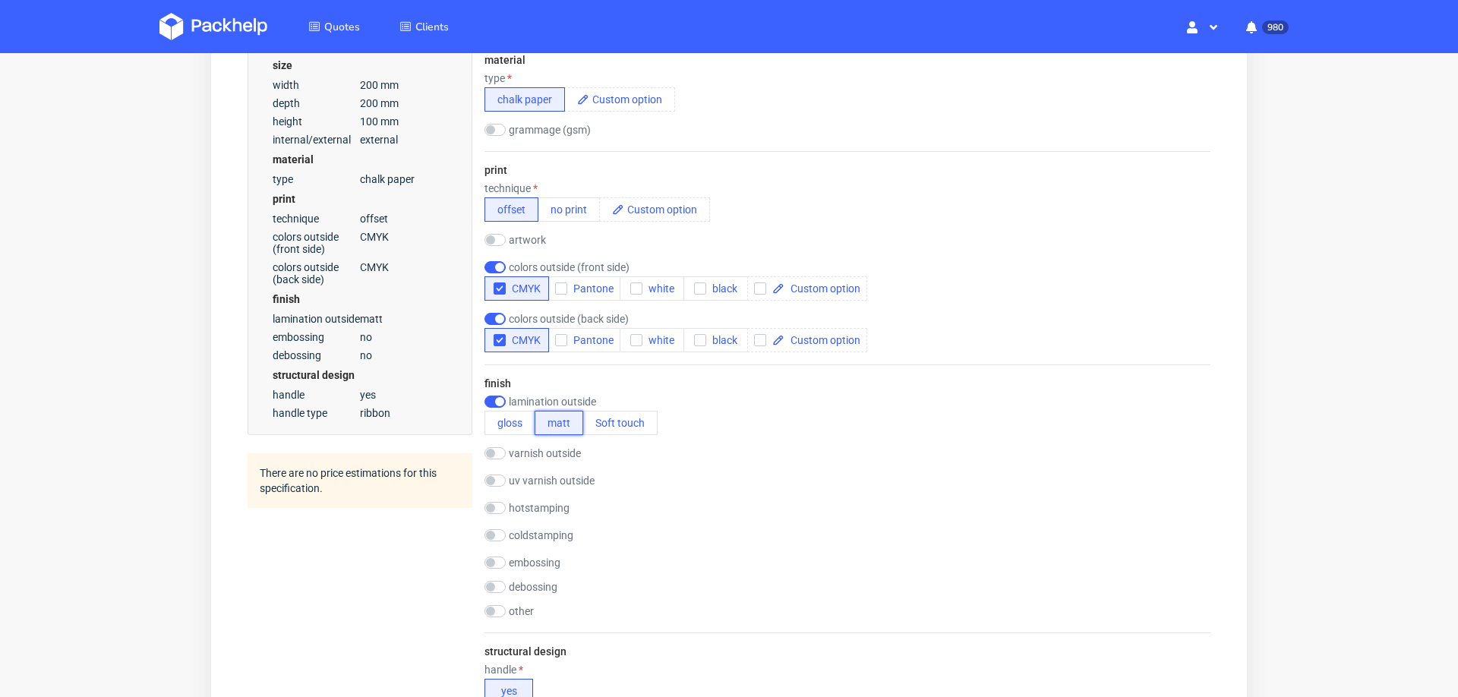
scroll to position [582, 0]
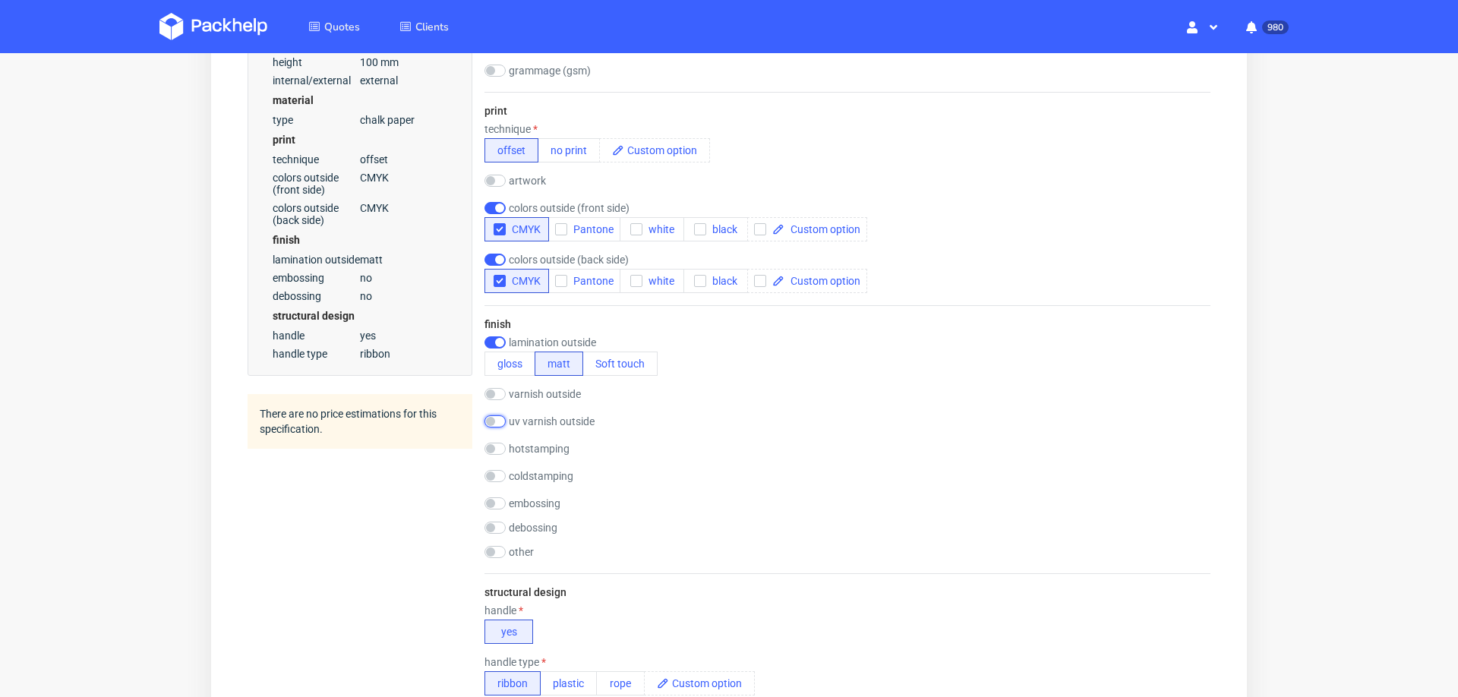
click at [500, 415] on input "checkbox" at bounding box center [494, 421] width 21 height 12
checkbox input "true"
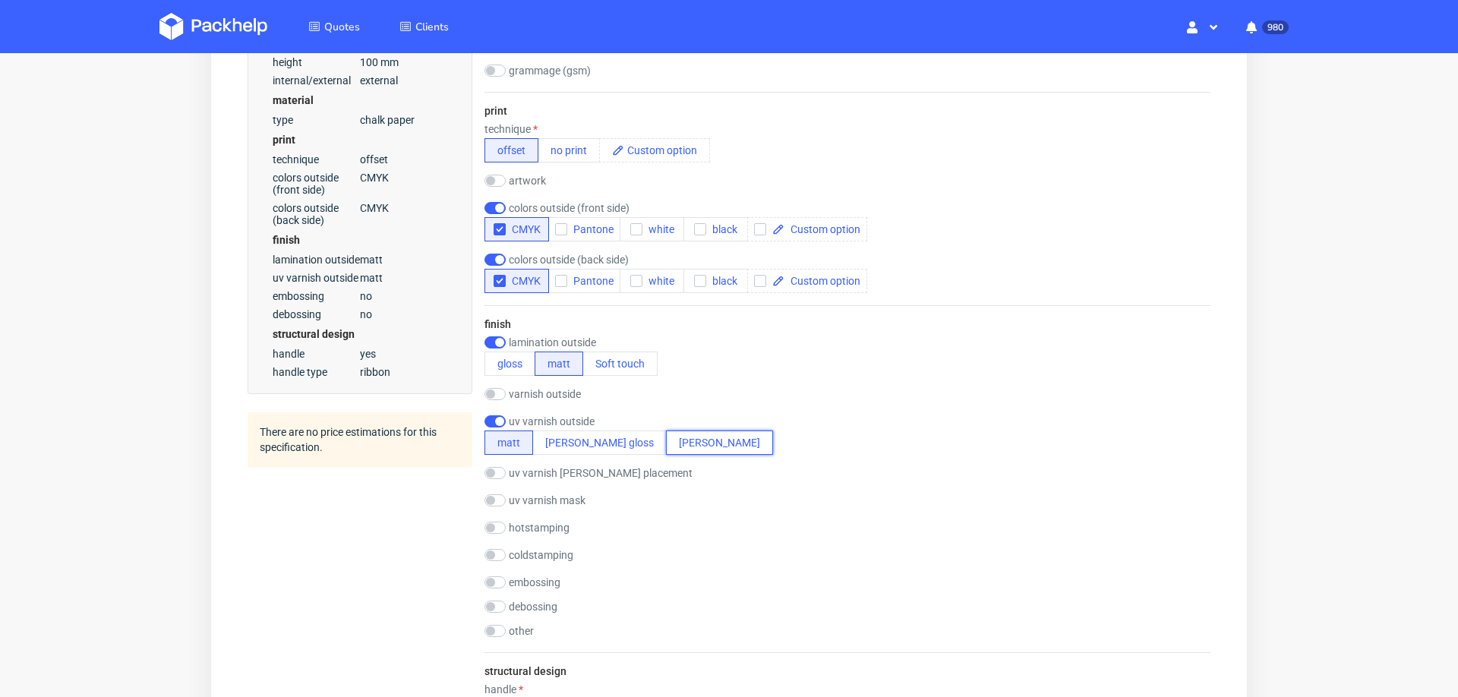
click at [666, 434] on button "spott matt" at bounding box center [719, 443] width 107 height 24
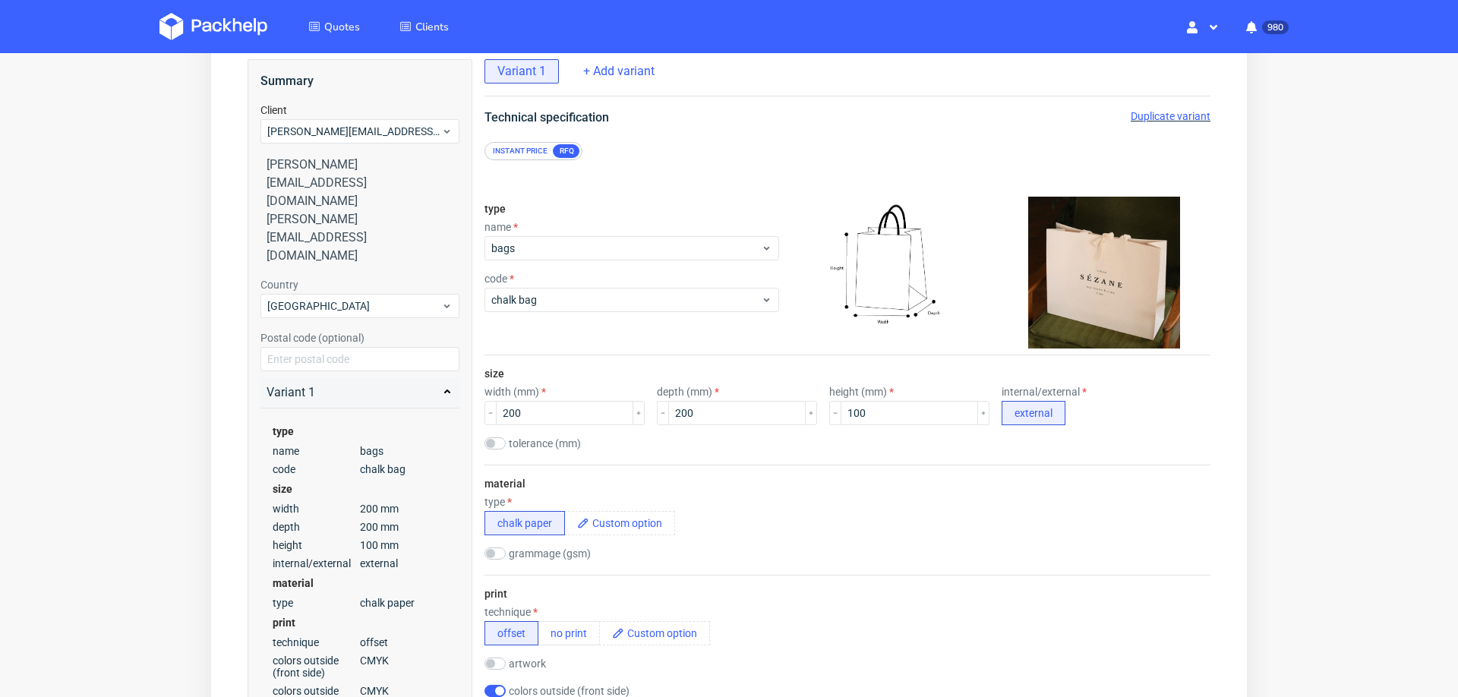
scroll to position [0, 0]
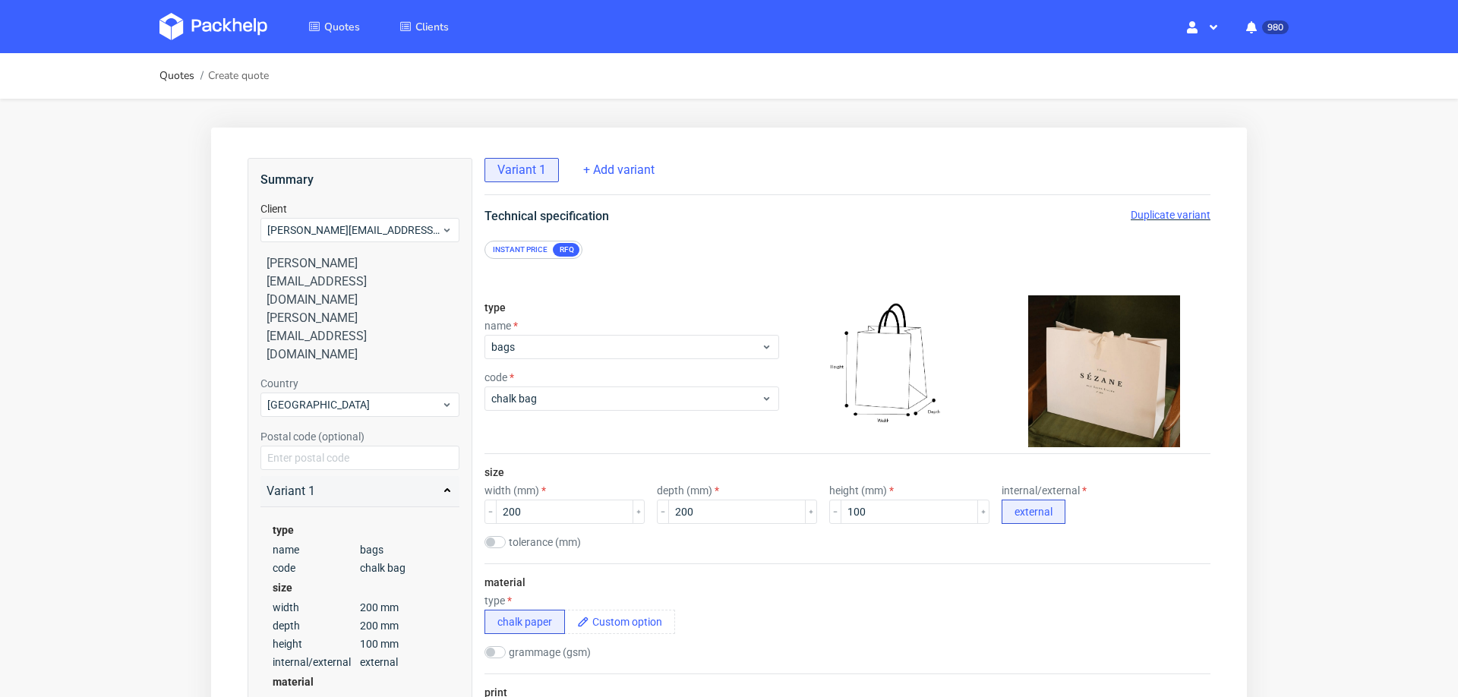
click at [1135, 211] on span "Duplicate variant" at bounding box center [1171, 215] width 80 height 12
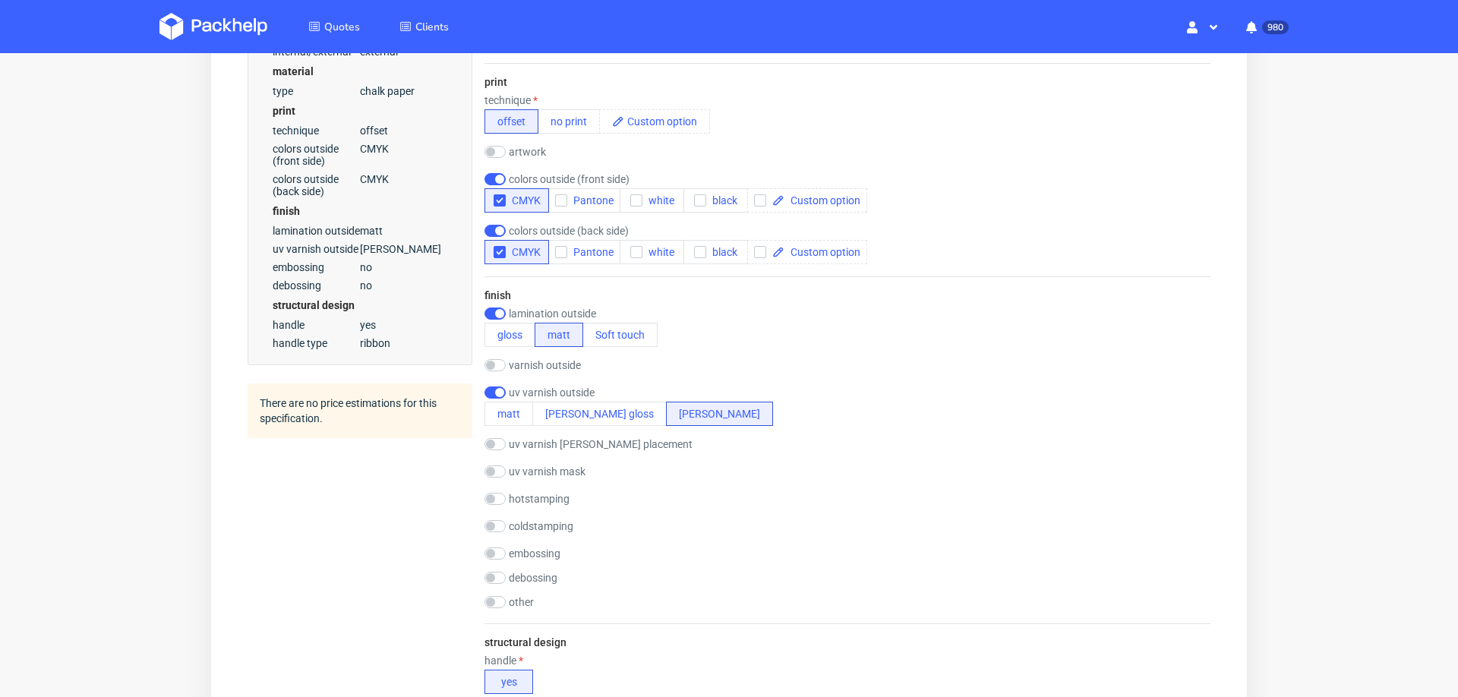
scroll to position [625, 0]
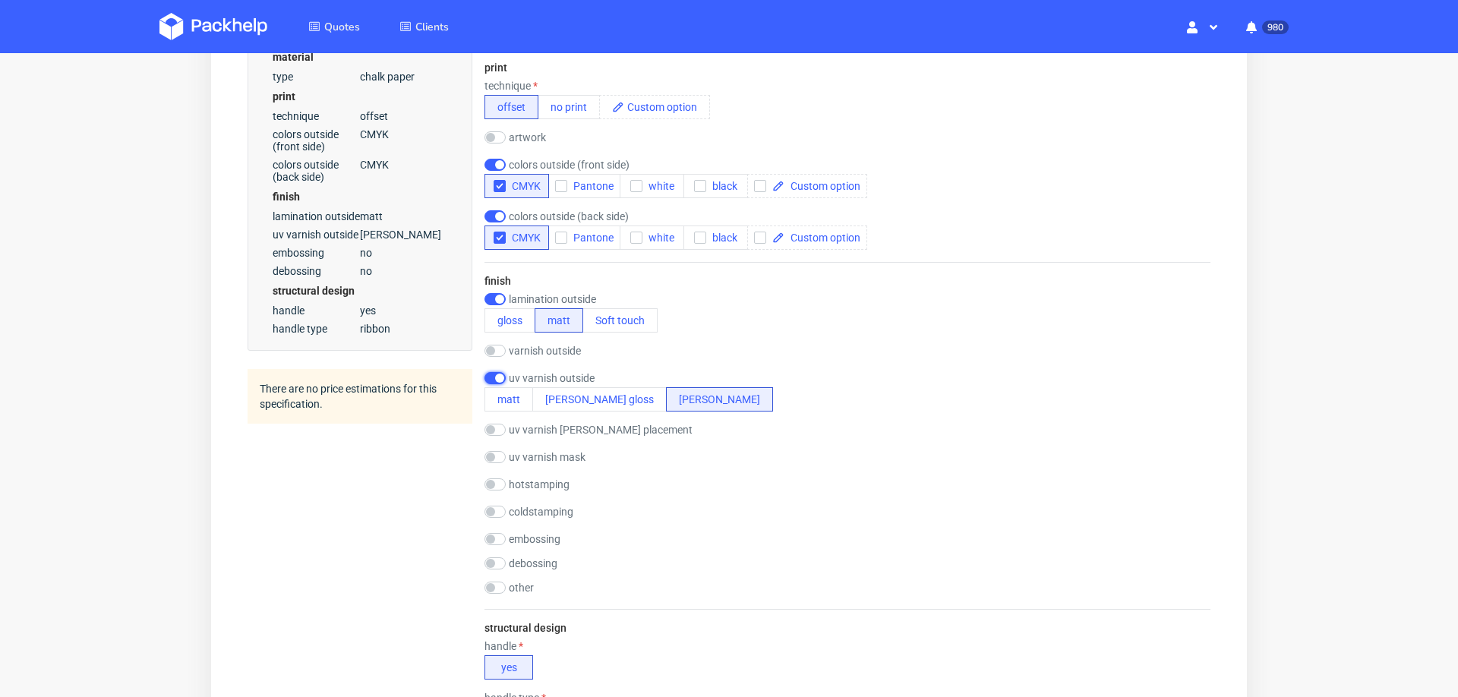
click at [484, 374] on input "checkbox" at bounding box center [494, 378] width 21 height 12
checkbox input "false"
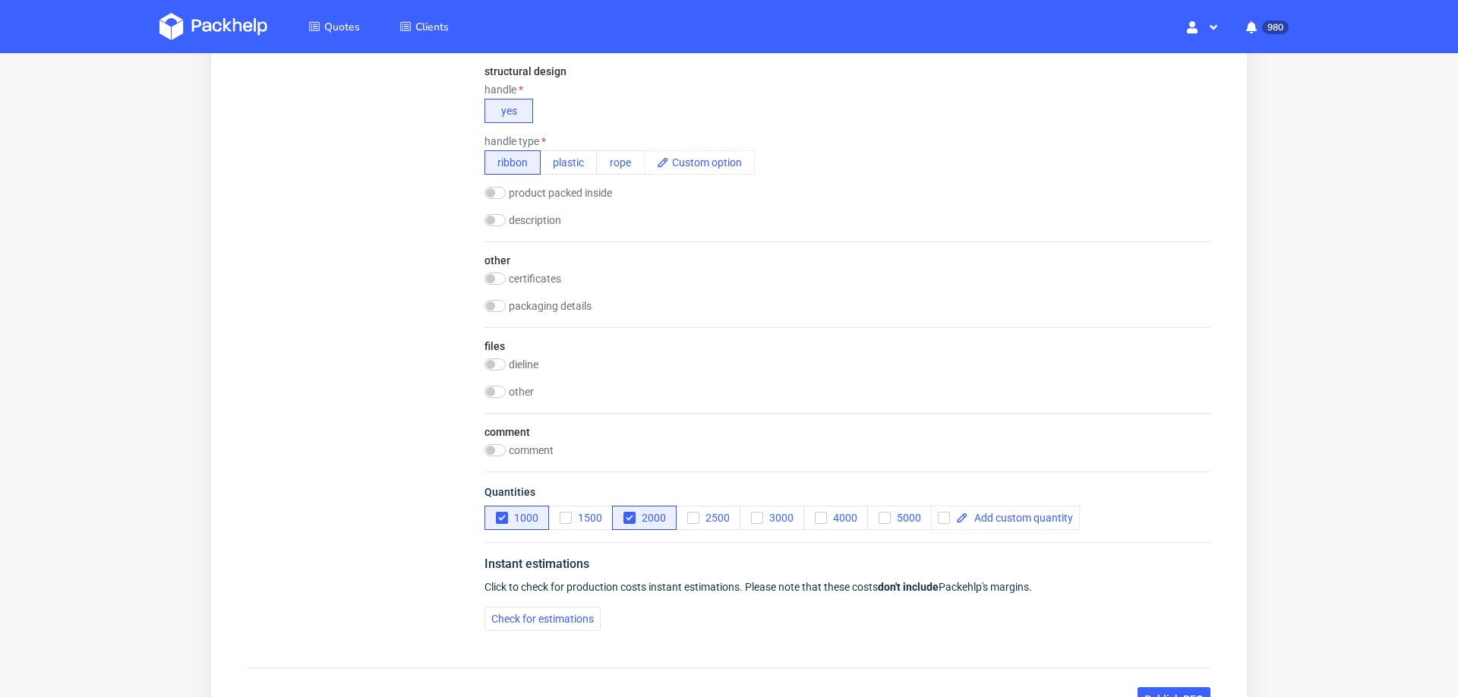
scroll to position [1236, 0]
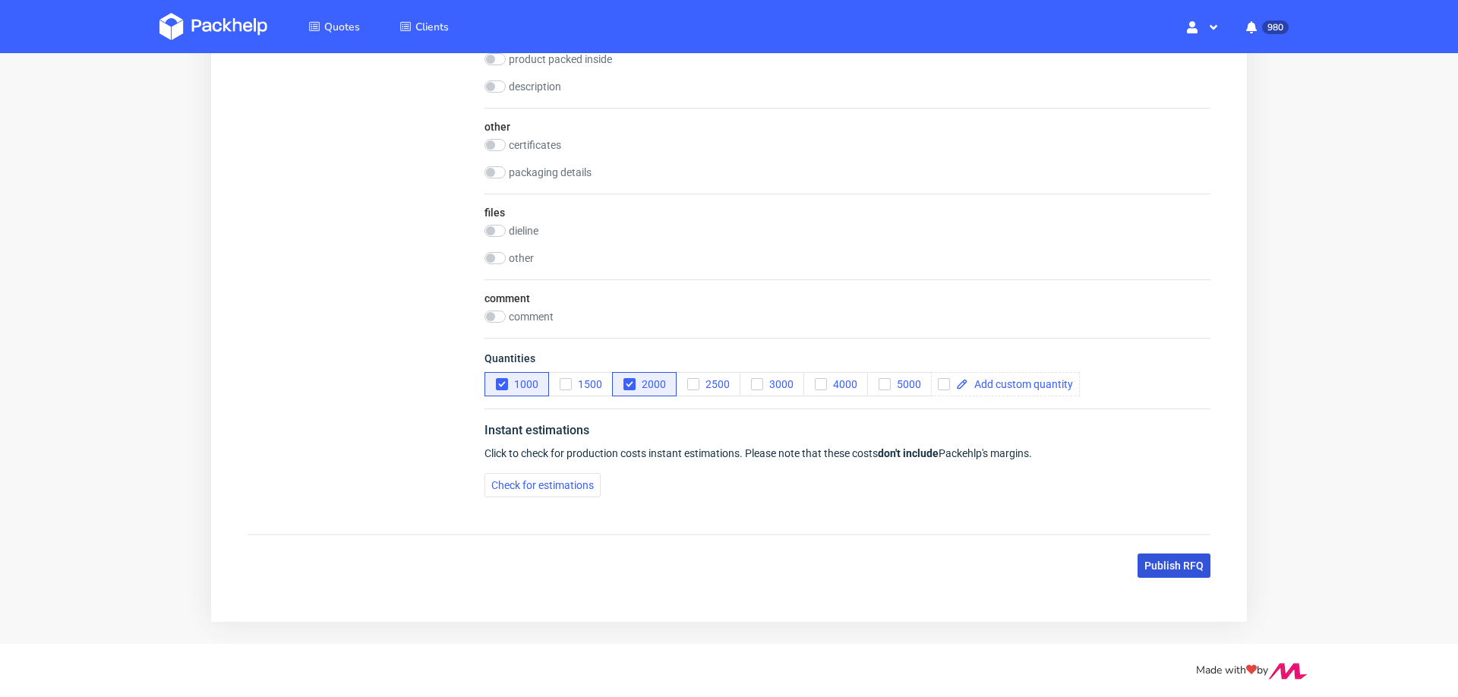
click at [1154, 560] on span "Publish RFQ" at bounding box center [1173, 565] width 59 height 11
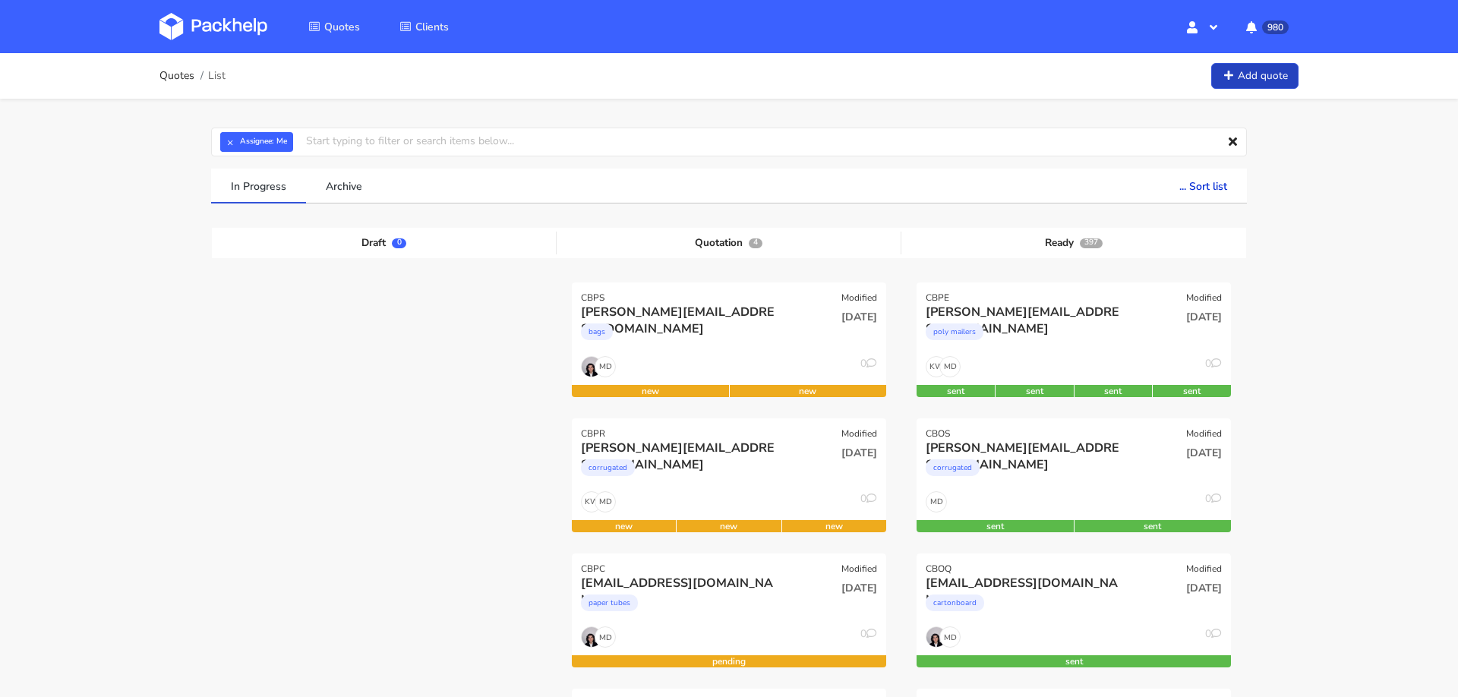
click at [1246, 83] on link "Add quote" at bounding box center [1254, 76] width 87 height 27
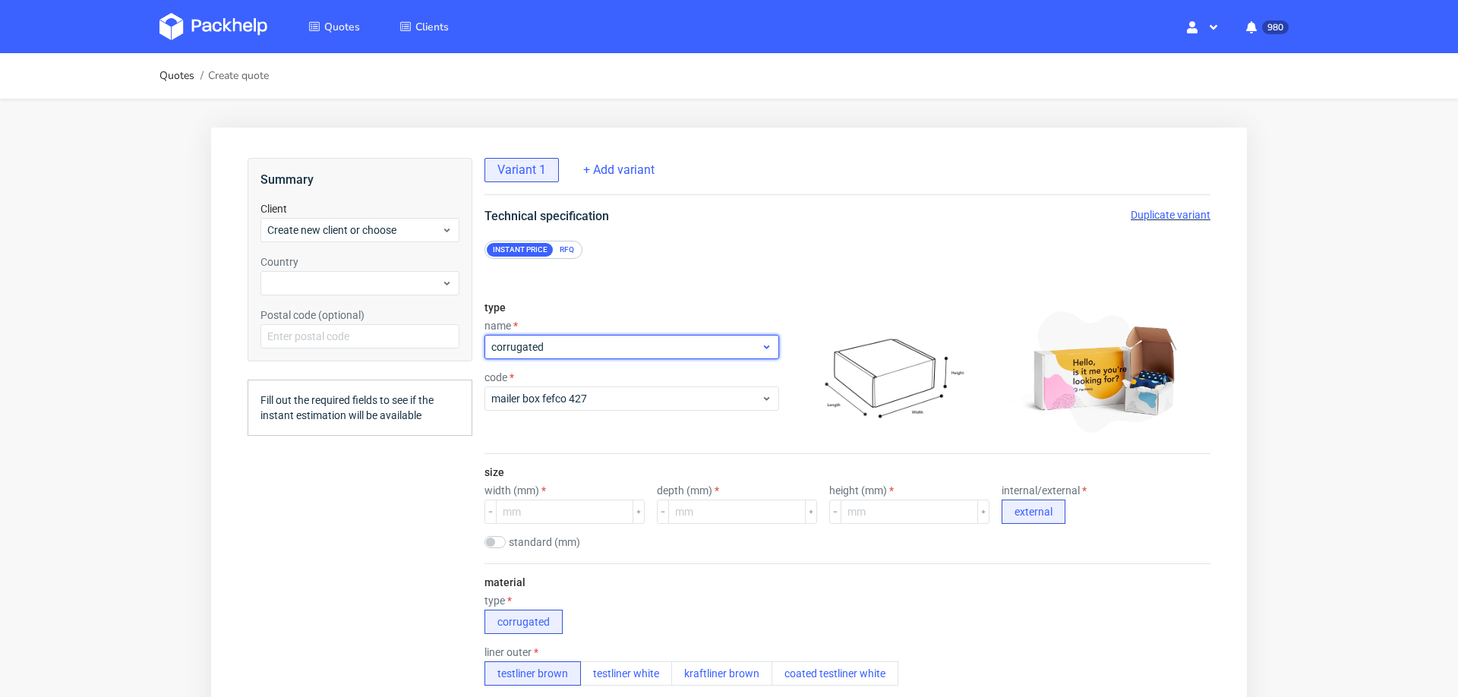
click at [557, 346] on span "corrugated" at bounding box center [626, 346] width 270 height 15
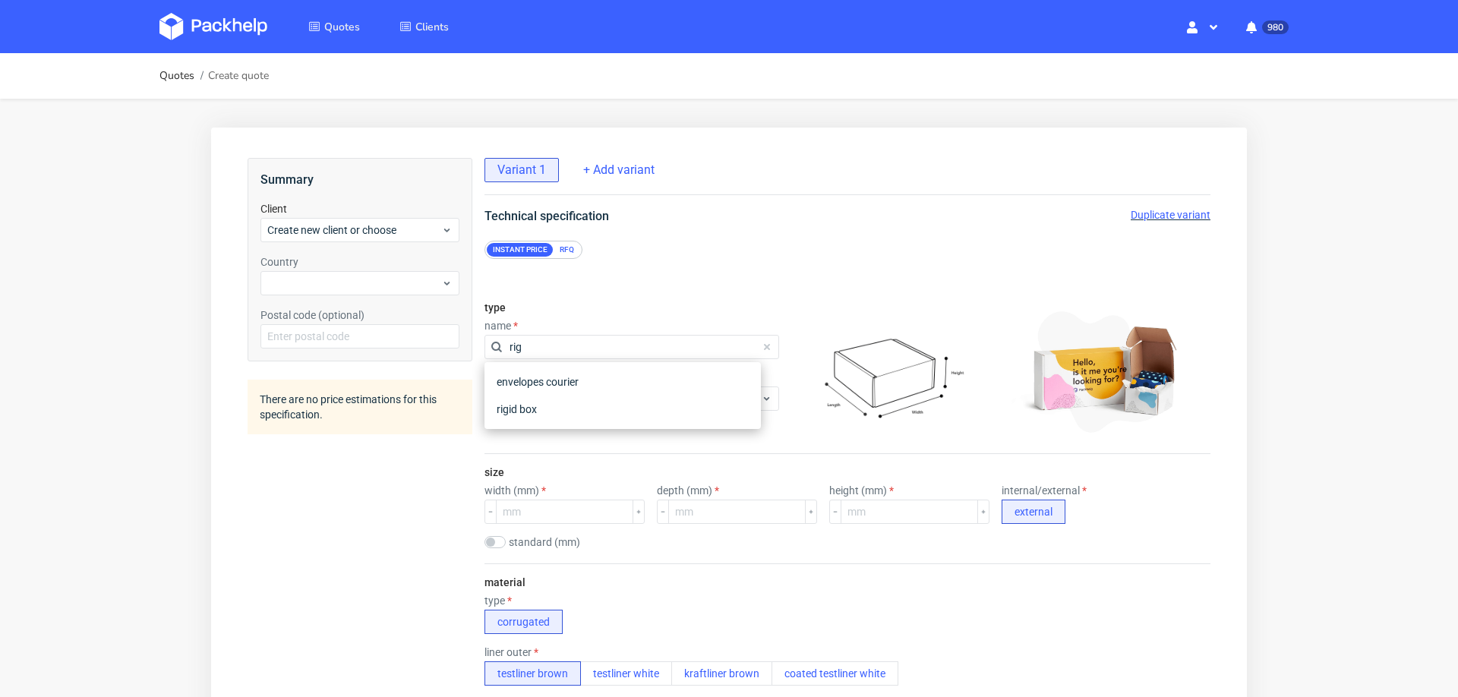
type input "rigi"
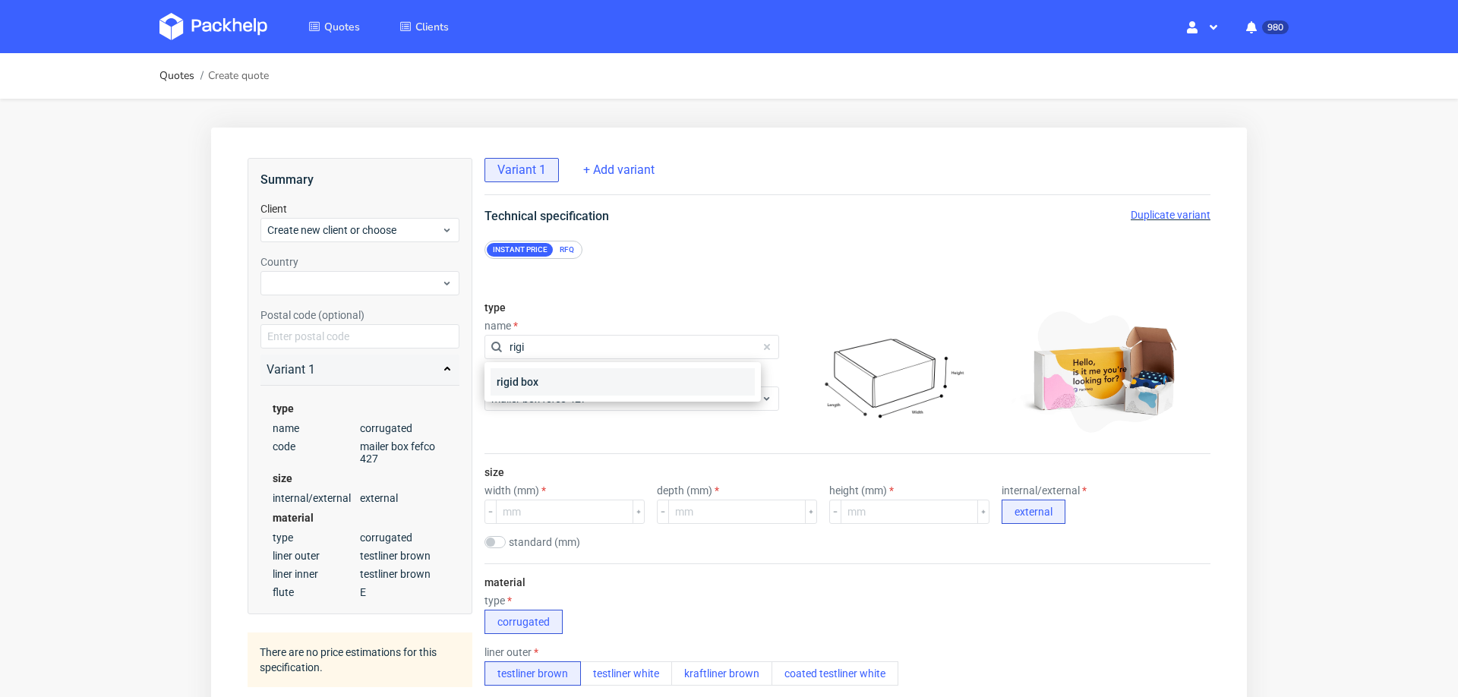
click at [559, 384] on div "rigid box" at bounding box center [623, 381] width 264 height 27
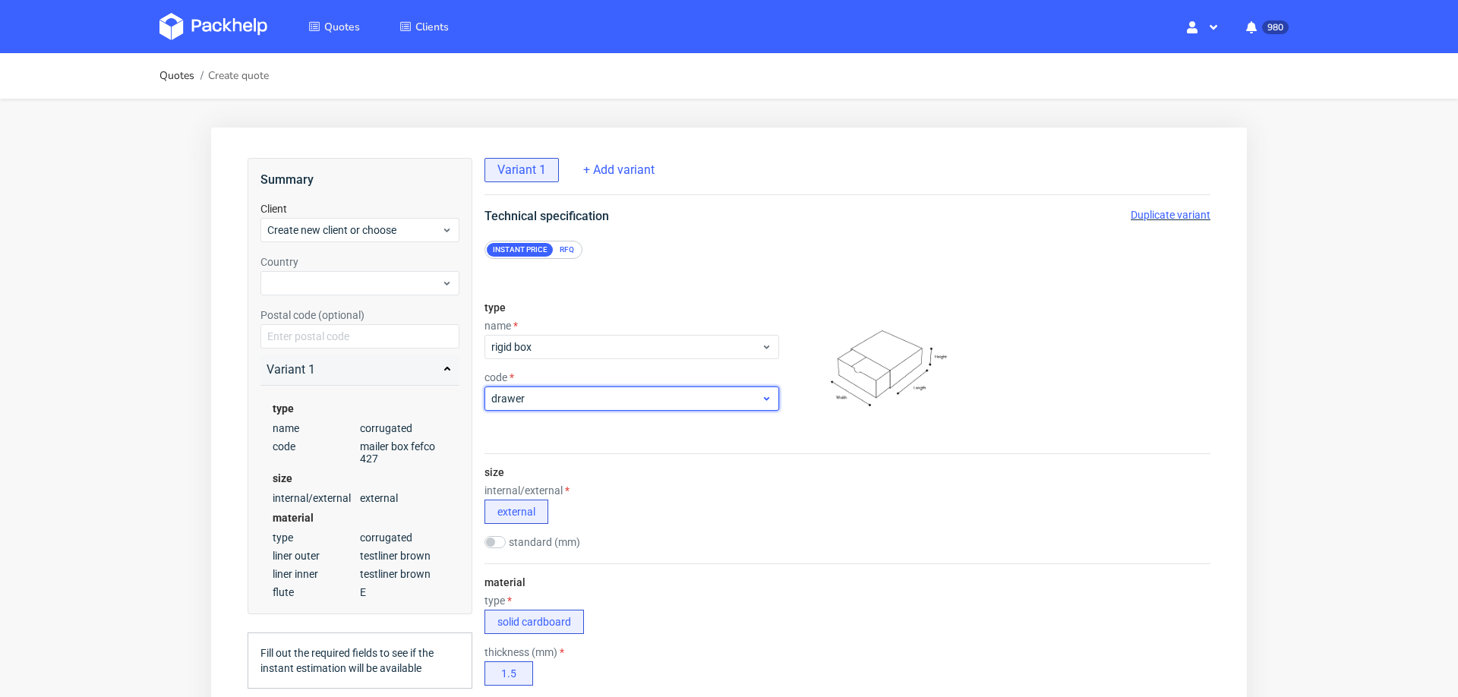
click at [550, 406] on span "drawer" at bounding box center [626, 398] width 270 height 15
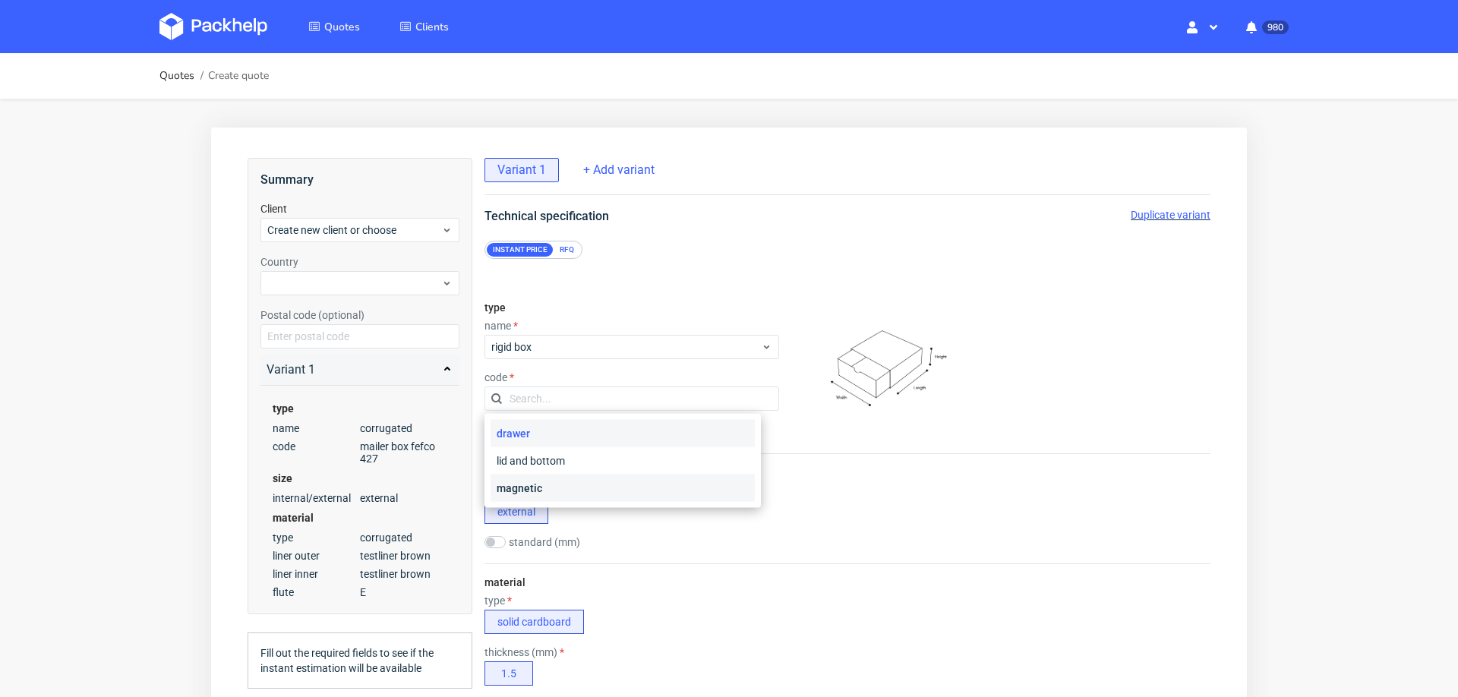
click at [533, 485] on div "magnetic" at bounding box center [623, 488] width 264 height 27
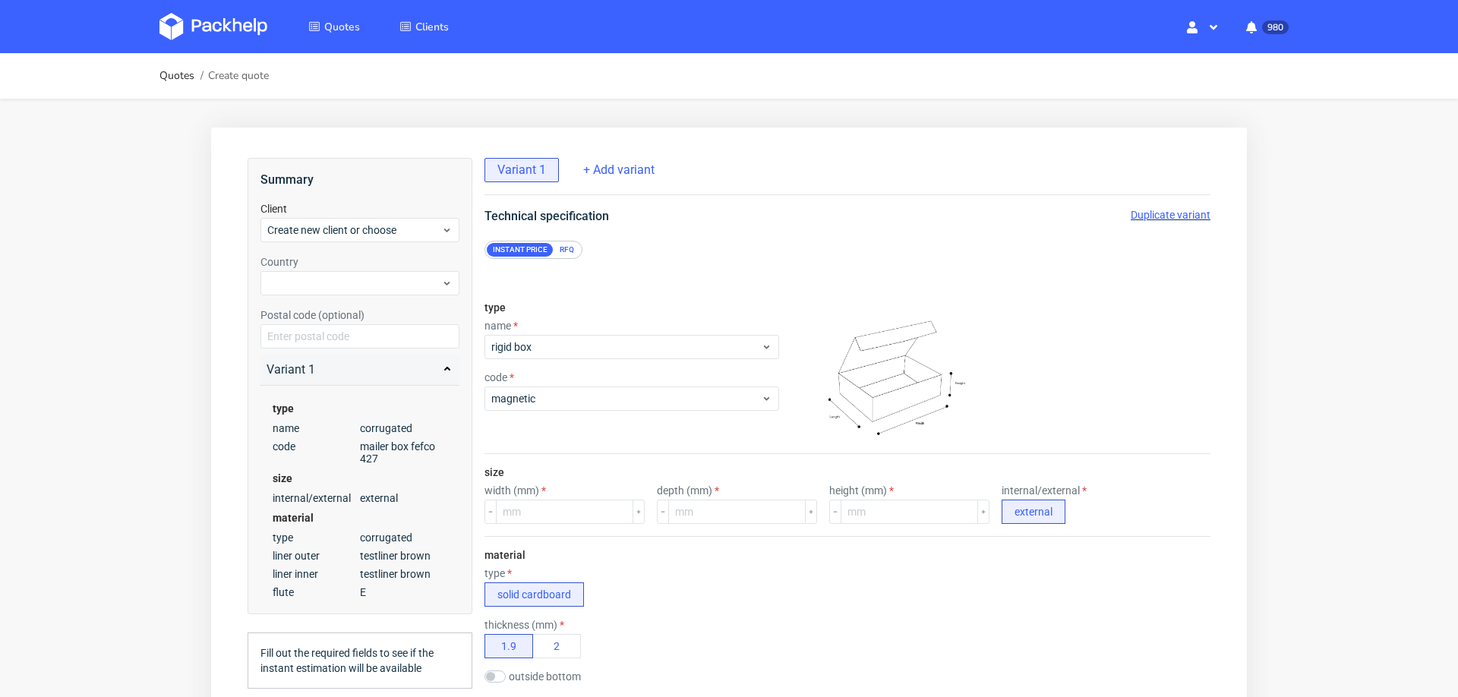
scroll to position [64, 0]
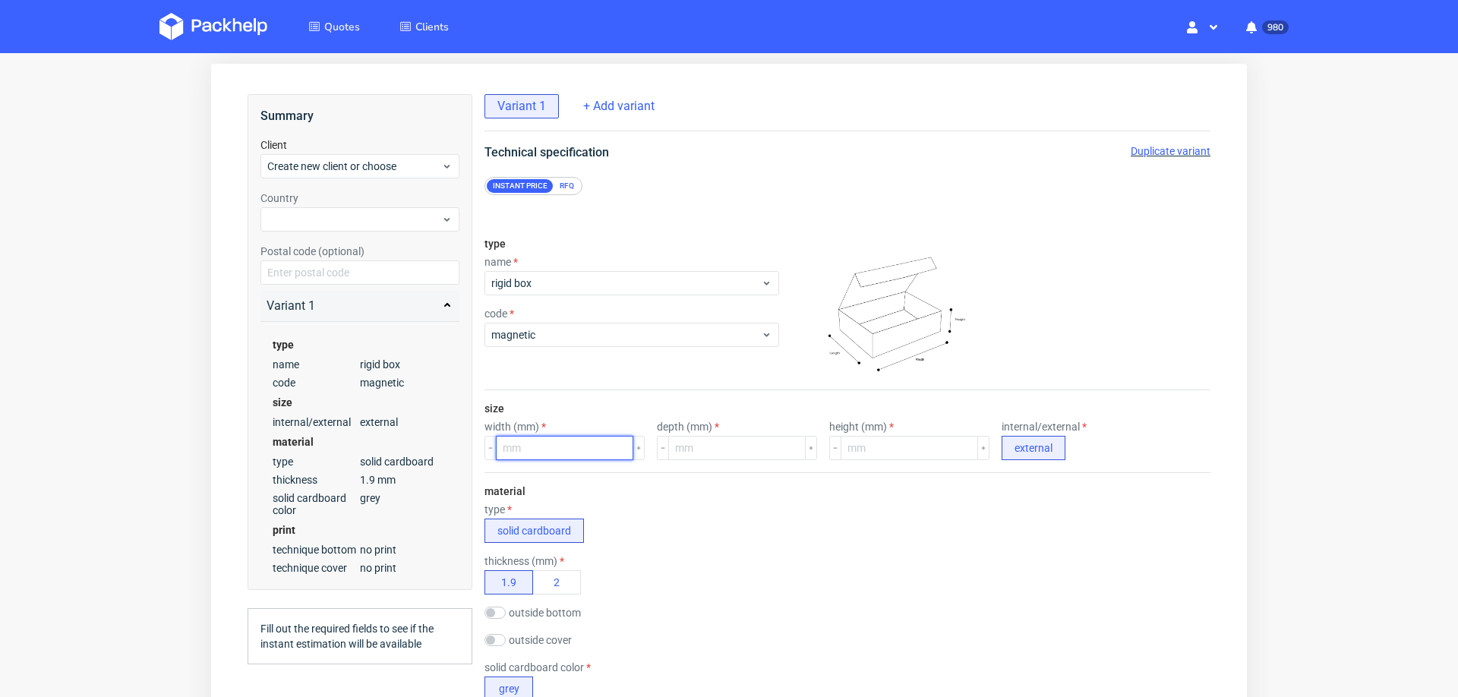
click at [560, 444] on input "number" at bounding box center [564, 448] width 137 height 24
type input "317"
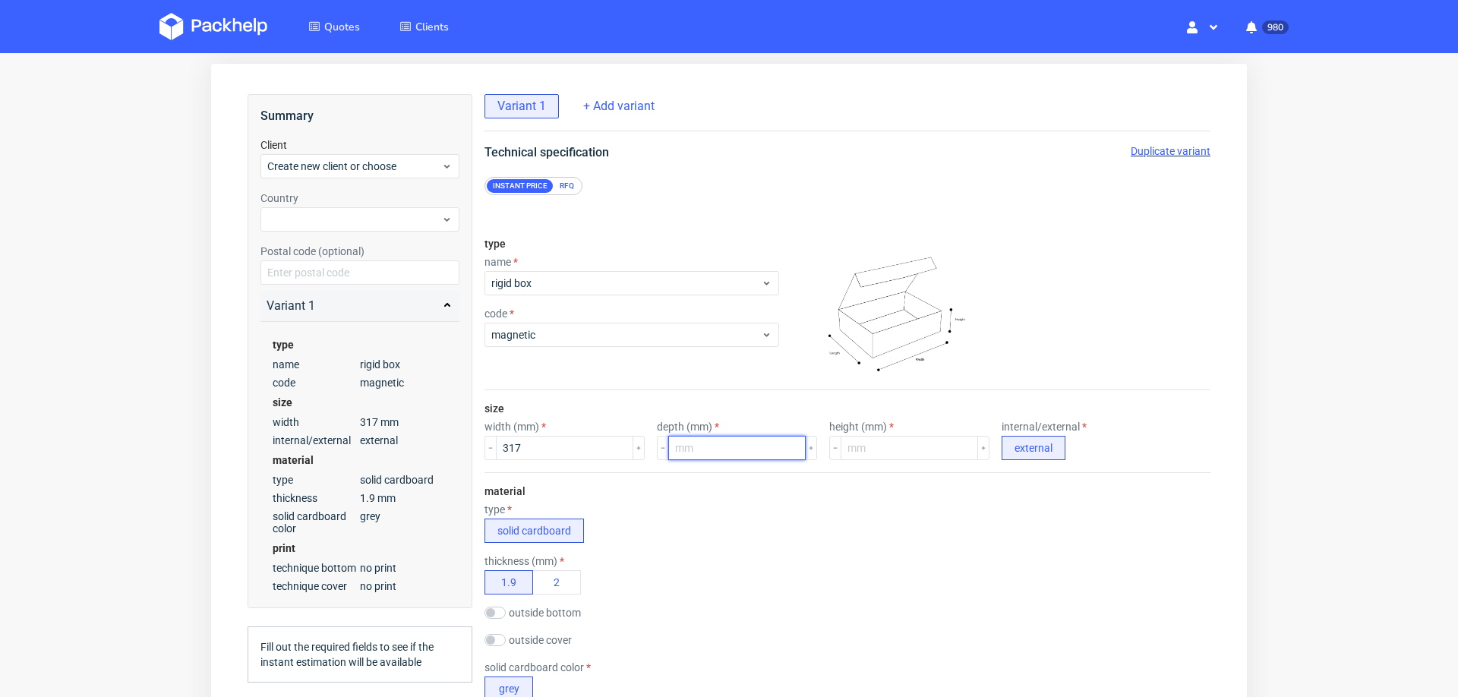
click at [700, 436] on input "number" at bounding box center [736, 448] width 137 height 24
type input "310"
click at [866, 437] on input "number" at bounding box center [909, 448] width 137 height 24
type input "125"
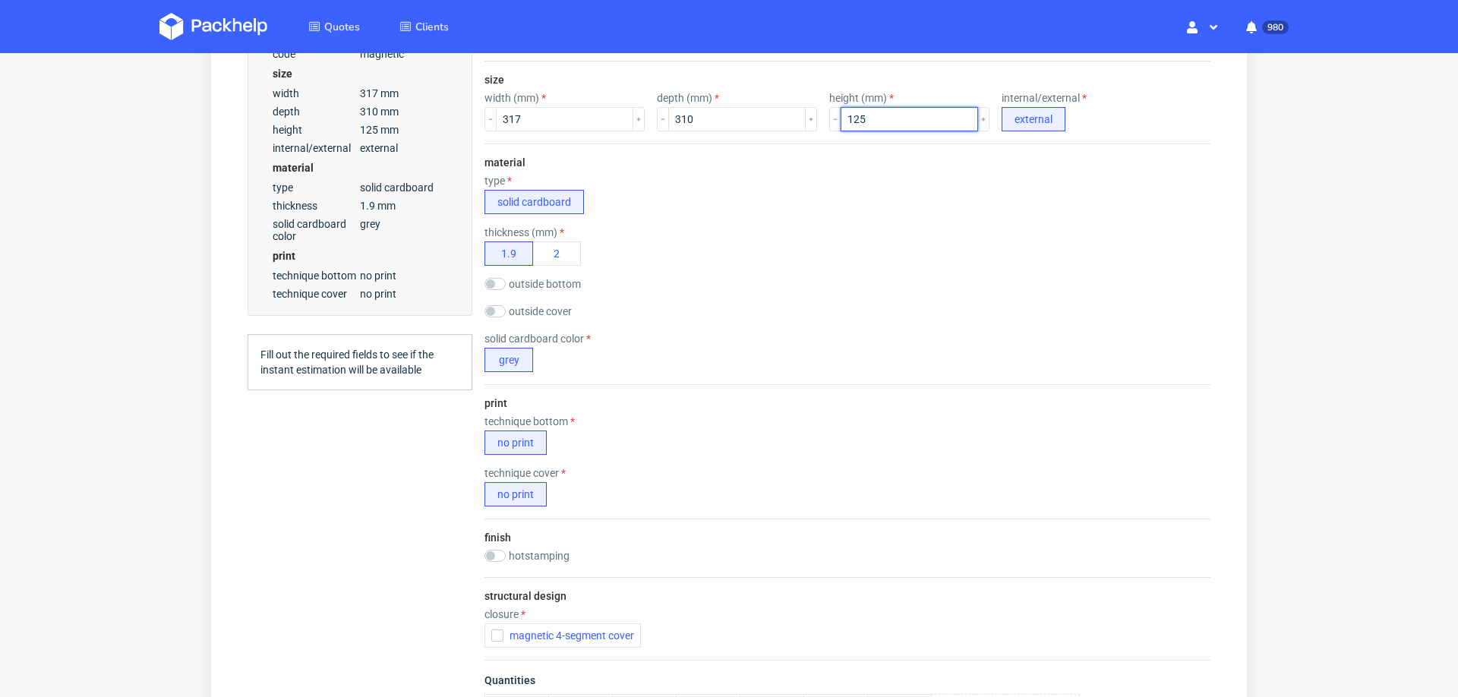
scroll to position [415, 0]
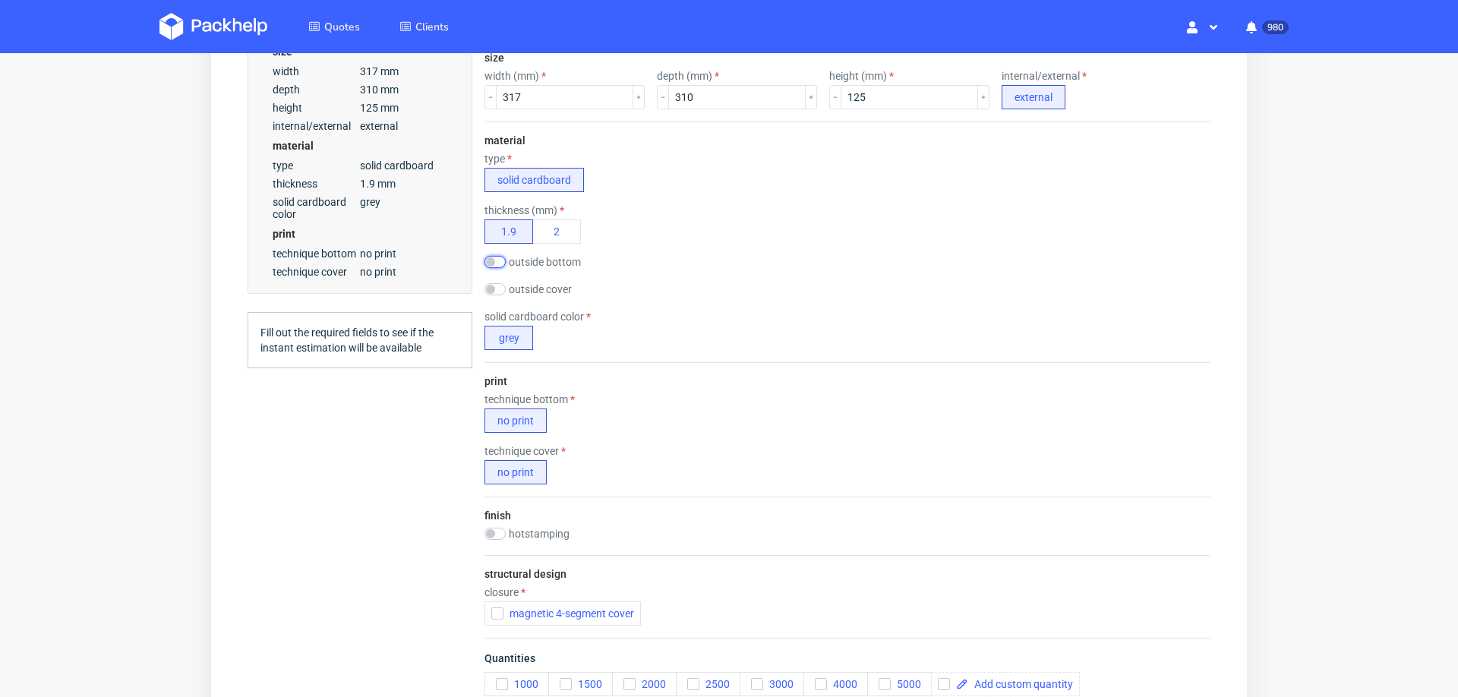
click at [496, 256] on input "checkbox" at bounding box center [494, 262] width 21 height 12
checkbox input "true"
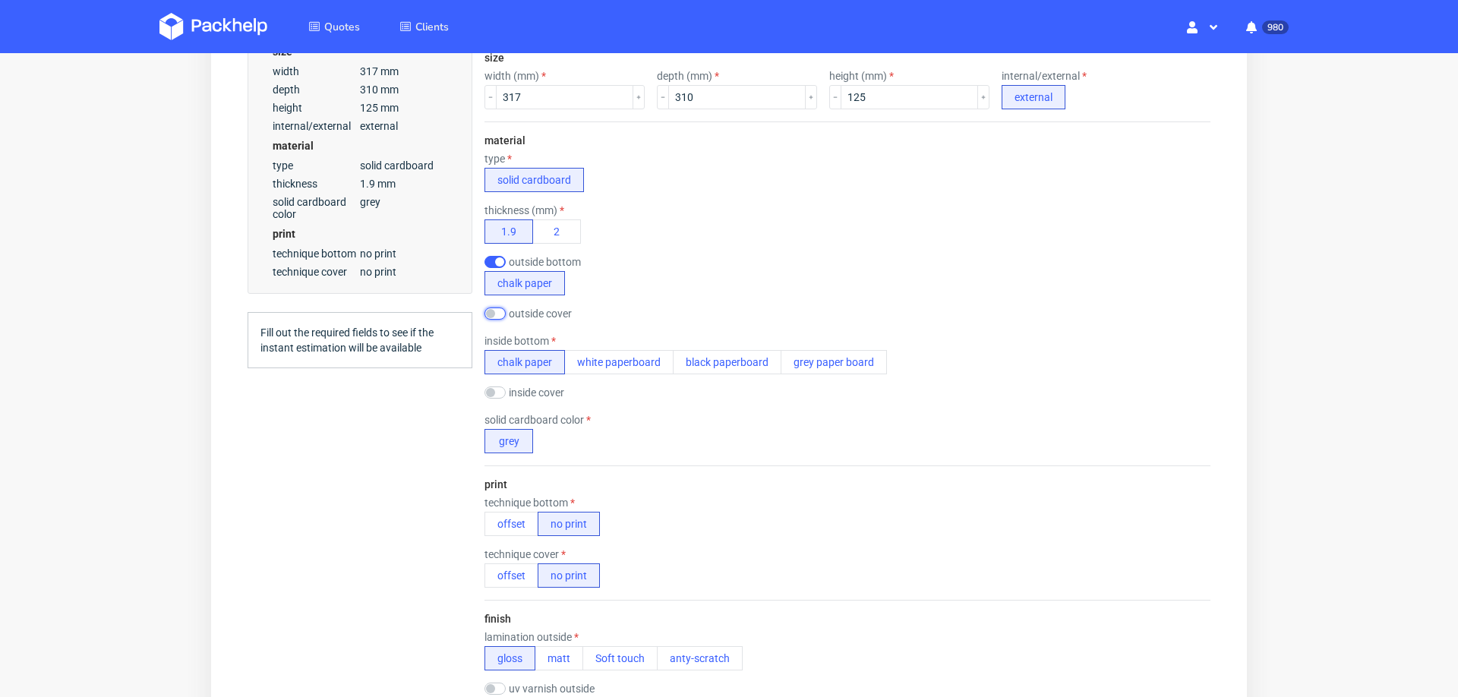
click at [501, 308] on input "checkbox" at bounding box center [494, 314] width 21 height 12
checkbox input "true"
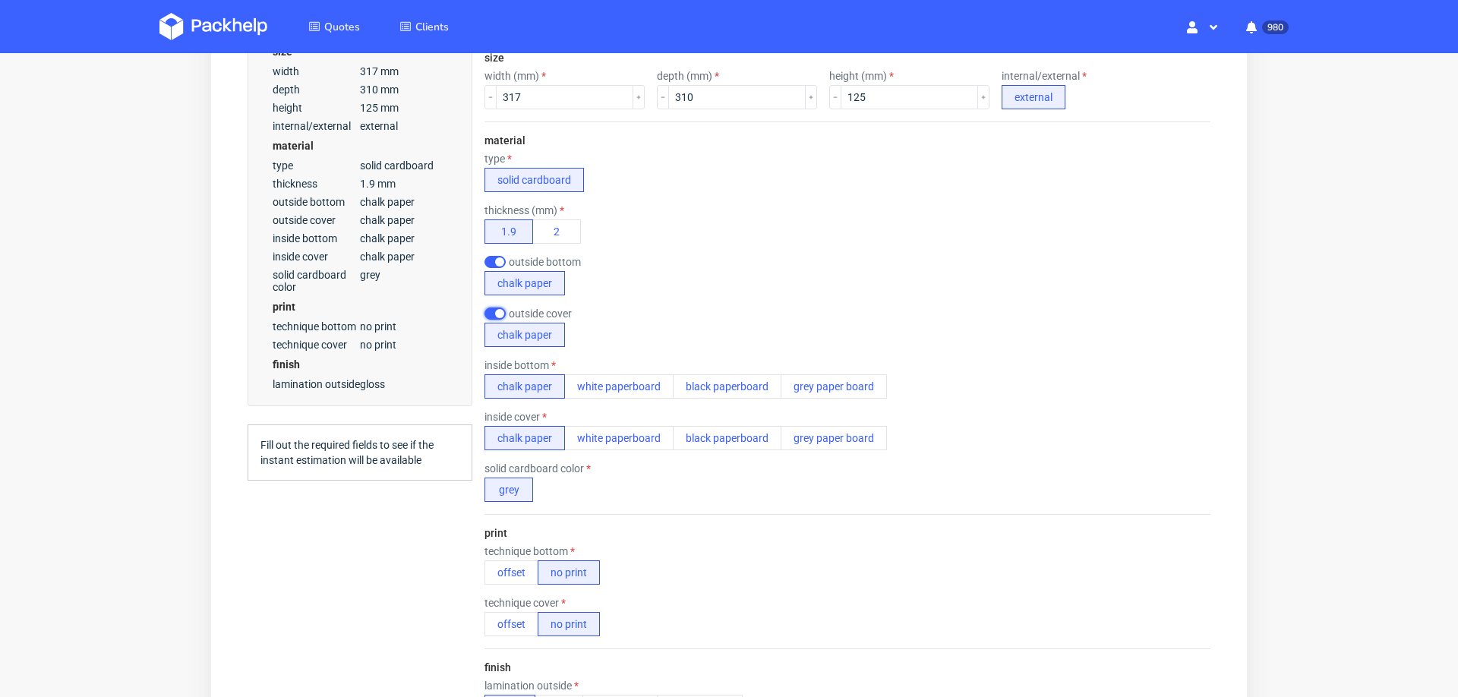
scroll to position [510, 0]
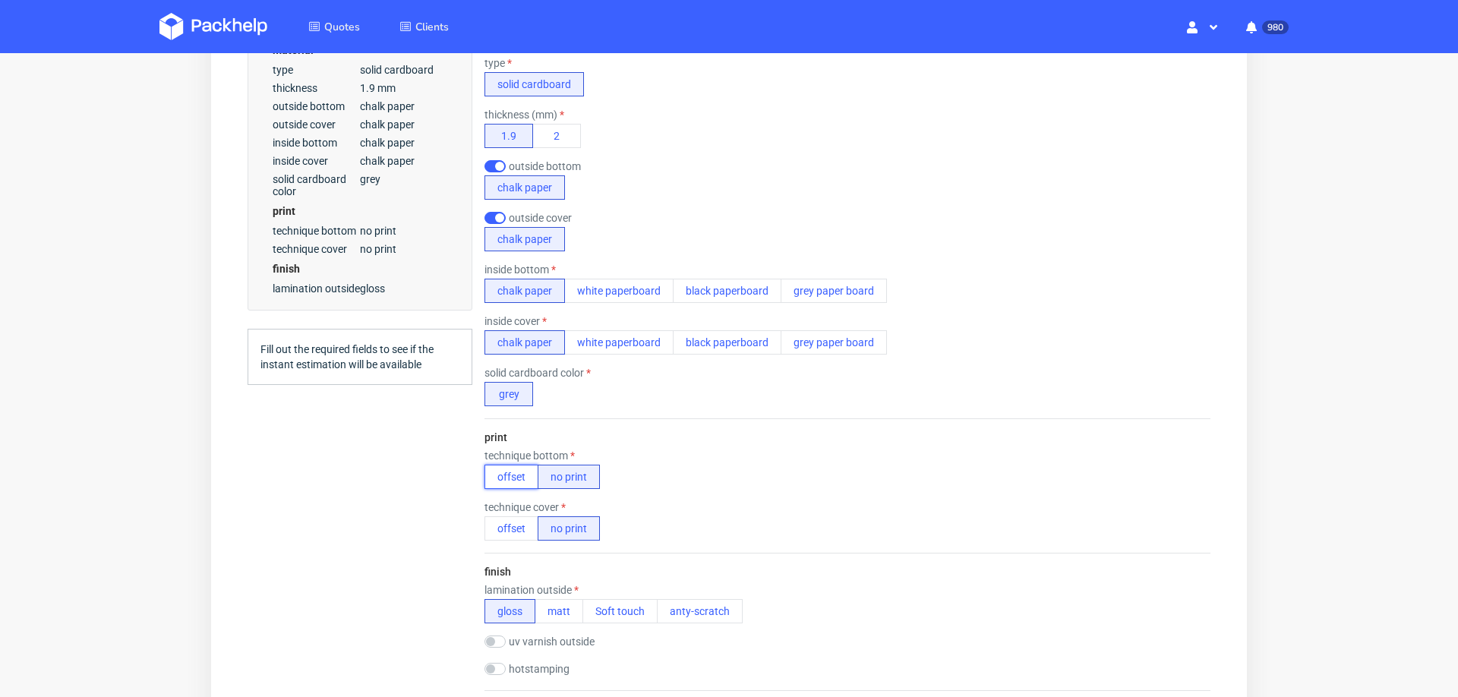
click at [490, 471] on button "offset" at bounding box center [511, 477] width 54 height 24
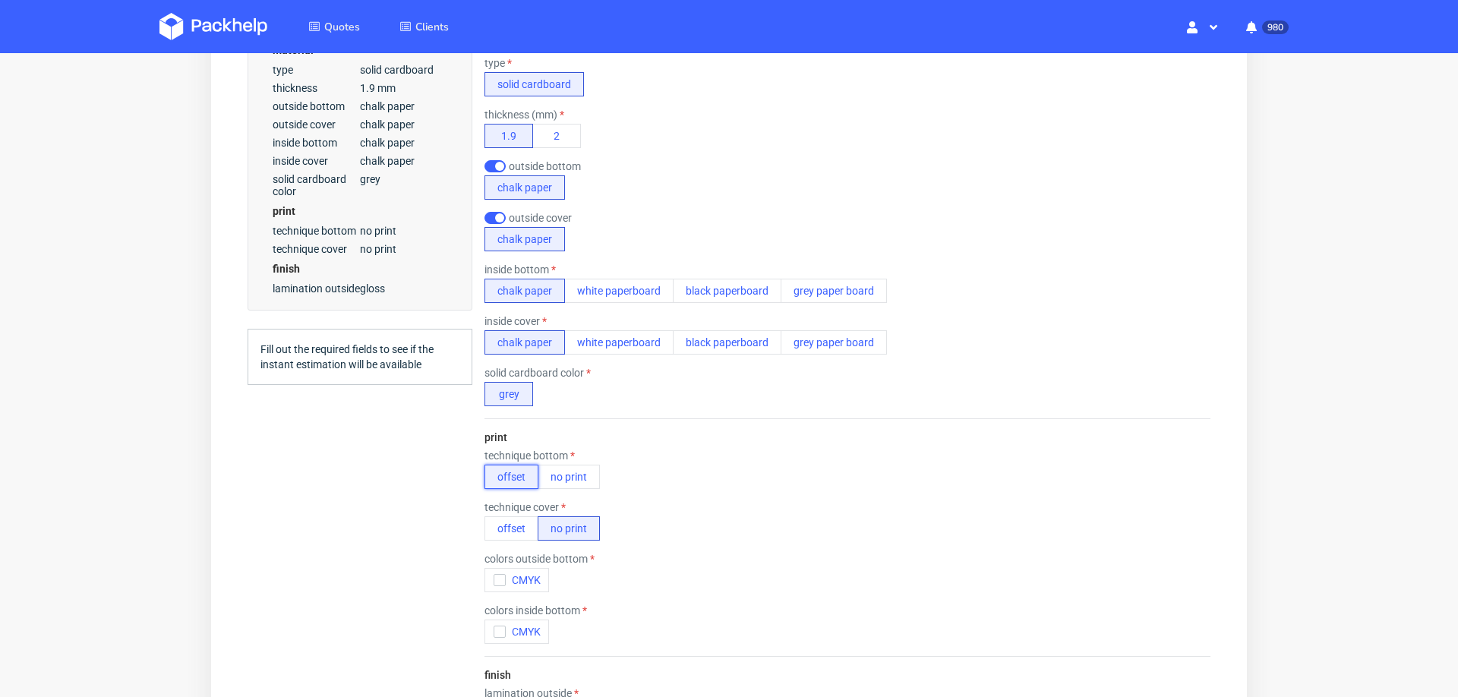
scroll to position [5, 0]
click at [494, 516] on button "offset" at bounding box center [511, 528] width 54 height 24
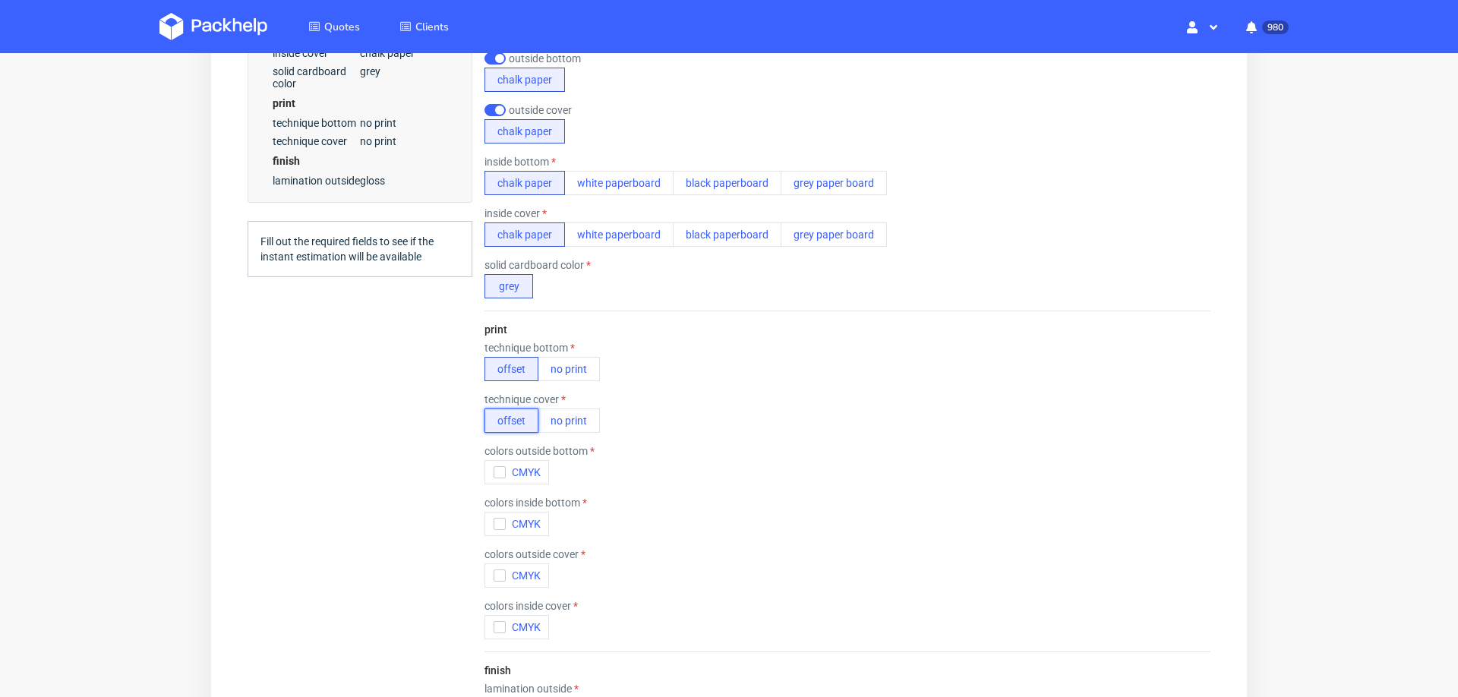
scroll to position [622, 0]
click at [497, 463] on icon "button" at bounding box center [499, 468] width 11 height 11
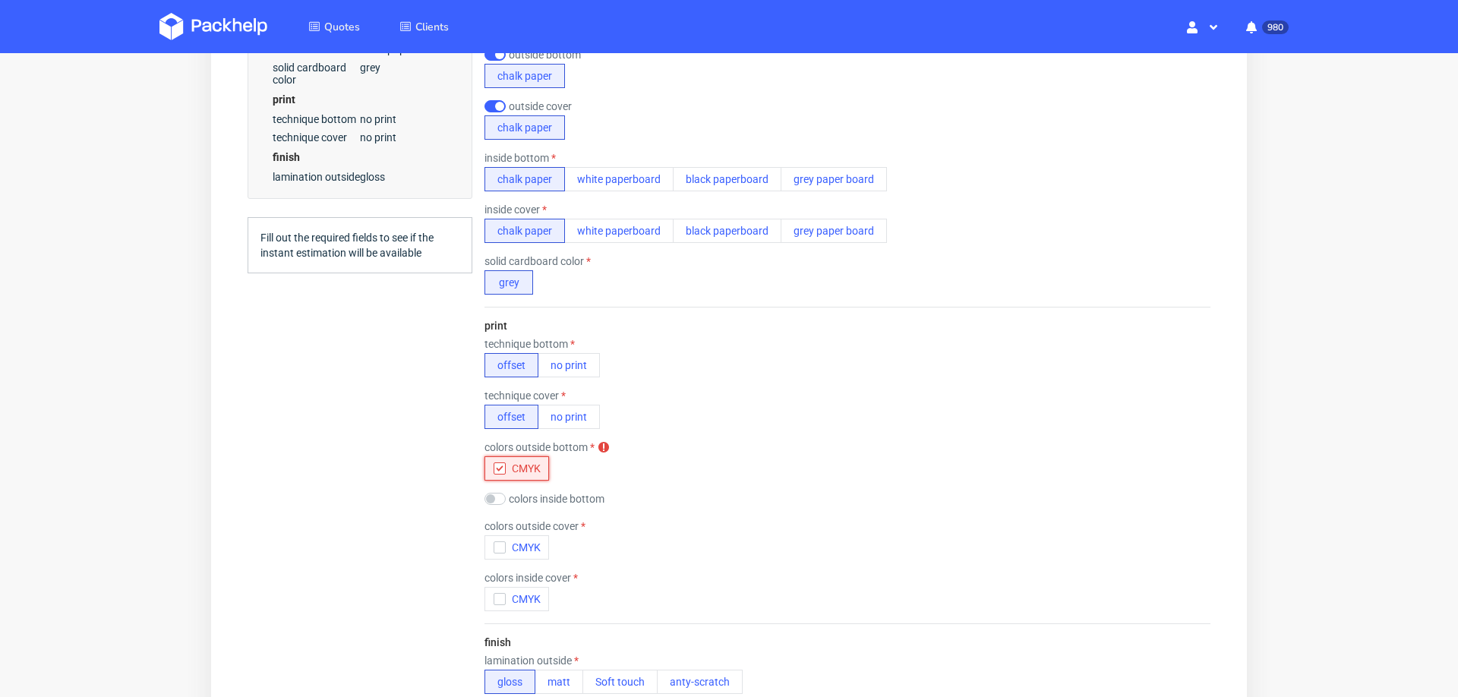
scroll to position [0, 0]
click at [498, 498] on input "checkbox" at bounding box center [494, 499] width 21 height 12
checkbox input "true"
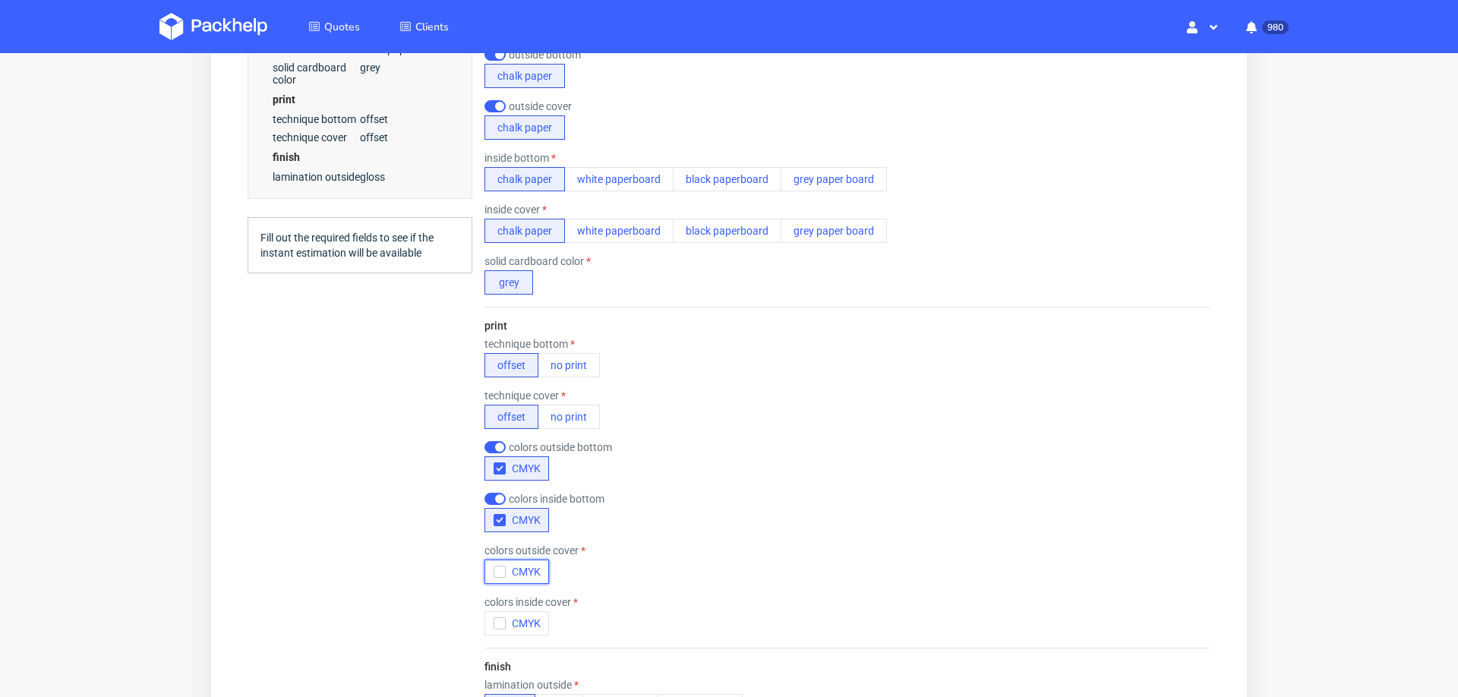
click at [494, 566] on div "button" at bounding box center [500, 572] width 12 height 12
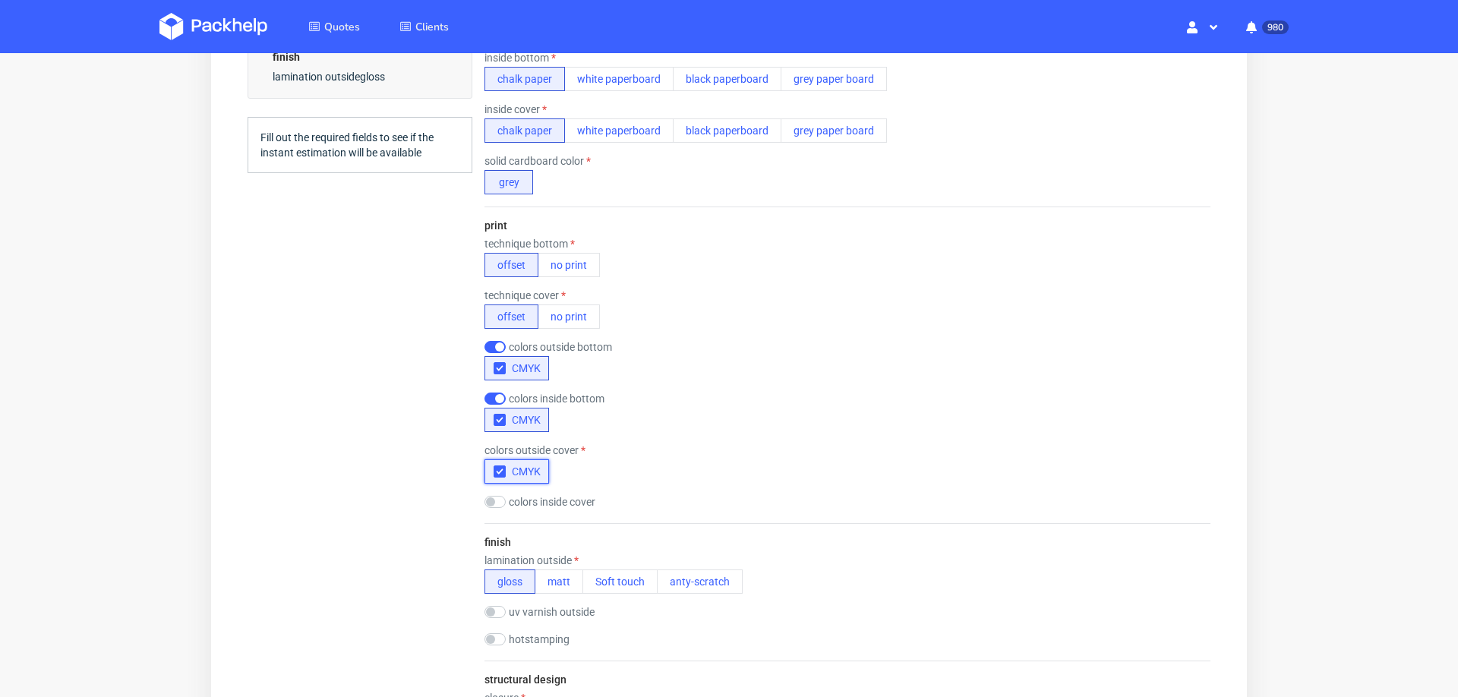
scroll to position [740, 0]
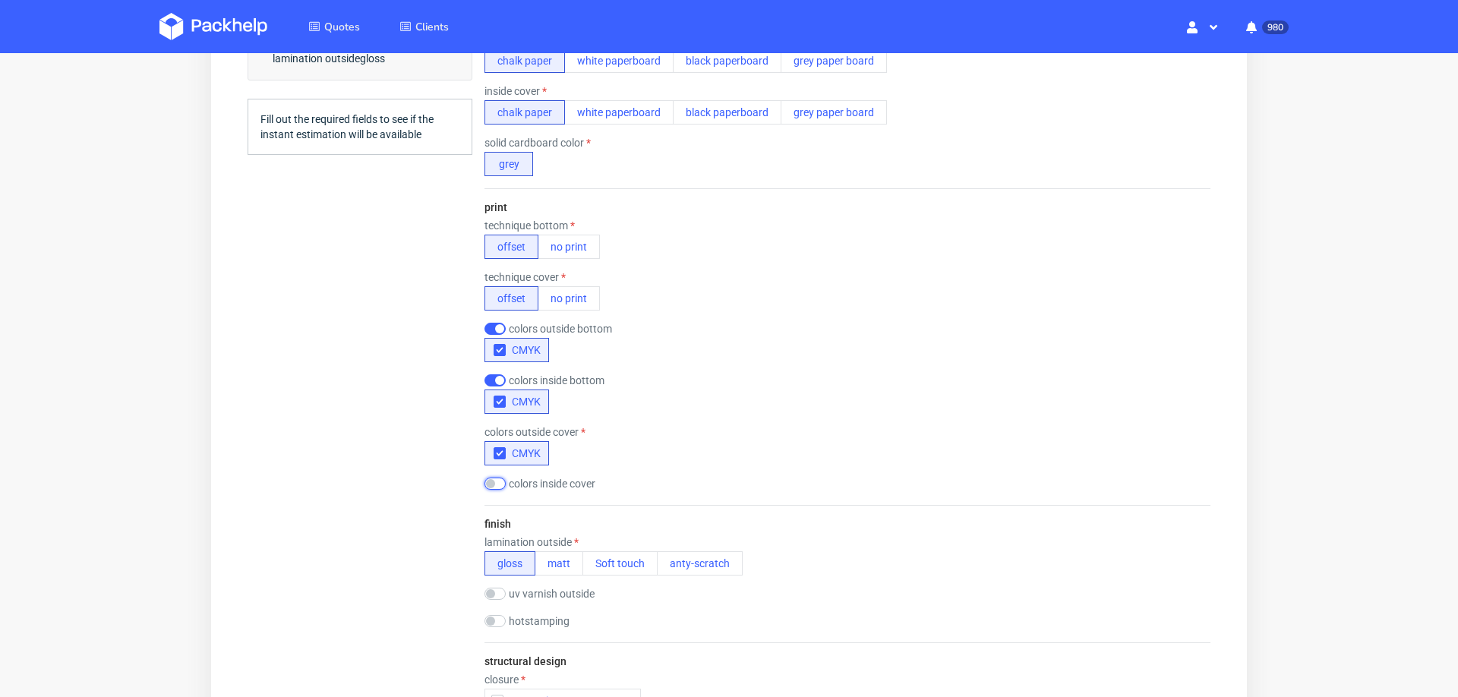
click at [494, 481] on input "checkbox" at bounding box center [494, 484] width 21 height 12
checkbox input "true"
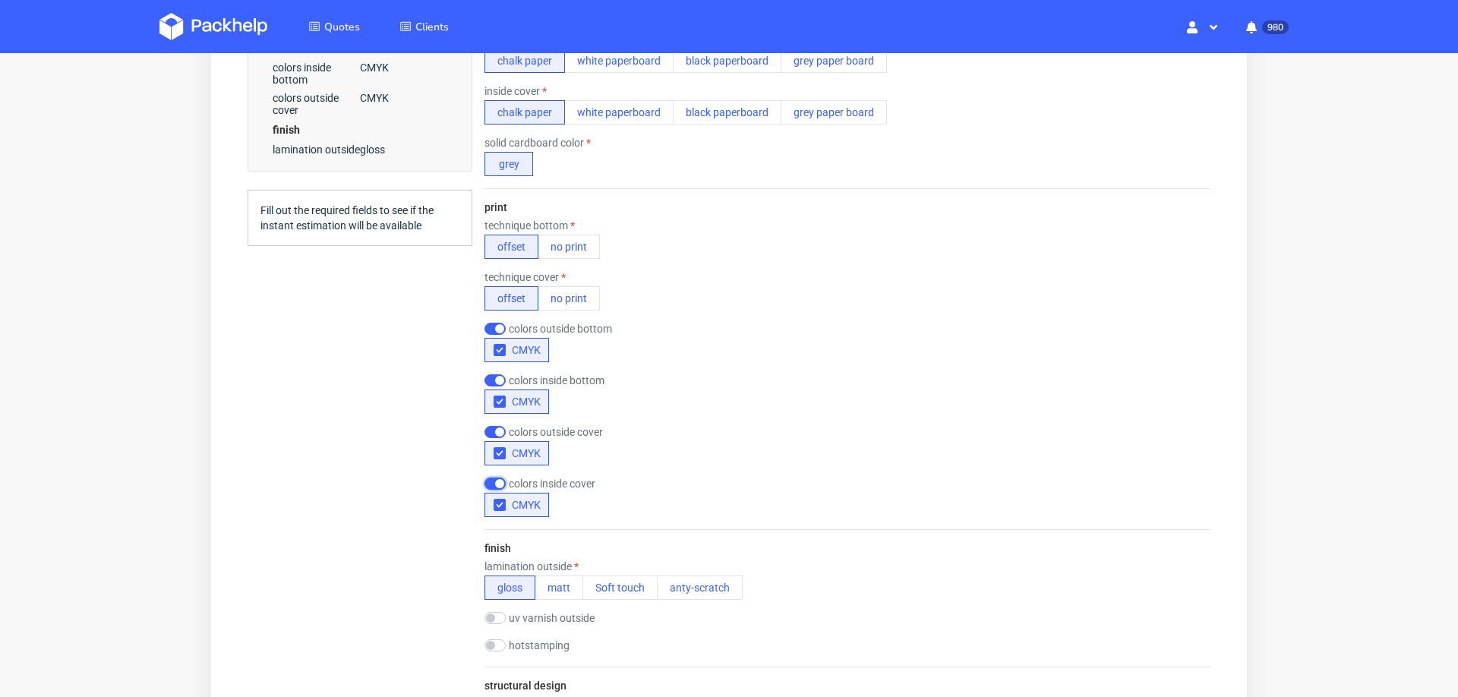
scroll to position [837, 0]
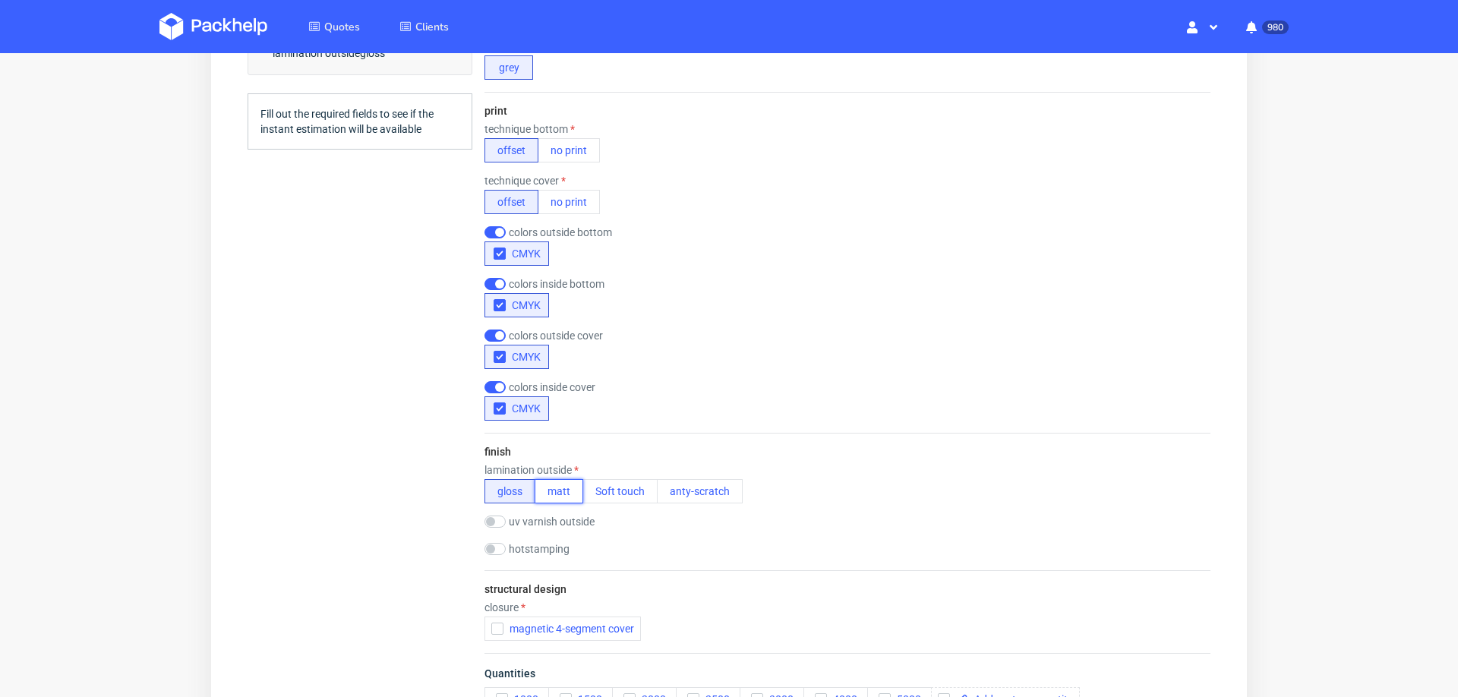
click at [560, 479] on button "matt" at bounding box center [559, 491] width 49 height 24
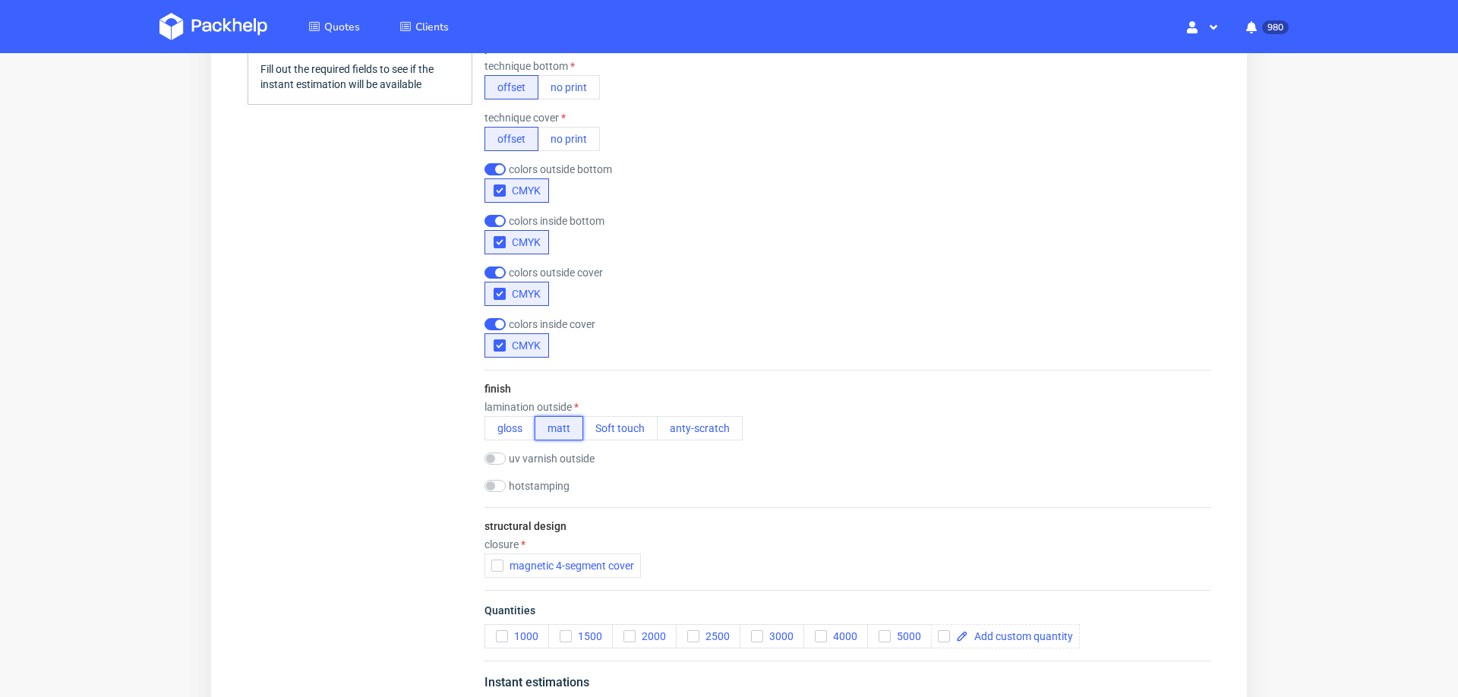
scroll to position [916, 0]
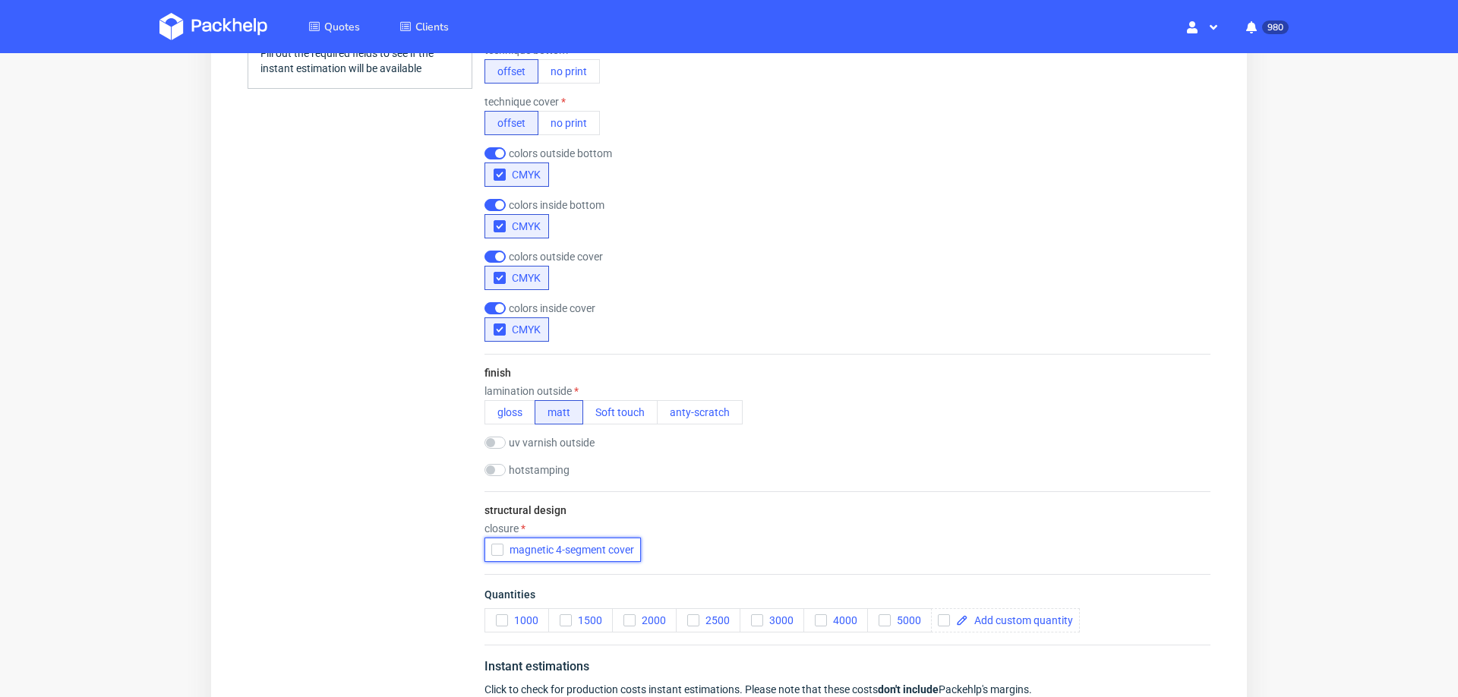
click at [488, 544] on button "magnetic 4-segment cover" at bounding box center [562, 550] width 156 height 24
click at [497, 615] on icon "button" at bounding box center [502, 620] width 11 height 11
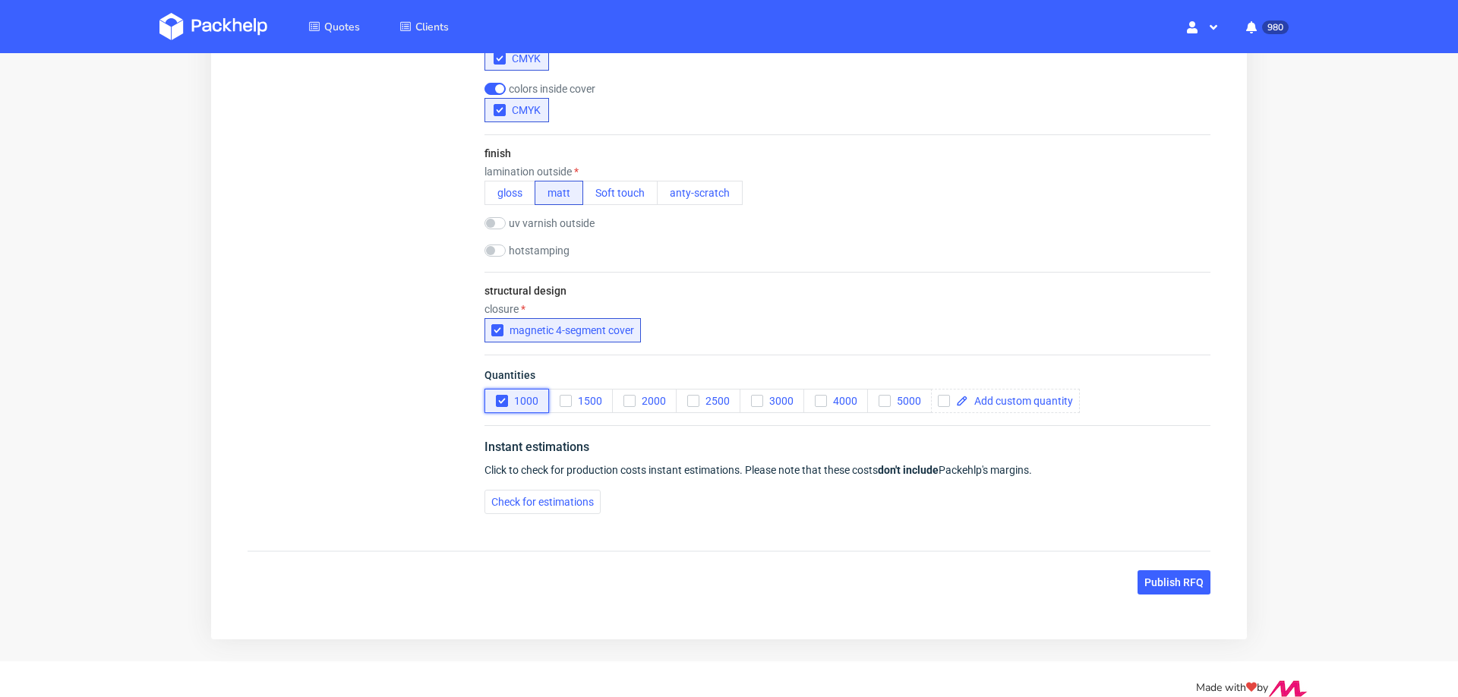
scroll to position [1153, 0]
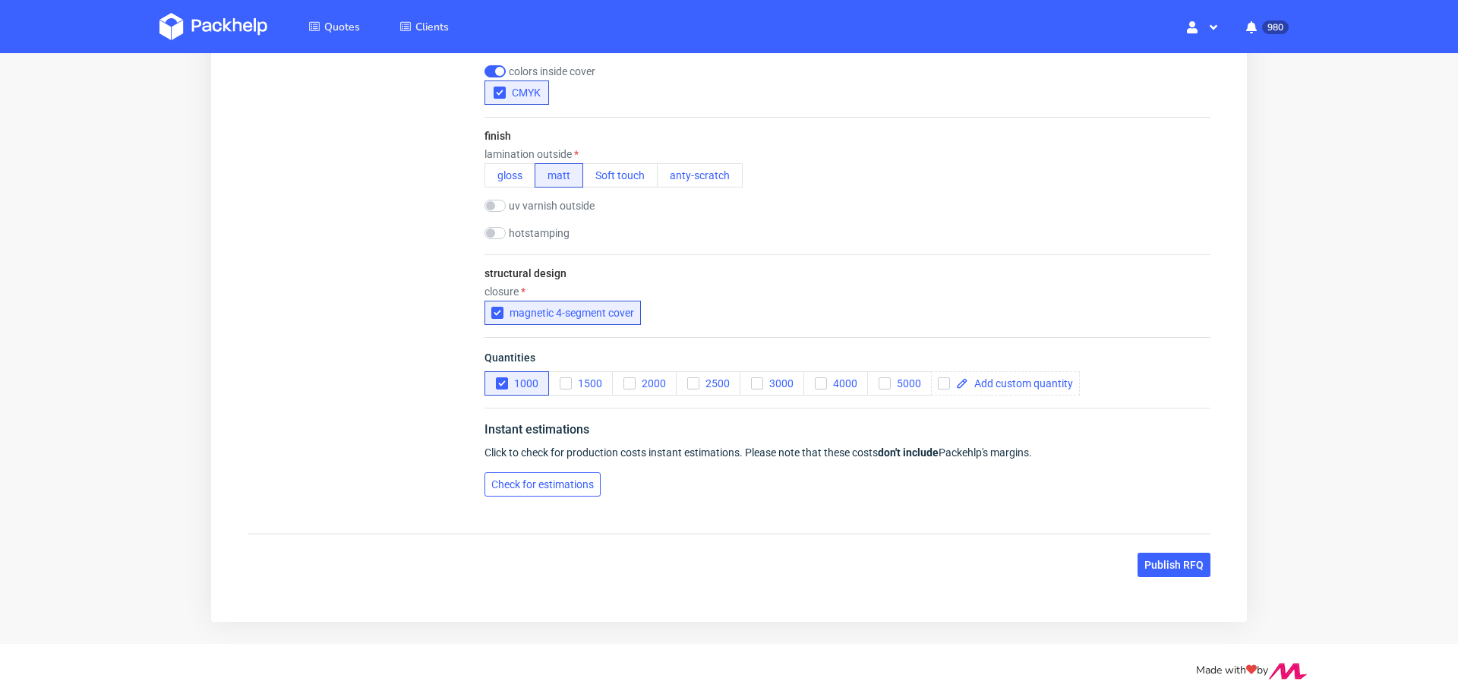
click at [531, 479] on span "Check for estimations" at bounding box center [542, 484] width 103 height 11
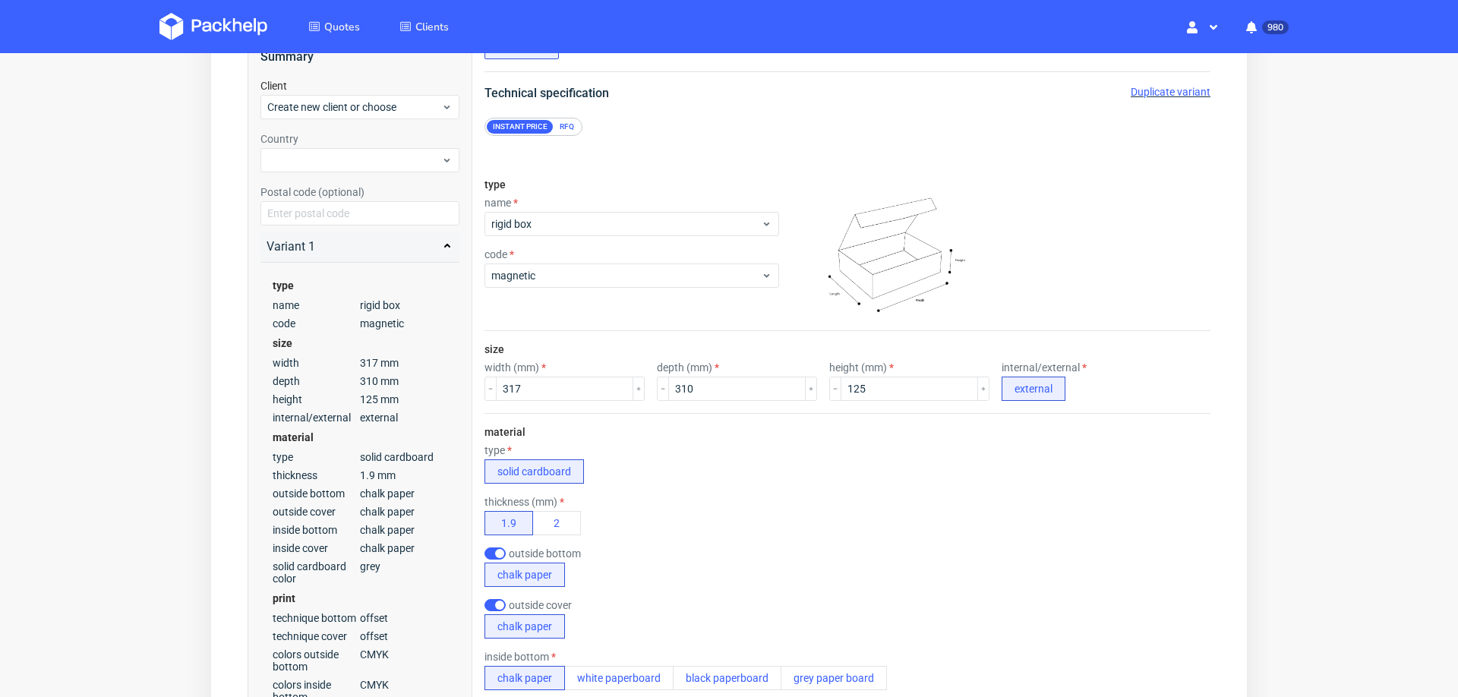
scroll to position [119, 0]
click at [550, 388] on input "317" at bounding box center [564, 392] width 137 height 24
click at [848, 503] on div "thickness (mm) 1.9 2" at bounding box center [847, 519] width 726 height 39
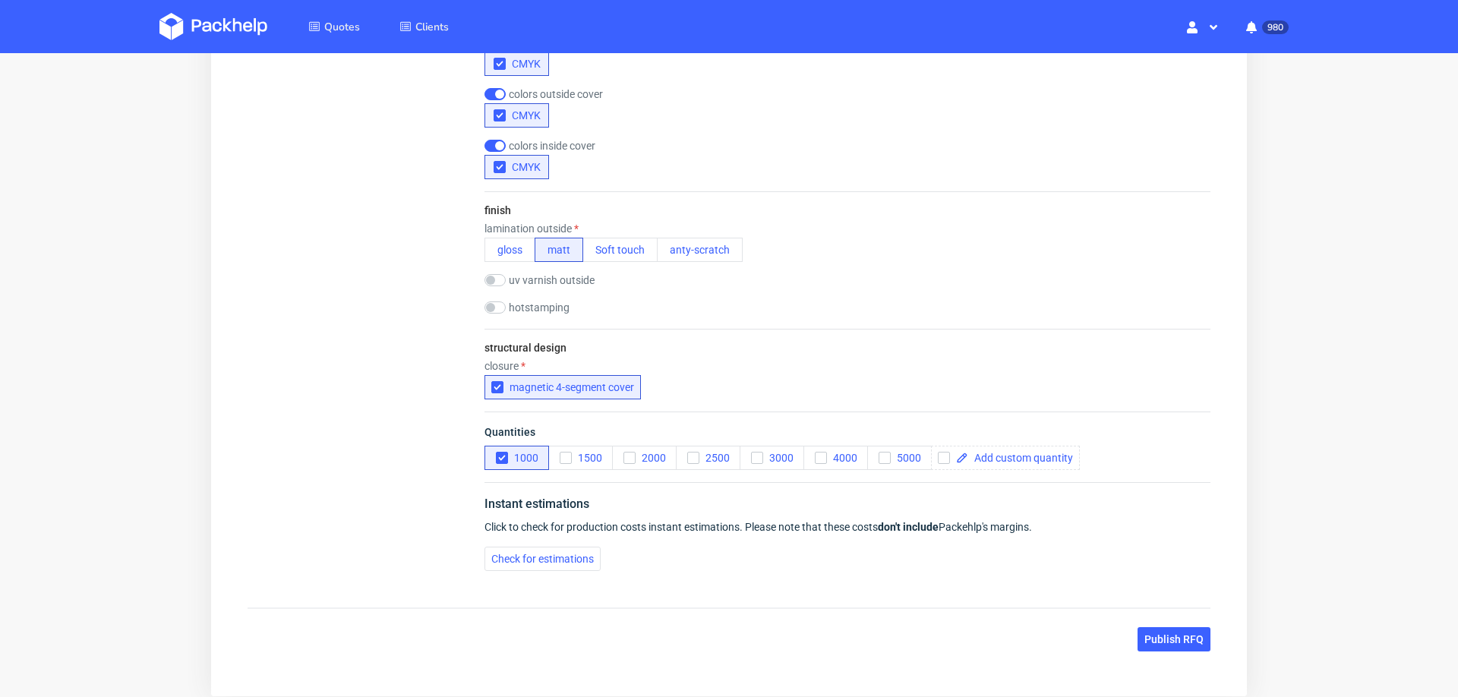
scroll to position [1153, 0]
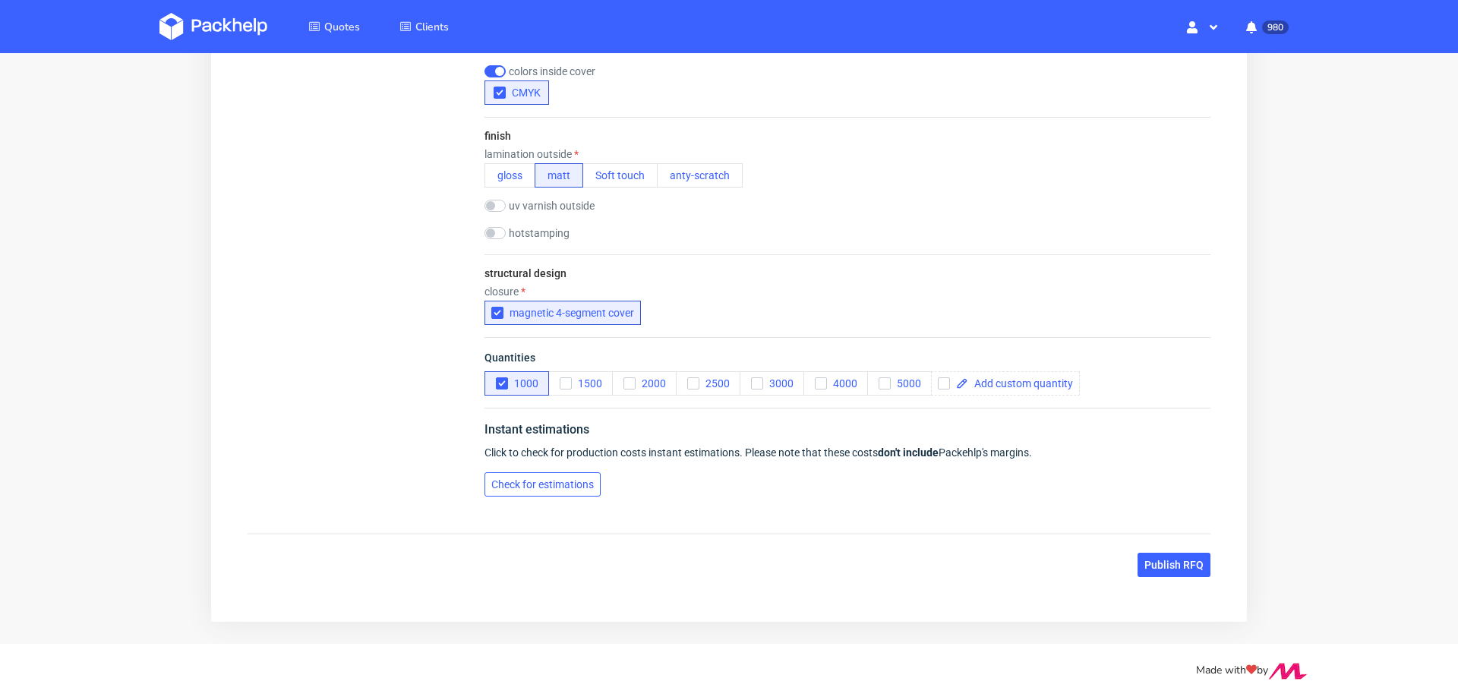
click at [544, 472] on button "Check for estimations" at bounding box center [542, 484] width 116 height 24
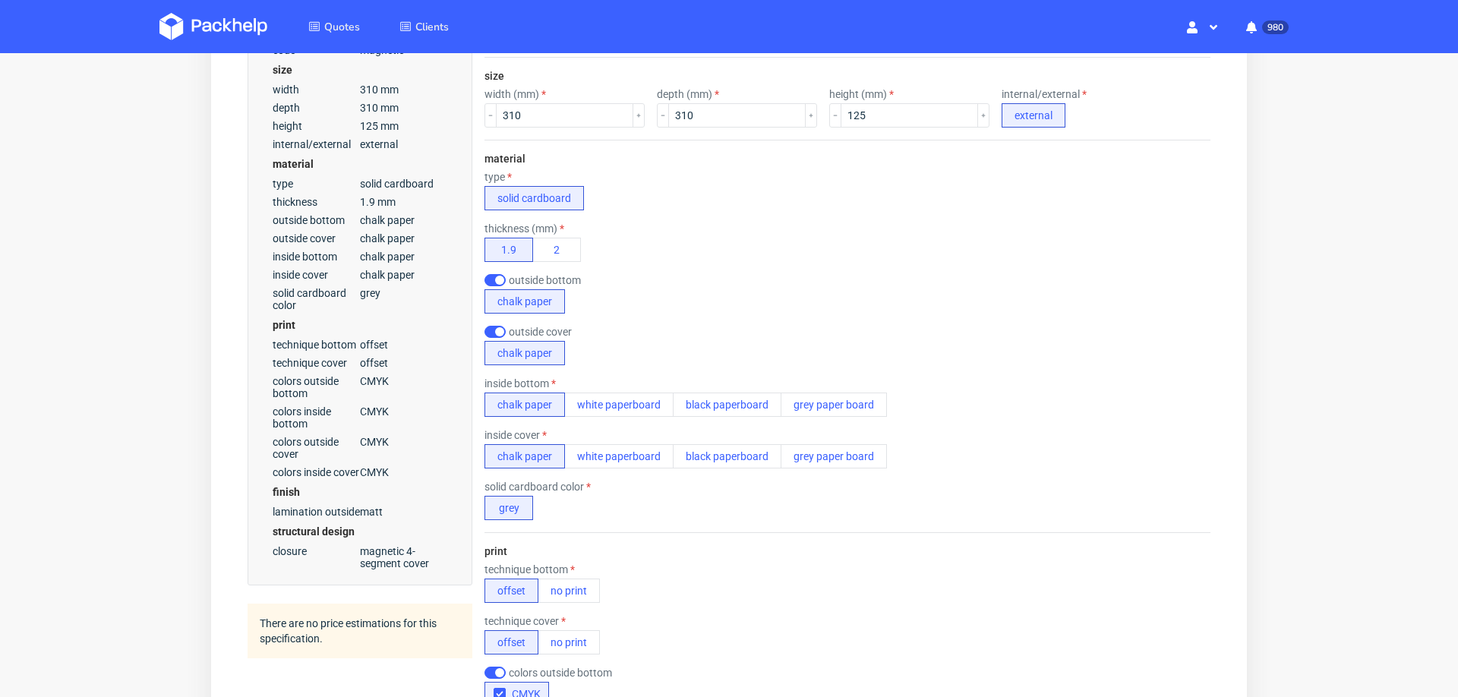
scroll to position [285, 0]
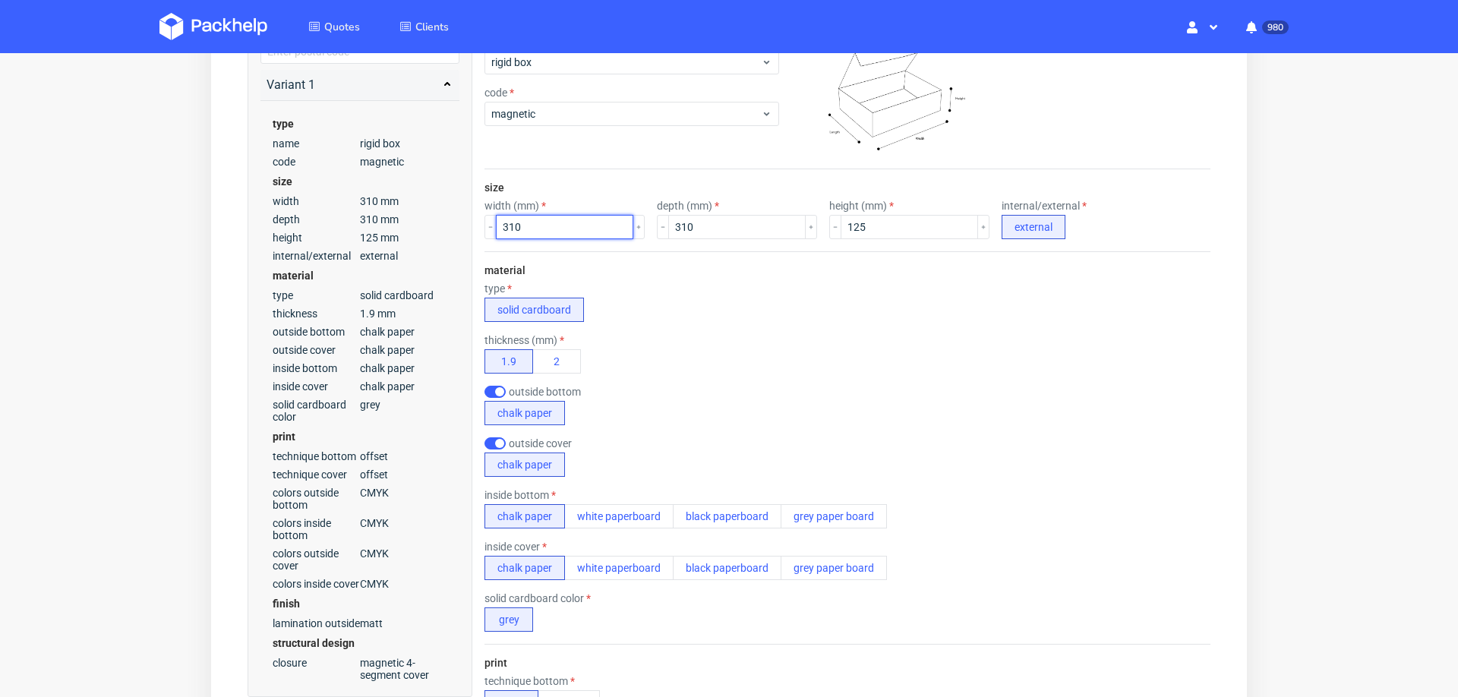
click at [582, 229] on input "310" at bounding box center [564, 227] width 137 height 24
type input "317"
click at [709, 334] on div "thickness (mm) 1.9 2" at bounding box center [847, 353] width 726 height 39
click at [618, 125] on div "type name rigid box code magnetic" at bounding box center [631, 87] width 295 height 164
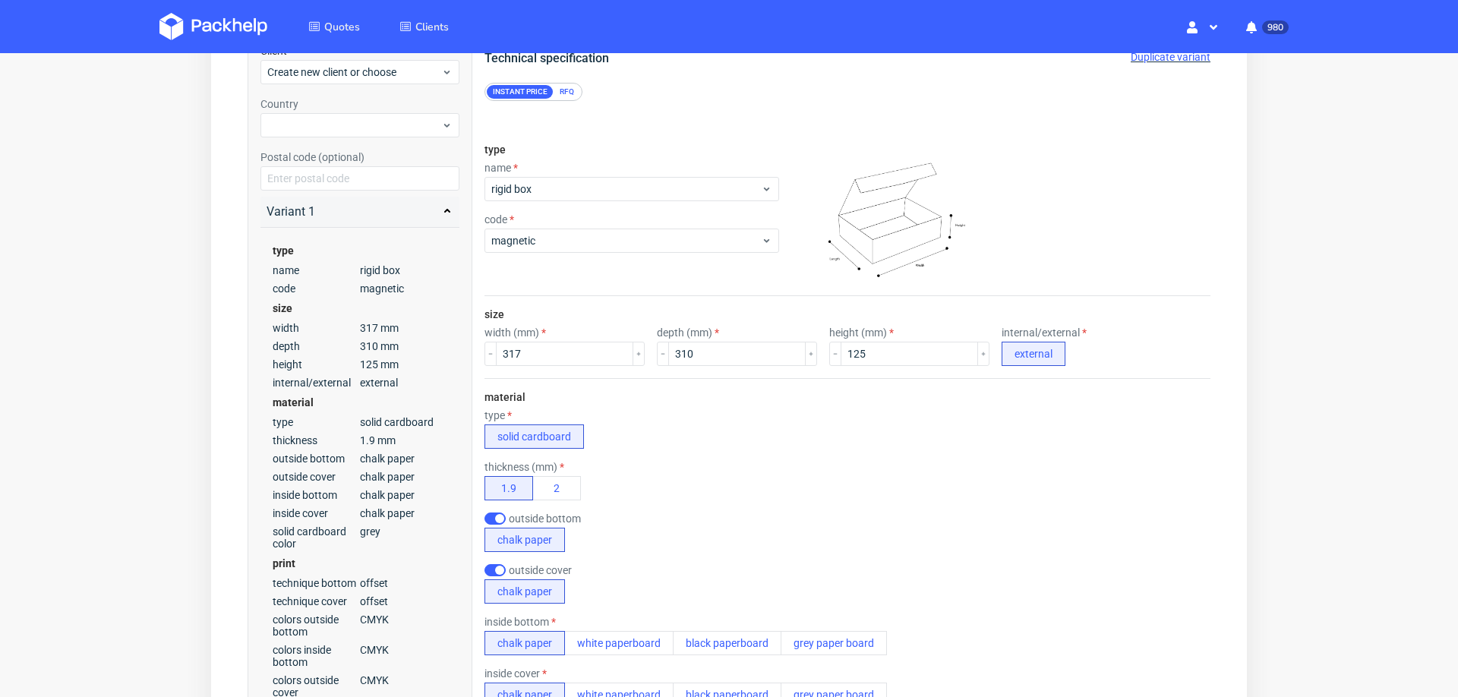
scroll to position [115, 0]
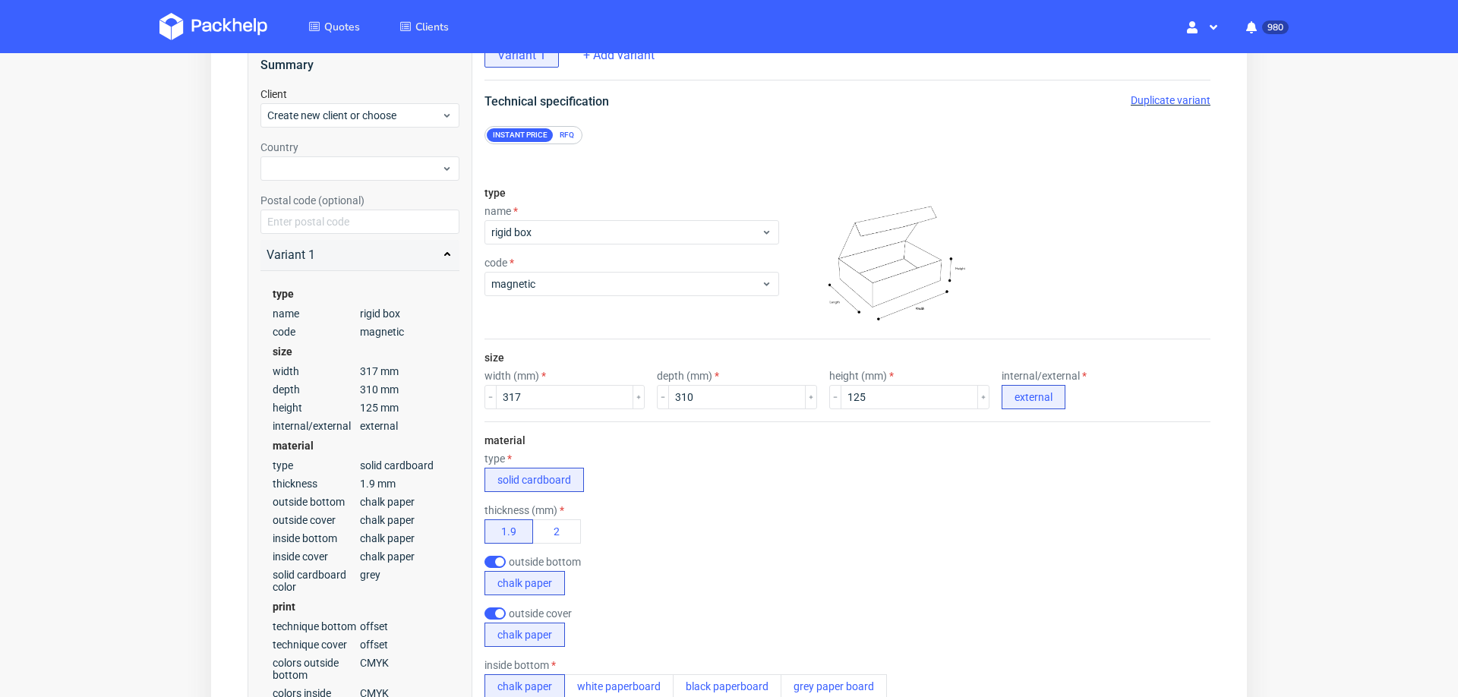
click at [560, 128] on div "RFQ" at bounding box center [567, 135] width 27 height 14
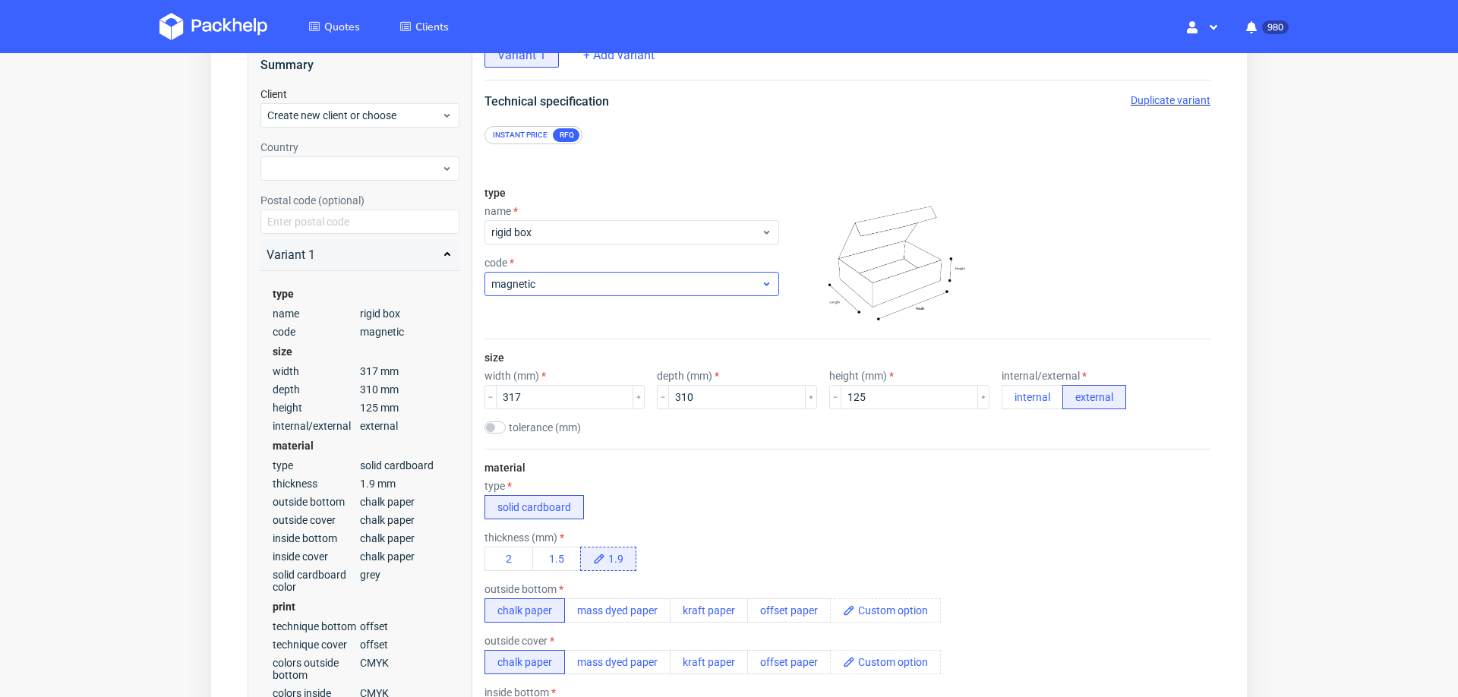
click at [570, 281] on span "magnetic" at bounding box center [626, 283] width 270 height 15
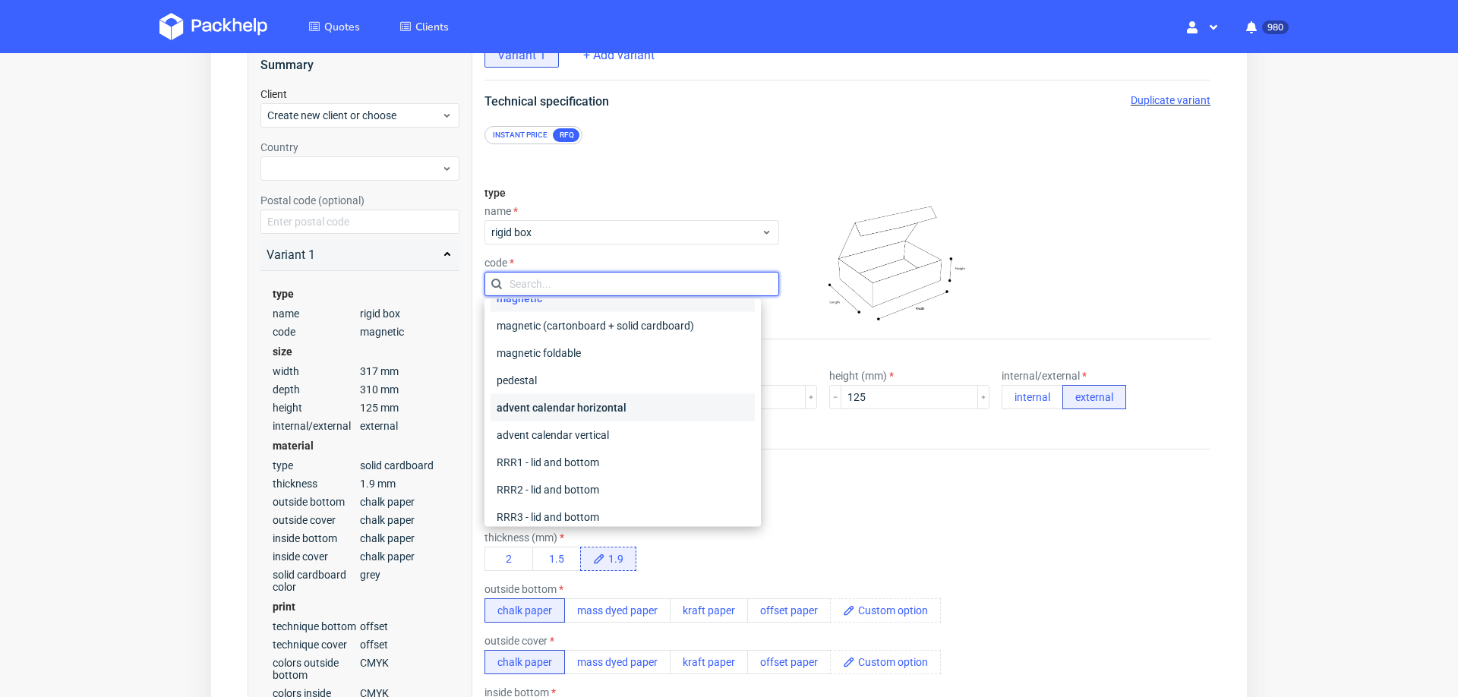
scroll to position [0, 0]
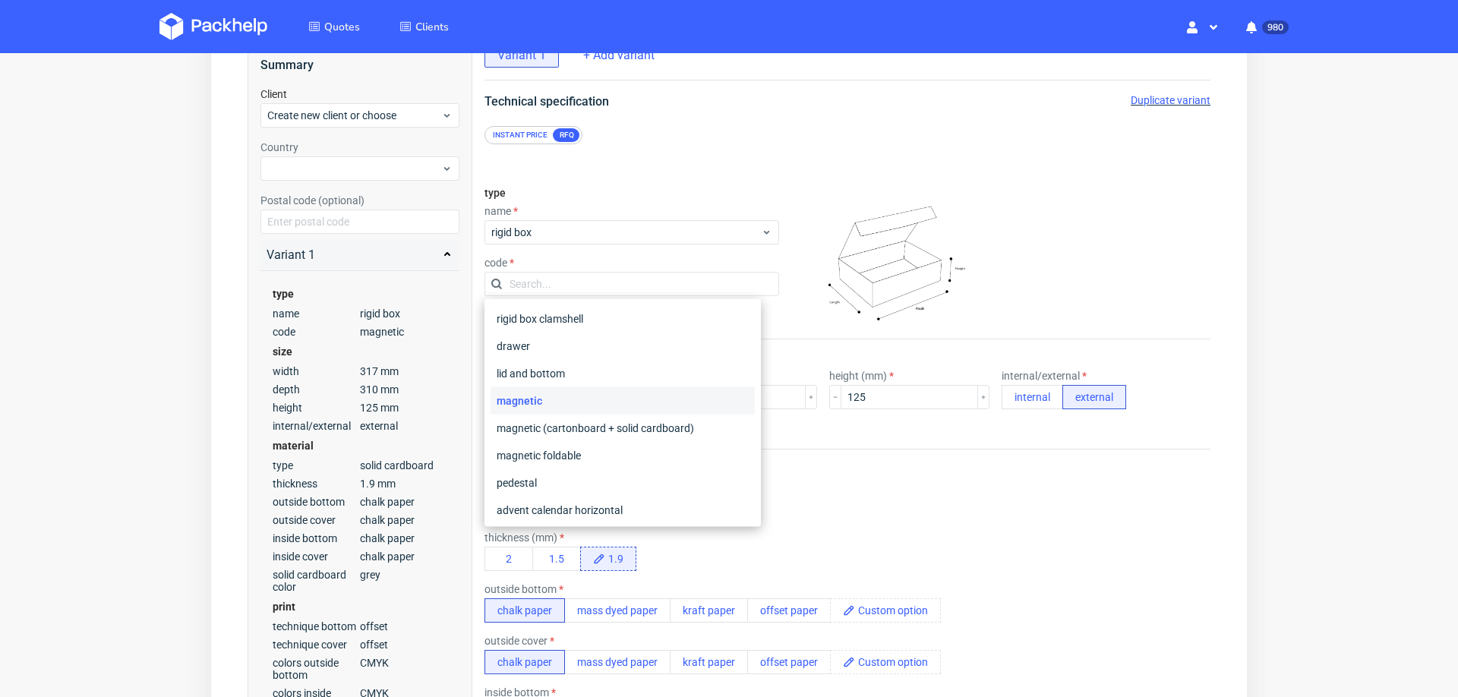
click at [923, 487] on div "type solid cardboard" at bounding box center [847, 499] width 726 height 39
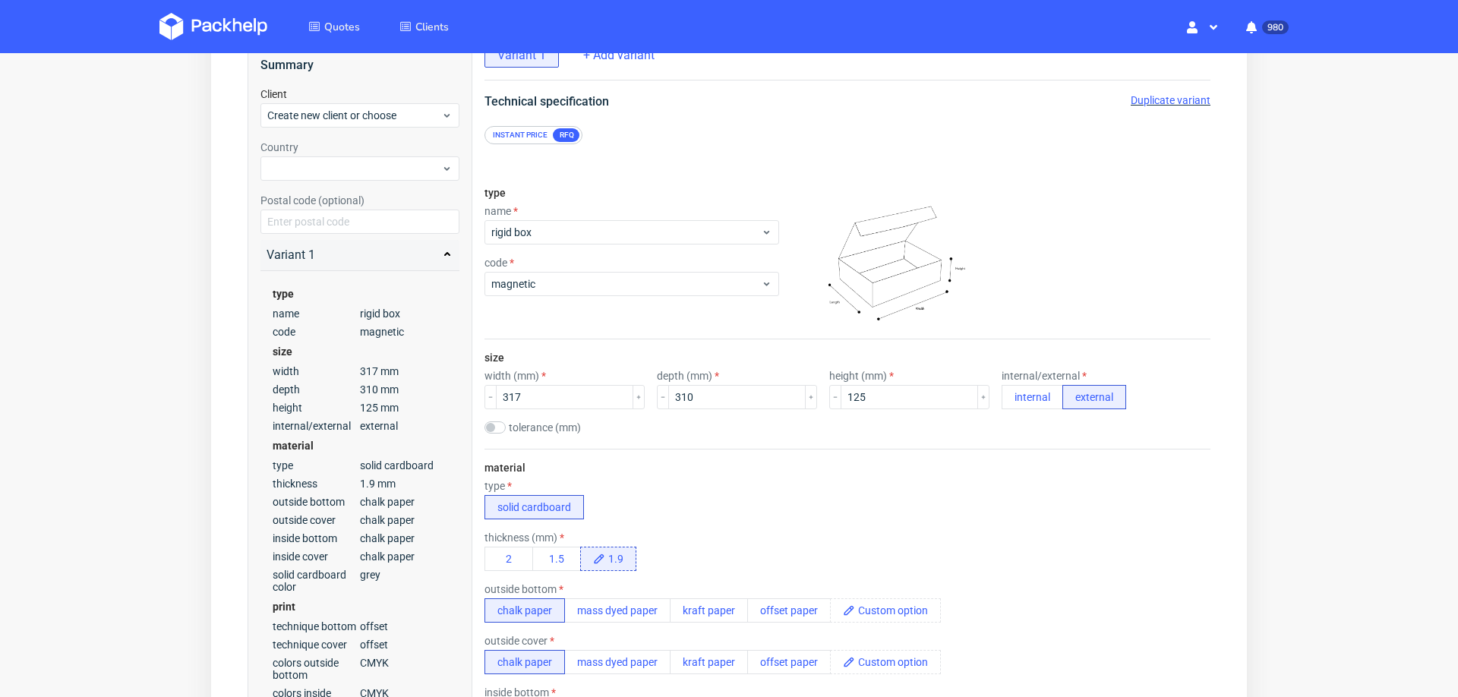
click at [526, 134] on div "Instant price" at bounding box center [520, 135] width 67 height 14
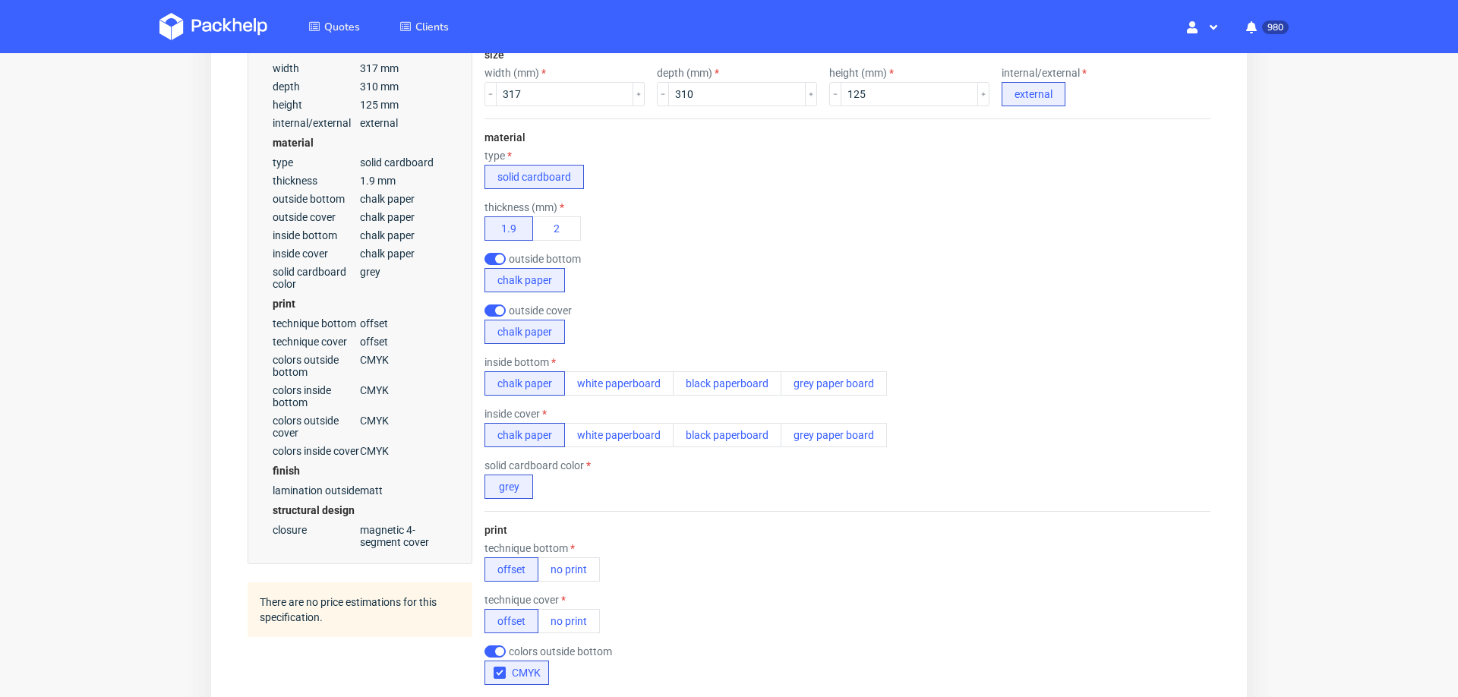
scroll to position [342, 0]
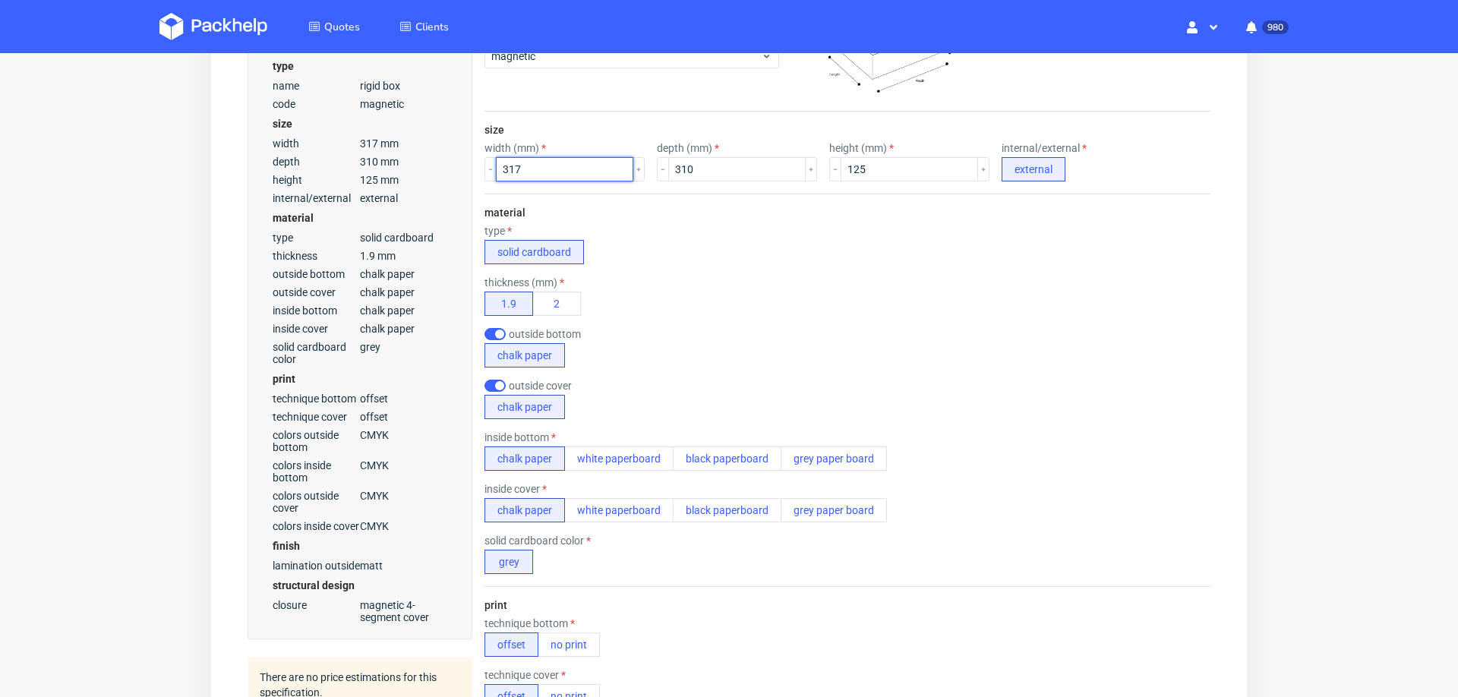
click at [522, 171] on input "317" at bounding box center [564, 169] width 137 height 24
type input "300"
click at [705, 170] on input "310" at bounding box center [736, 169] width 137 height 24
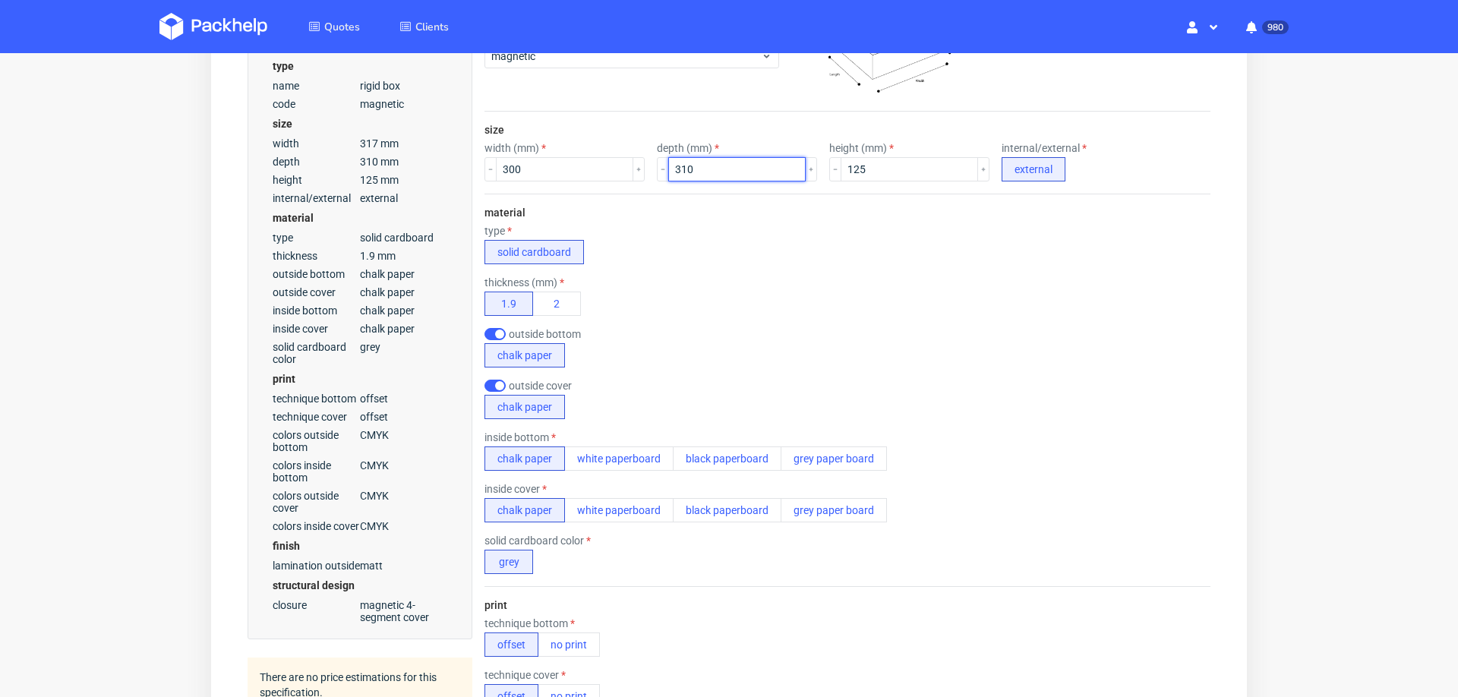
click at [705, 170] on input "310" at bounding box center [736, 169] width 137 height 24
type input "300"
click at [756, 301] on div "thickness (mm) 1.9 2" at bounding box center [847, 295] width 726 height 39
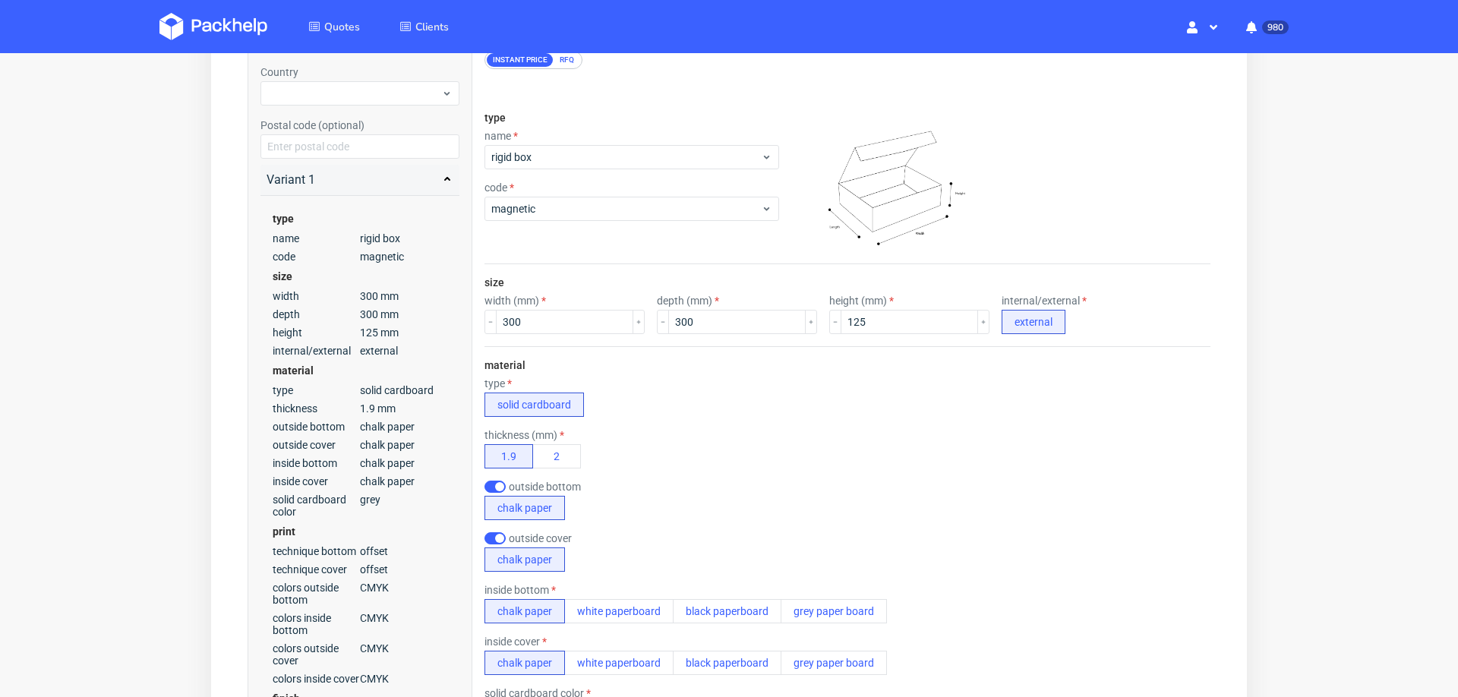
scroll to position [74, 0]
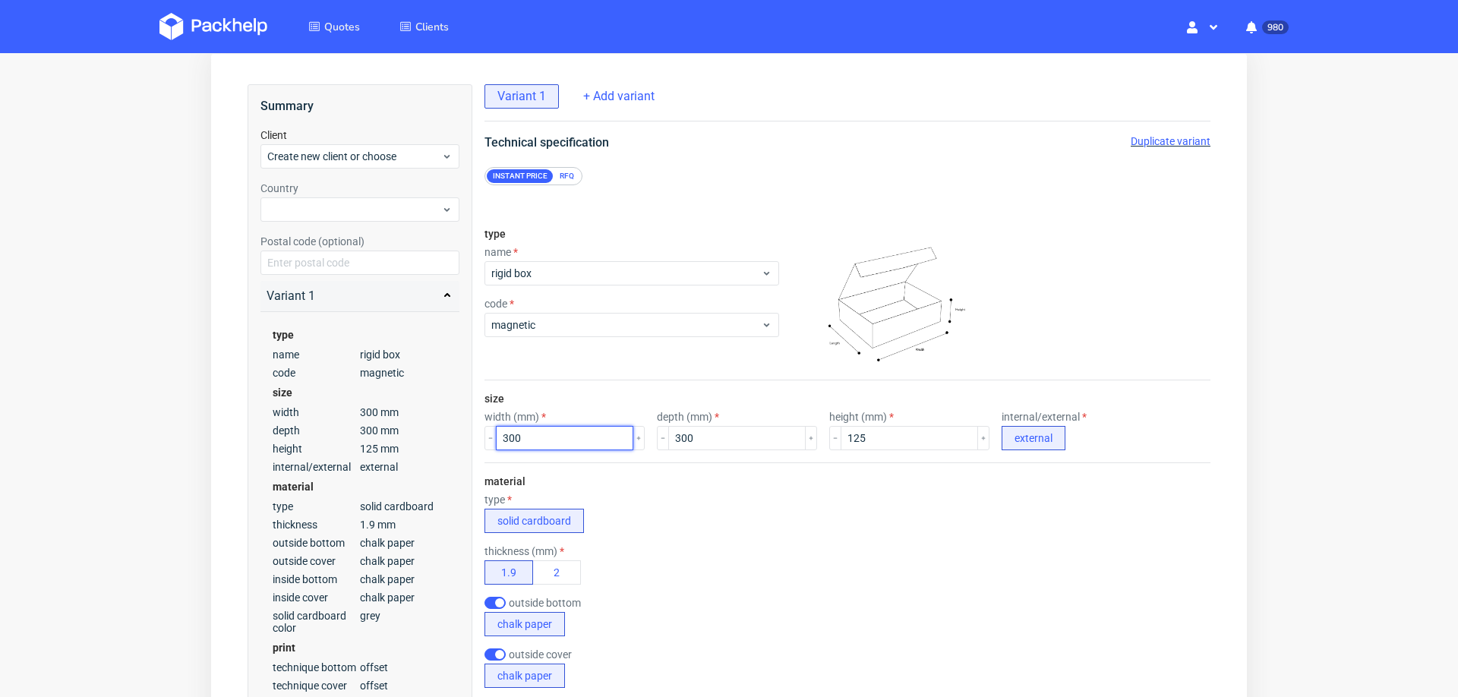
click at [535, 444] on input "300" at bounding box center [564, 438] width 137 height 24
type input "317"
click at [721, 431] on input "300" at bounding box center [736, 438] width 137 height 24
type input "310"
click at [830, 475] on div "material type solid cardboard thickness (mm) 1.9 2 outside bottom chalk paper o…" at bounding box center [847, 658] width 726 height 393
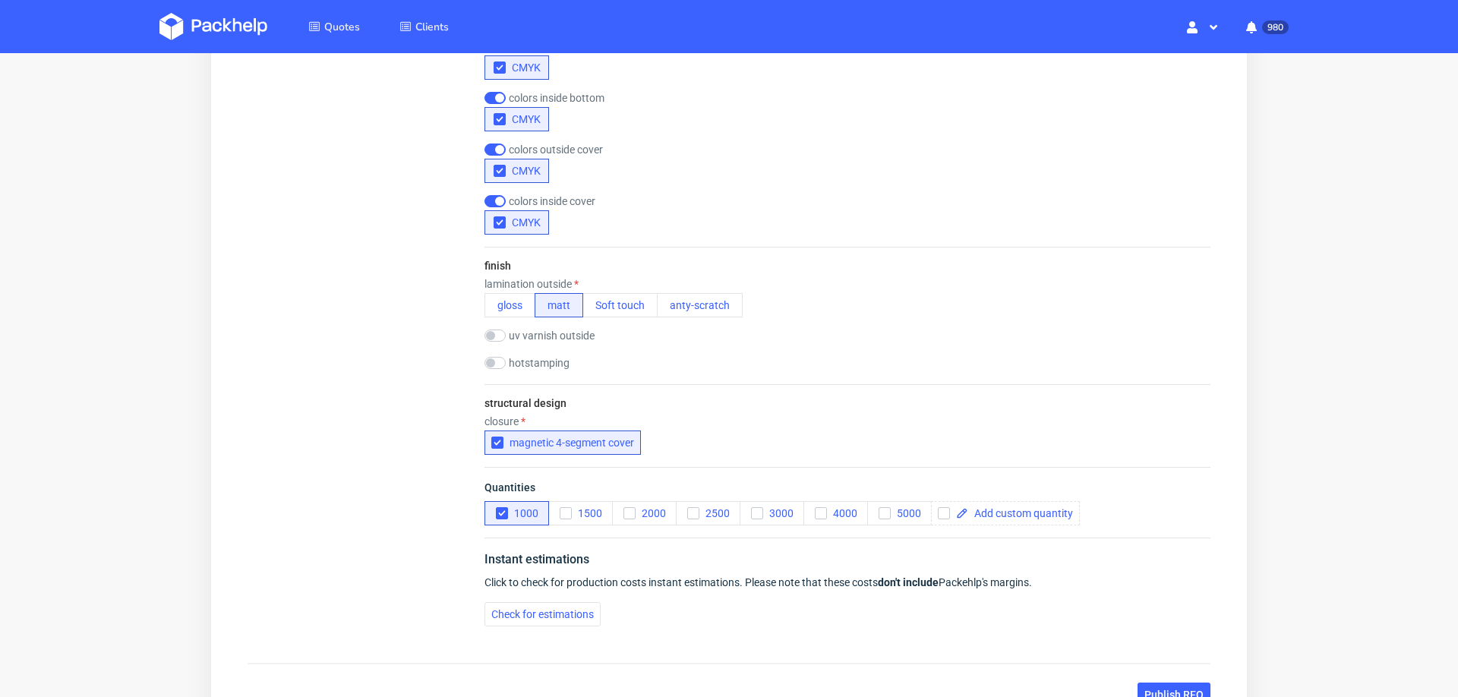
scroll to position [1133, 0]
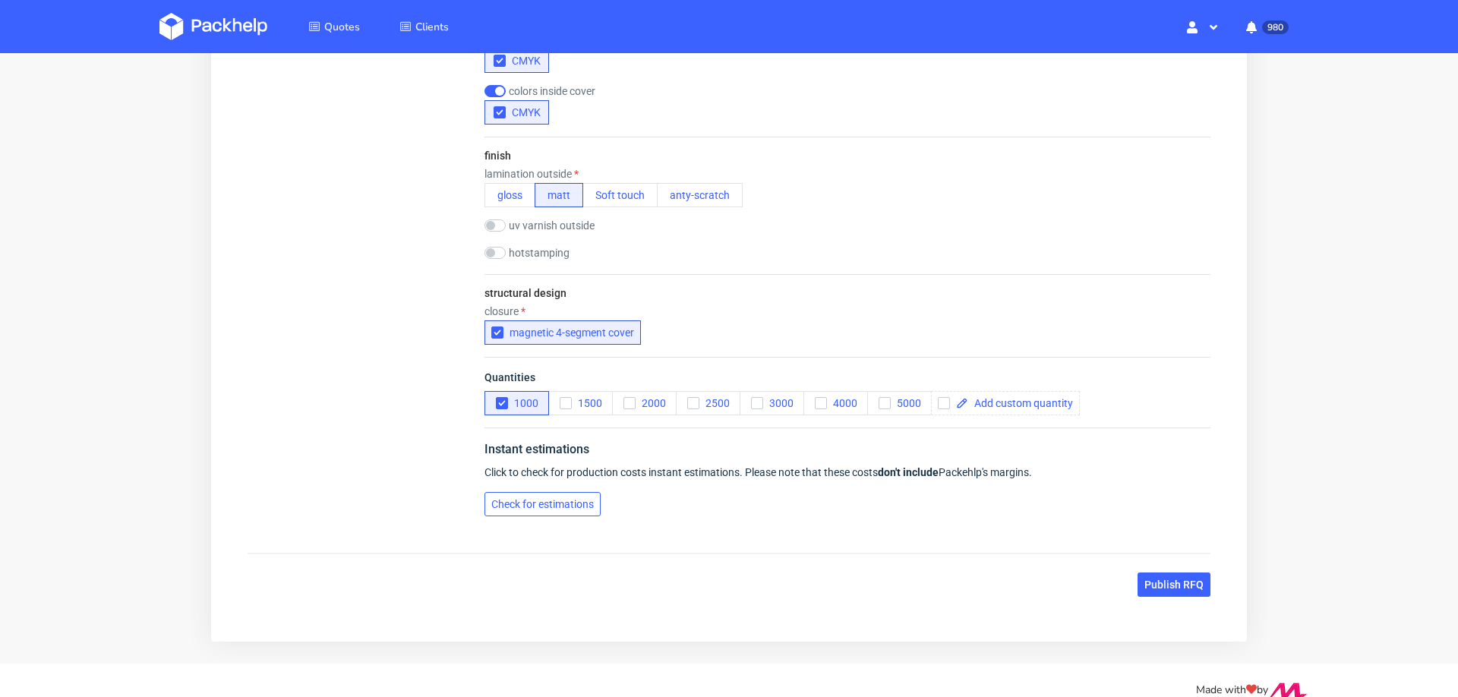
click at [557, 499] on span "Check for estimations" at bounding box center [542, 504] width 103 height 11
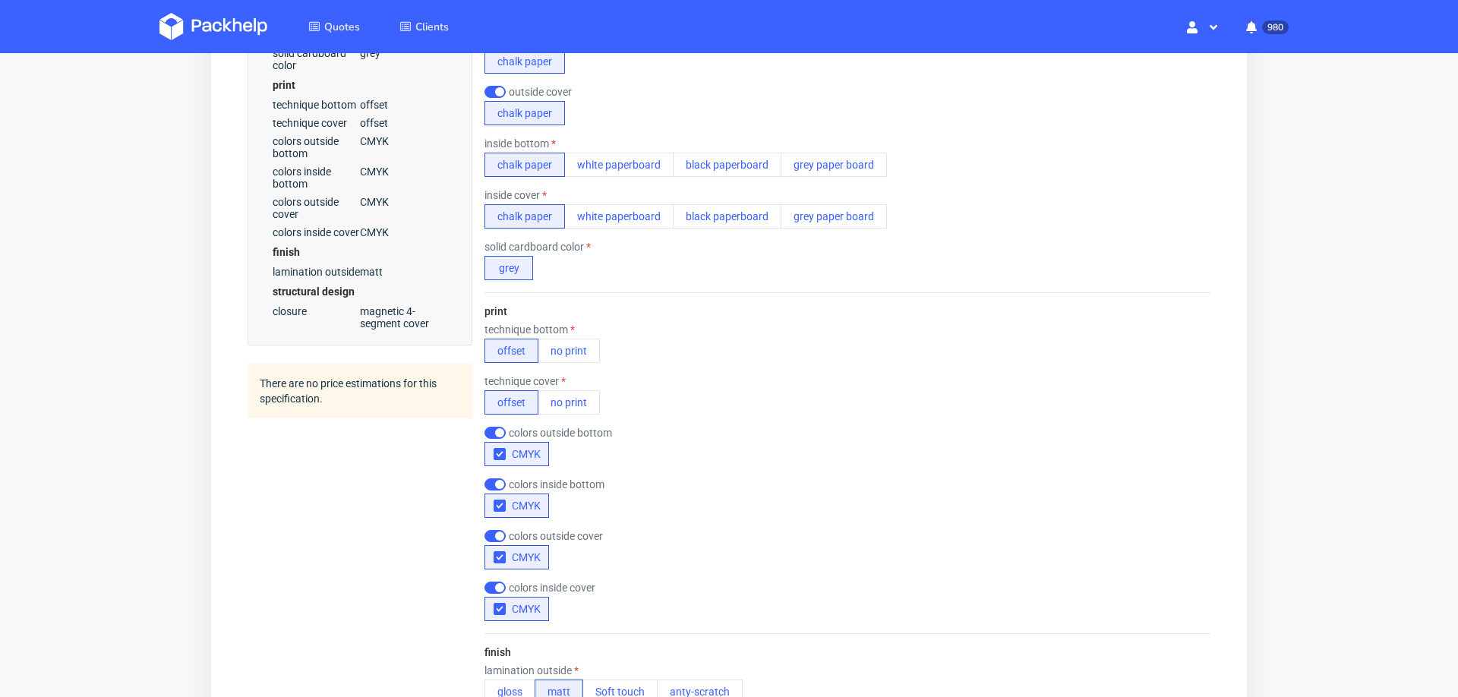
scroll to position [645, 0]
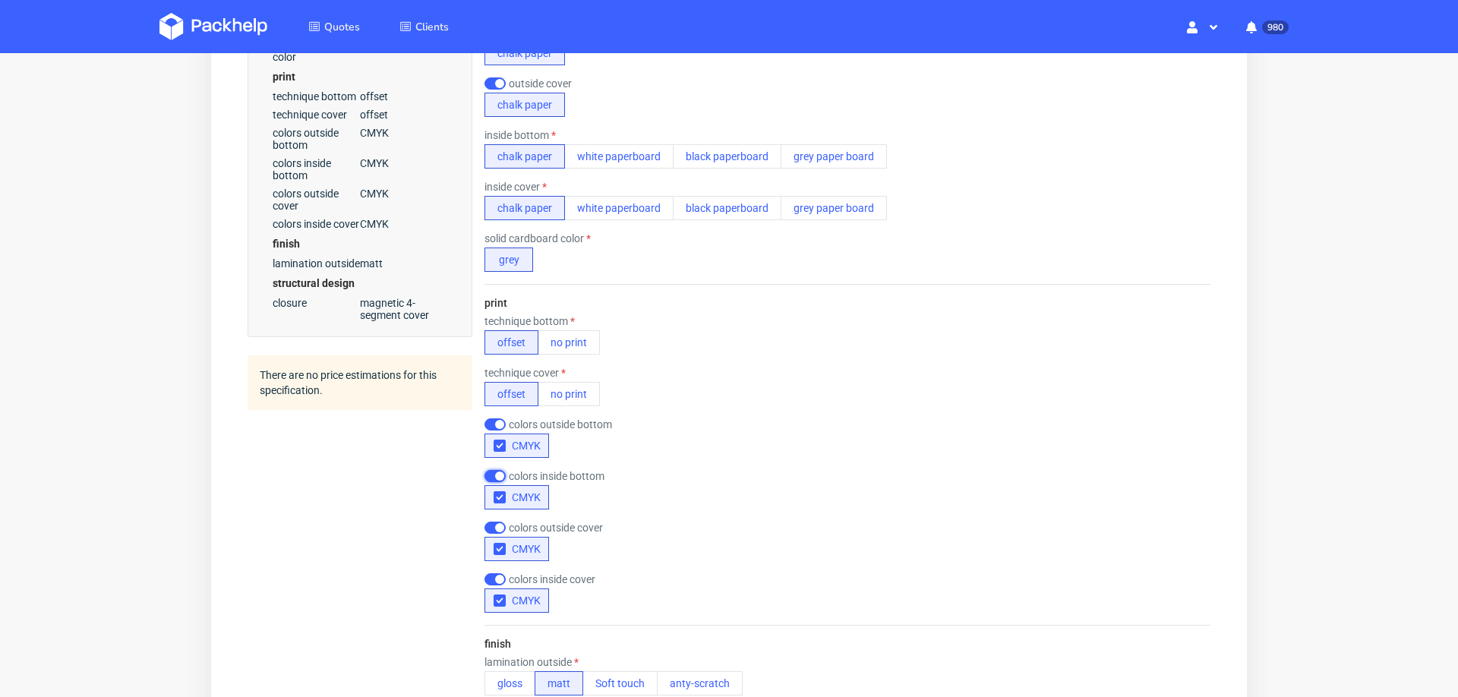
click at [490, 471] on input "checkbox" at bounding box center [494, 476] width 21 height 12
checkbox input "false"
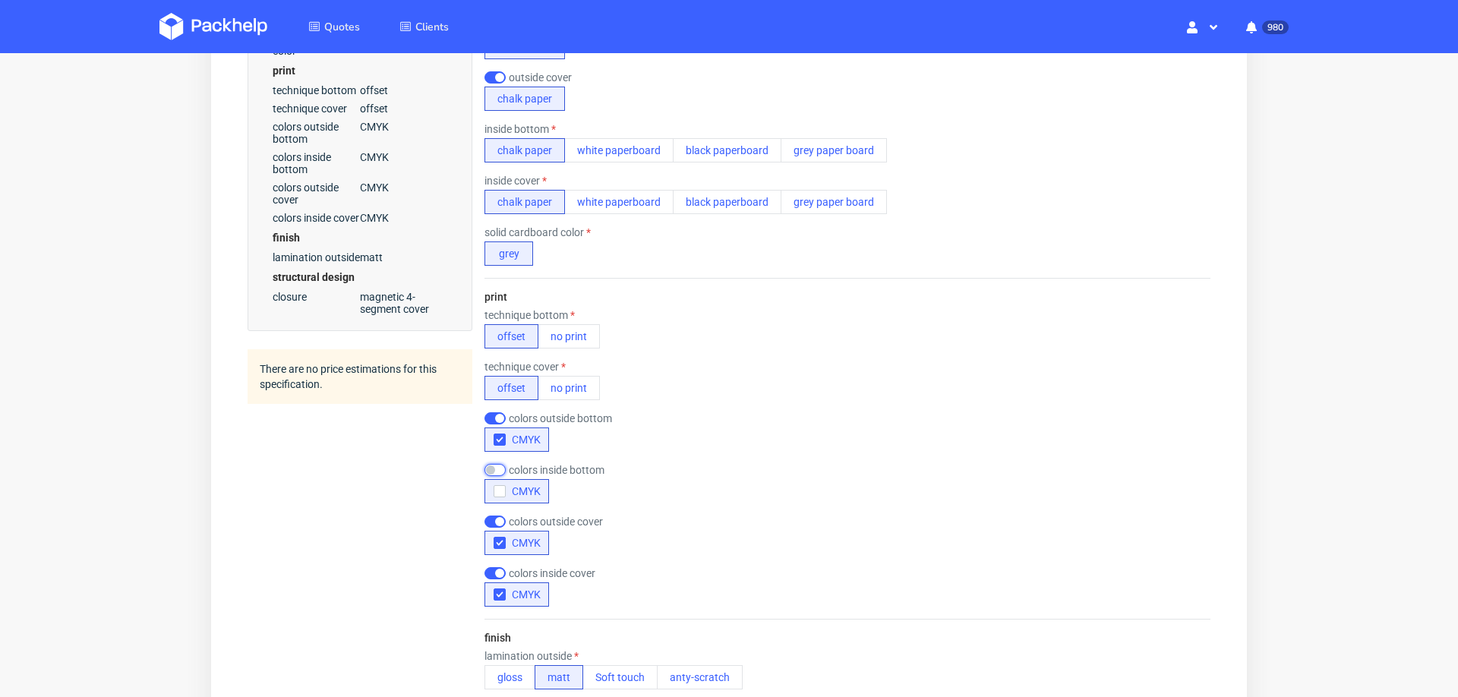
scroll to position [0, 0]
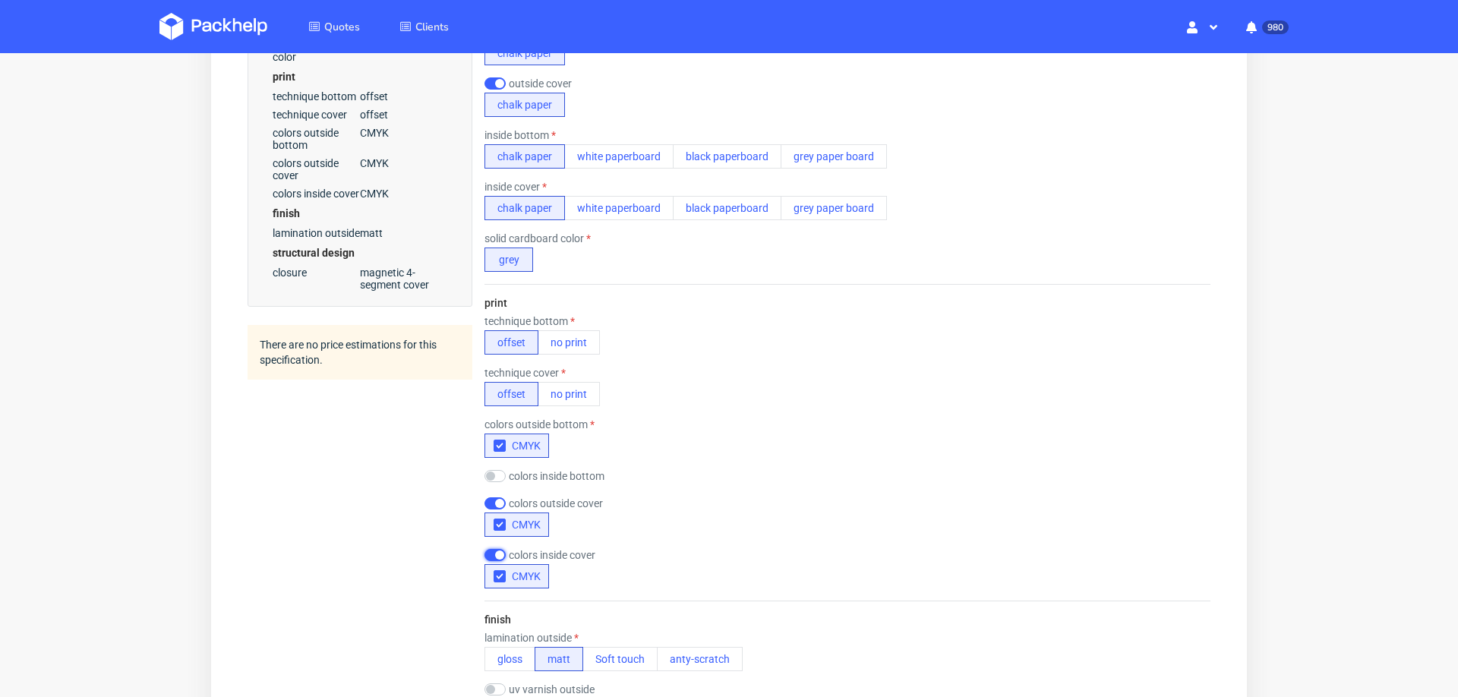
click at [491, 556] on input "checkbox" at bounding box center [494, 555] width 21 height 12
checkbox input "false"
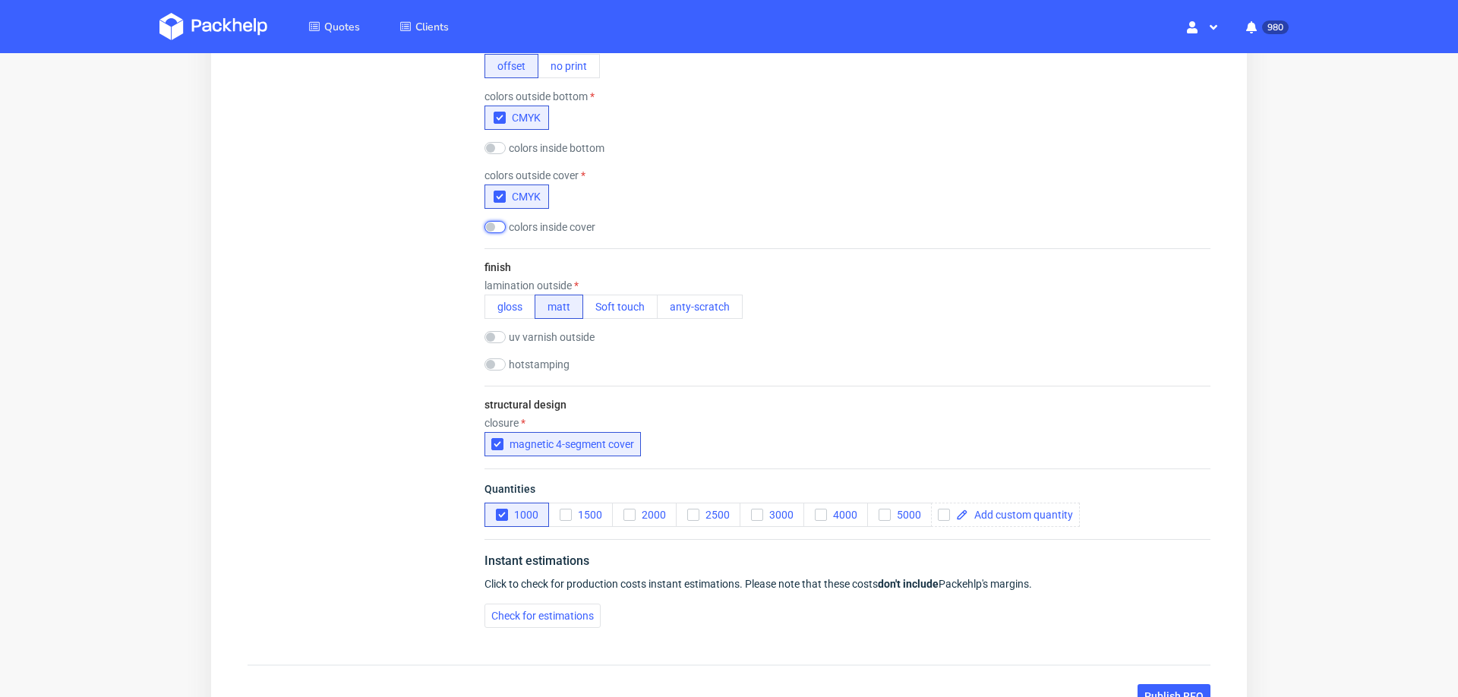
scroll to position [1104, 0]
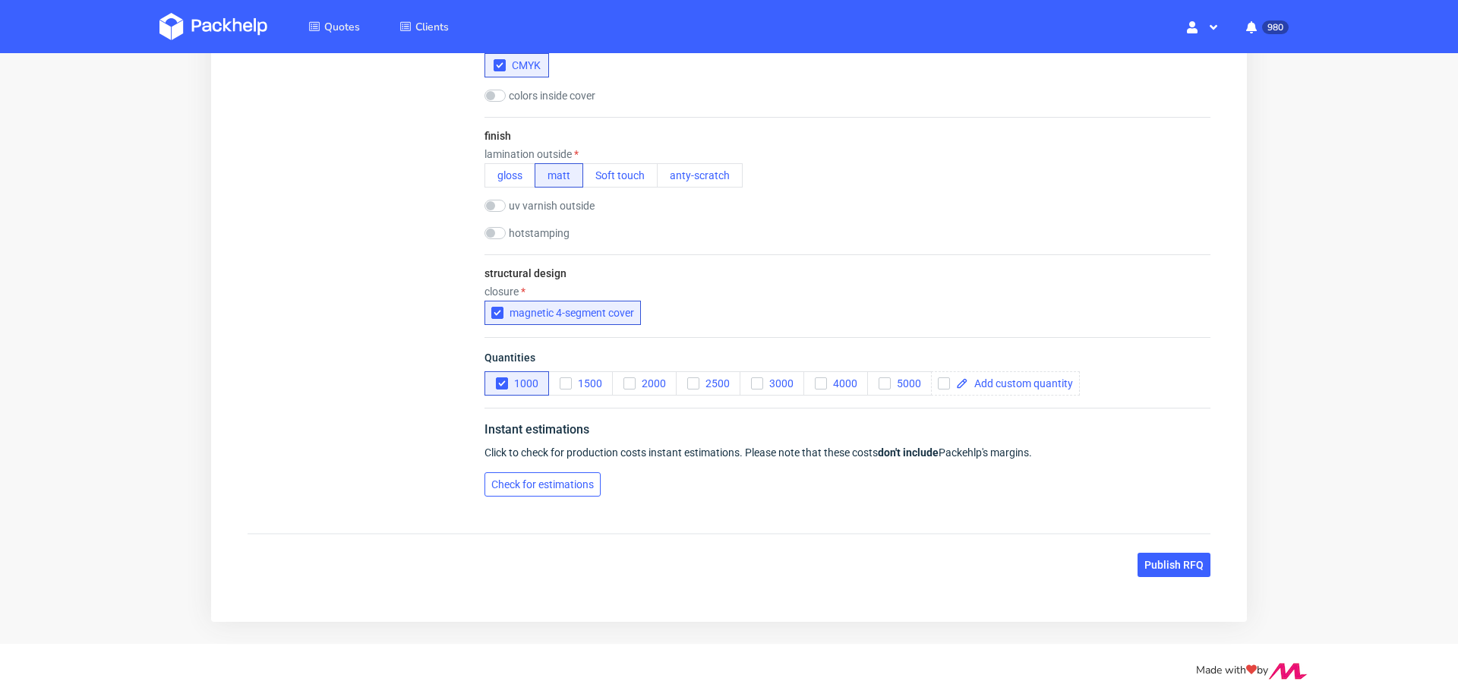
click at [507, 481] on span "Check for estimations" at bounding box center [542, 484] width 103 height 11
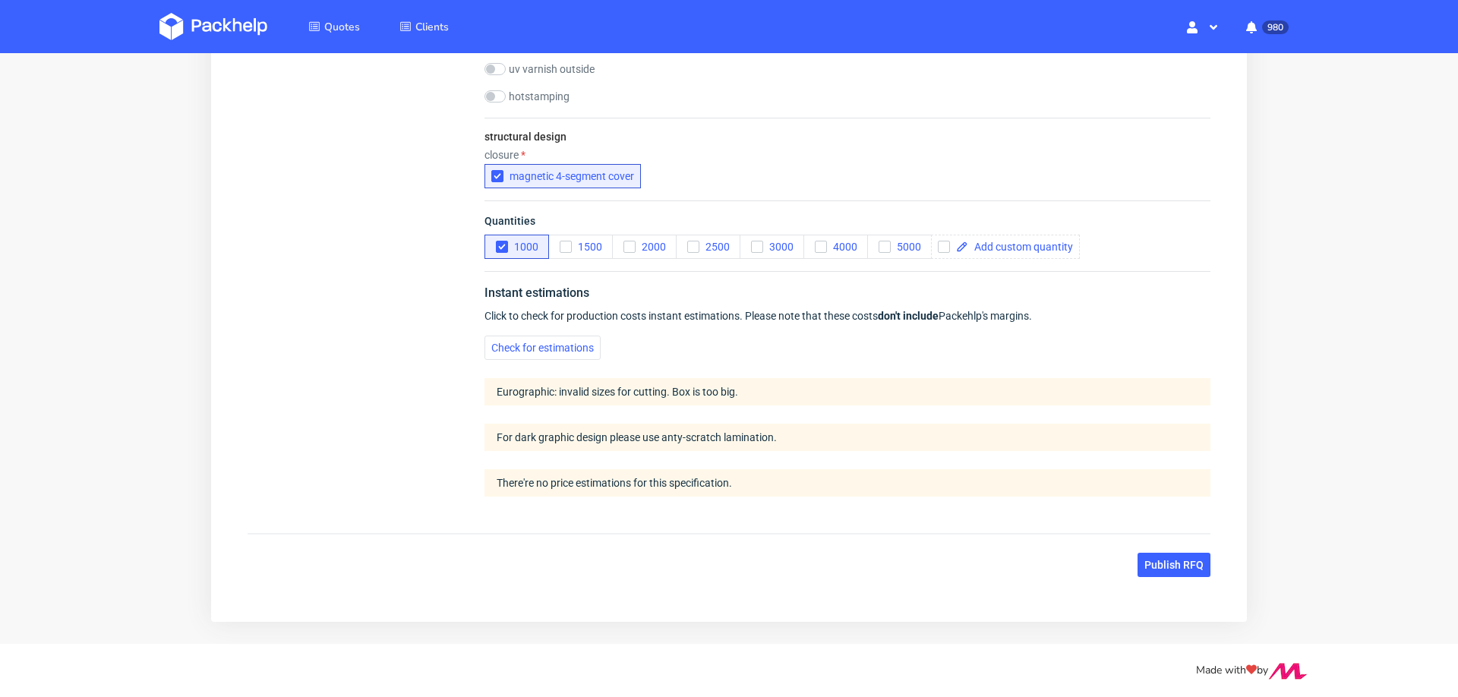
scroll to position [0, 0]
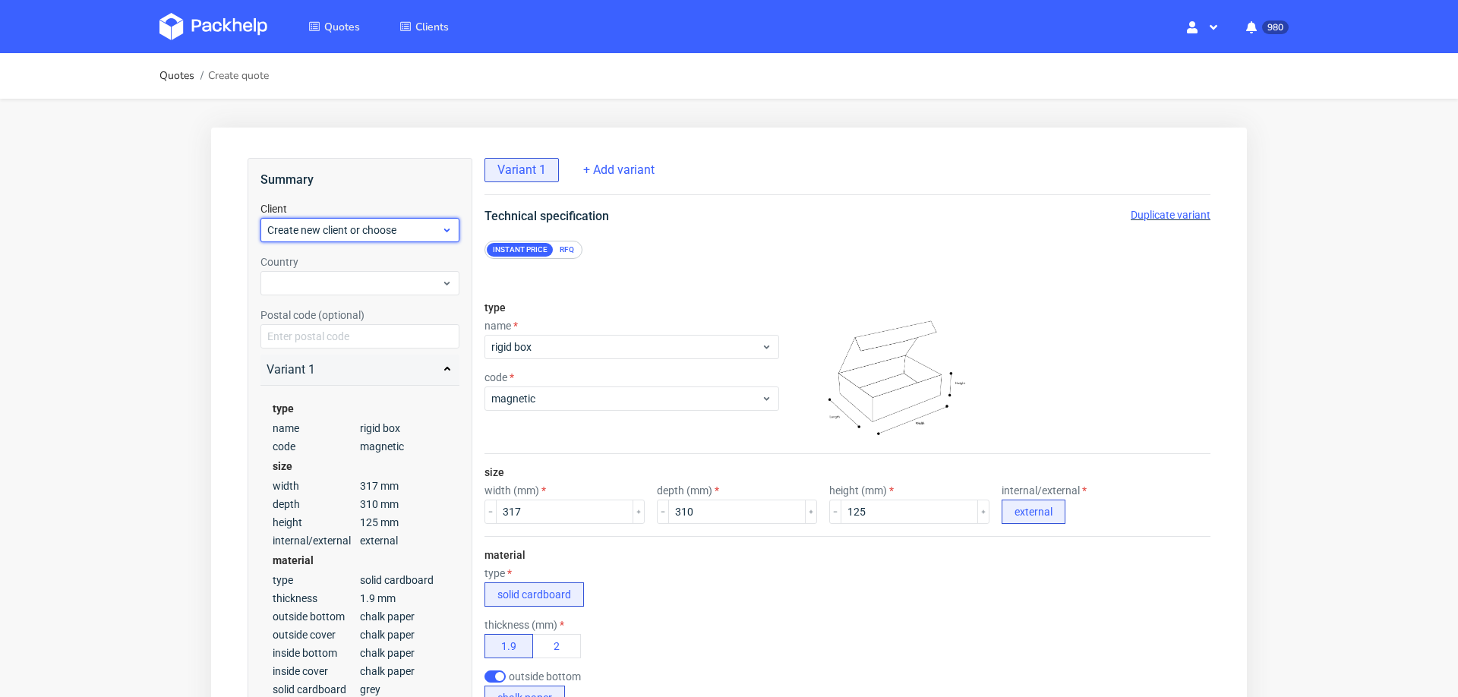
click at [275, 240] on div "Create new client or choose" at bounding box center [359, 230] width 199 height 24
type input "[EMAIL_ADDRESS][DOMAIN_NAME]"
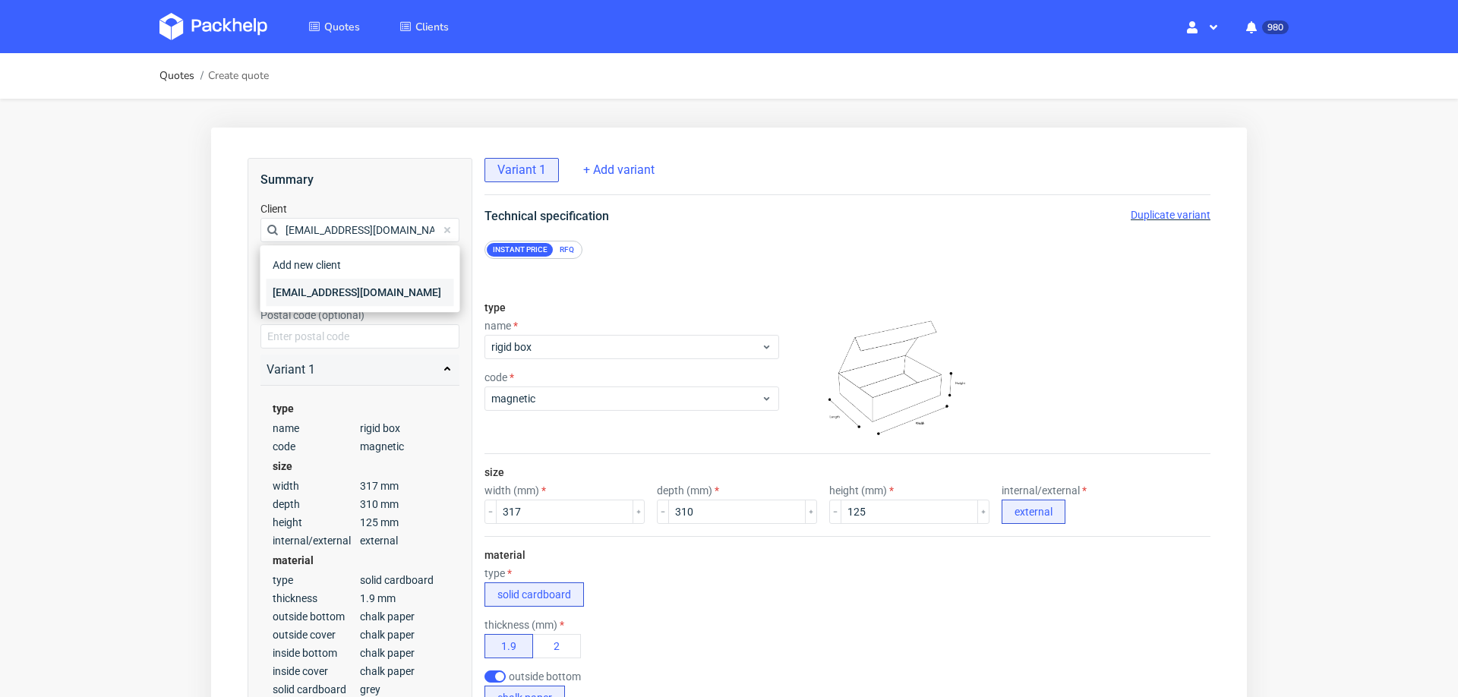
click at [329, 295] on div "[EMAIL_ADDRESS][DOMAIN_NAME]" at bounding box center [361, 292] width 188 height 27
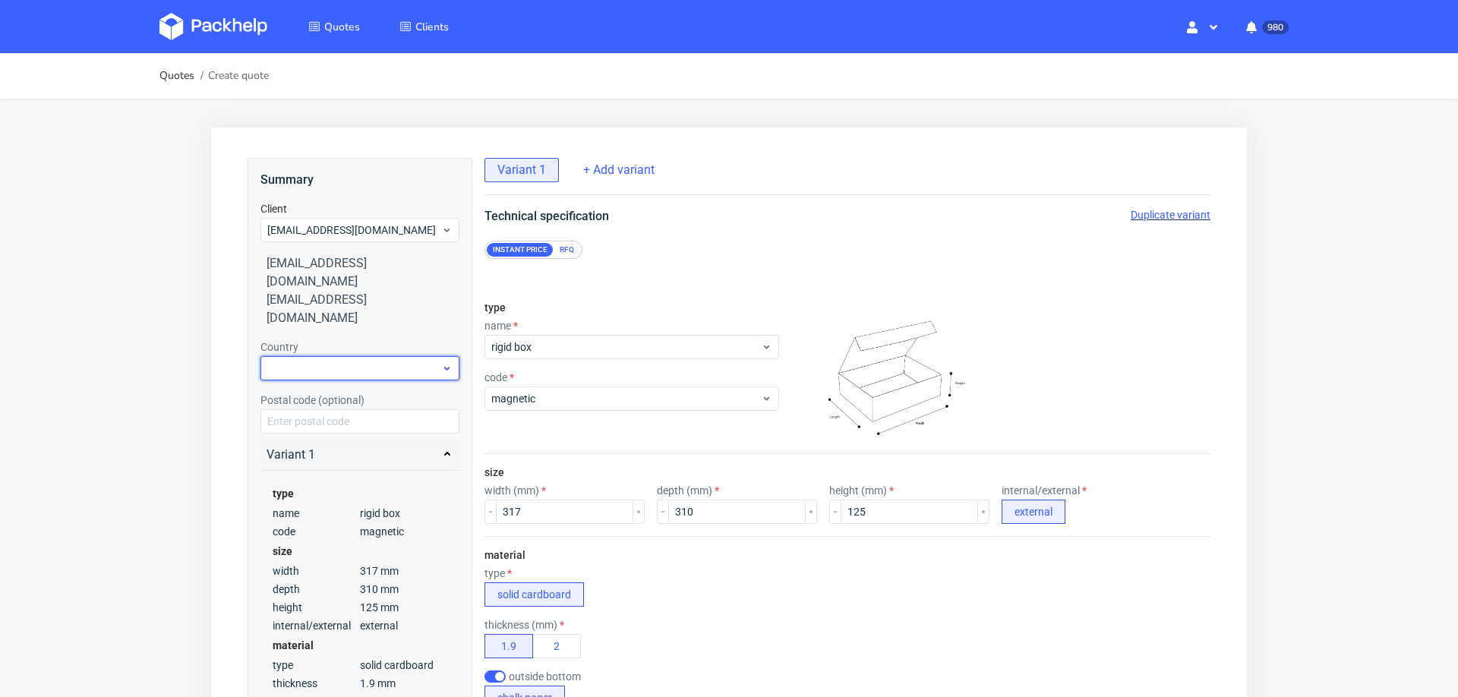
click at [336, 356] on div at bounding box center [359, 368] width 199 height 24
type input "den"
click at [318, 362] on div "Denmark" at bounding box center [361, 367] width 188 height 27
click at [308, 264] on div "[EMAIL_ADDRESS][DOMAIN_NAME]" at bounding box center [360, 272] width 187 height 36
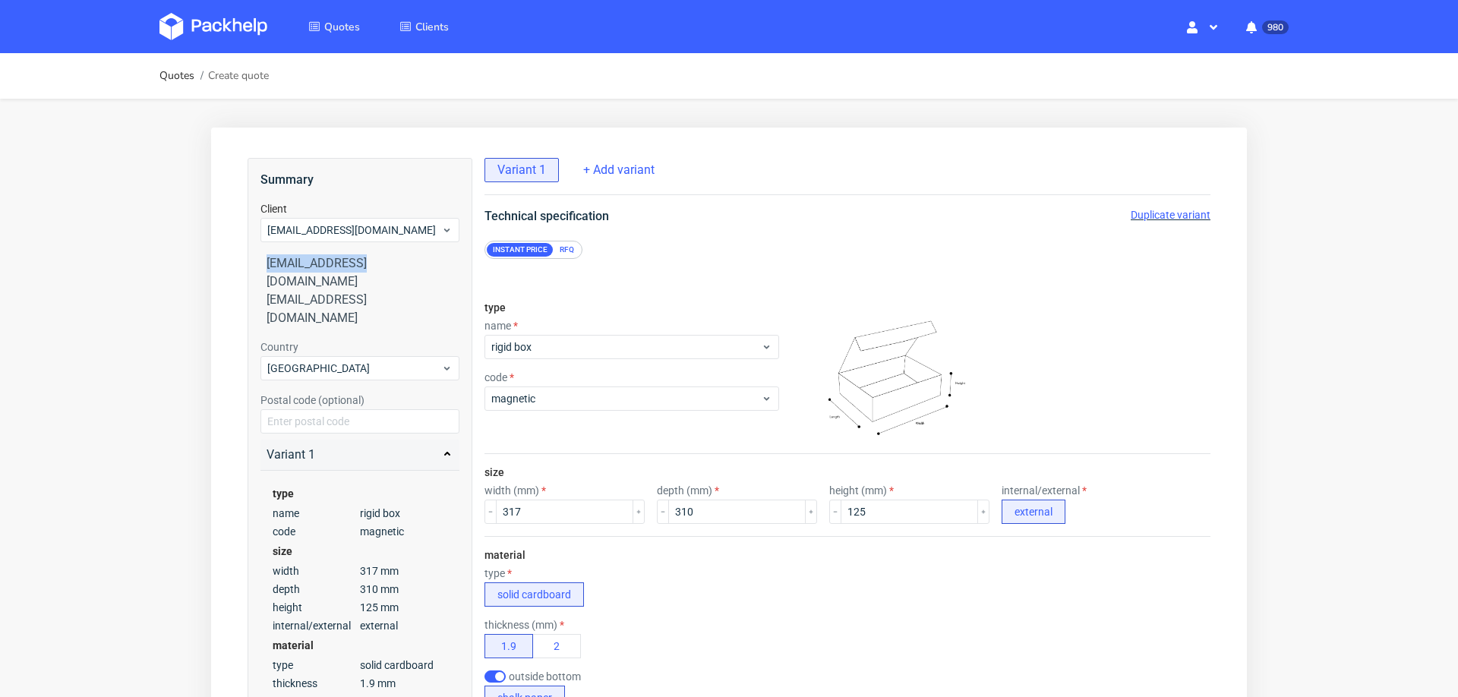
click at [308, 264] on div "[EMAIL_ADDRESS][DOMAIN_NAME]" at bounding box center [360, 272] width 187 height 36
copy div "[EMAIL_ADDRESS][DOMAIN_NAME]"
